Goal: Task Accomplishment & Management: Use online tool/utility

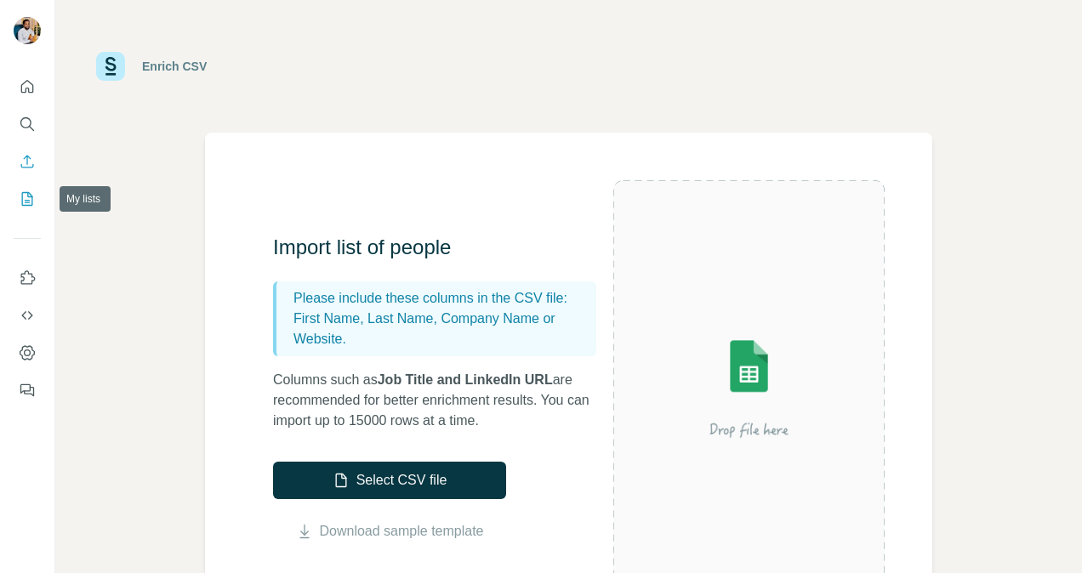
click at [20, 190] on button "My lists" at bounding box center [27, 199] width 27 height 31
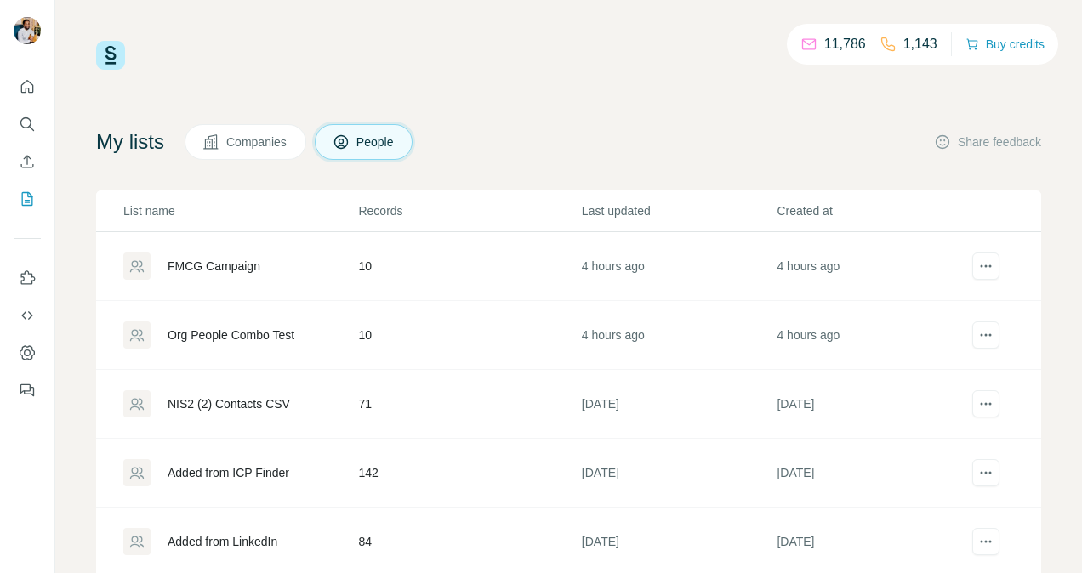
click at [541, 126] on div "My lists Companies People Share feedback" at bounding box center [568, 142] width 945 height 36
click at [493, 114] on div "11,786 1,143 Buy credits My lists Companies People Share feedback List name Rec…" at bounding box center [568, 345] width 945 height 609
click at [262, 145] on span "Companies" at bounding box center [257, 142] width 62 height 17
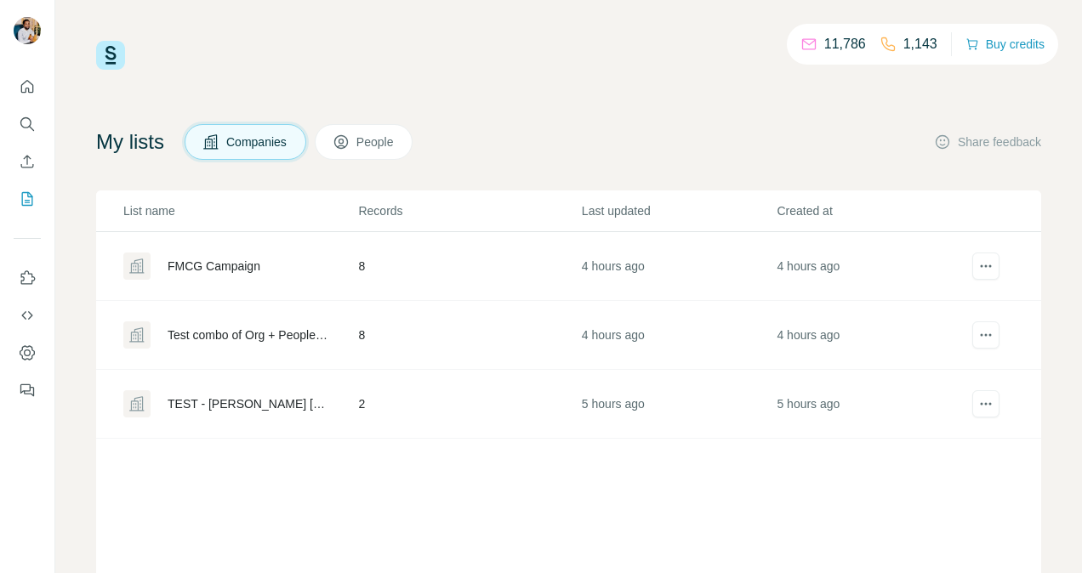
click at [585, 68] on div "11,786 1,143 Buy credits" at bounding box center [568, 55] width 945 height 29
click at [373, 142] on span "People" at bounding box center [375, 142] width 39 height 17
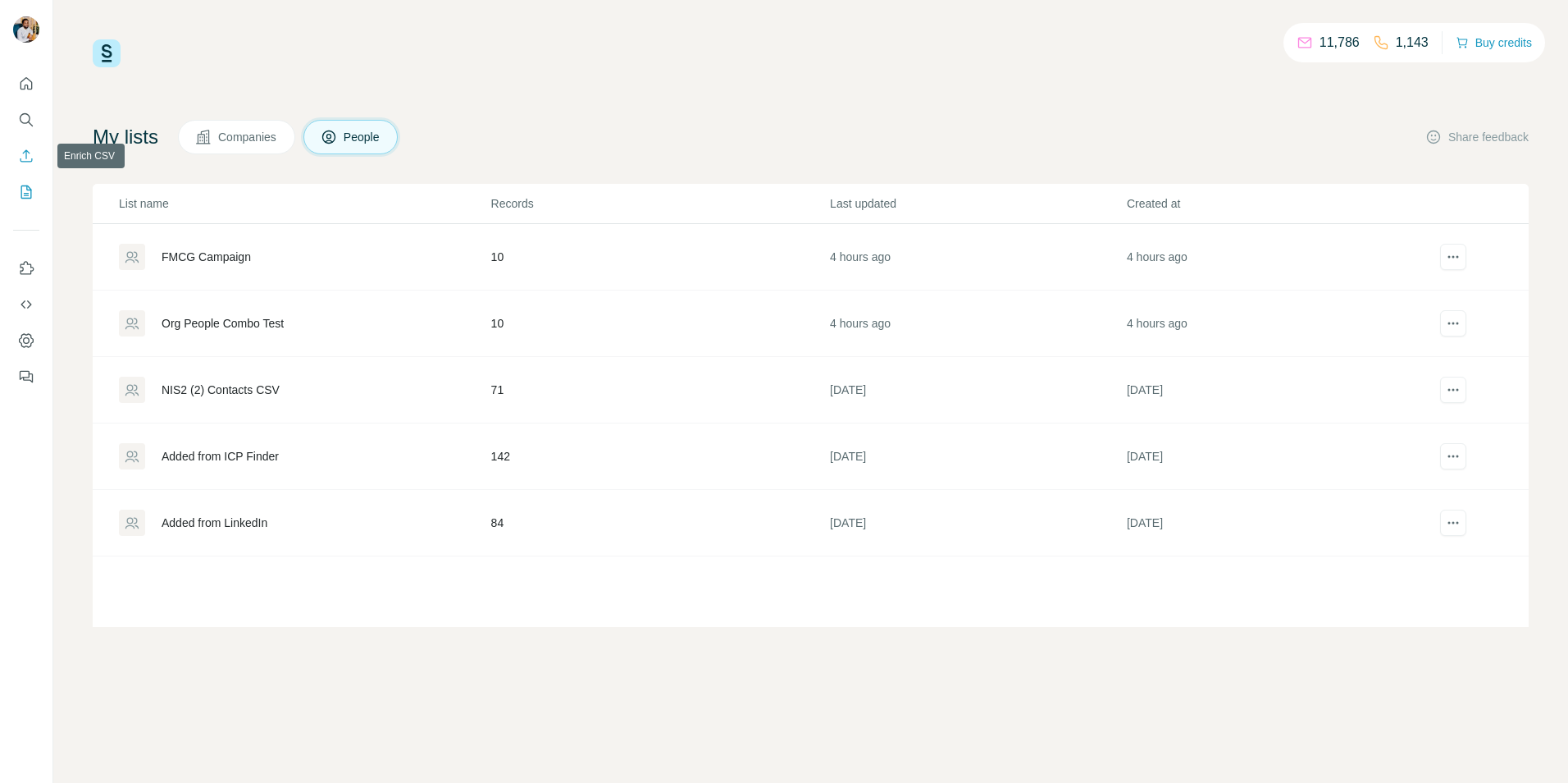
click at [30, 151] on icon "Enrich CSV" at bounding box center [26, 155] width 16 height 16
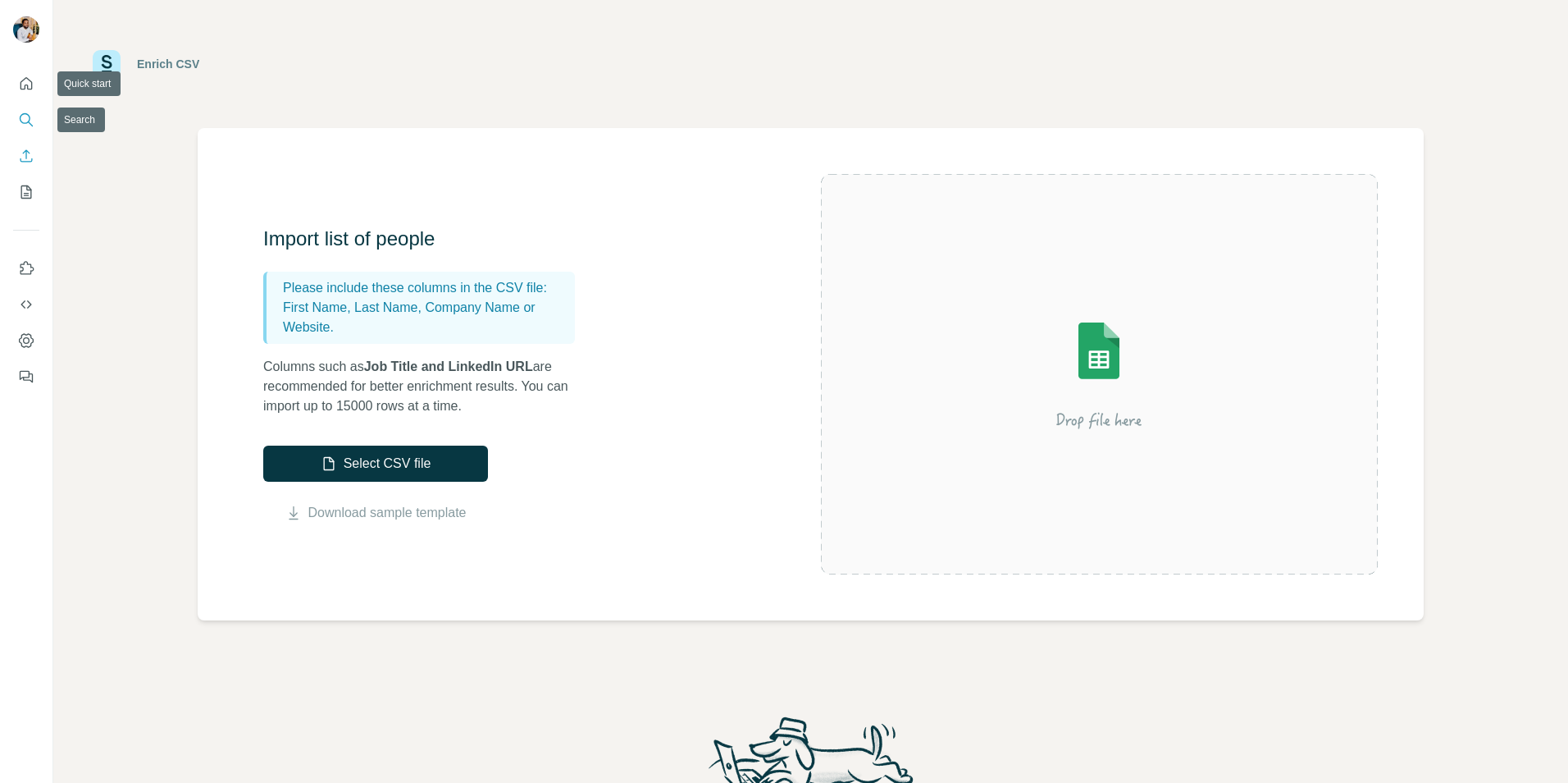
click at [21, 107] on button "Search" at bounding box center [26, 120] width 26 height 30
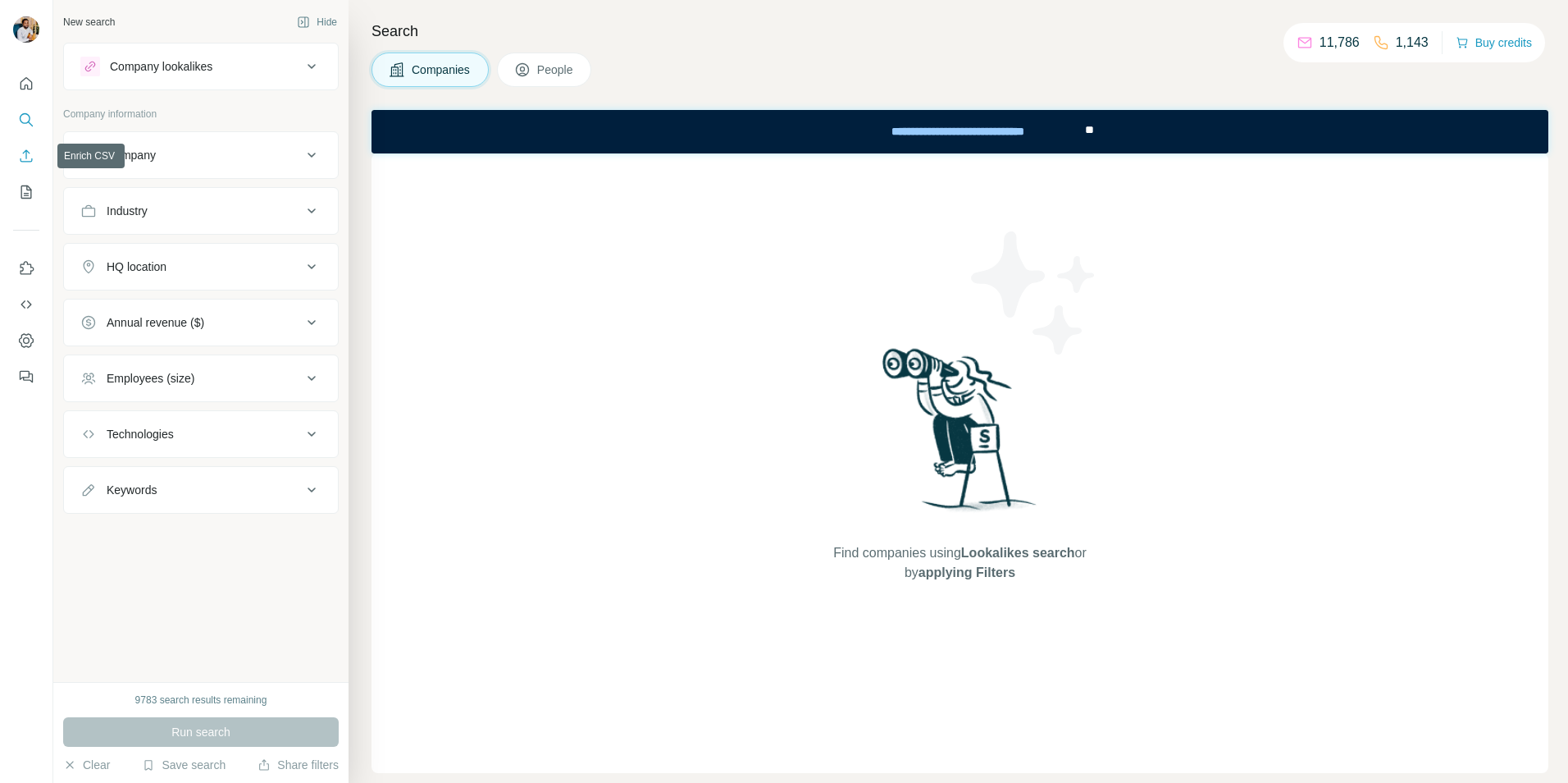
click at [13, 152] on button "Enrich CSV" at bounding box center [26, 155] width 26 height 30
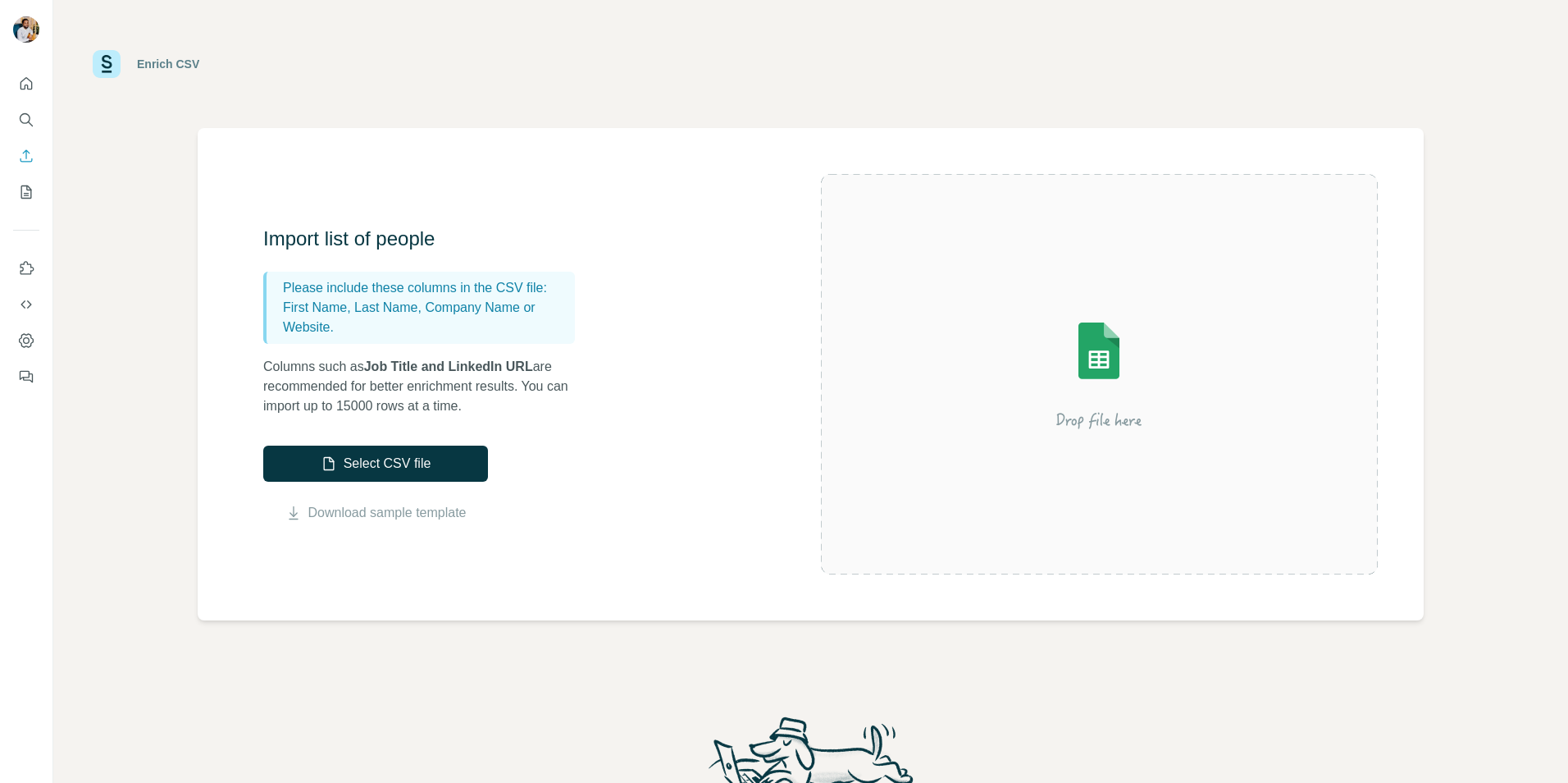
drag, startPoint x: 695, startPoint y: 392, endPoint x: 703, endPoint y: 394, distance: 8.2
click at [703, 394] on div "Import list of people Please include these columns in the CSV file: First Name,…" at bounding box center [542, 374] width 557 height 297
click at [624, 362] on div "Import list of people Please include these columns in the CSV file: First Name,…" at bounding box center [542, 374] width 557 height 297
click at [574, 360] on p "Columns such as Job Title and LinkedIn URL are recommended for better enrichmen…" at bounding box center [427, 386] width 328 height 59
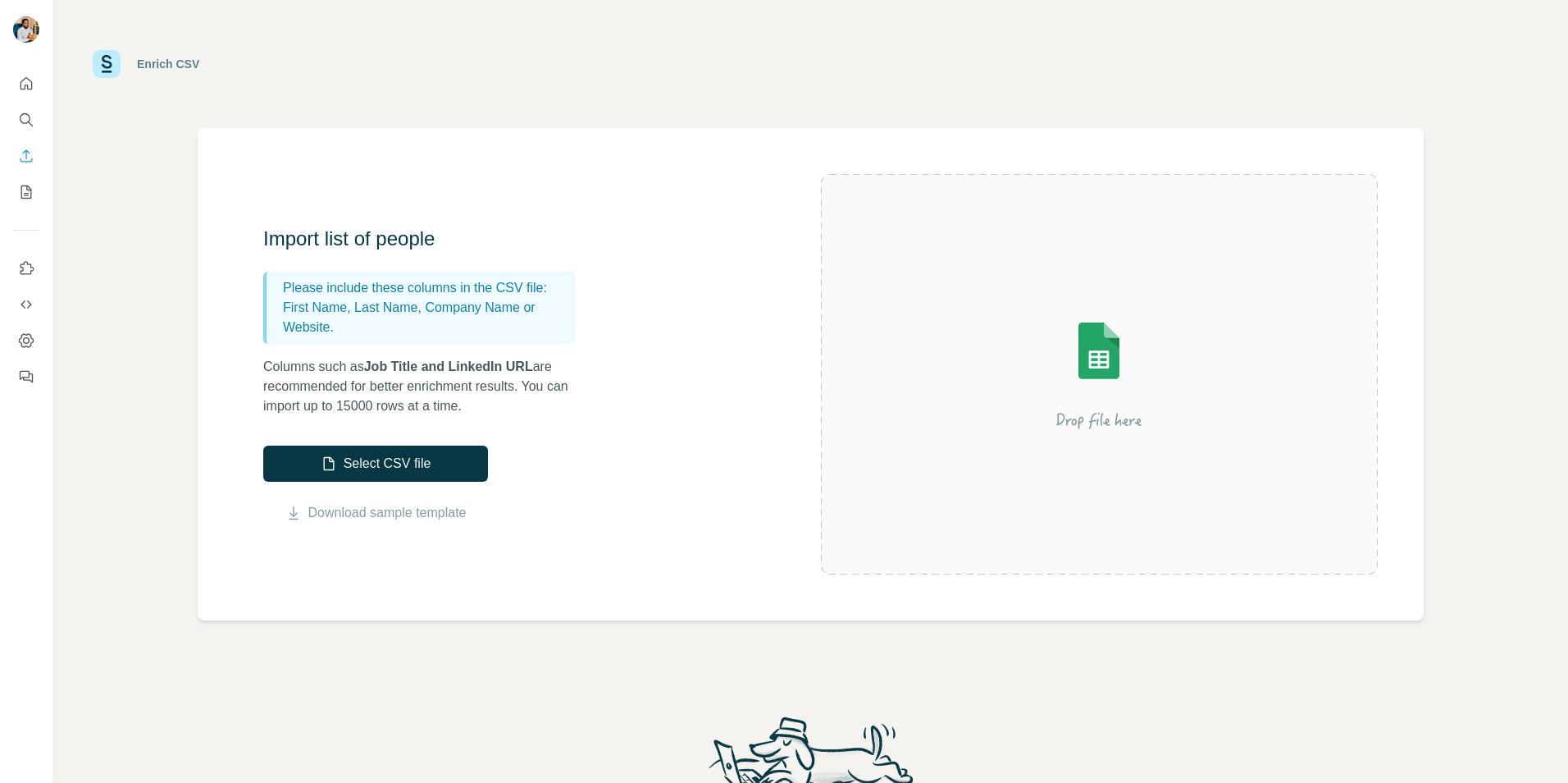
drag, startPoint x: 574, startPoint y: 360, endPoint x: 471, endPoint y: 400, distance: 110.5
click at [473, 398] on p "Columns such as Job Title and LinkedIn URL are recommended for better enrichmen…" at bounding box center [427, 386] width 328 height 59
click at [451, 395] on p "Columns such as Job Title and LinkedIn URL are recommended for better enrichmen…" at bounding box center [427, 386] width 328 height 59
click at [450, 395] on p "Columns such as Job Title and LinkedIn URL are recommended for better enrichmen…" at bounding box center [427, 386] width 328 height 59
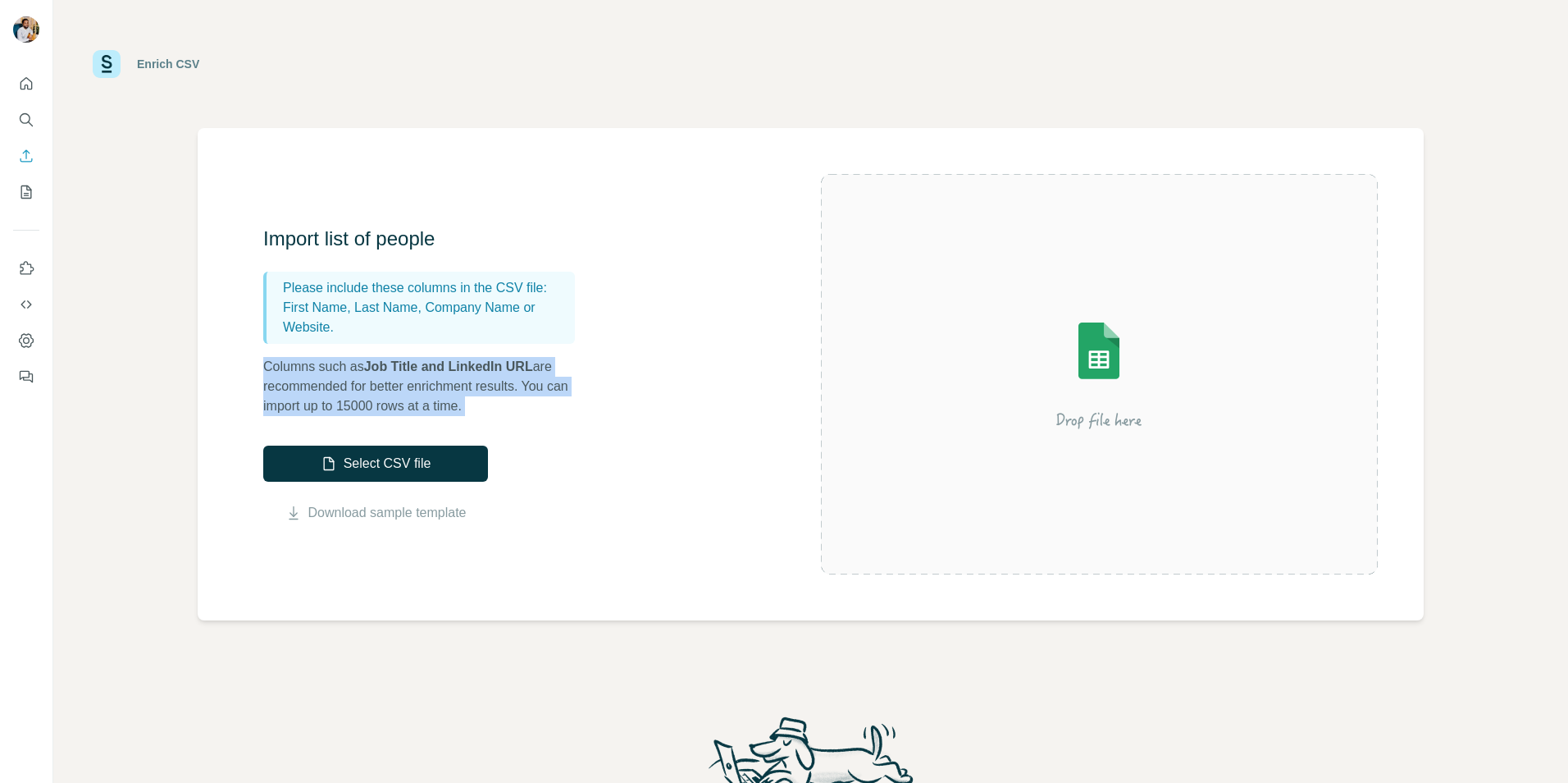
click at [450, 395] on p "Columns such as Job Title and LinkedIn URL are recommended for better enrichmen…" at bounding box center [427, 386] width 328 height 59
drag, startPoint x: 450, startPoint y: 395, endPoint x: 432, endPoint y: 394, distance: 18.0
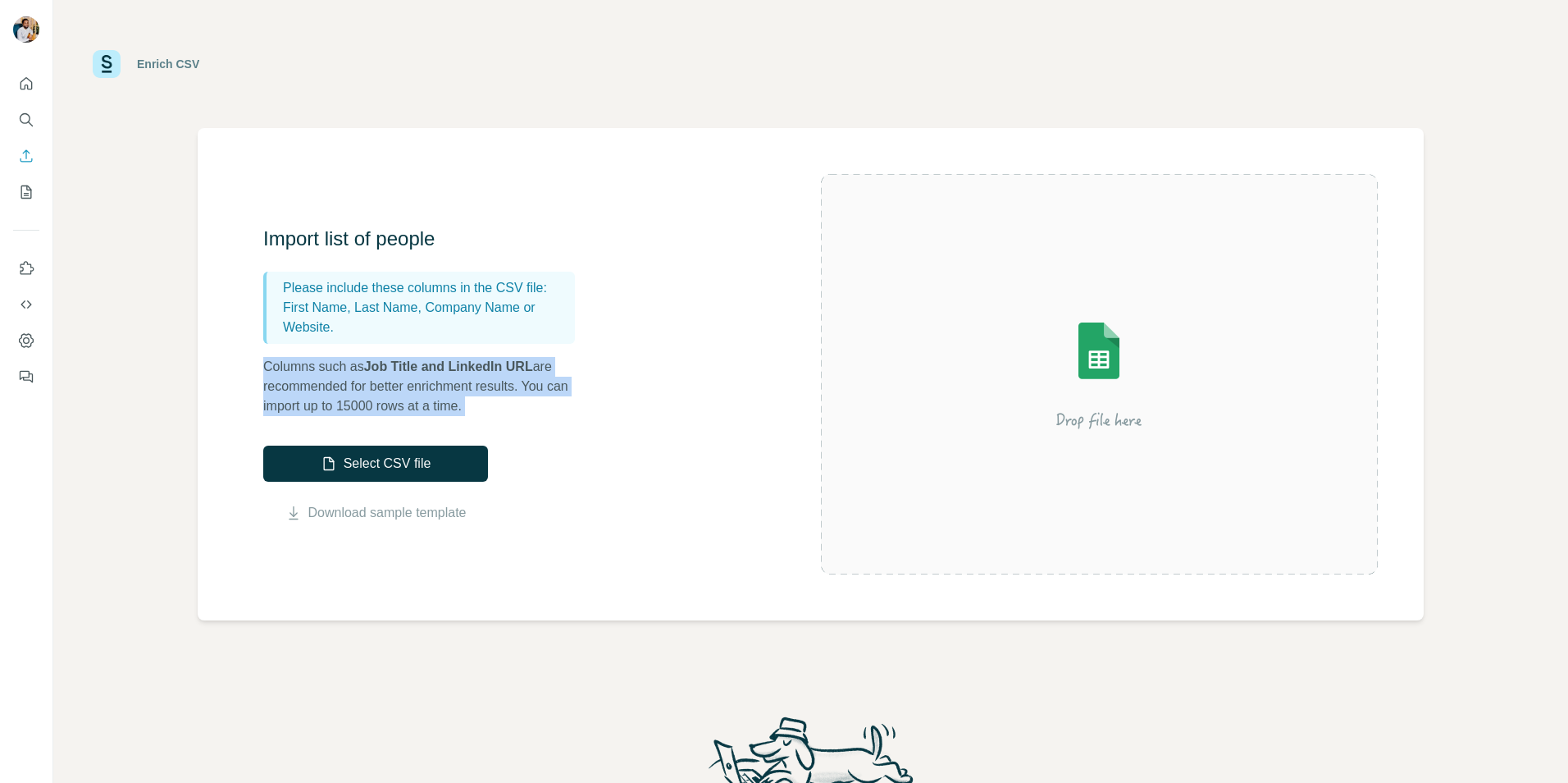
click at [447, 394] on p "Columns such as Job Title and LinkedIn URL are recommended for better enrichmen…" at bounding box center [427, 386] width 328 height 59
click at [393, 402] on p "Columns such as Job Title and LinkedIn URL are recommended for better enrichmen…" at bounding box center [427, 386] width 328 height 59
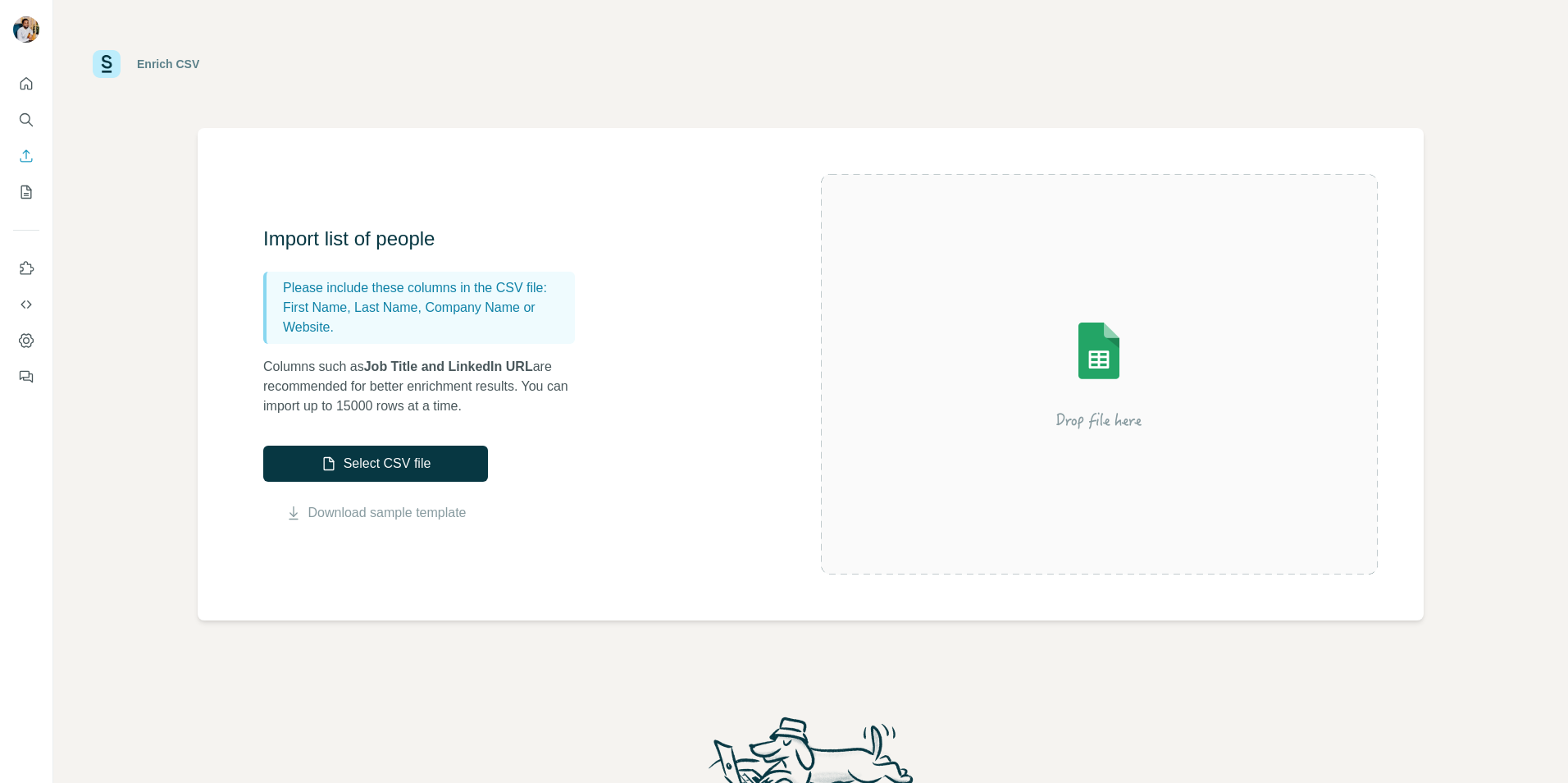
click at [373, 410] on p "Columns such as Job Title and LinkedIn URL are recommended for better enrichmen…" at bounding box center [427, 386] width 328 height 59
click at [429, 406] on p "Columns such as Job Title and LinkedIn URL are recommended for better enrichmen…" at bounding box center [427, 386] width 328 height 59
click at [25, 136] on nav at bounding box center [26, 137] width 26 height 138
click at [21, 119] on icon "Search" at bounding box center [26, 120] width 16 height 16
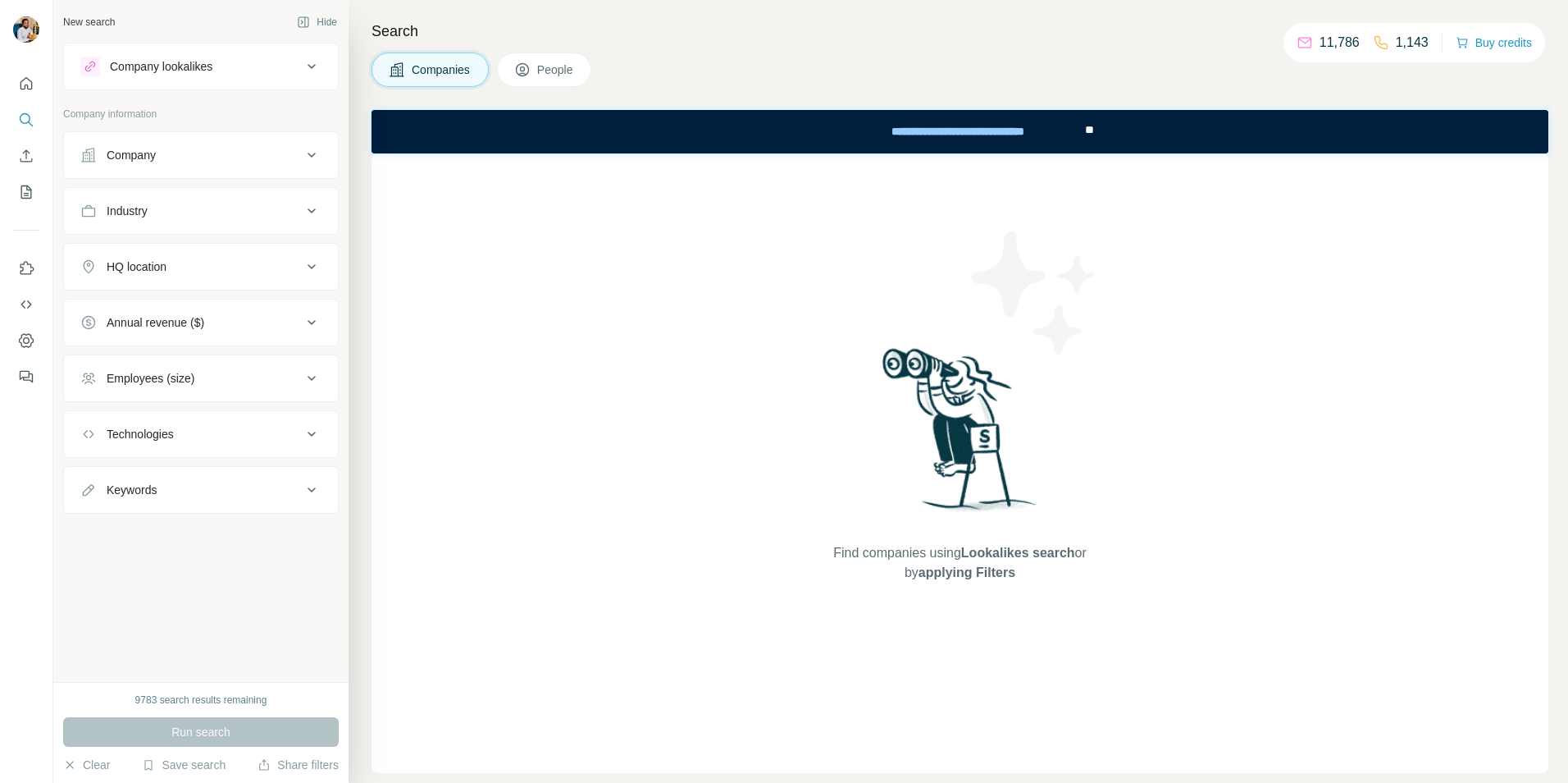
click at [153, 151] on div "Company" at bounding box center [131, 154] width 49 height 16
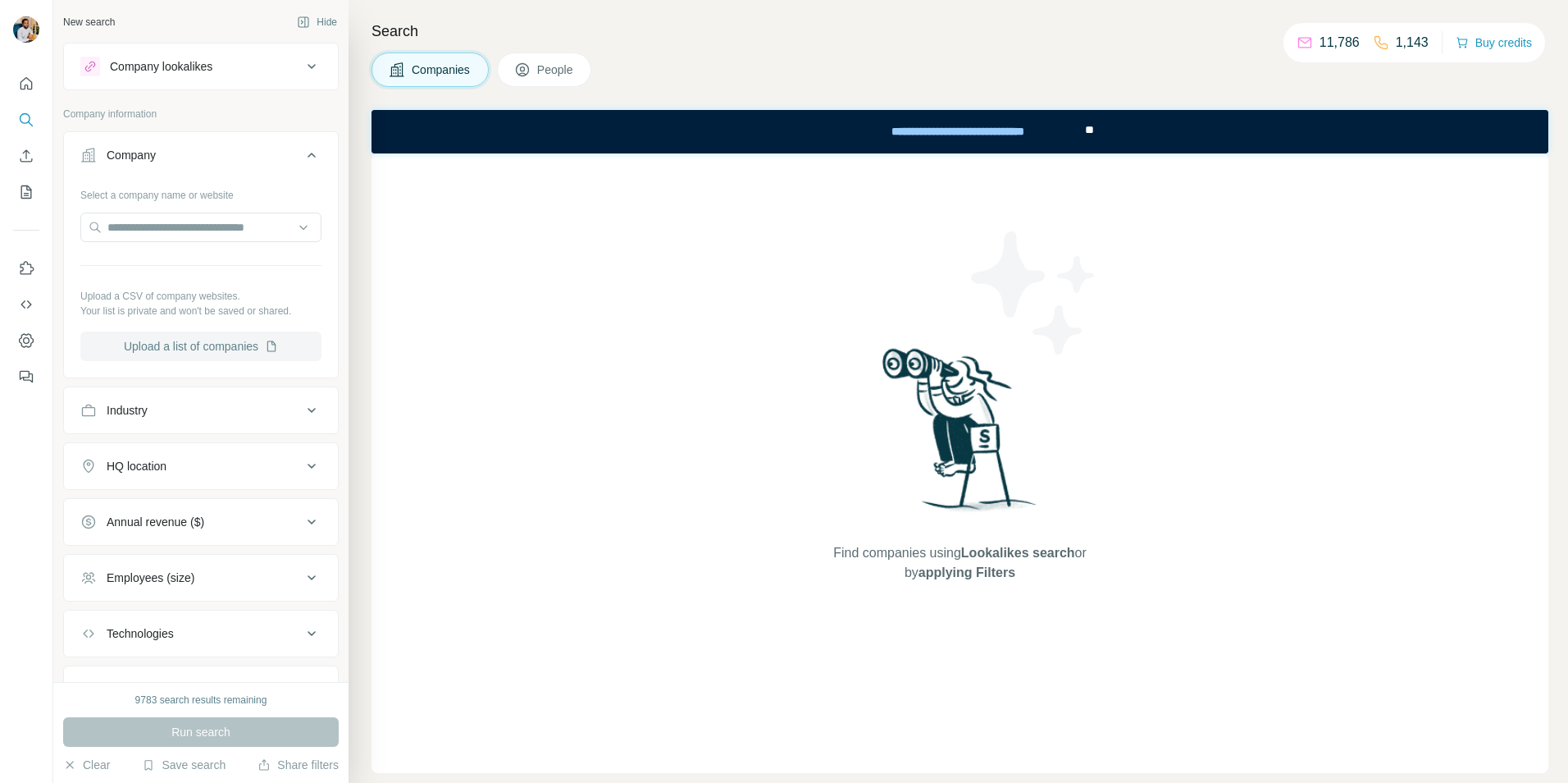
click at [180, 343] on button "Upload a list of companies" at bounding box center [200, 346] width 241 height 30
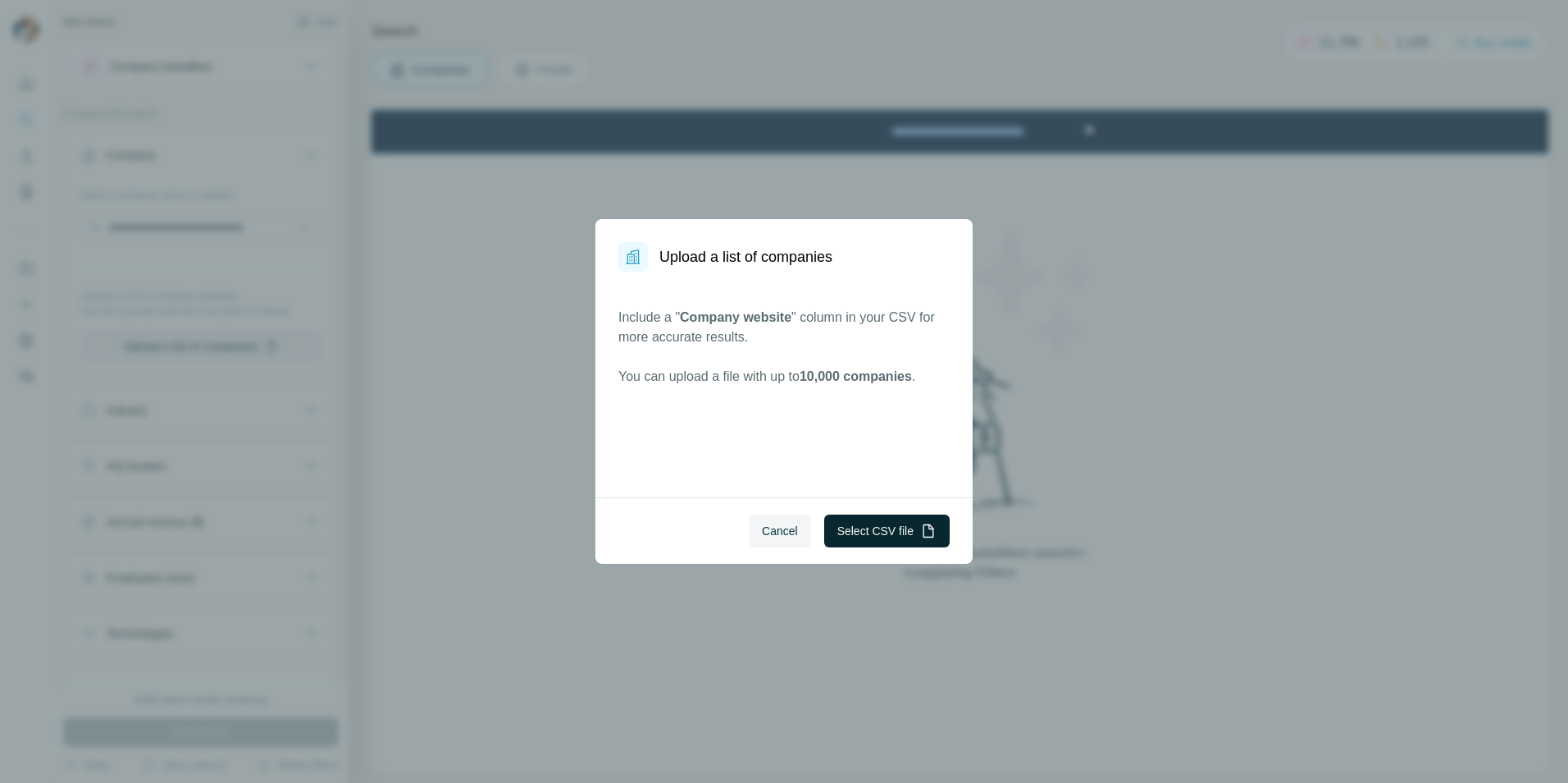
click at [848, 526] on button "Select CSV file" at bounding box center [887, 530] width 125 height 33
click at [848, 525] on button "Select CSV file" at bounding box center [887, 530] width 125 height 33
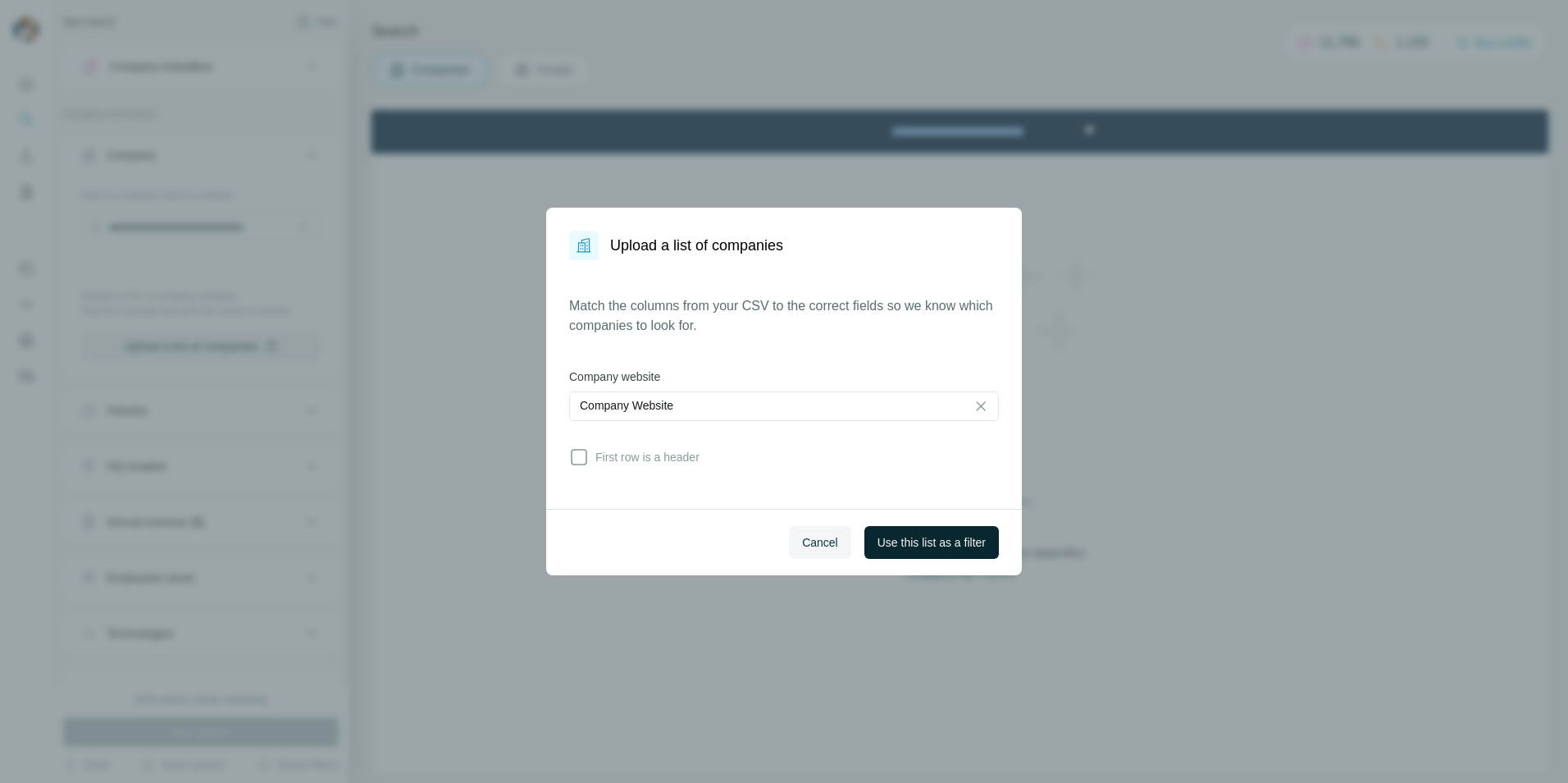
click at [848, 526] on span "Use this list as a filter" at bounding box center [931, 542] width 108 height 16
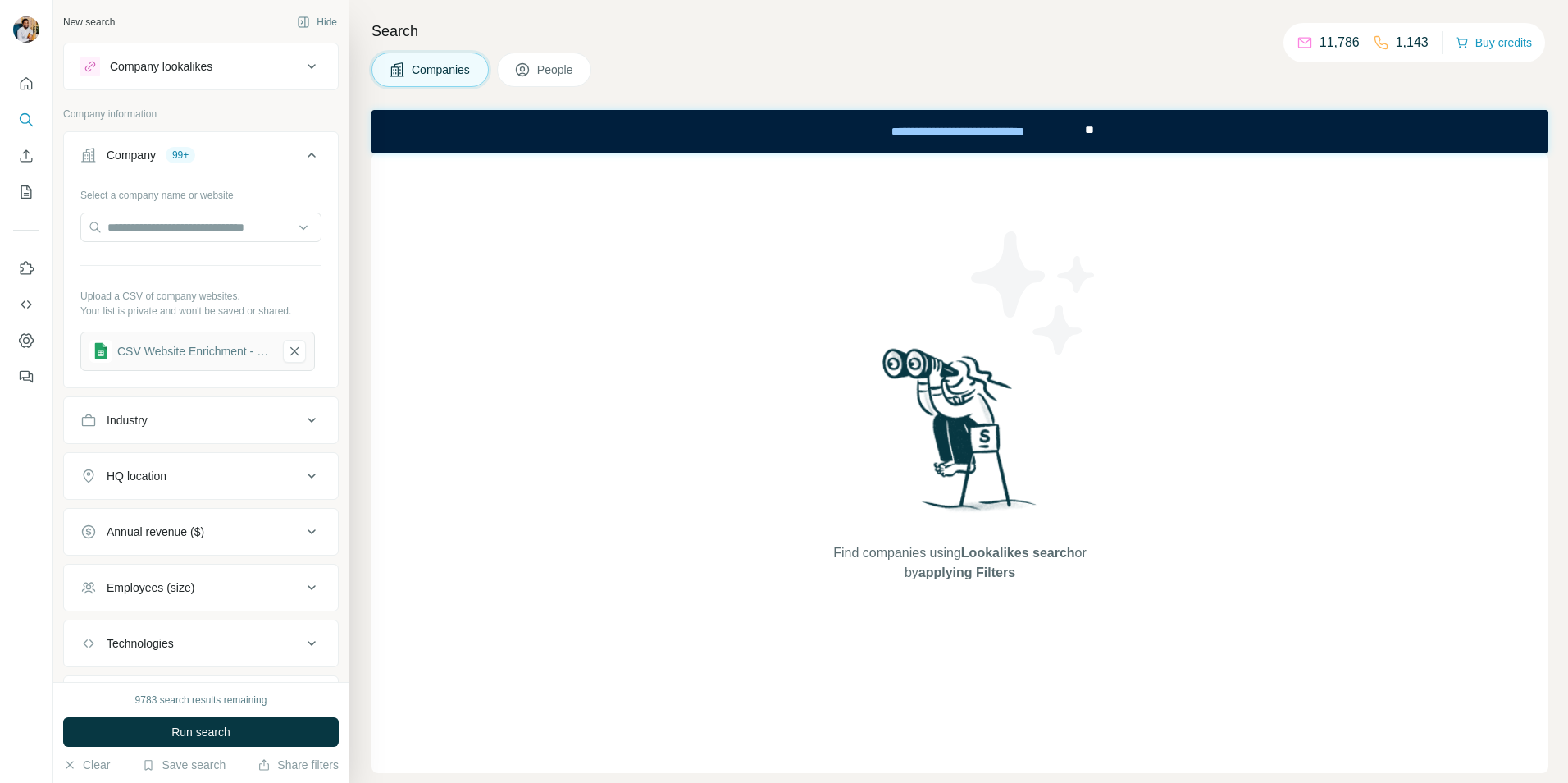
click at [200, 526] on span "Run search" at bounding box center [200, 731] width 59 height 16
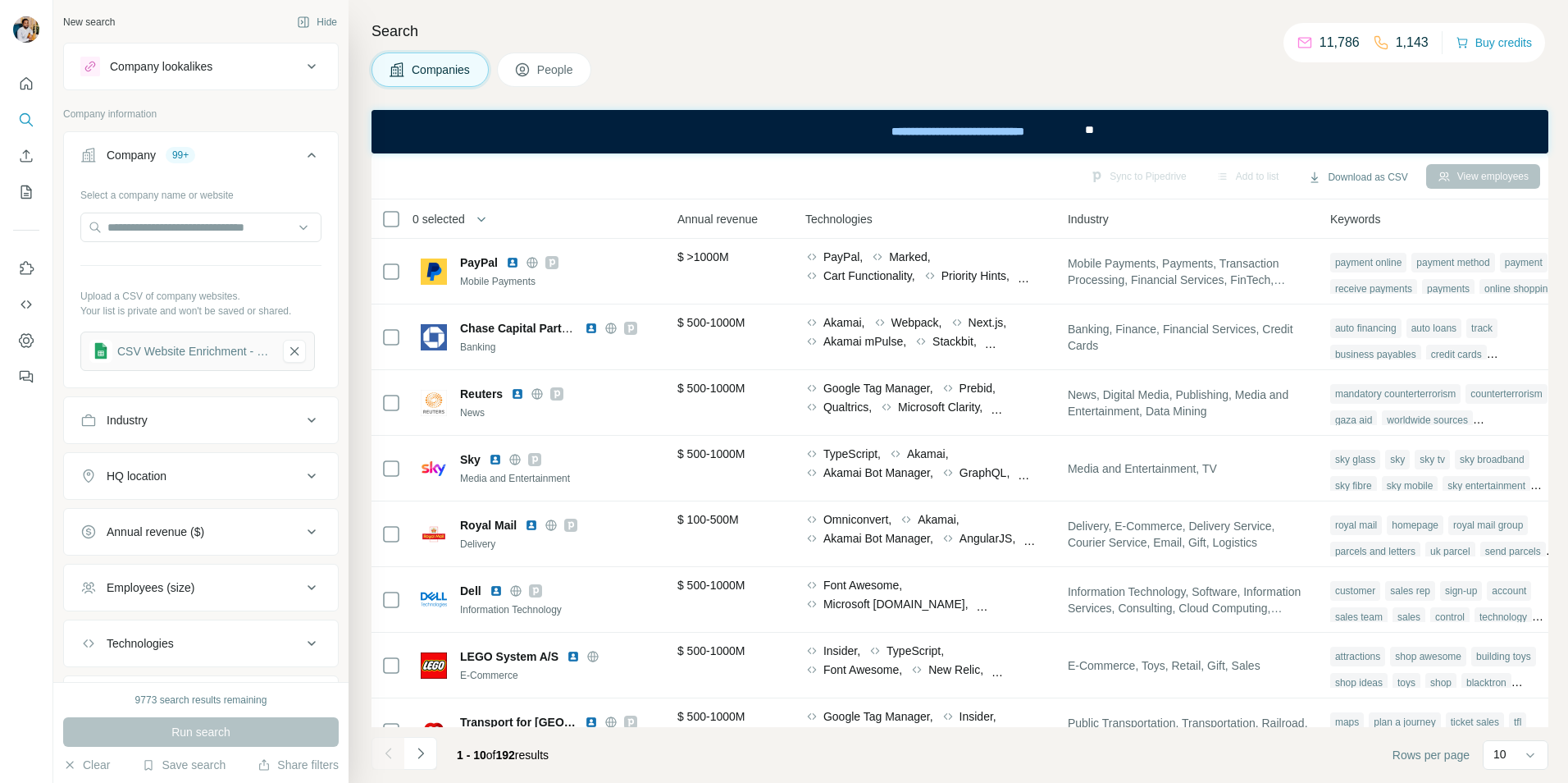
scroll to position [0, 854]
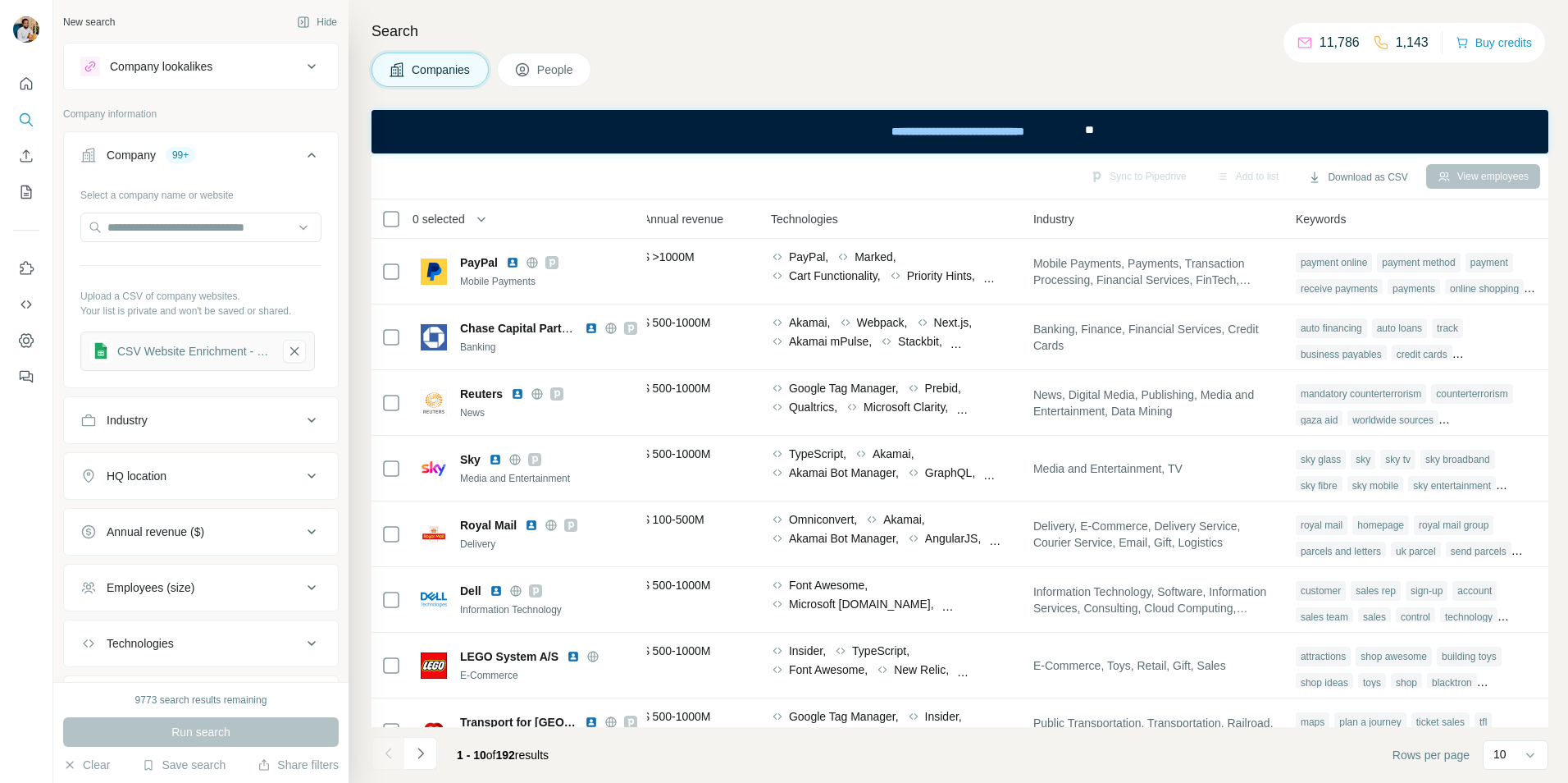
click at [399, 217] on icon at bounding box center [391, 219] width 19 height 19
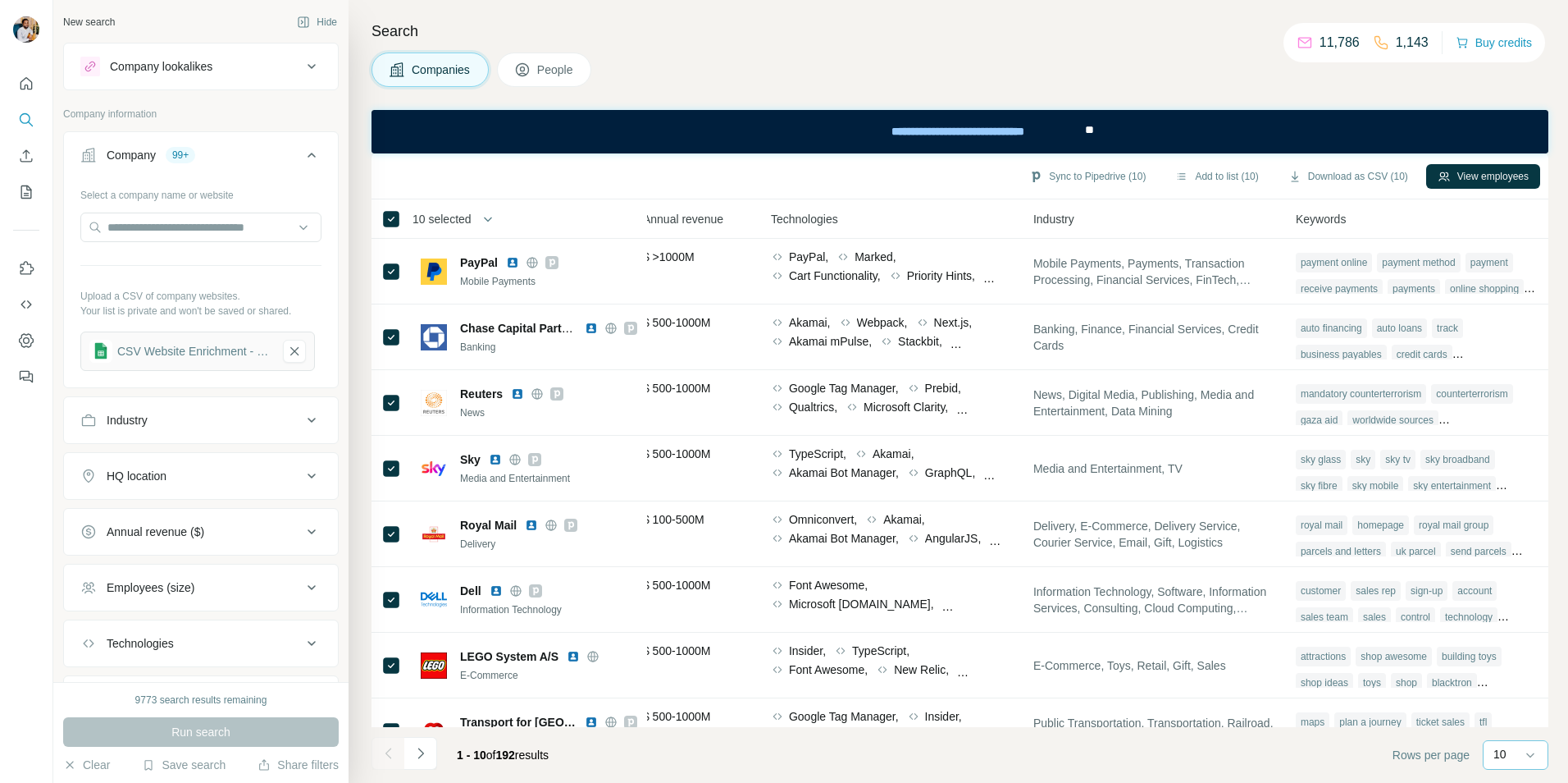
click at [848, 526] on div "10" at bounding box center [1513, 753] width 41 height 16
click at [848, 526] on footer "1 - 10 of 192 results Rows per page 10" at bounding box center [959, 755] width 1177 height 56
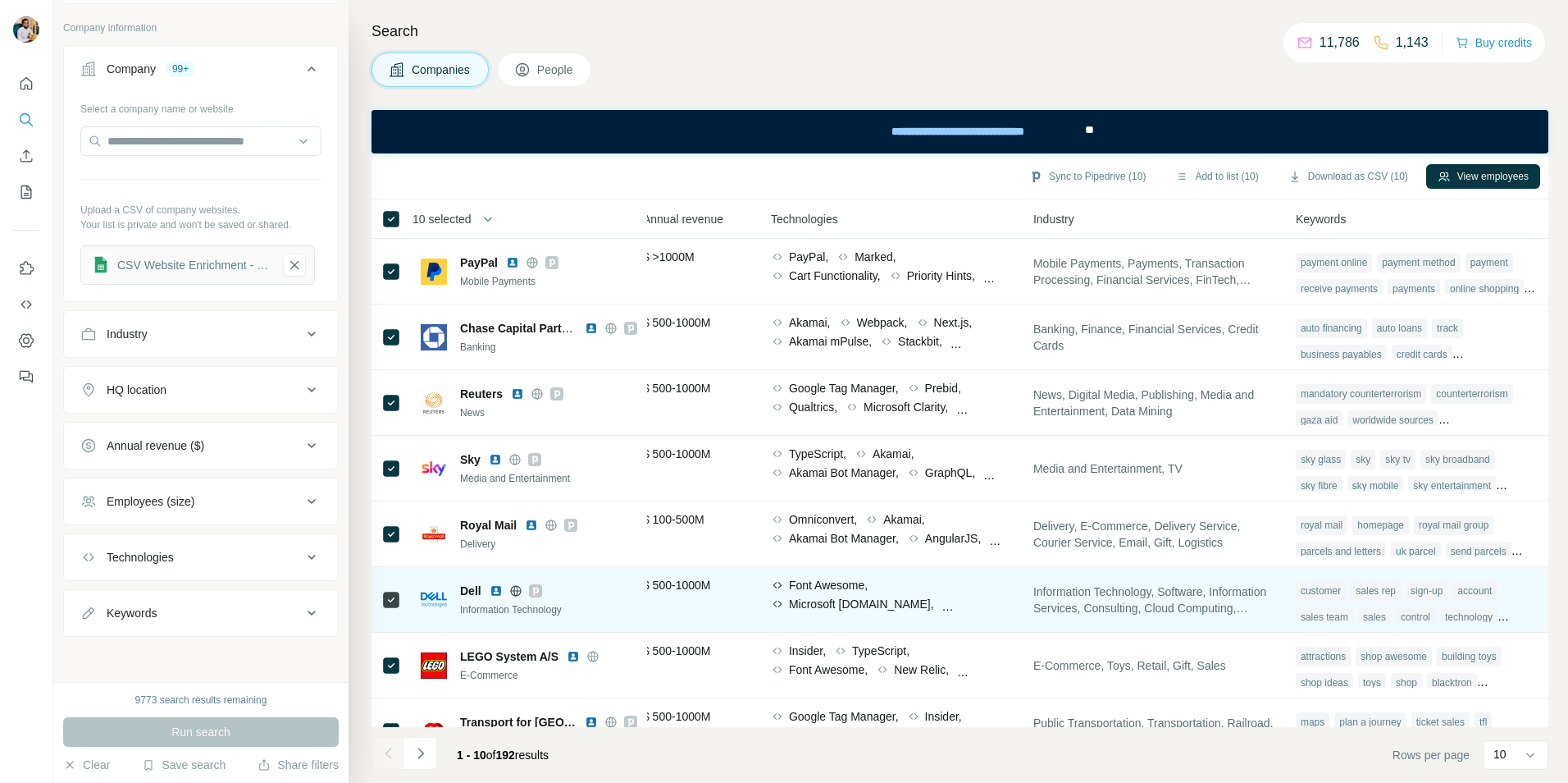
scroll to position [87, 0]
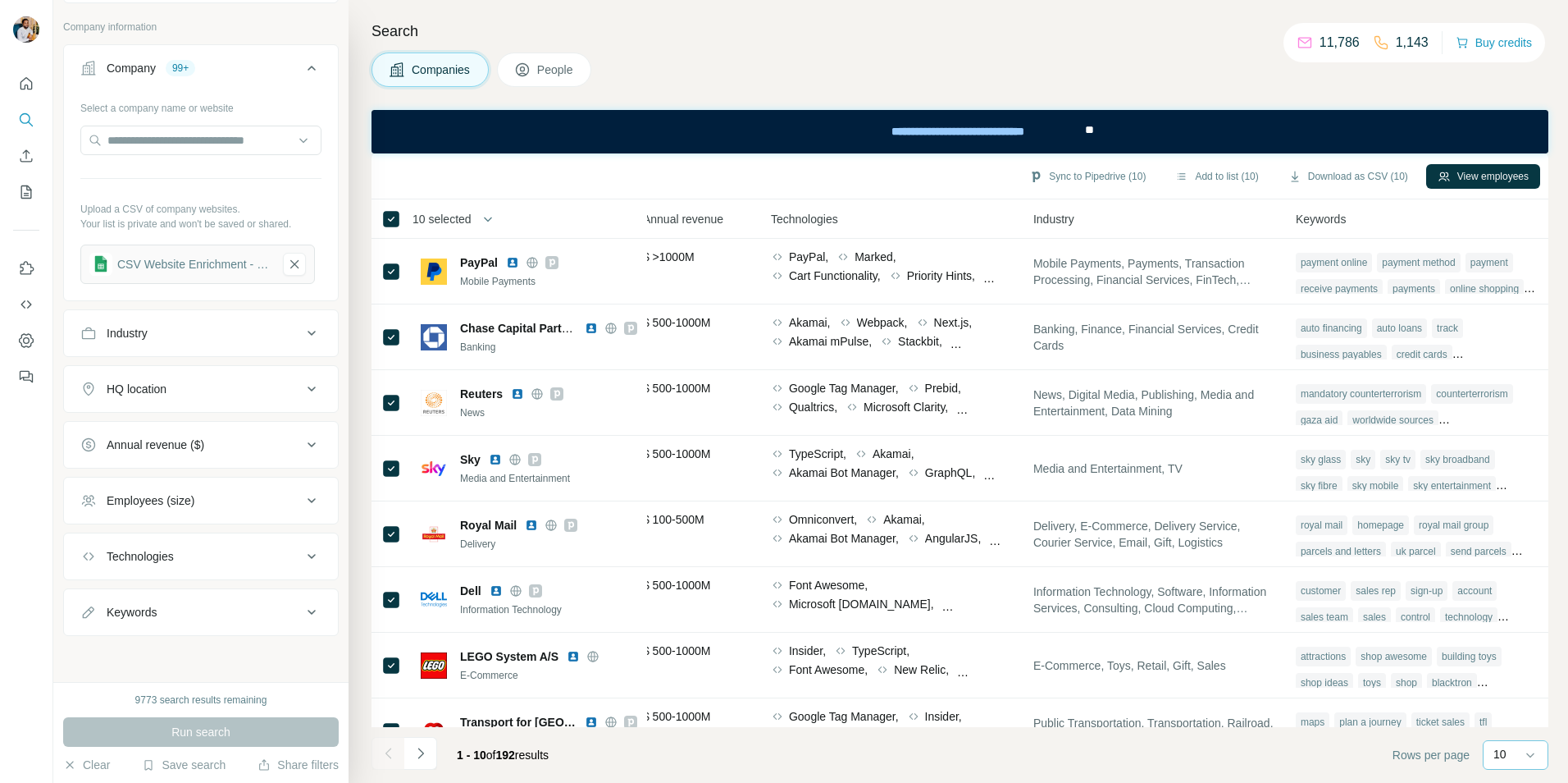
click at [848, 526] on div "10" at bounding box center [1515, 754] width 66 height 30
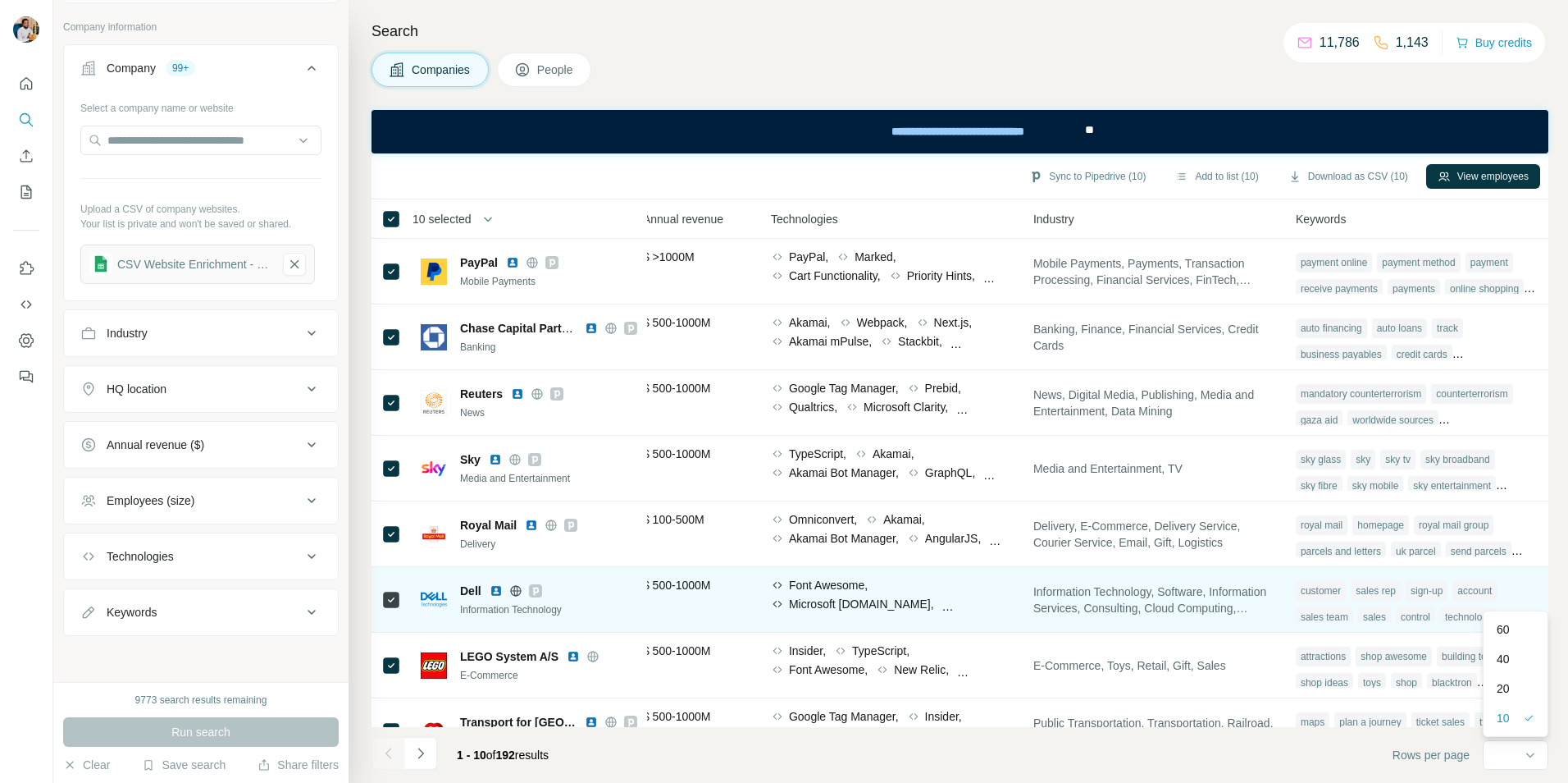
click at [848, 526] on div "60" at bounding box center [1515, 629] width 38 height 16
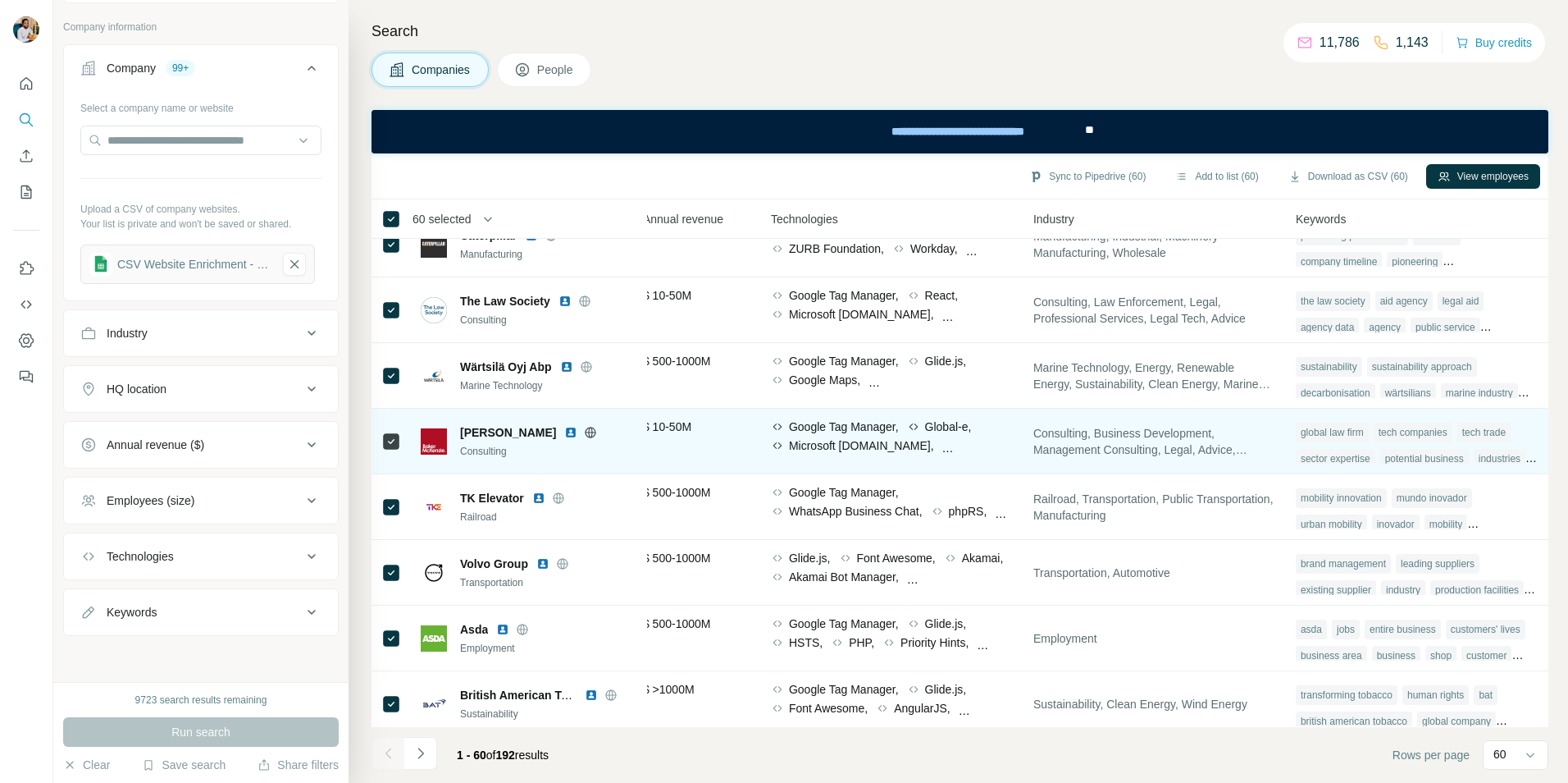
scroll to position [3458, 854]
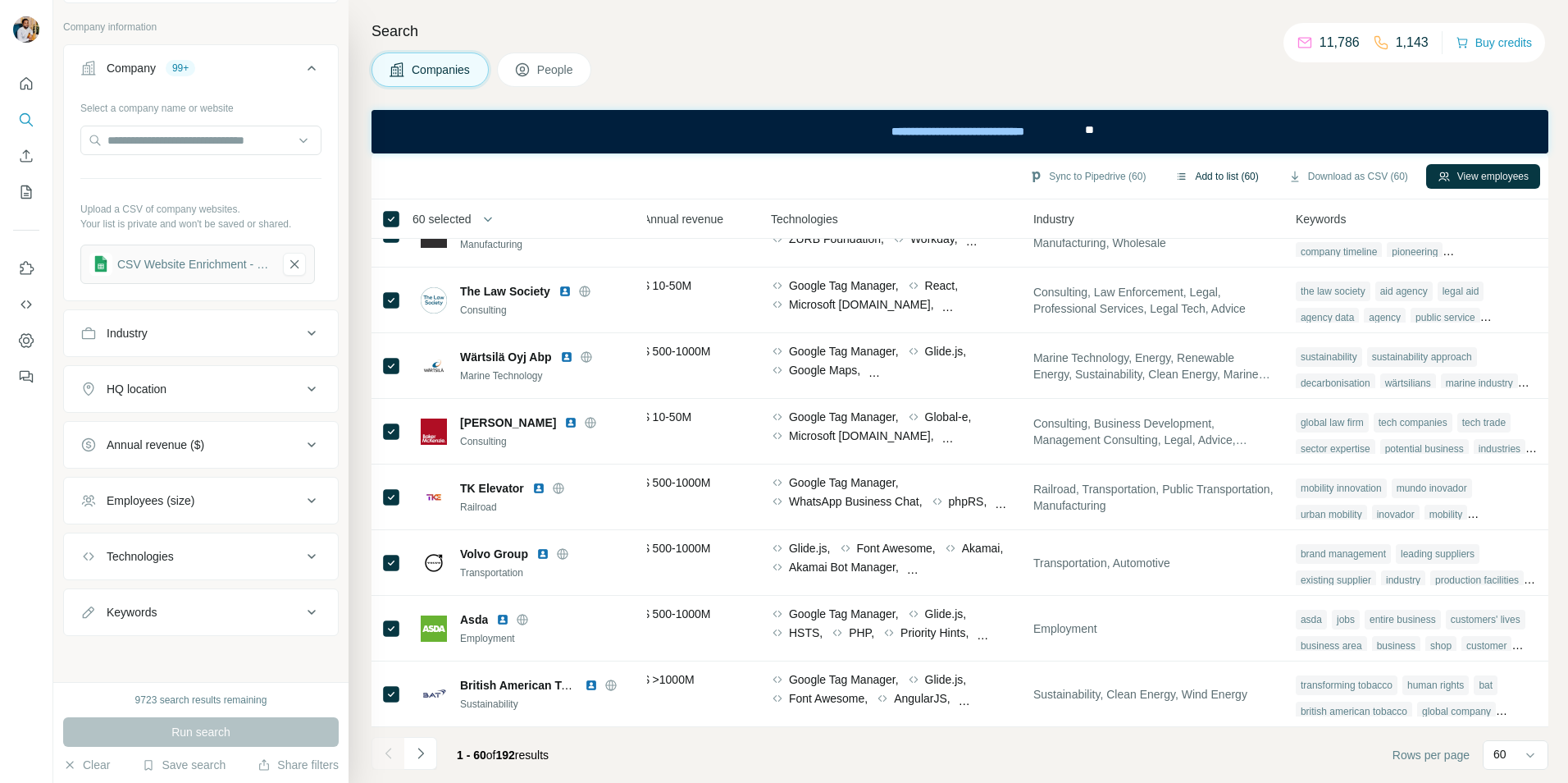
click at [848, 174] on button "Add to list (60)" at bounding box center [1216, 176] width 106 height 25
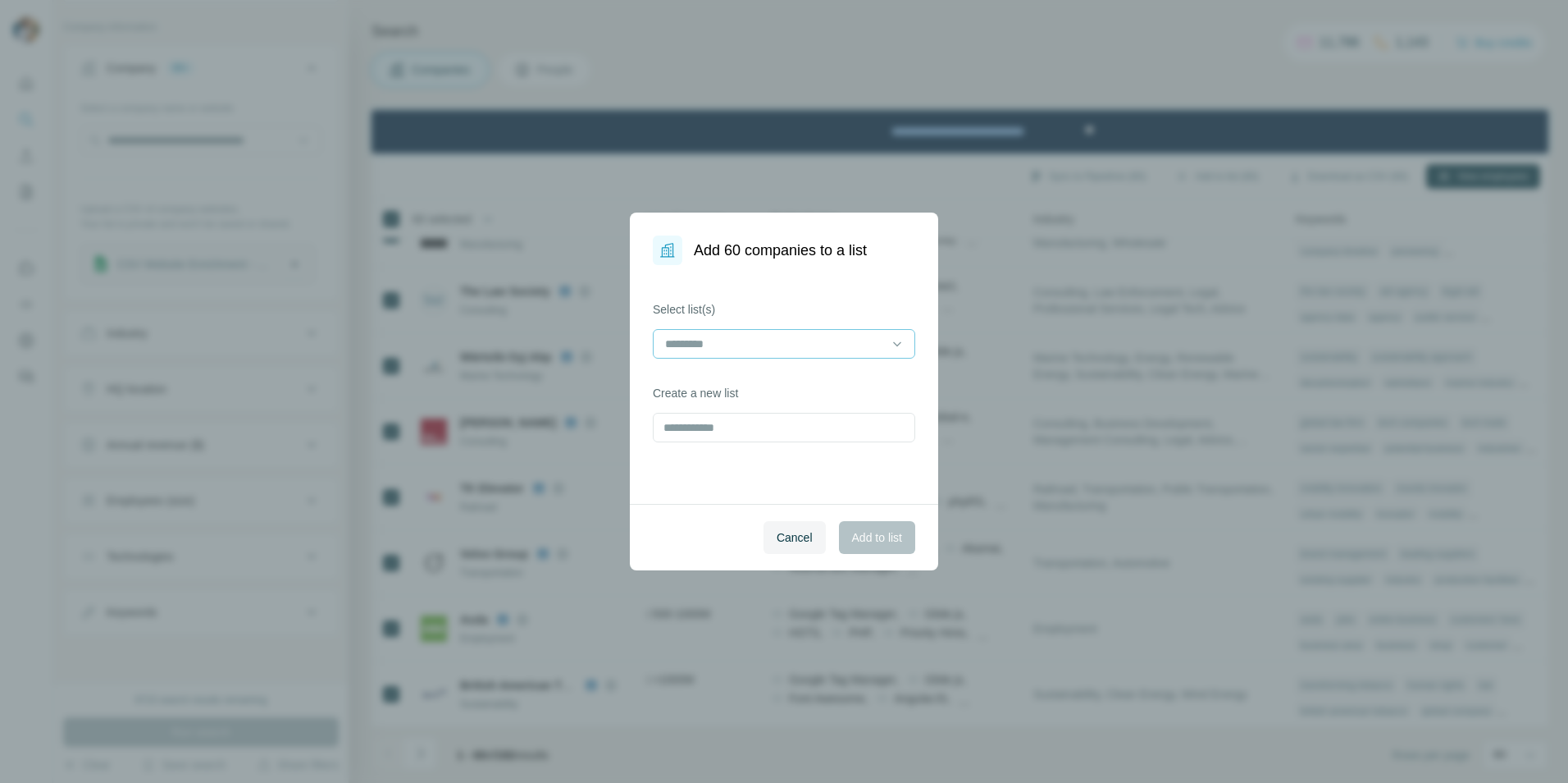
click at [791, 346] on input at bounding box center [774, 343] width 222 height 18
click at [793, 300] on div "Select list(s) Create a new list" at bounding box center [784, 385] width 308 height 239
click at [722, 431] on input "text" at bounding box center [784, 427] width 262 height 30
type input "**********"
click at [848, 526] on span "Add to list" at bounding box center [877, 537] width 50 height 16
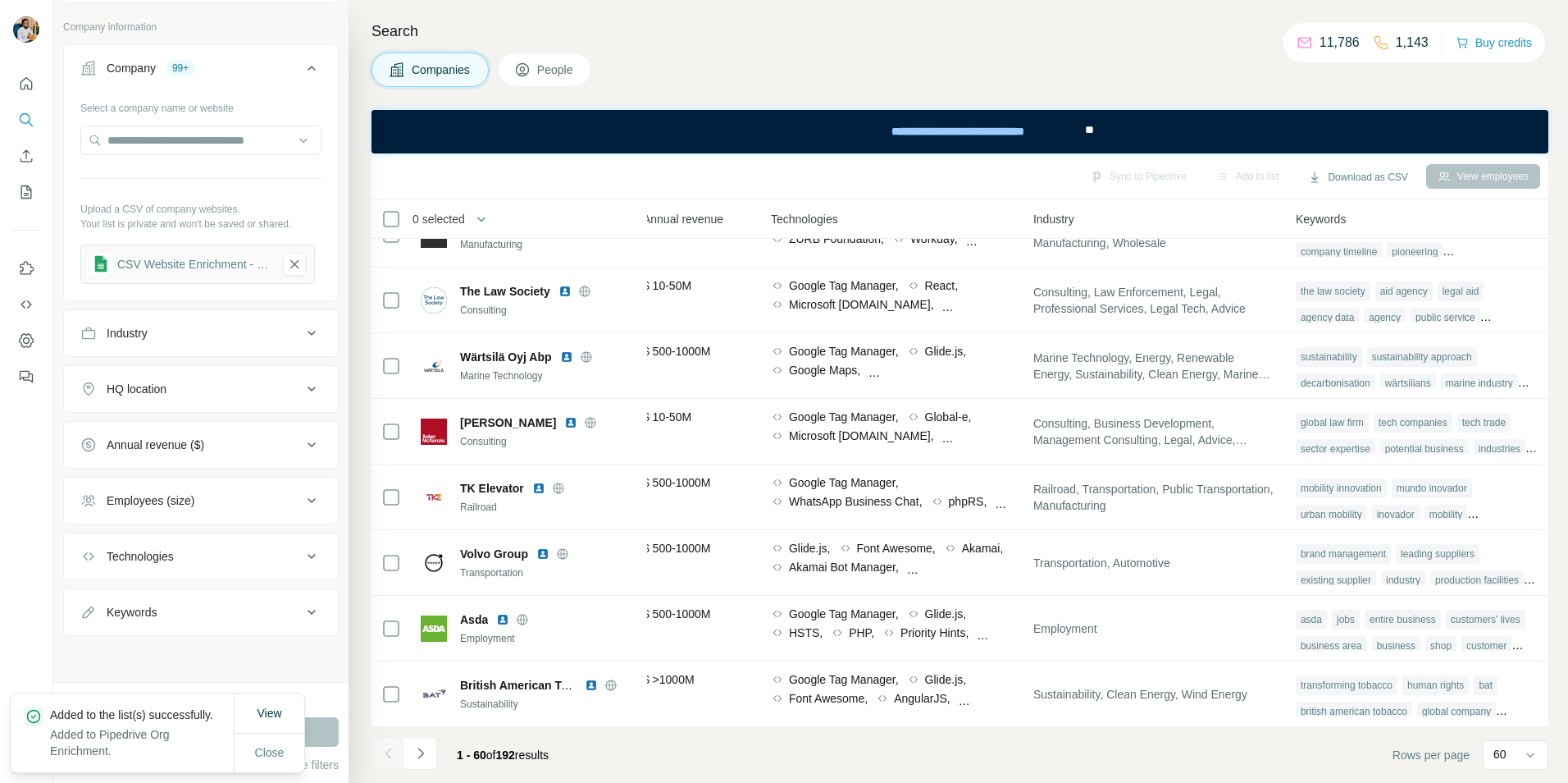
click at [426, 526] on icon "Navigate to next page" at bounding box center [420, 752] width 16 height 16
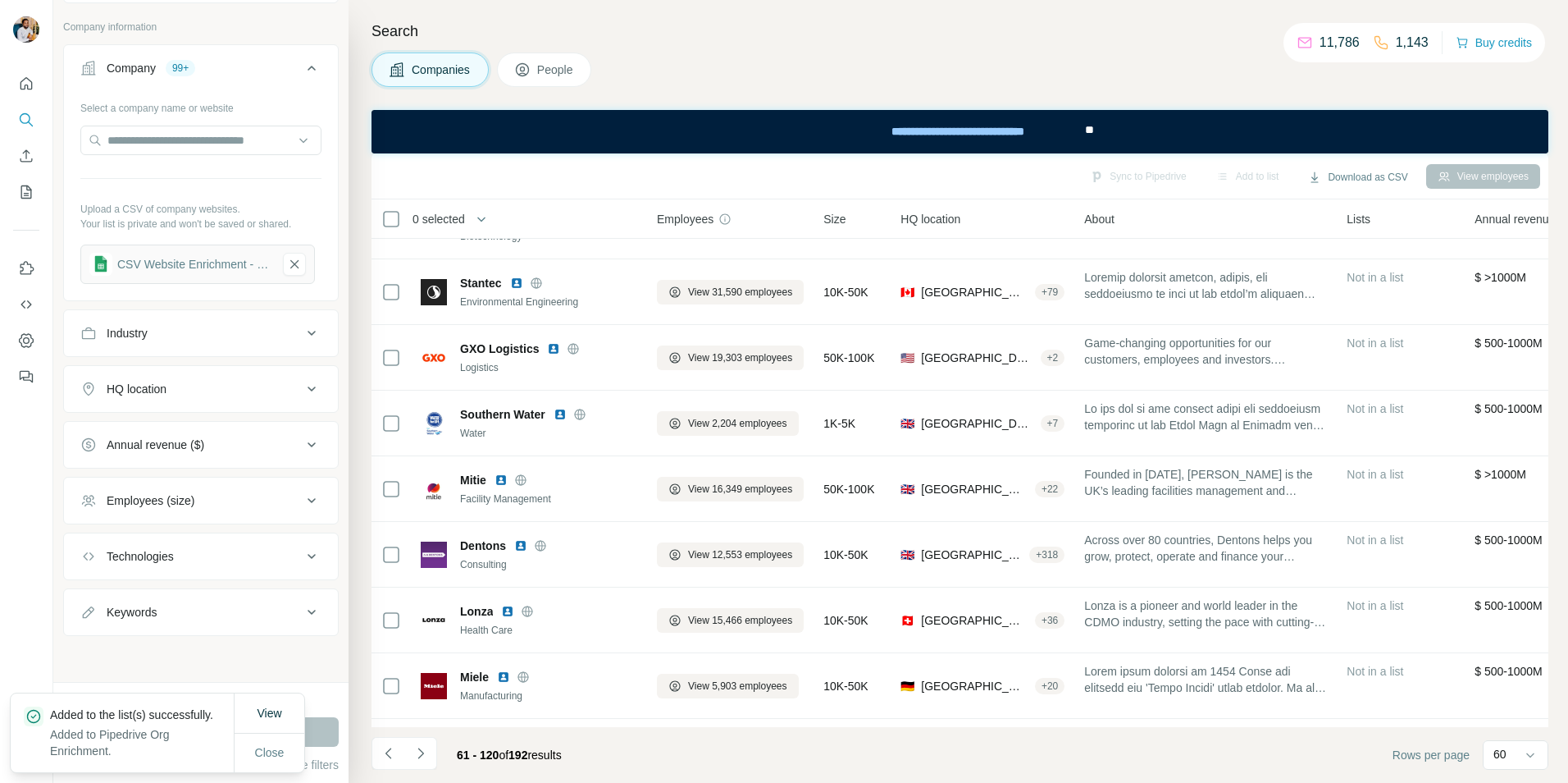
scroll to position [3458, 0]
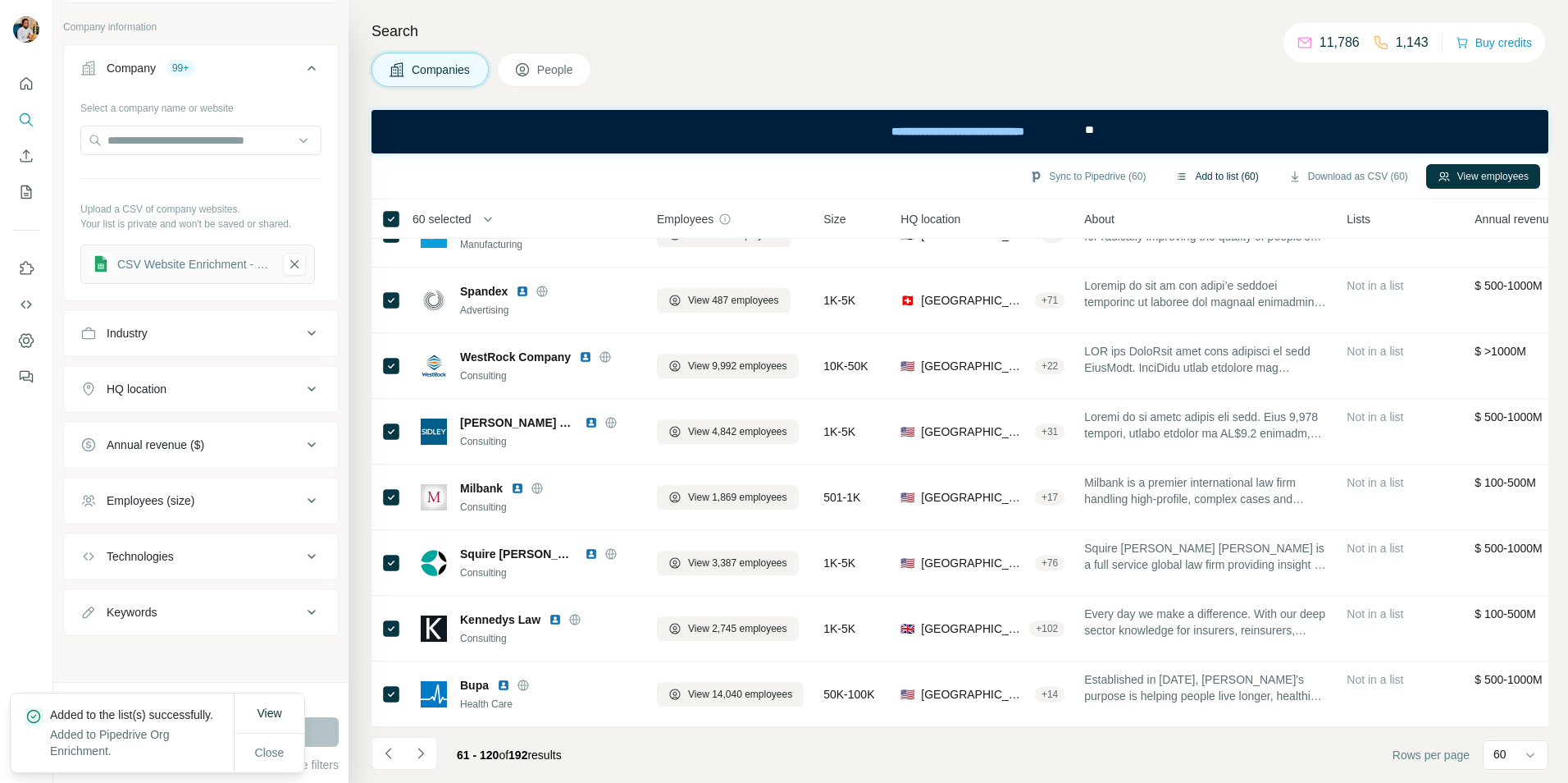
click at [848, 170] on button "Add to list (60)" at bounding box center [1216, 176] width 106 height 25
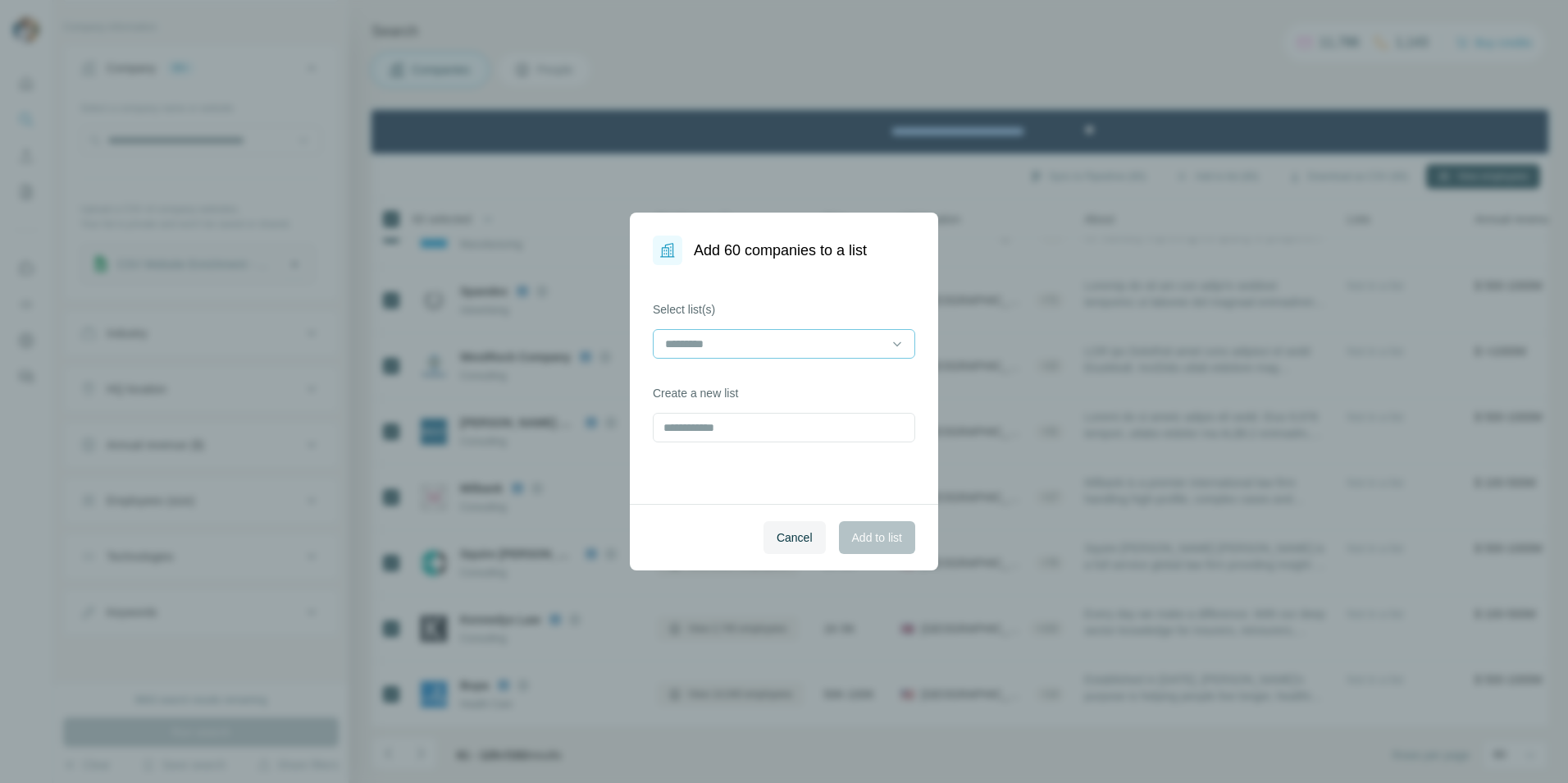
click at [723, 338] on input at bounding box center [774, 343] width 222 height 18
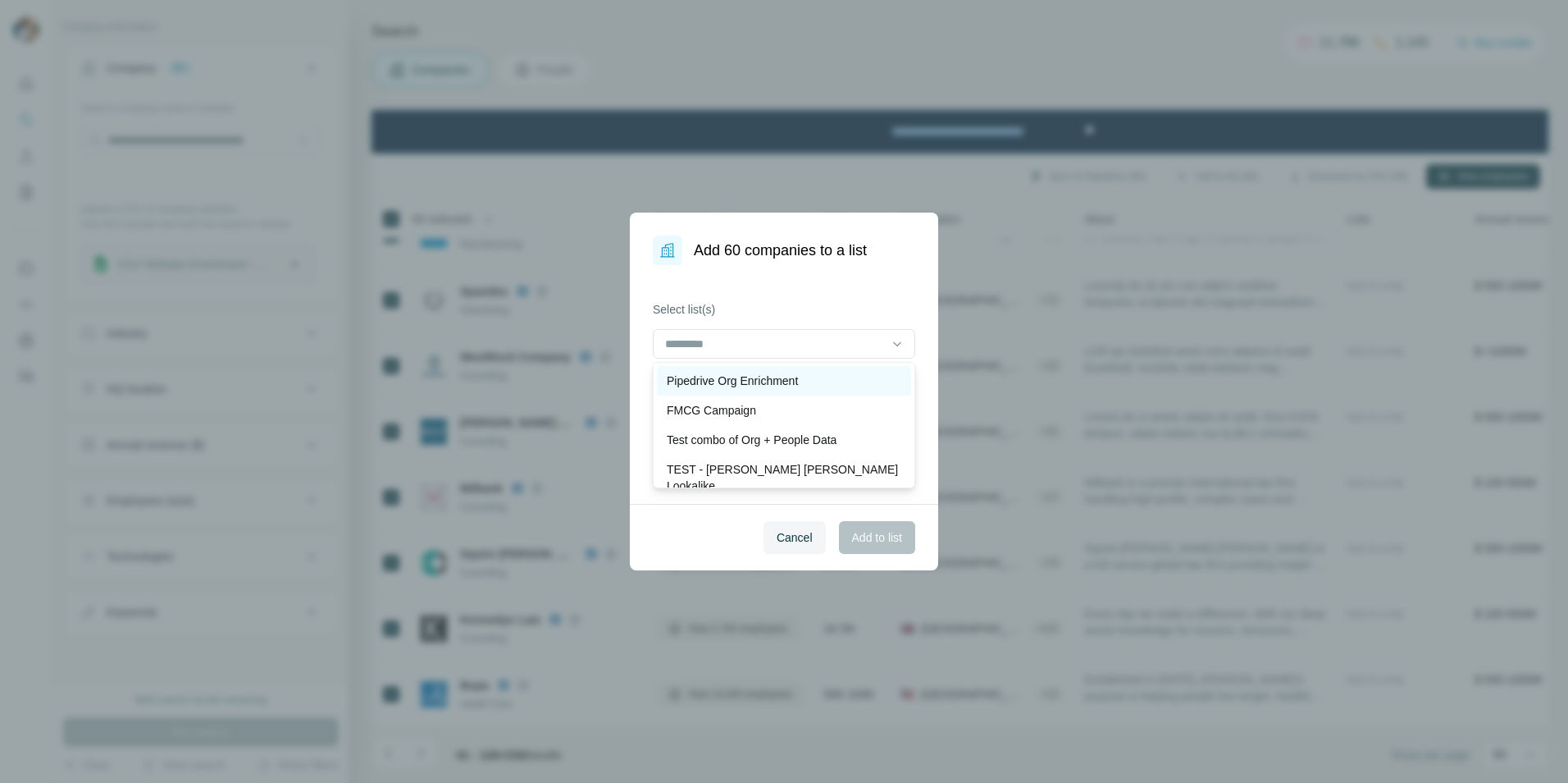
click at [718, 376] on p "Pipedrive Org Enrichment" at bounding box center [732, 380] width 131 height 16
click at [848, 526] on span "Add to list" at bounding box center [877, 537] width 50 height 16
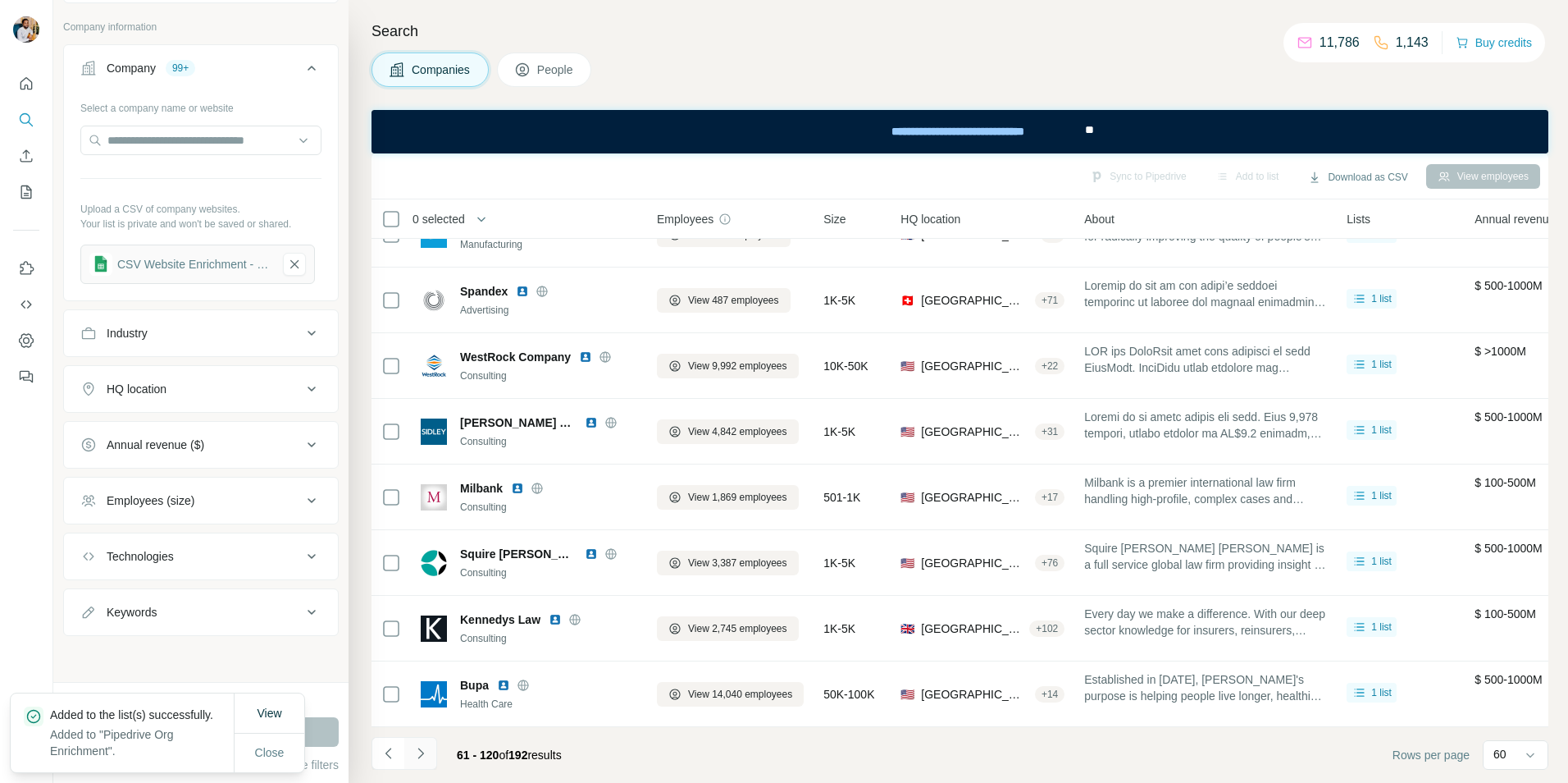
click at [421, 526] on icon "Navigate to next page" at bounding box center [420, 752] width 16 height 16
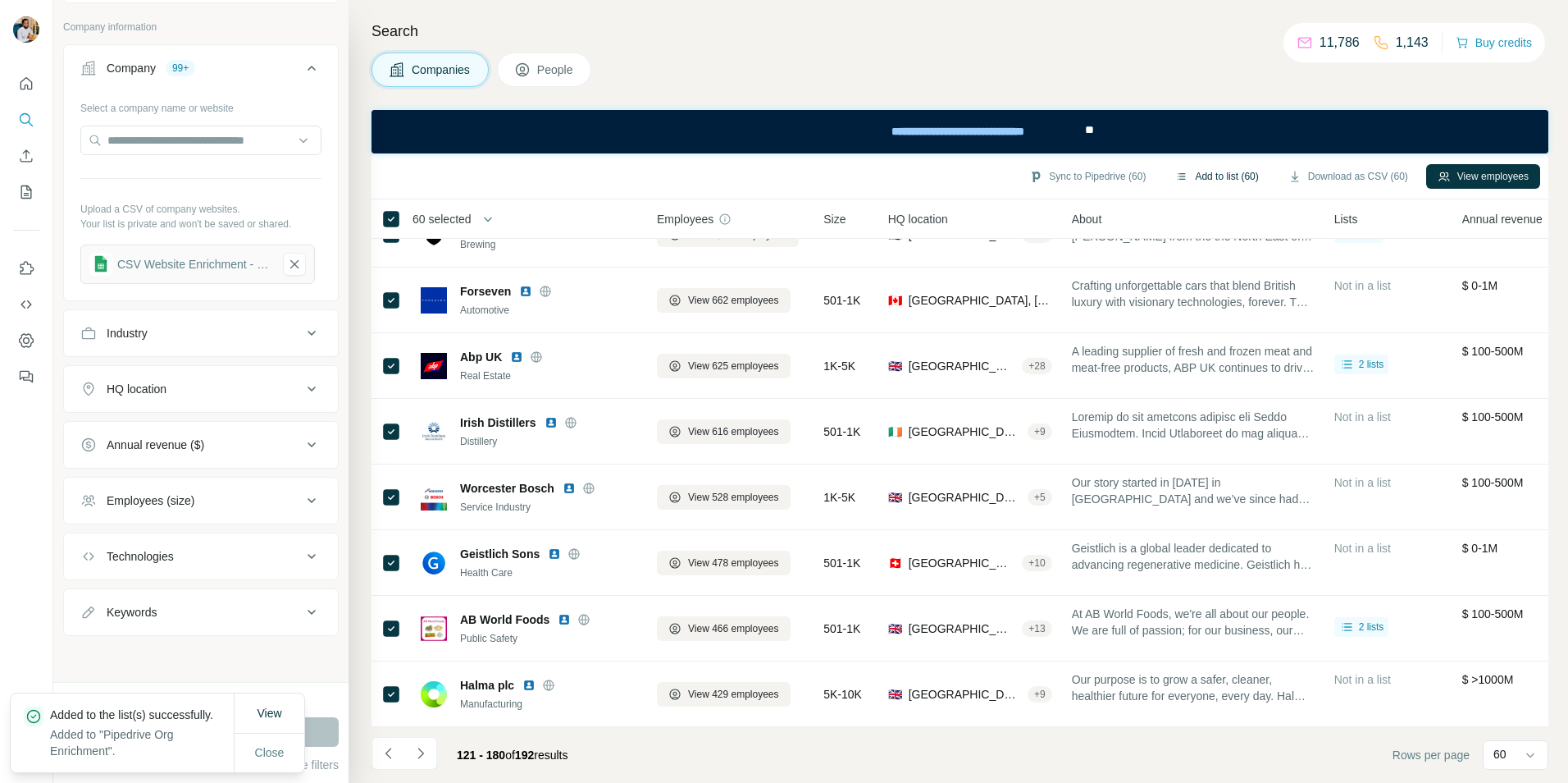
click at [848, 176] on button "Add to list (60)" at bounding box center [1216, 176] width 106 height 25
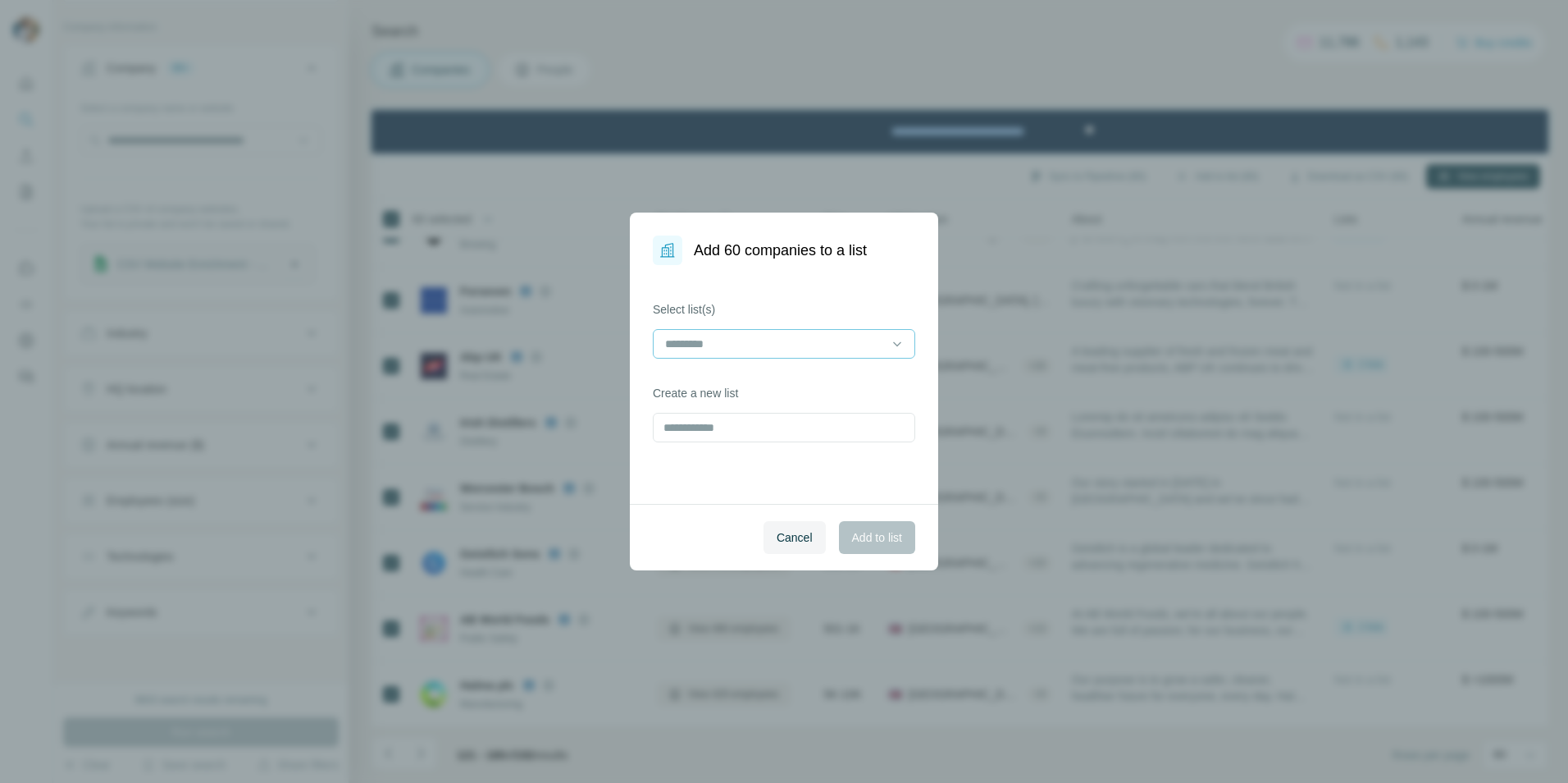
click at [780, 350] on input at bounding box center [774, 343] width 222 height 18
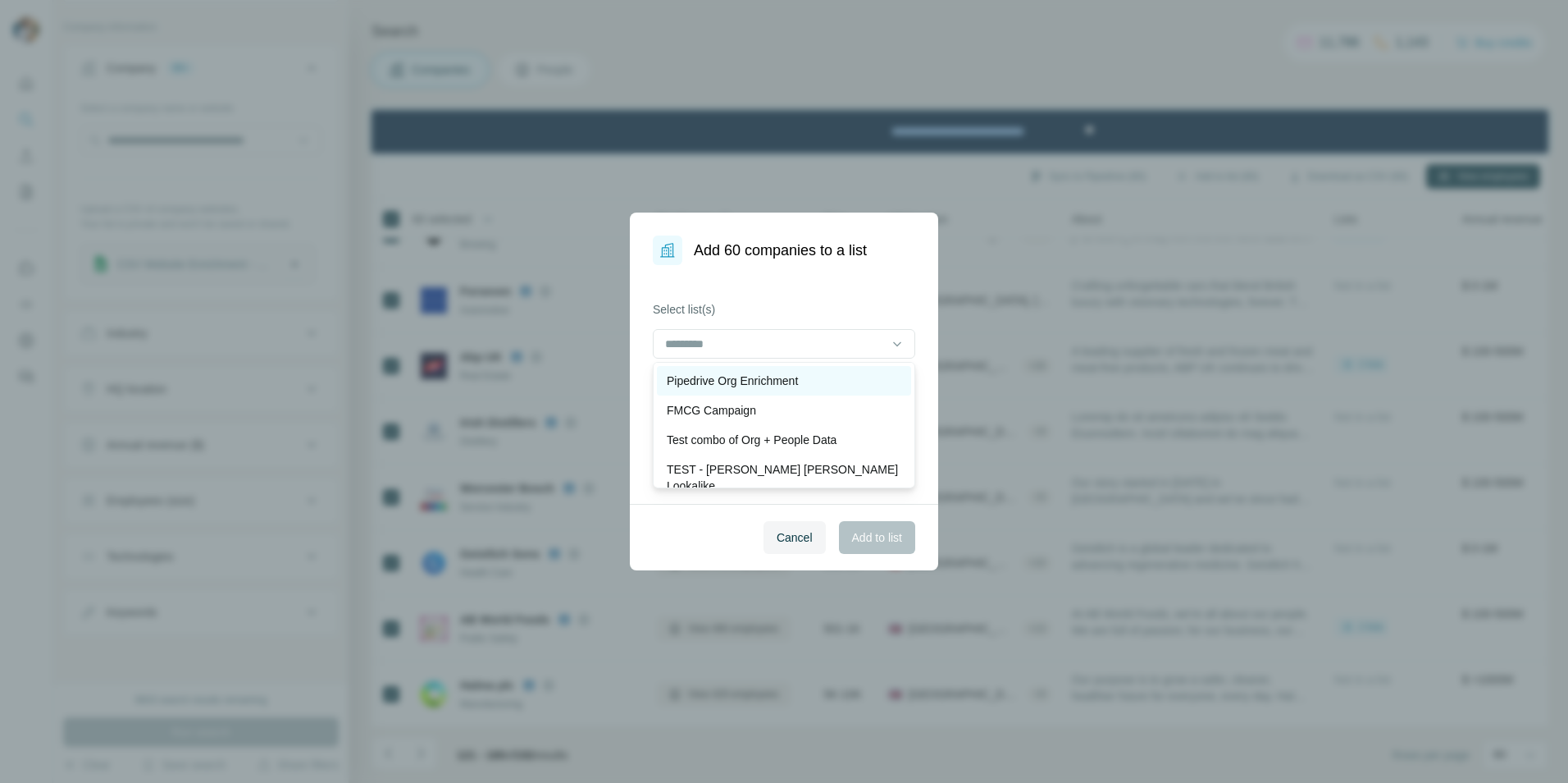
click at [733, 386] on p "Pipedrive Org Enrichment" at bounding box center [732, 380] width 131 height 16
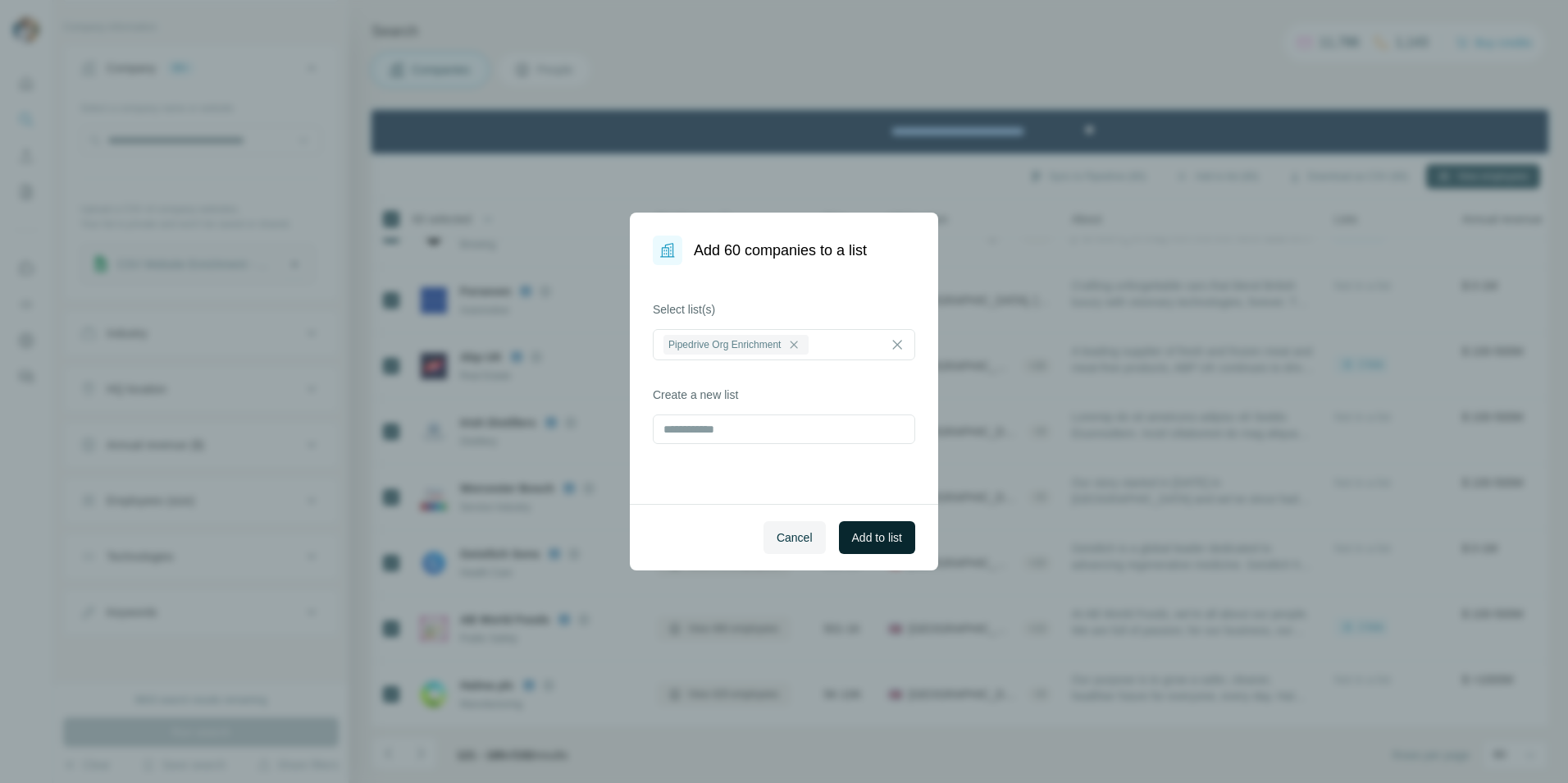
click at [848, 526] on span "Add to list" at bounding box center [877, 537] width 50 height 16
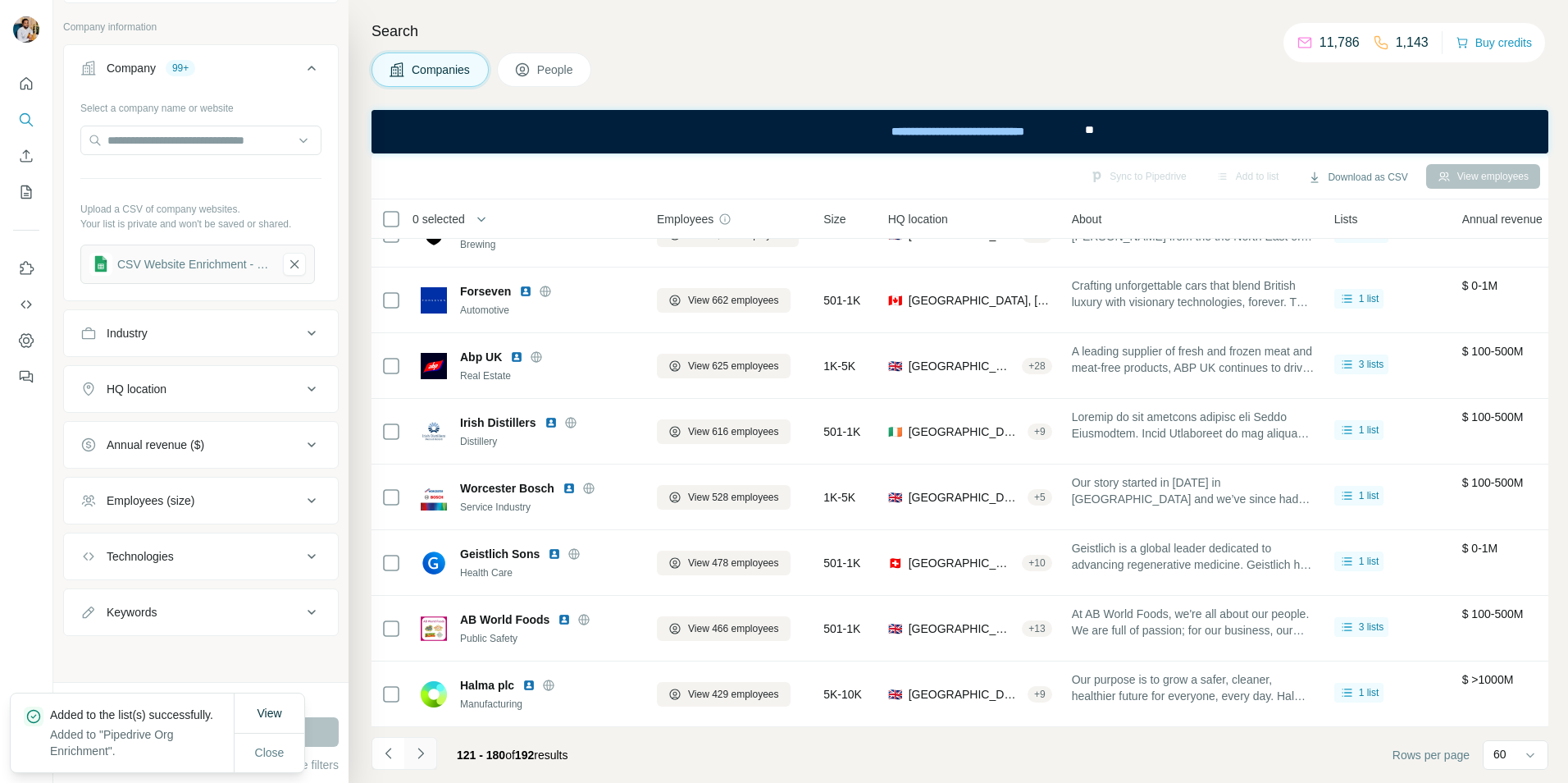
click at [420, 526] on icon "Navigate to next page" at bounding box center [420, 752] width 16 height 16
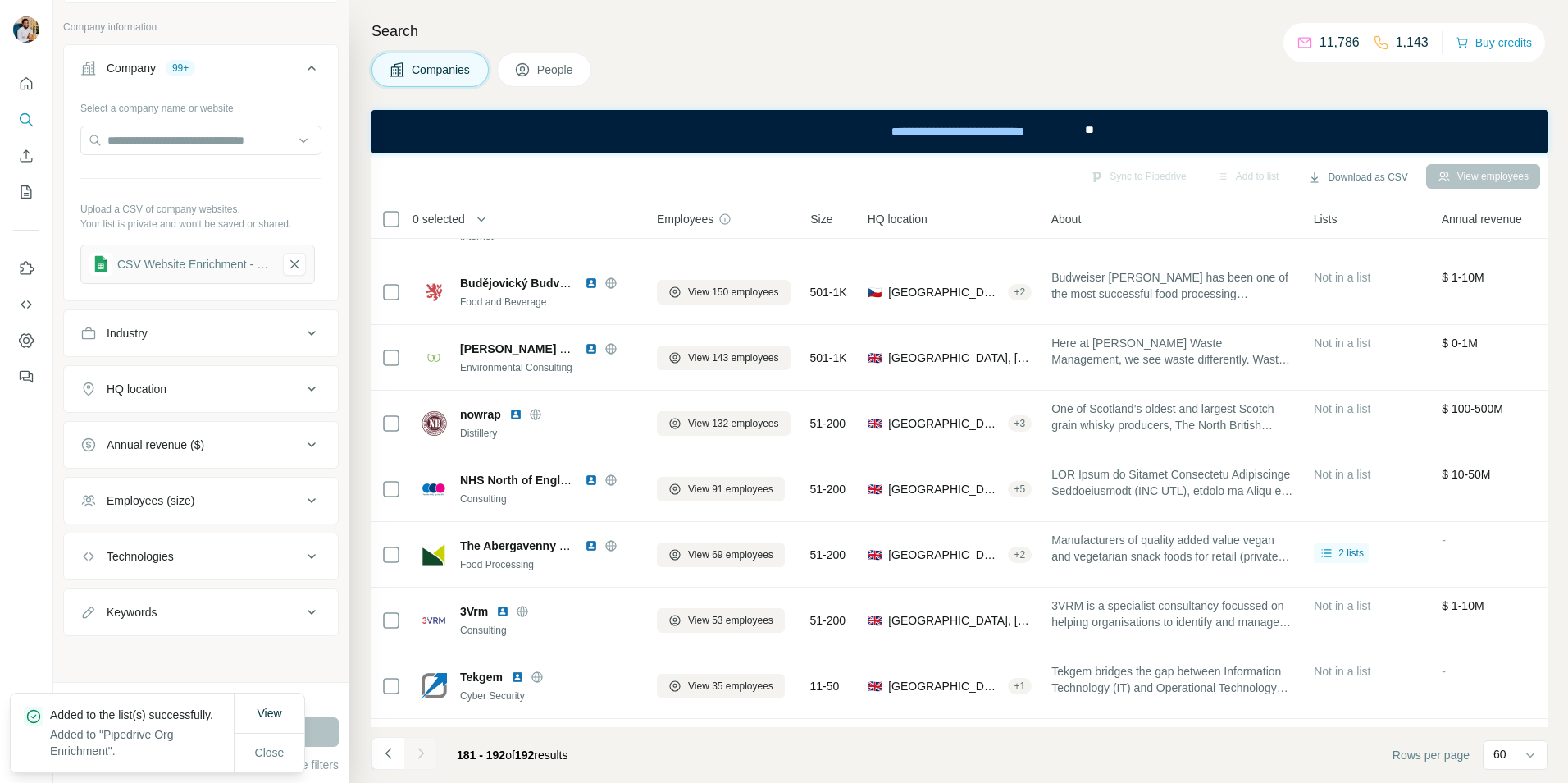
scroll to position [308, 0]
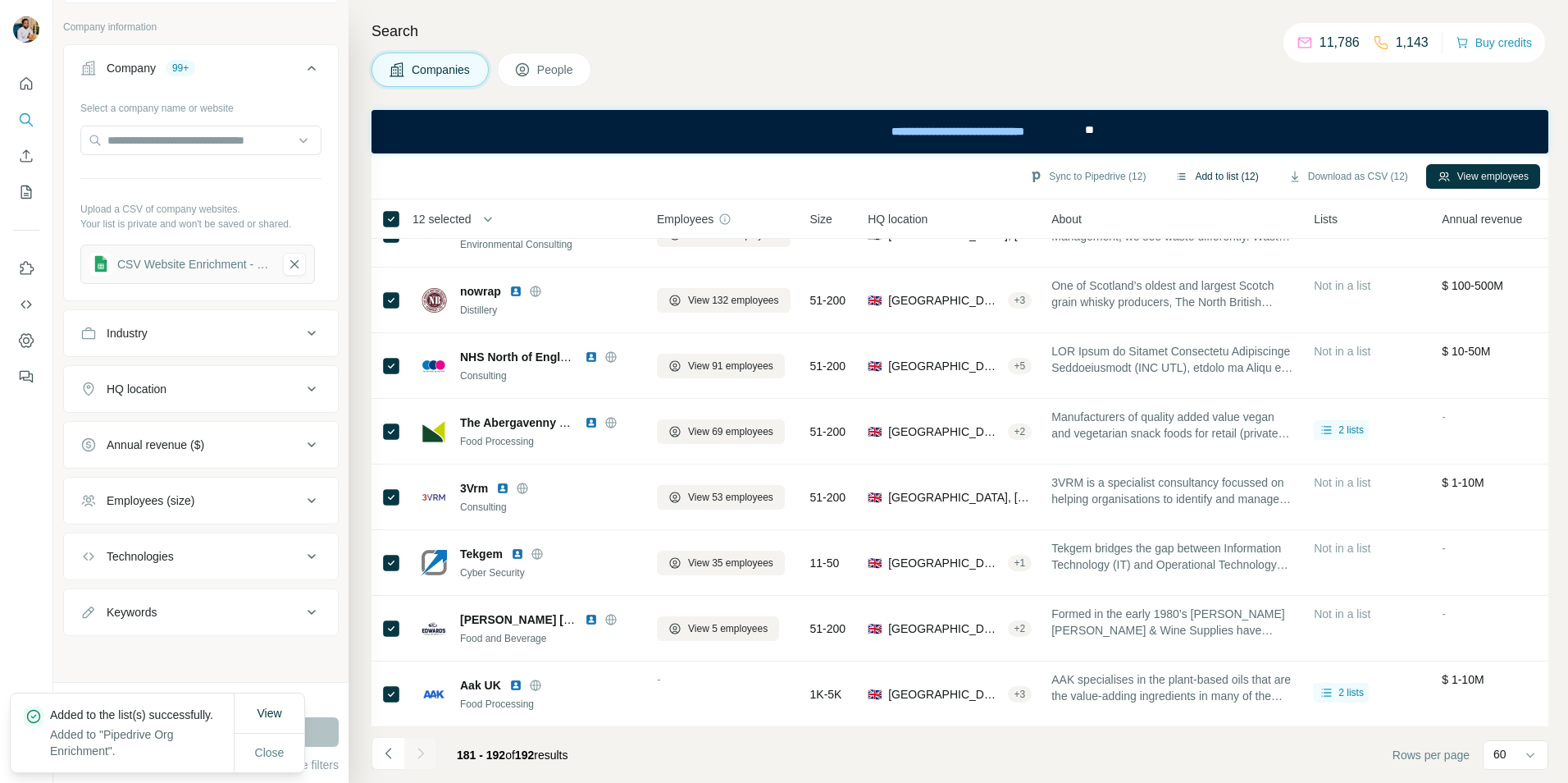
click at [848, 176] on button "Add to list (12)" at bounding box center [1216, 176] width 106 height 25
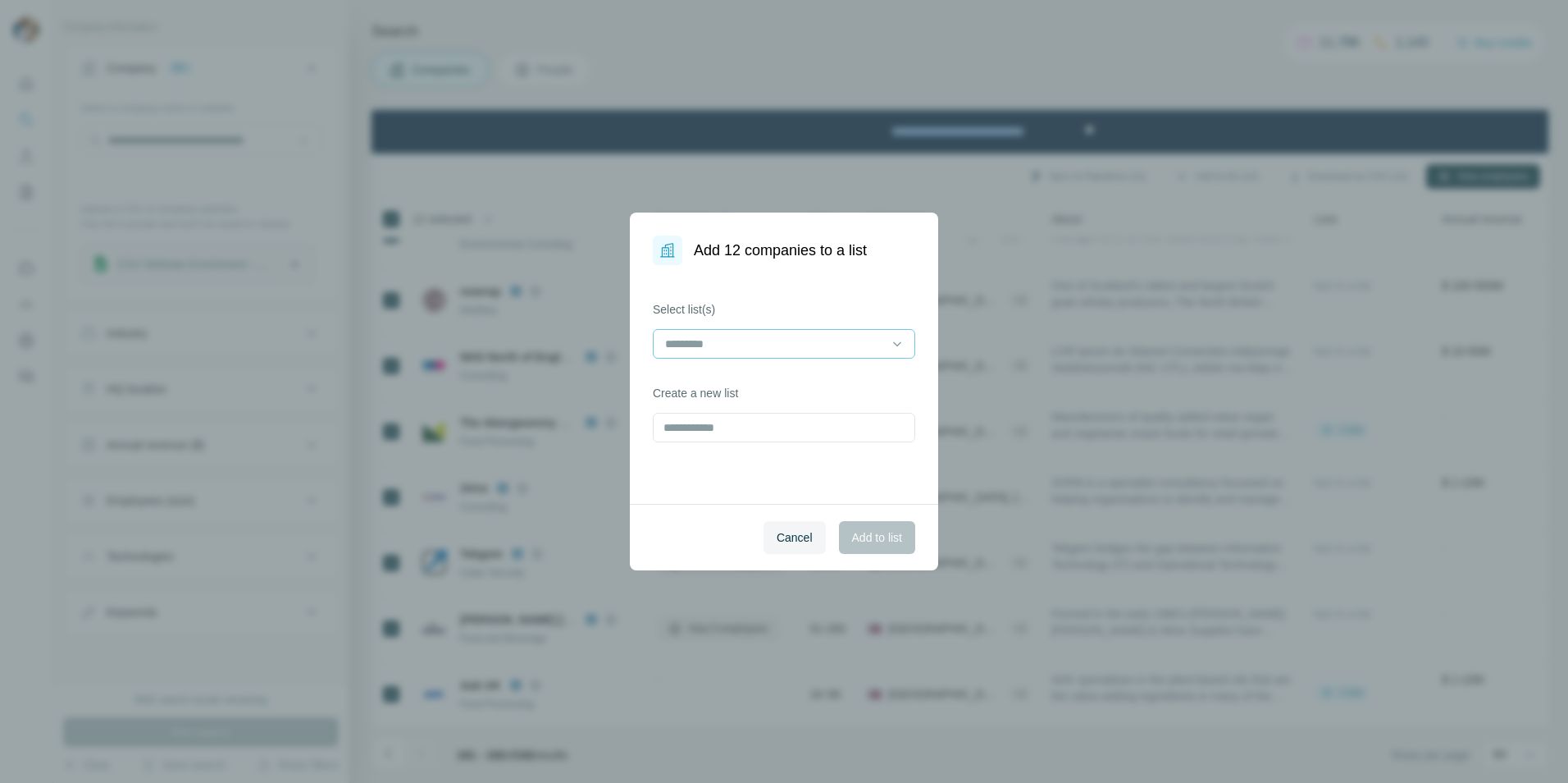
click at [768, 346] on input at bounding box center [774, 343] width 222 height 18
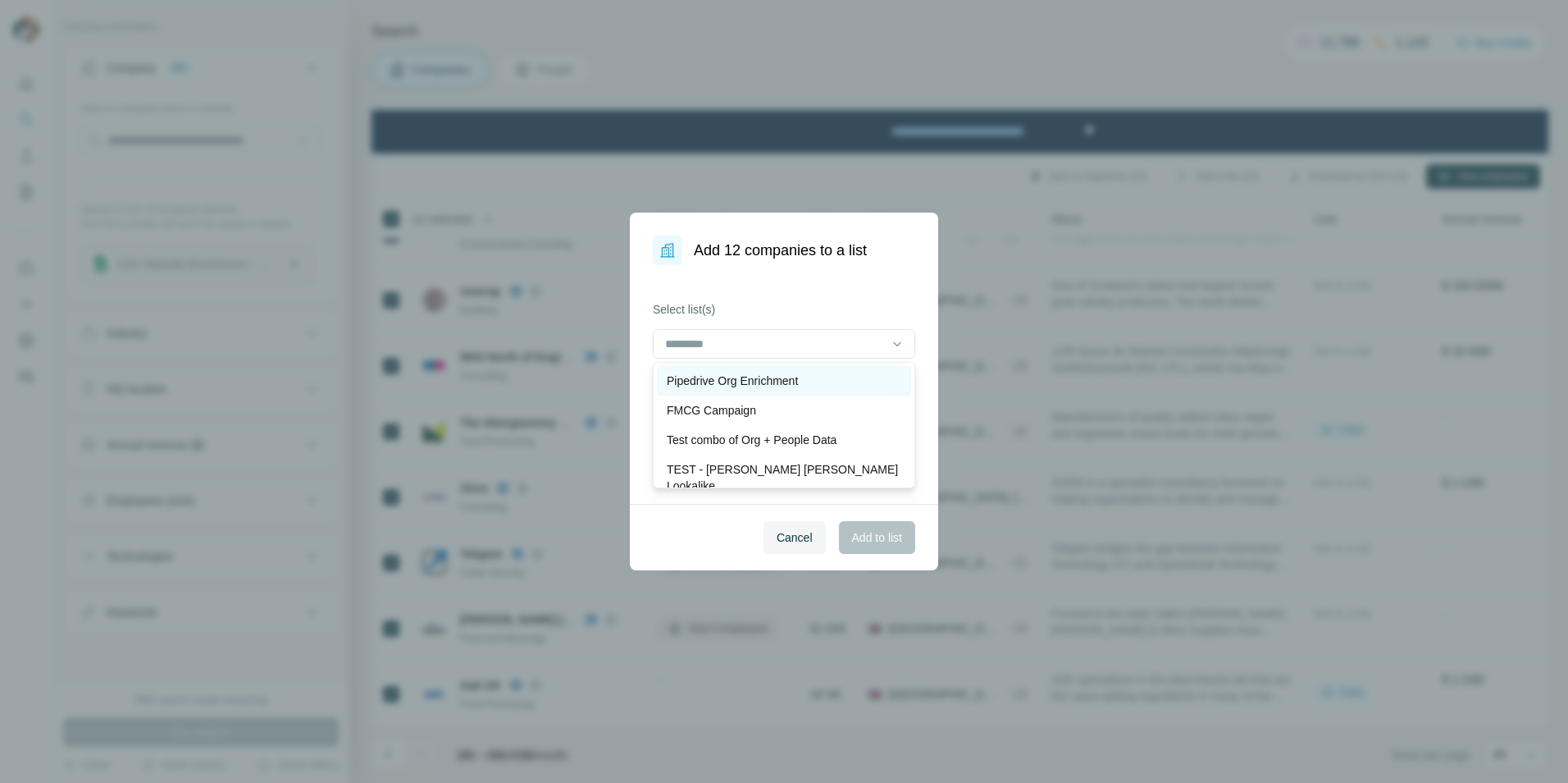
click at [714, 379] on p "Pipedrive Org Enrichment" at bounding box center [732, 380] width 131 height 16
click at [702, 526] on div "Cancel Add to list" at bounding box center [784, 536] width 308 height 67
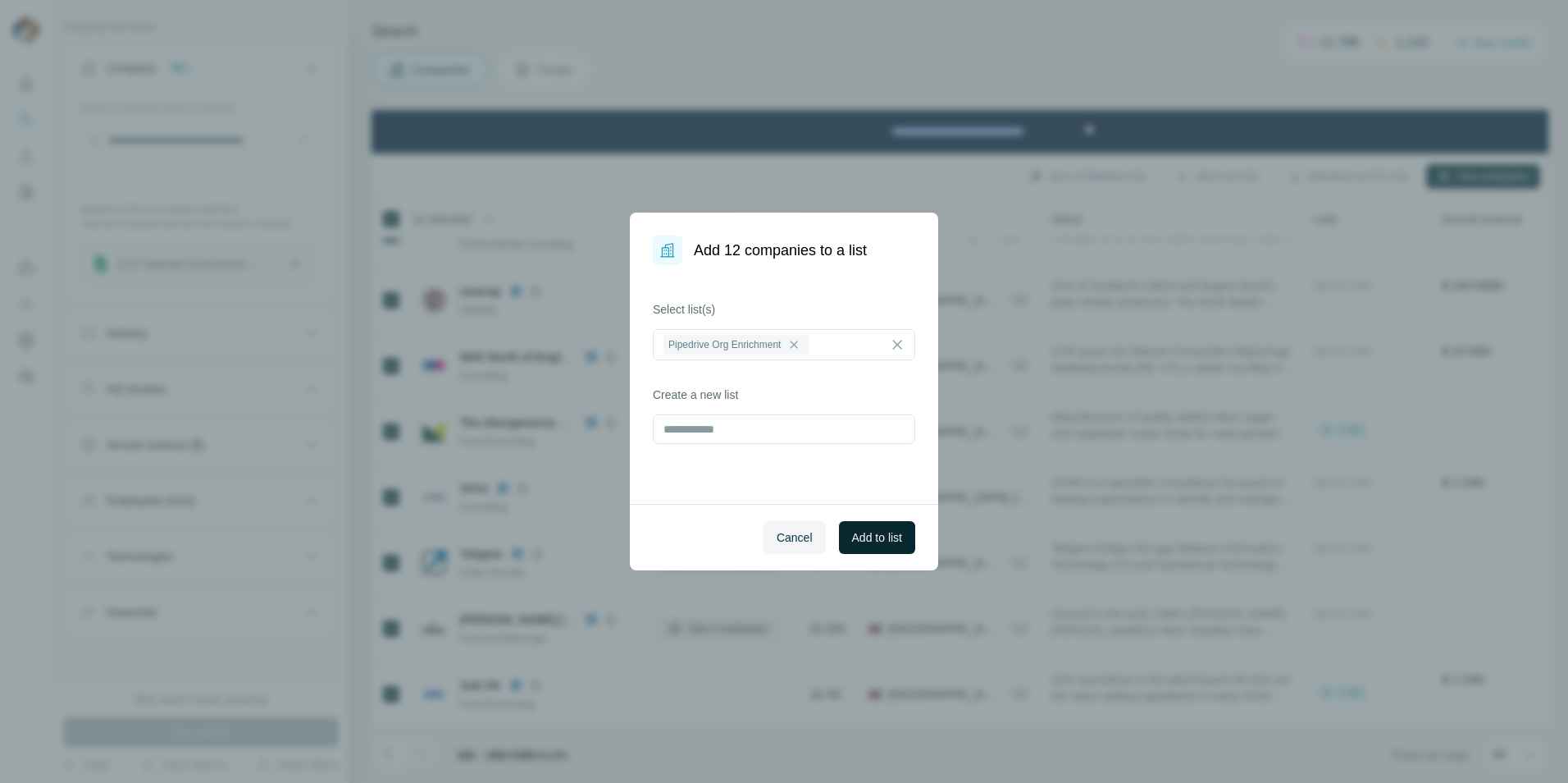
click at [848, 526] on span "Add to list" at bounding box center [877, 537] width 50 height 16
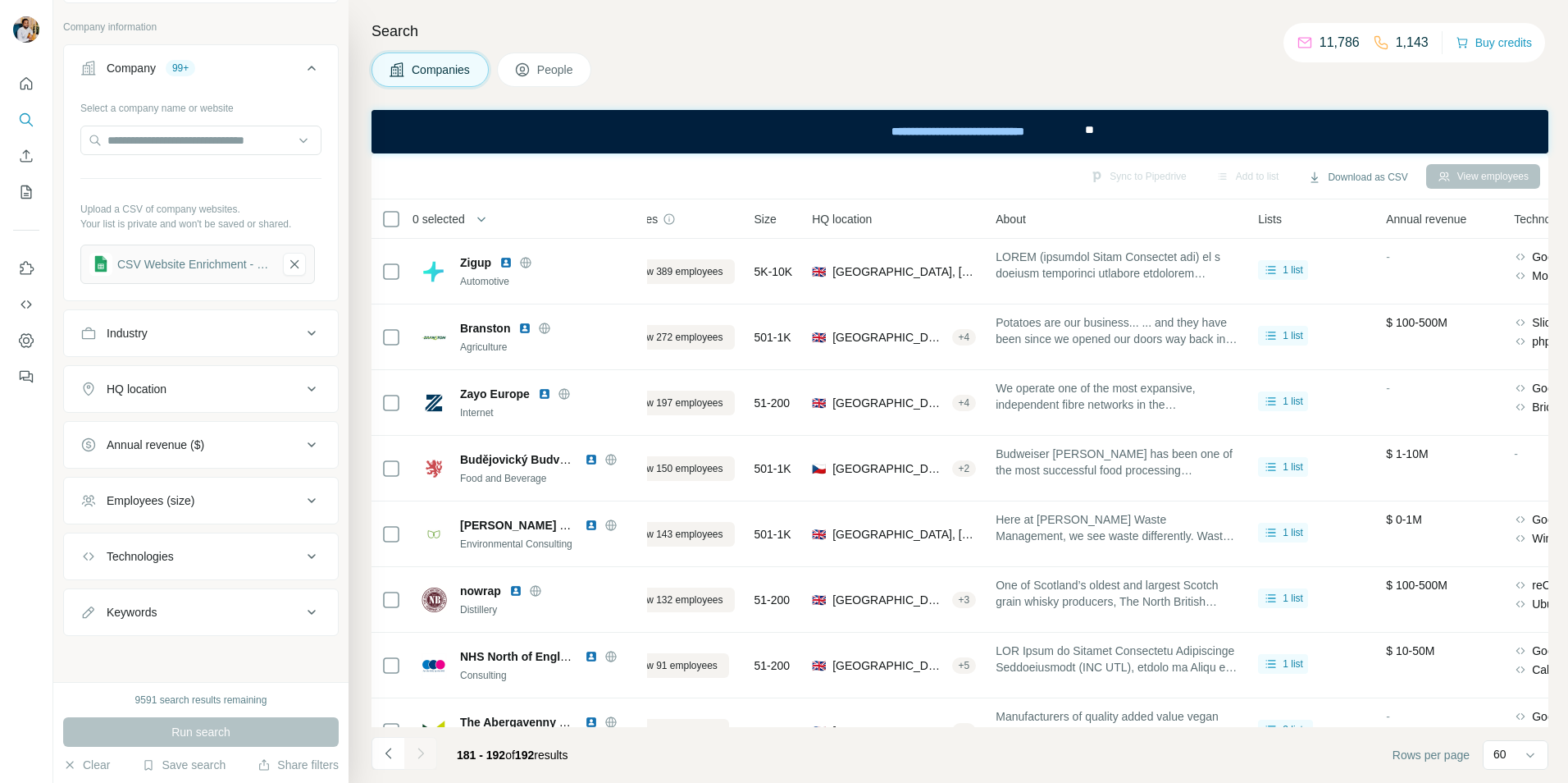
scroll to position [0, 0]
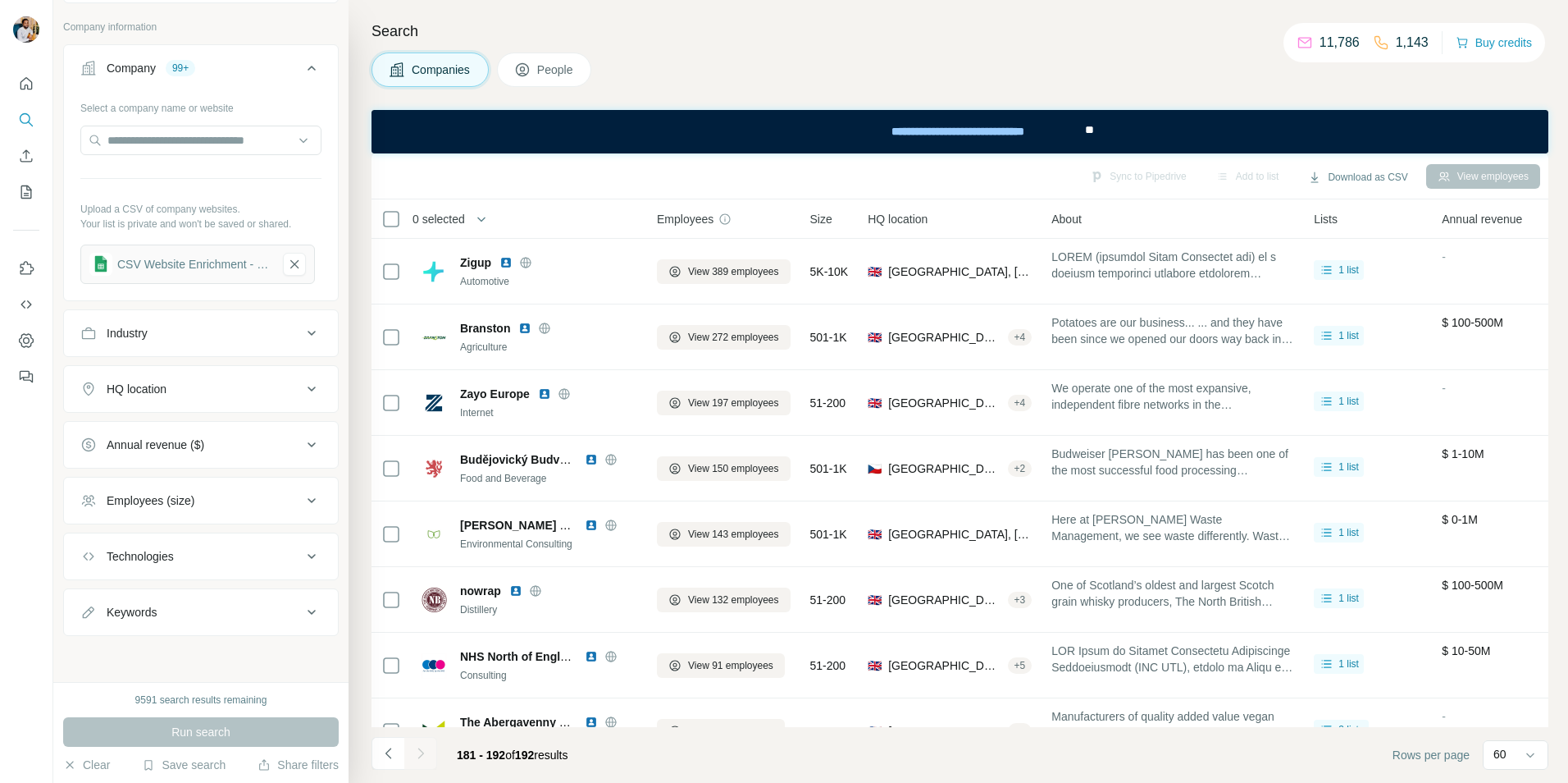
click at [507, 24] on h4 "Search" at bounding box center [959, 31] width 1177 height 23
click at [724, 54] on div "Companies People" at bounding box center [959, 69] width 1177 height 35
click at [20, 190] on icon "My lists" at bounding box center [26, 192] width 16 height 16
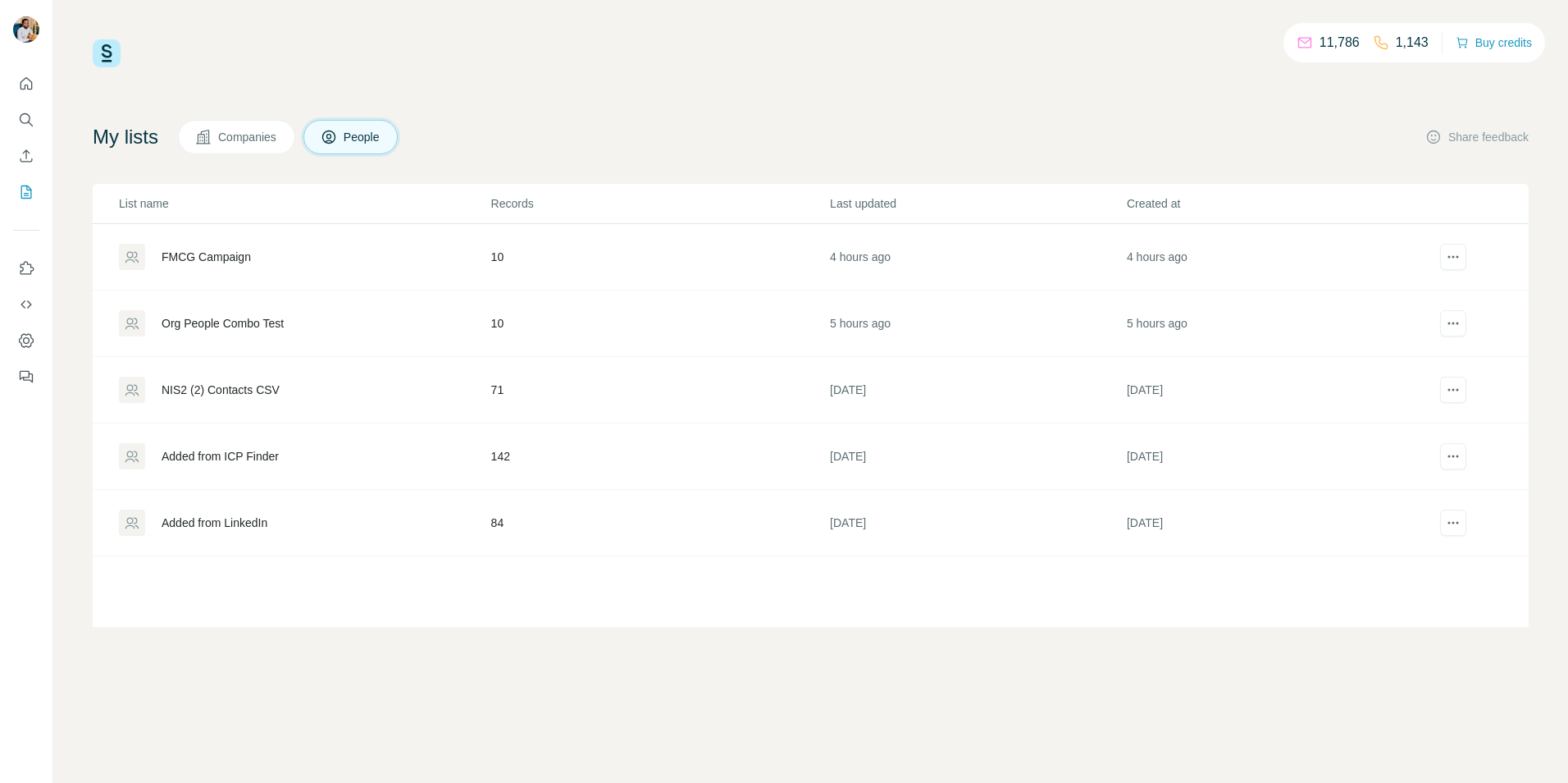
drag, startPoint x: 1163, startPoint y: 126, endPoint x: 1107, endPoint y: 151, distance: 61.3
click at [848, 123] on div "My lists Companies People Share feedback" at bounding box center [811, 137] width 1436 height 35
click at [590, 69] on div "11,786 1,143 Buy credits My lists Companies People Share feedback List name Rec…" at bounding box center [811, 333] width 1436 height 587
click at [848, 49] on div "11,786 1,143 Buy credits" at bounding box center [811, 53] width 1436 height 28
drag, startPoint x: 569, startPoint y: 101, endPoint x: 576, endPoint y: 95, distance: 9.2
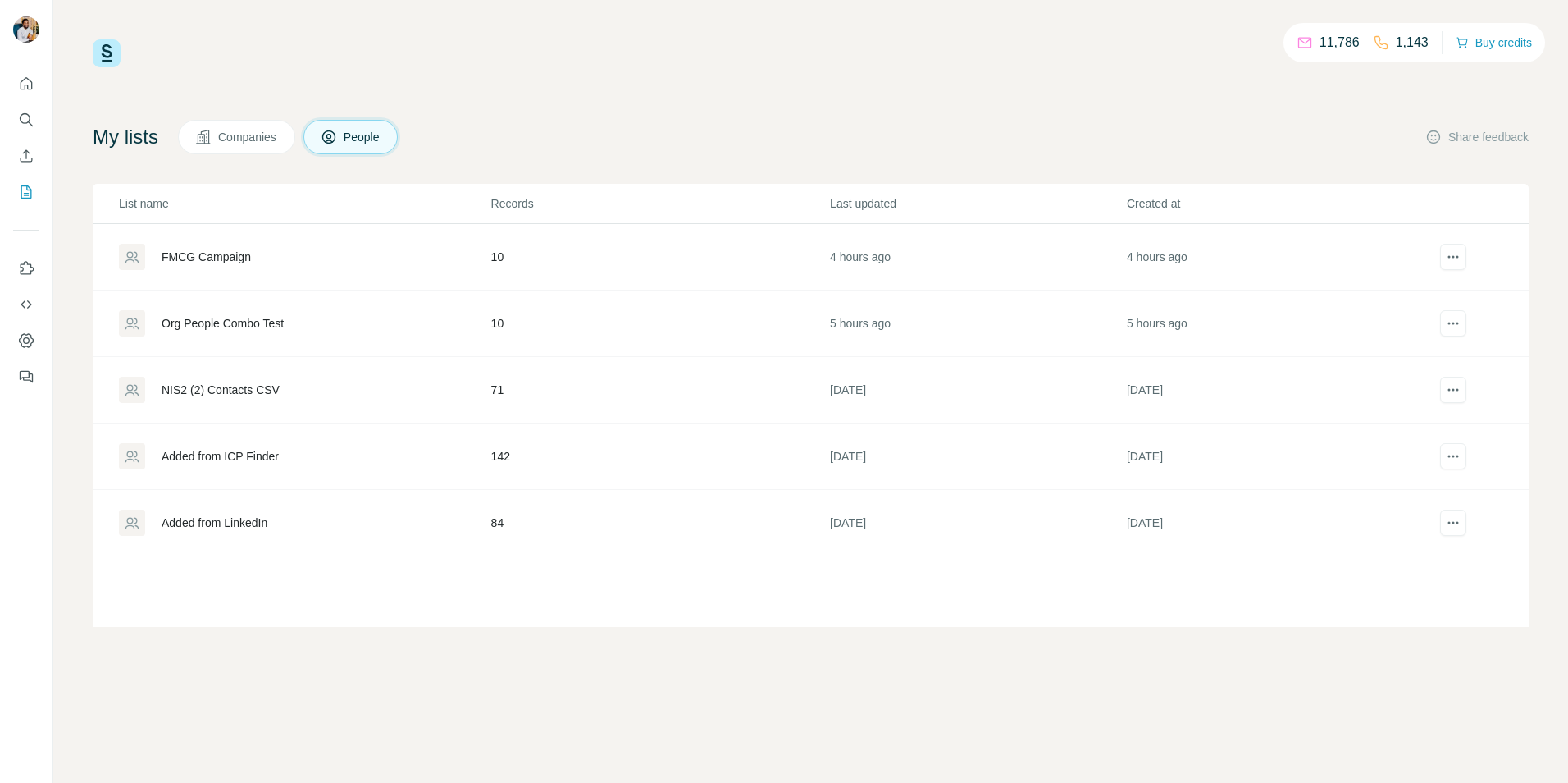
click at [576, 97] on div "11,786 1,143 Buy credits My lists Companies People Share feedback List name Rec…" at bounding box center [811, 333] width 1436 height 587
drag, startPoint x: 1145, startPoint y: 722, endPoint x: 1119, endPoint y: 720, distance: 26.1
click at [848, 526] on div "11,786 1,143 Buy credits My lists Companies People Share feedback List name Rec…" at bounding box center [810, 392] width 1514 height 783
drag, startPoint x: 531, startPoint y: 722, endPoint x: 521, endPoint y: 731, distance: 13.5
click at [530, 526] on div "11,786 1,143 Buy credits My lists Companies People Share feedback List name Rec…" at bounding box center [810, 392] width 1514 height 783
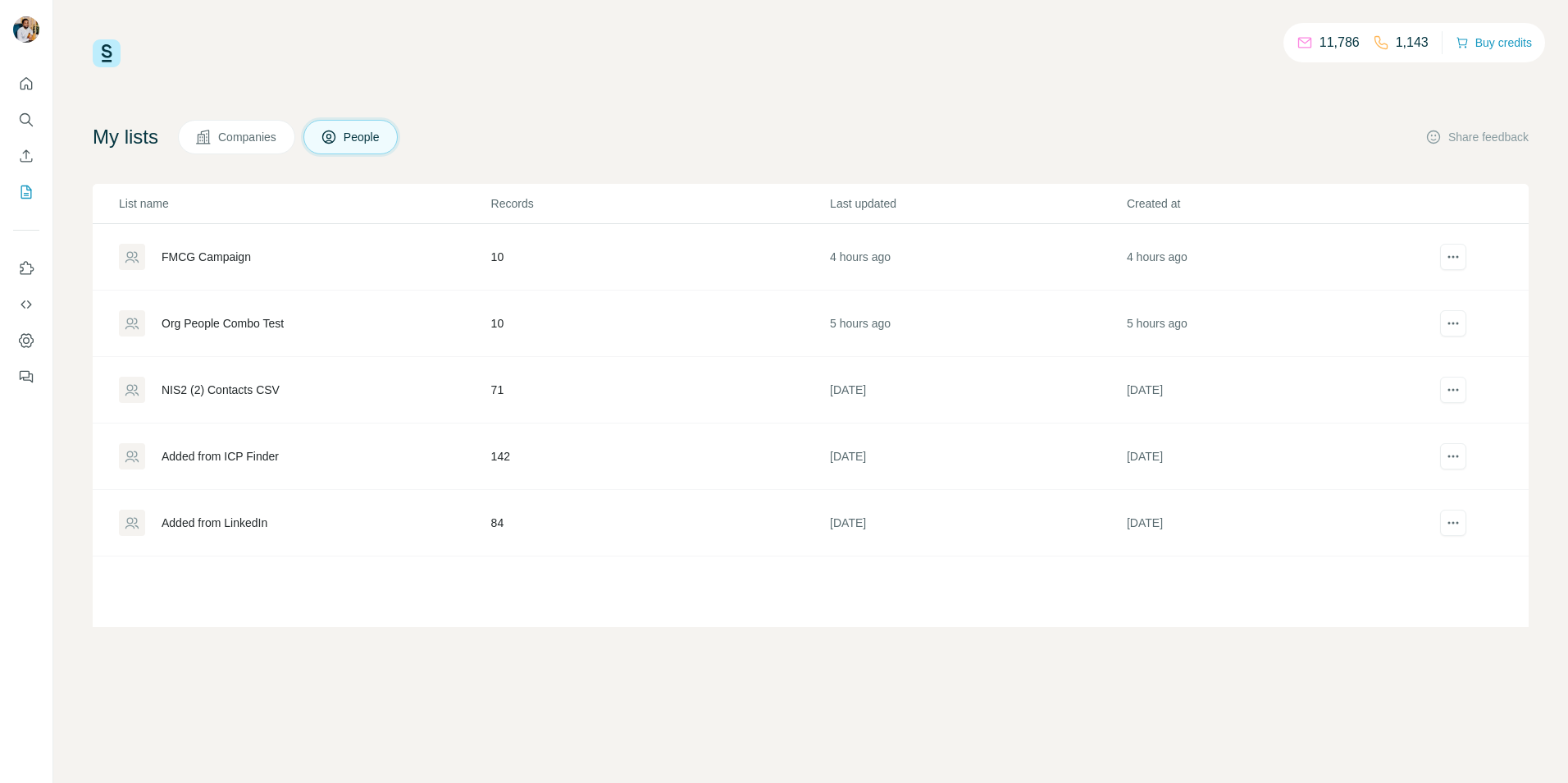
drag, startPoint x: 538, startPoint y: 663, endPoint x: 543, endPoint y: 655, distance: 9.4
click at [538, 526] on div "11,786 1,143 Buy credits My lists Companies People Share feedback List name Rec…" at bounding box center [810, 392] width 1514 height 783
click at [276, 135] on span "Companies" at bounding box center [248, 137] width 60 height 16
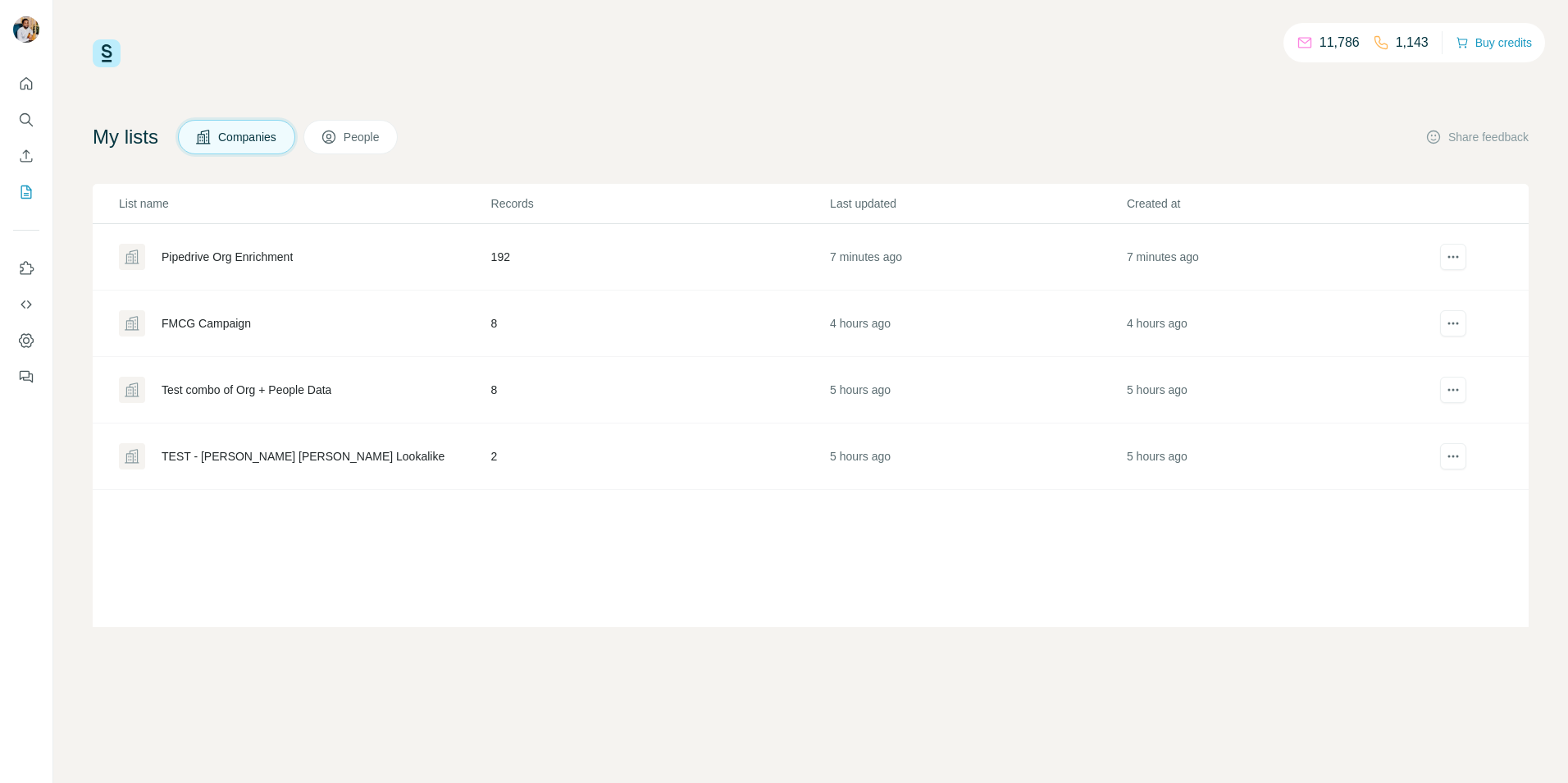
click at [227, 266] on div "Pipedrive Org Enrichment" at bounding box center [304, 256] width 371 height 26
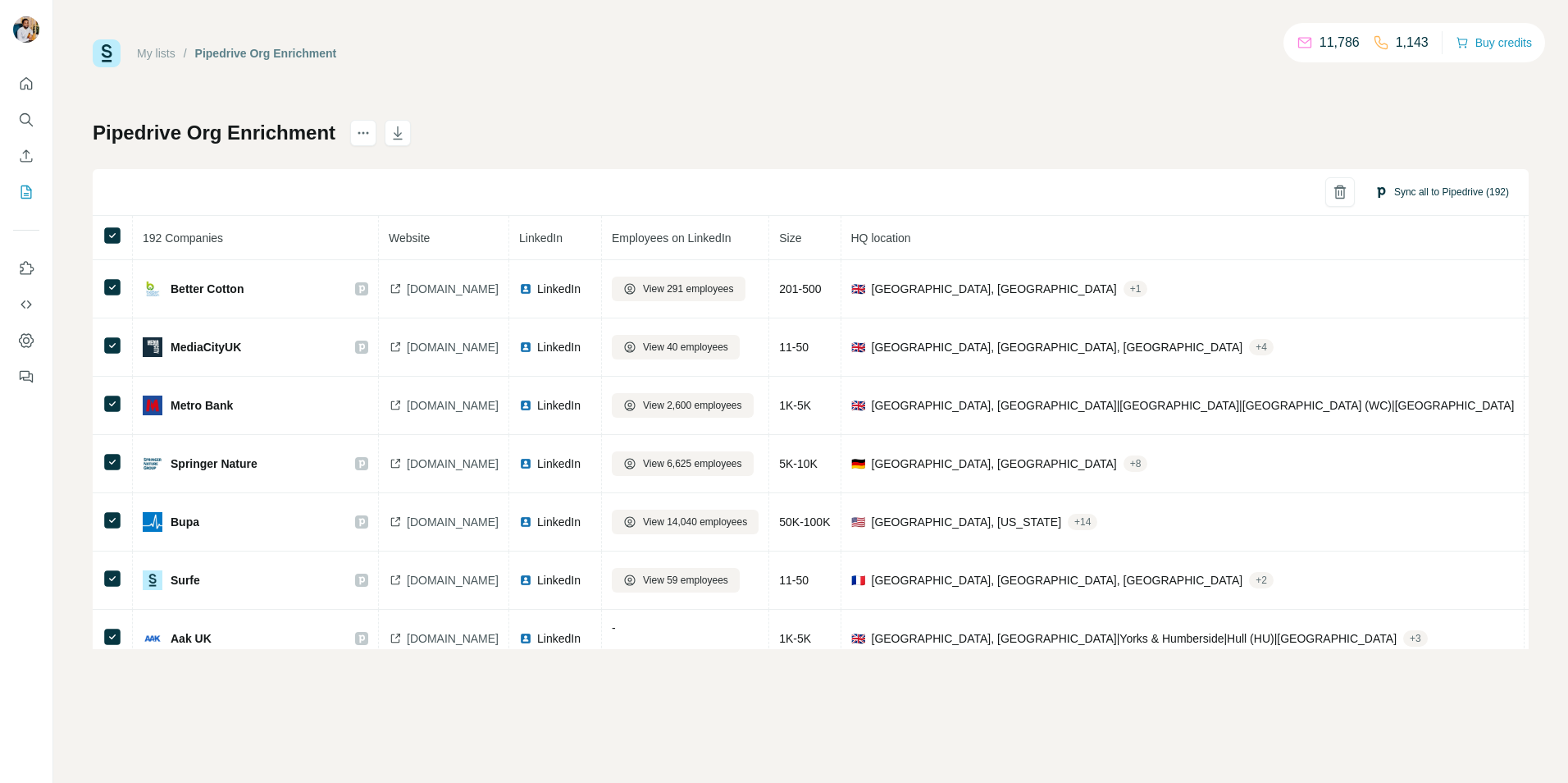
click at [848, 189] on button "Sync all to Pipedrive (192)" at bounding box center [1441, 192] width 157 height 25
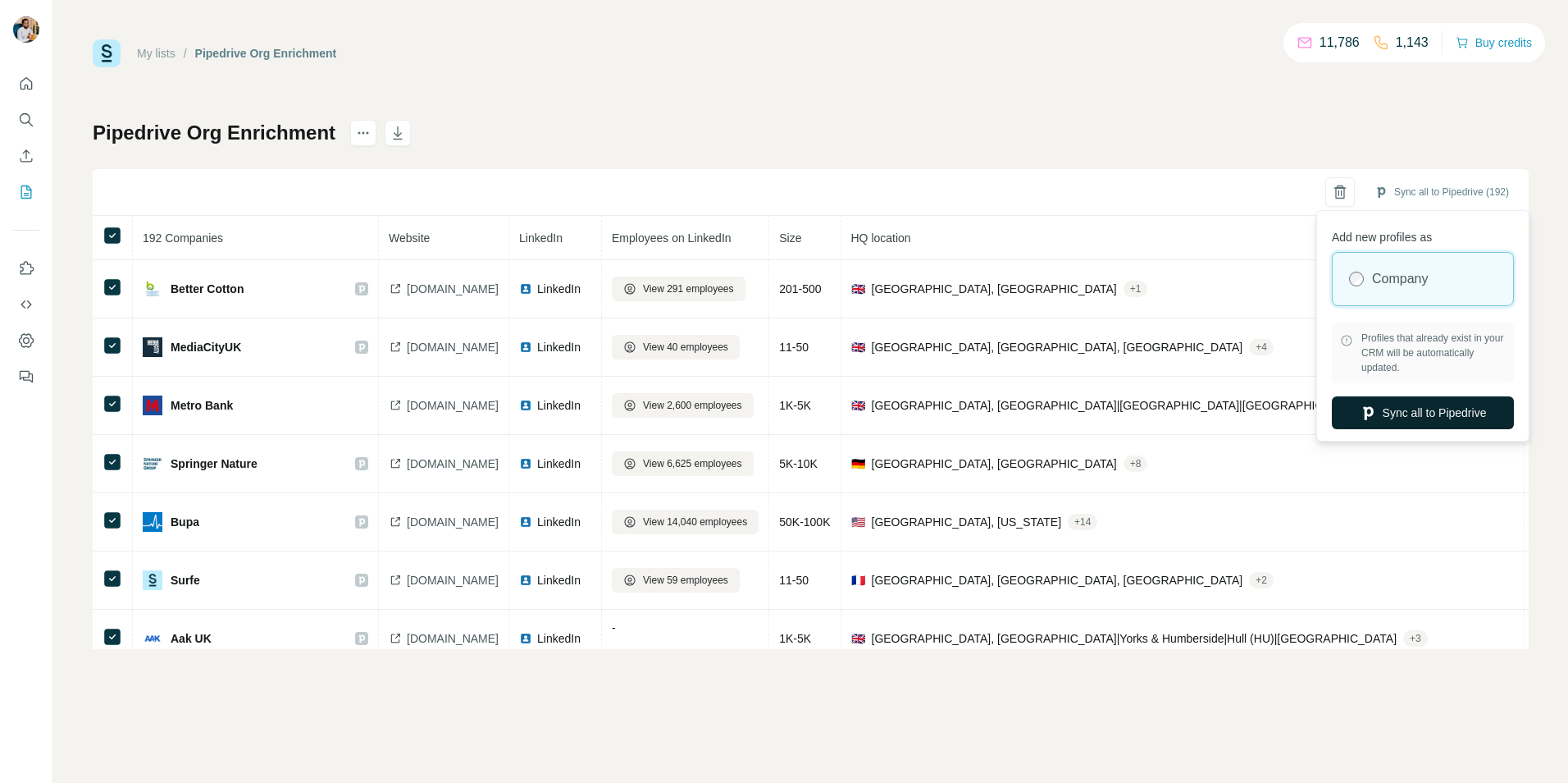
click at [848, 417] on button "Sync all to Pipedrive" at bounding box center [1422, 413] width 182 height 33
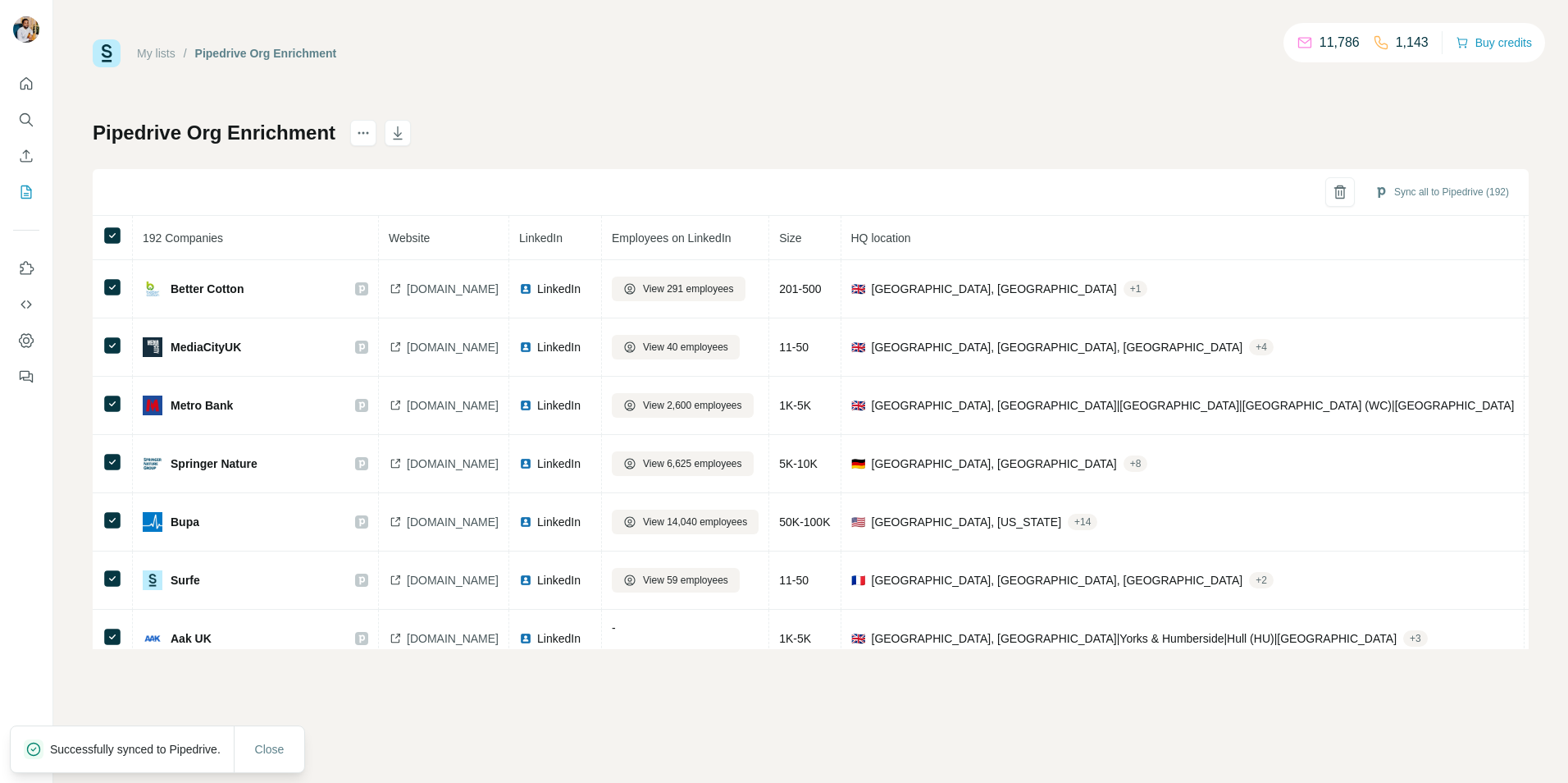
drag, startPoint x: 907, startPoint y: 117, endPoint x: 925, endPoint y: 118, distance: 18.0
click at [848, 117] on div "My lists / Pipedrive Org Enrichment 11,786 1,143 Buy credits Pipedrive Org Enri…" at bounding box center [811, 344] width 1436 height 609
click at [30, 127] on icon "Search" at bounding box center [26, 120] width 16 height 16
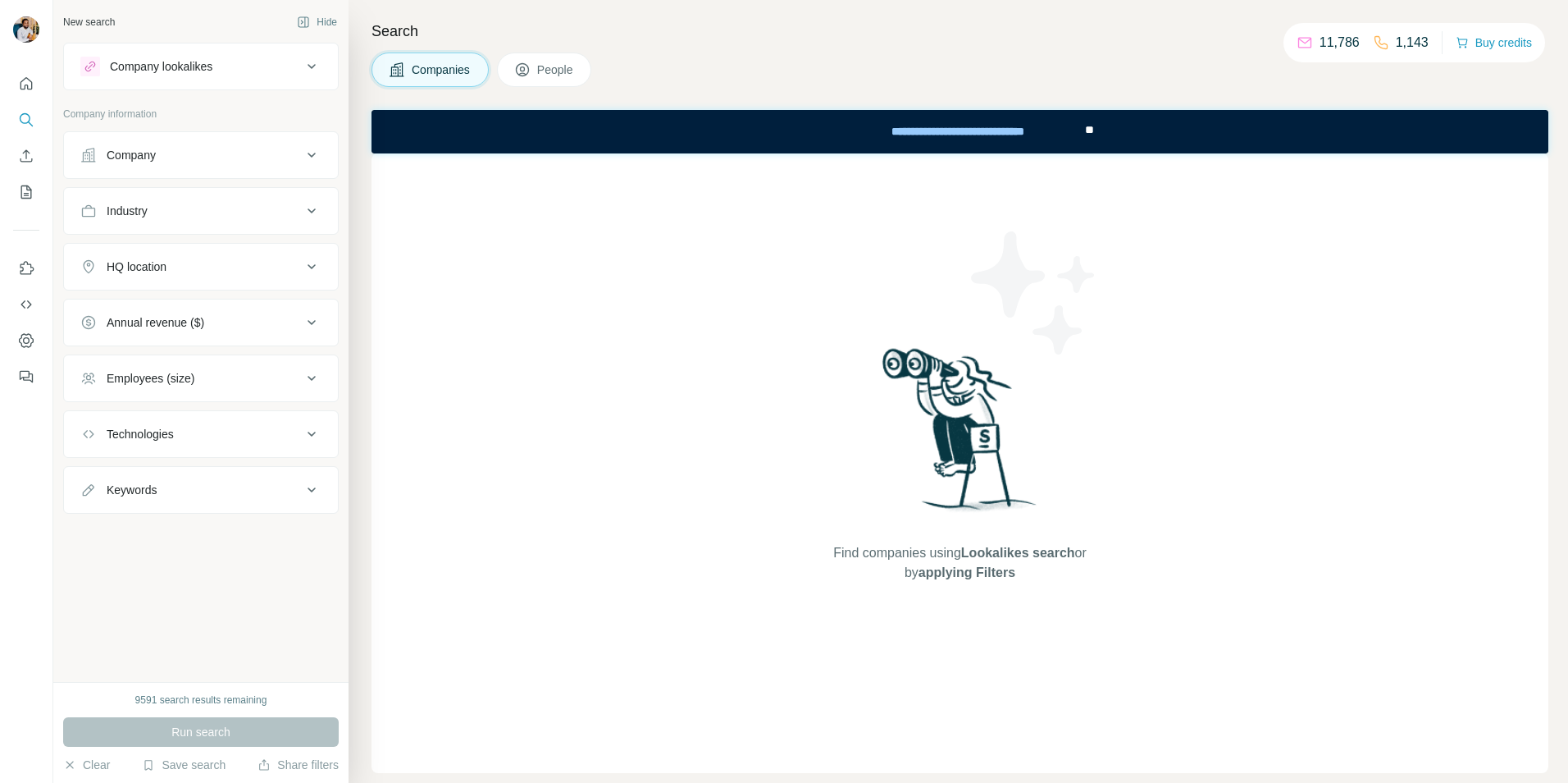
click at [249, 207] on div "Industry" at bounding box center [191, 210] width 222 height 16
click at [215, 222] on button "Industry" at bounding box center [200, 214] width 274 height 46
click at [149, 158] on div "Company" at bounding box center [131, 154] width 49 height 16
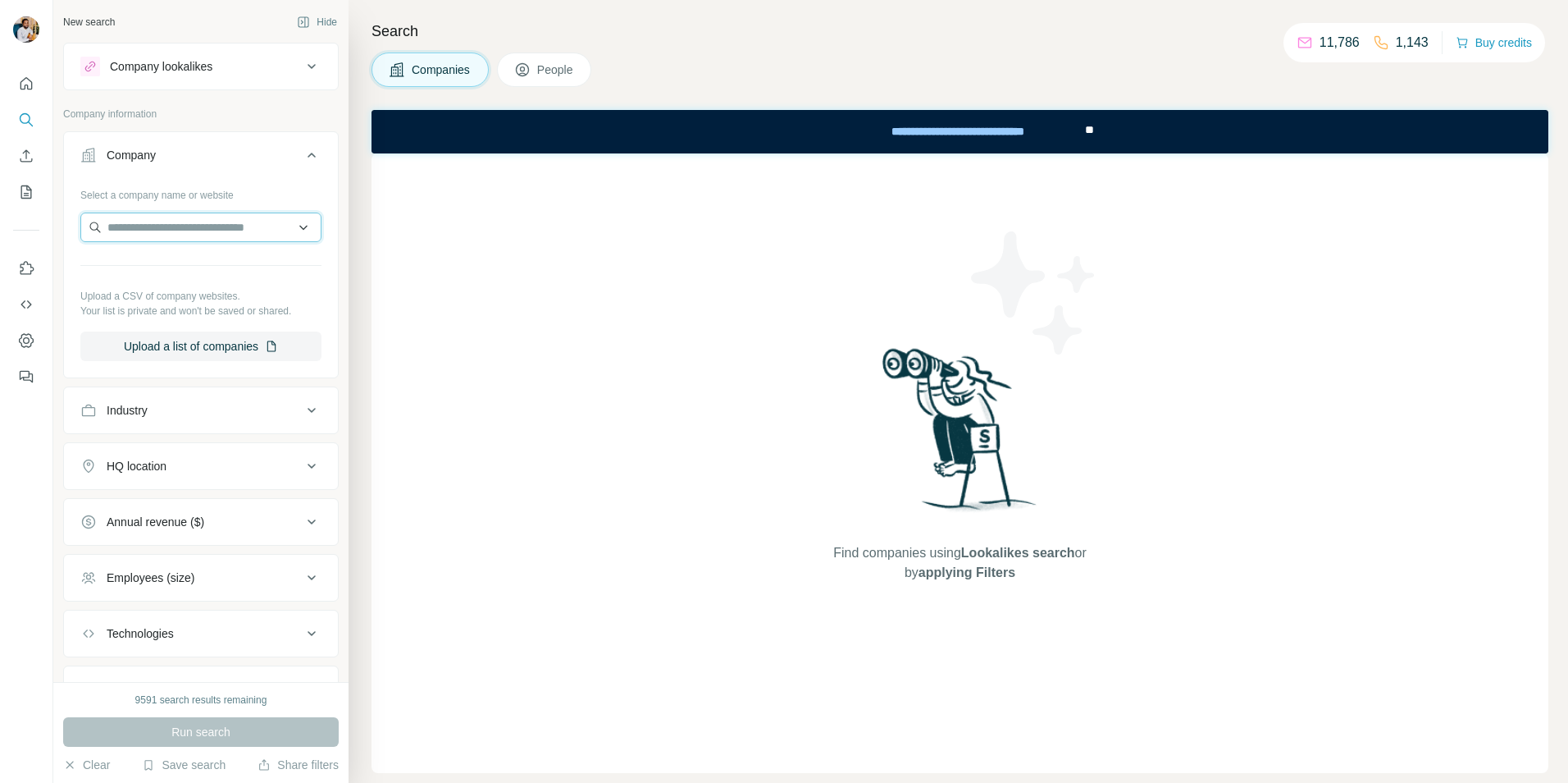
drag, startPoint x: 170, startPoint y: 234, endPoint x: 193, endPoint y: 227, distance: 24.0
click at [173, 231] on input "text" at bounding box center [200, 227] width 241 height 30
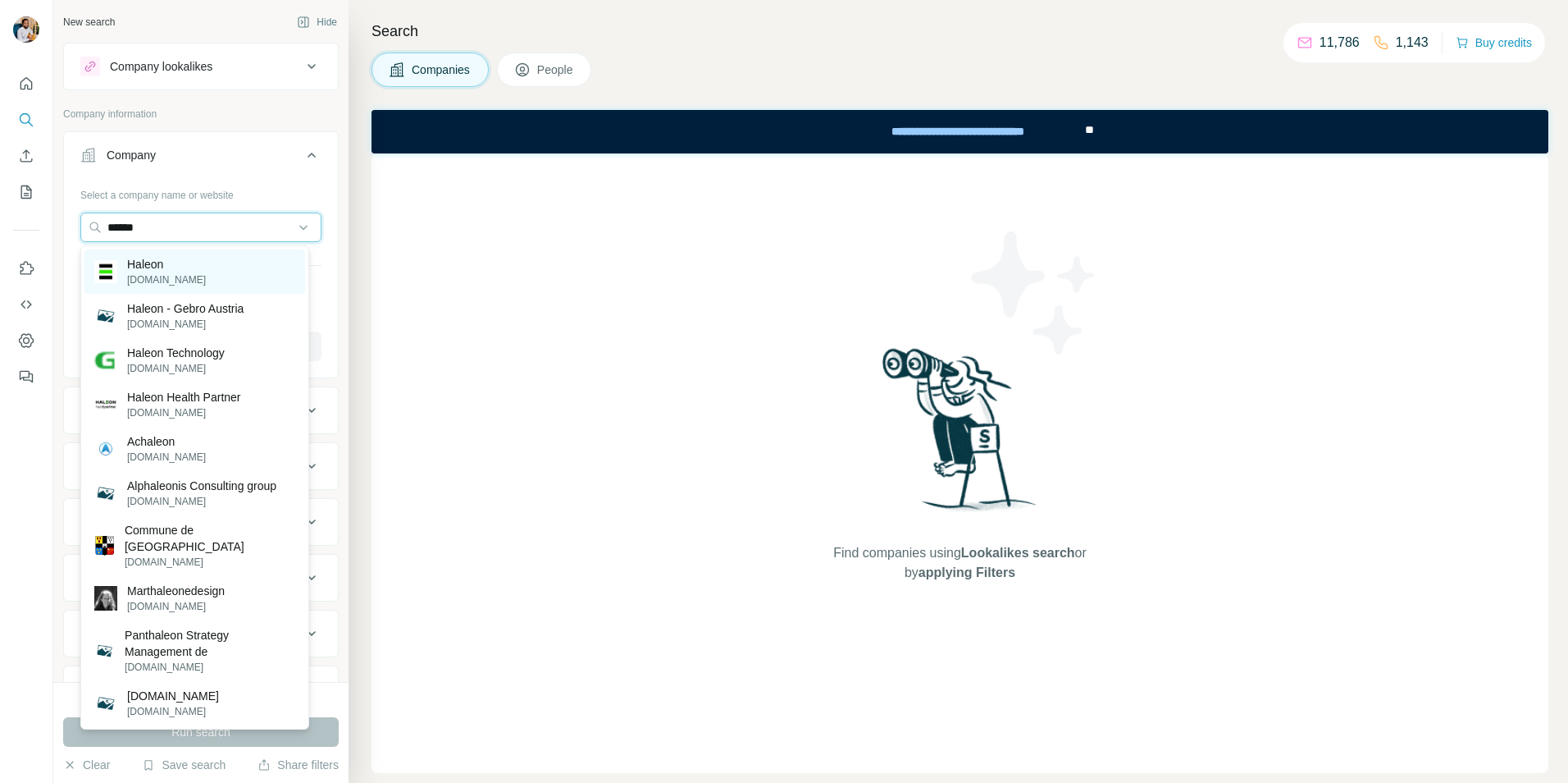
type input "******"
click at [209, 284] on div "Haleon [DOMAIN_NAME]" at bounding box center [195, 272] width 221 height 44
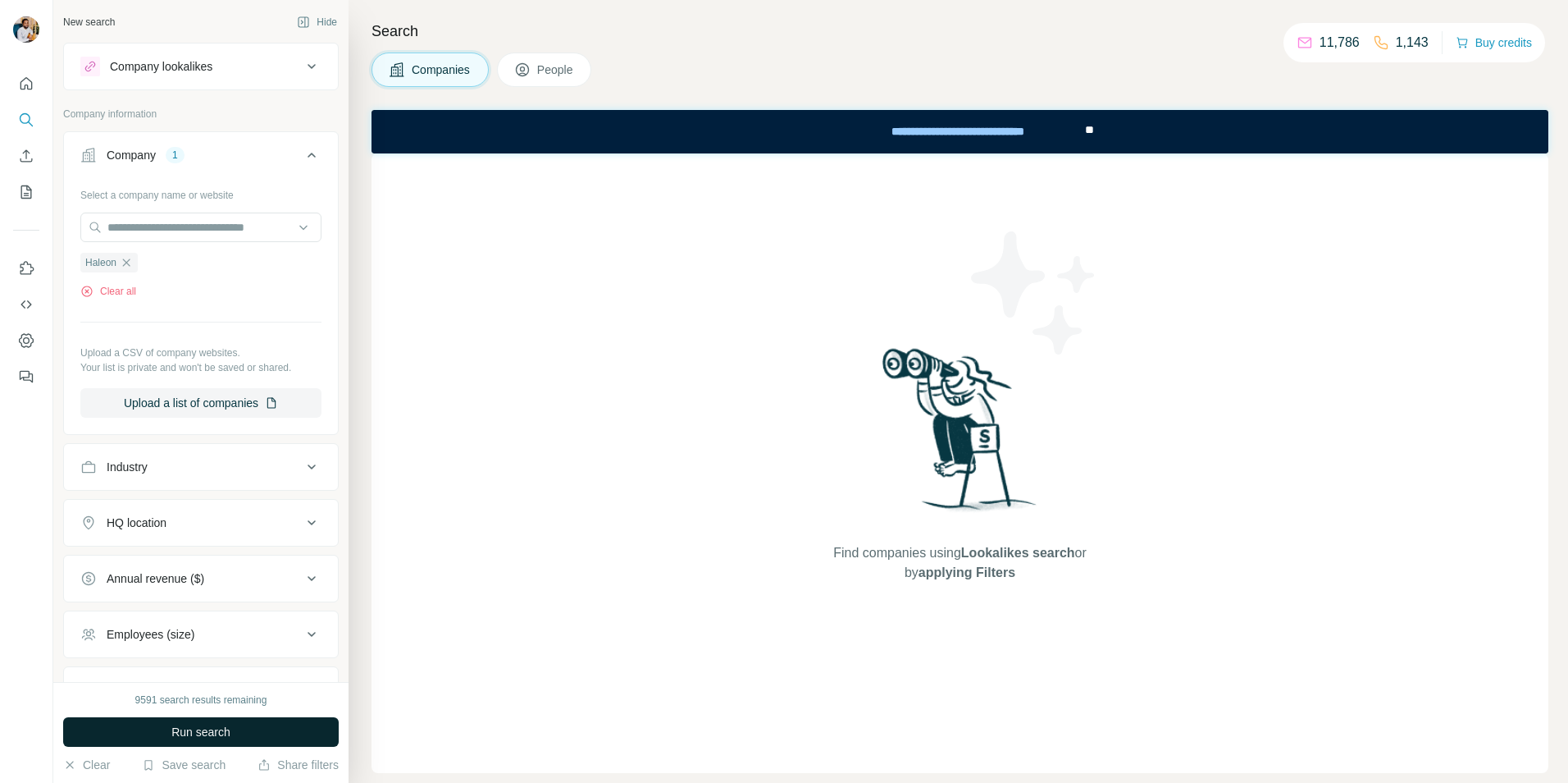
click at [199, 526] on span "Run search" at bounding box center [200, 731] width 59 height 16
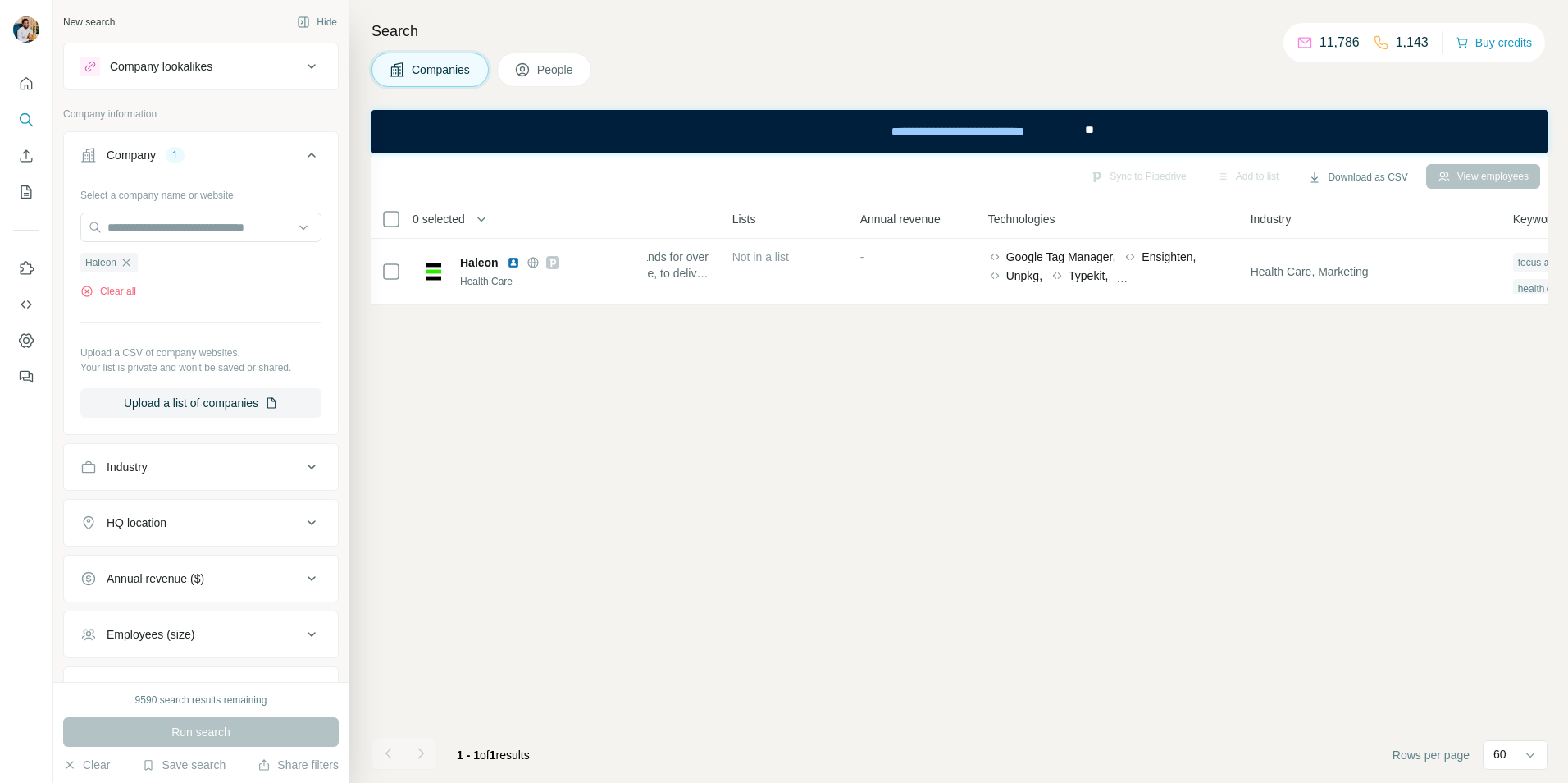
scroll to position [0, 833]
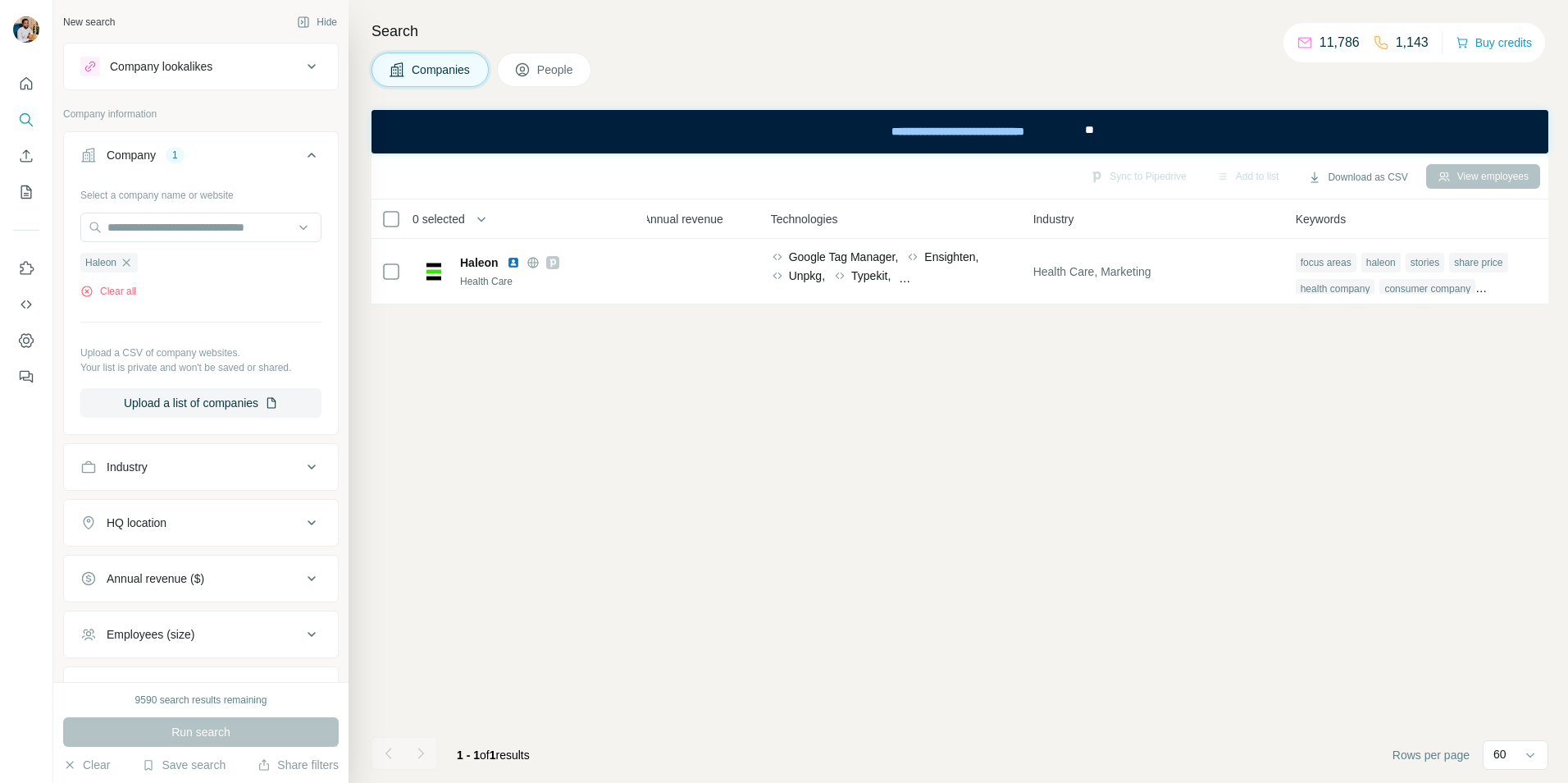
click at [848, 526] on div "Sync to Pipedrive Add to list Download as CSV View employees 0 selected Compani…" at bounding box center [959, 468] width 1177 height 629
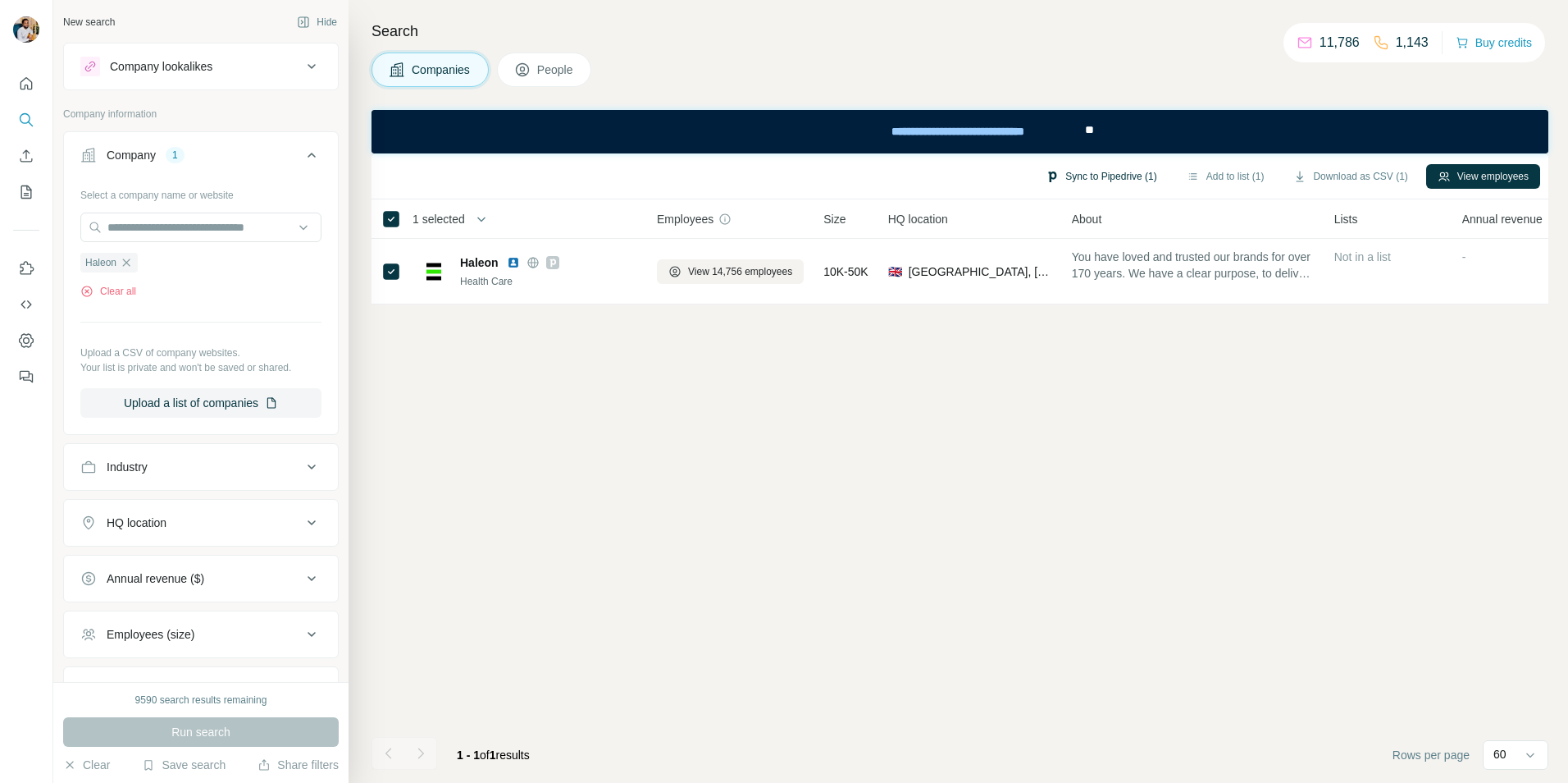
click at [848, 175] on button "Sync to Pipedrive (1)" at bounding box center [1101, 176] width 134 height 25
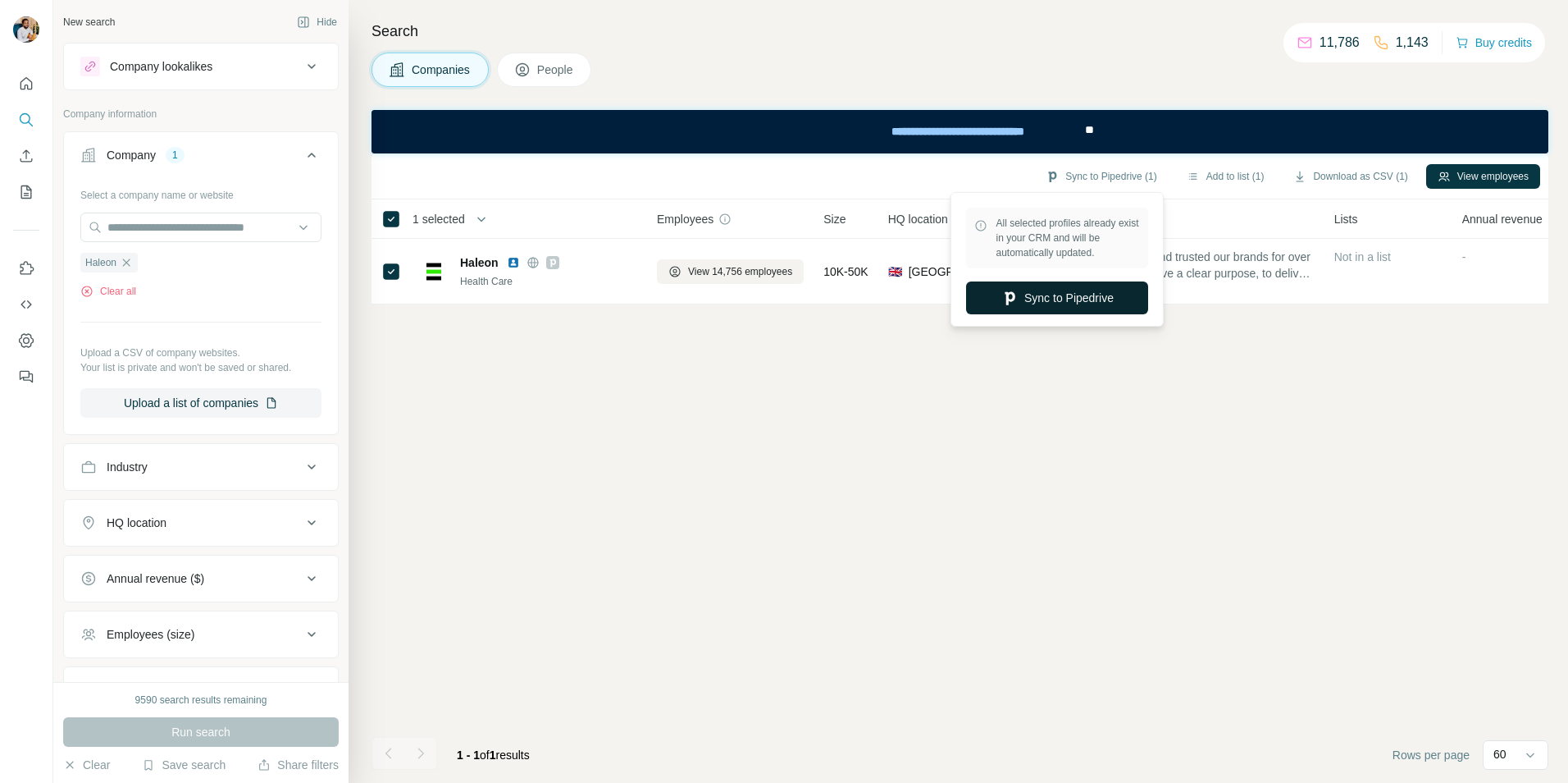
click at [848, 305] on button "Sync to Pipedrive" at bounding box center [1056, 298] width 182 height 33
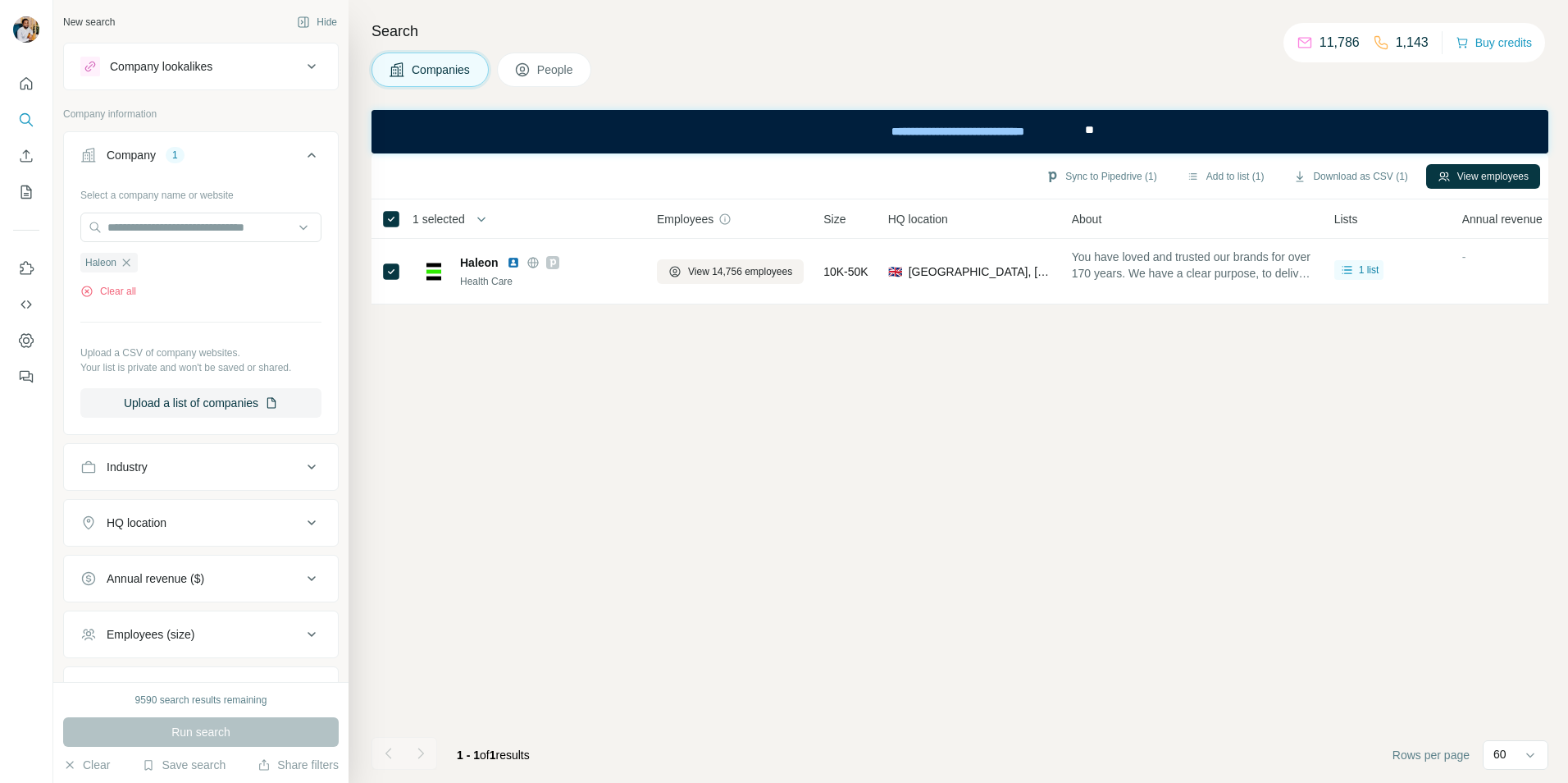
click at [636, 526] on div "Sync to Pipedrive (1) Add to list (1) Download as CSV (1) View employees 1 sele…" at bounding box center [959, 468] width 1177 height 629
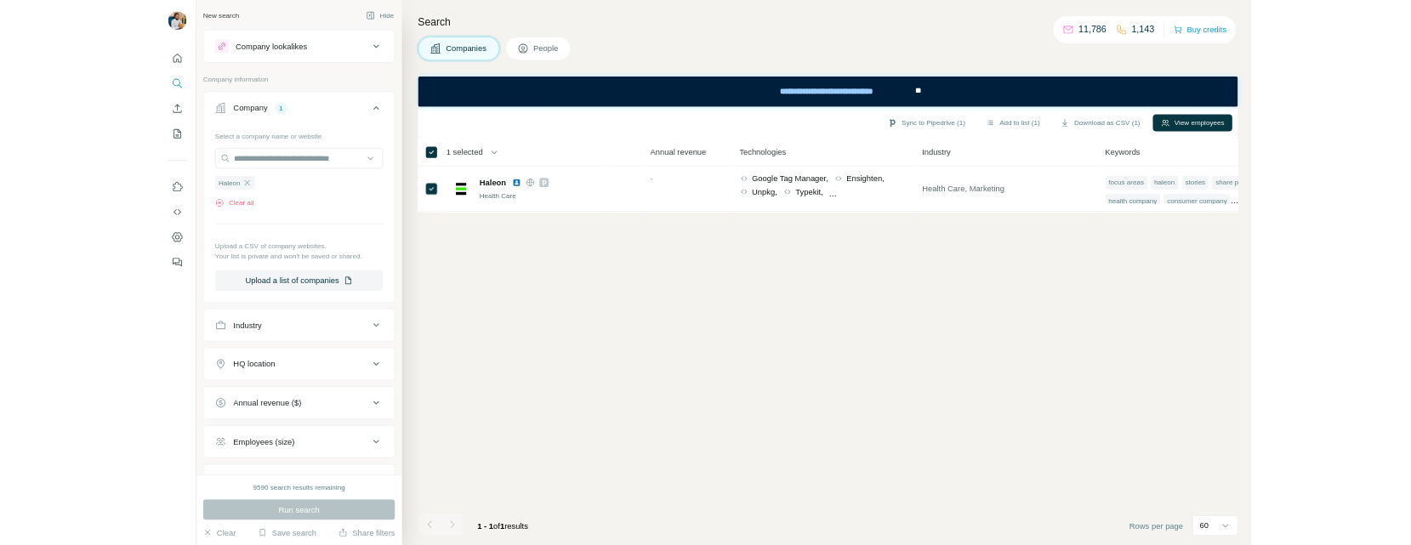
scroll to position [0, 864]
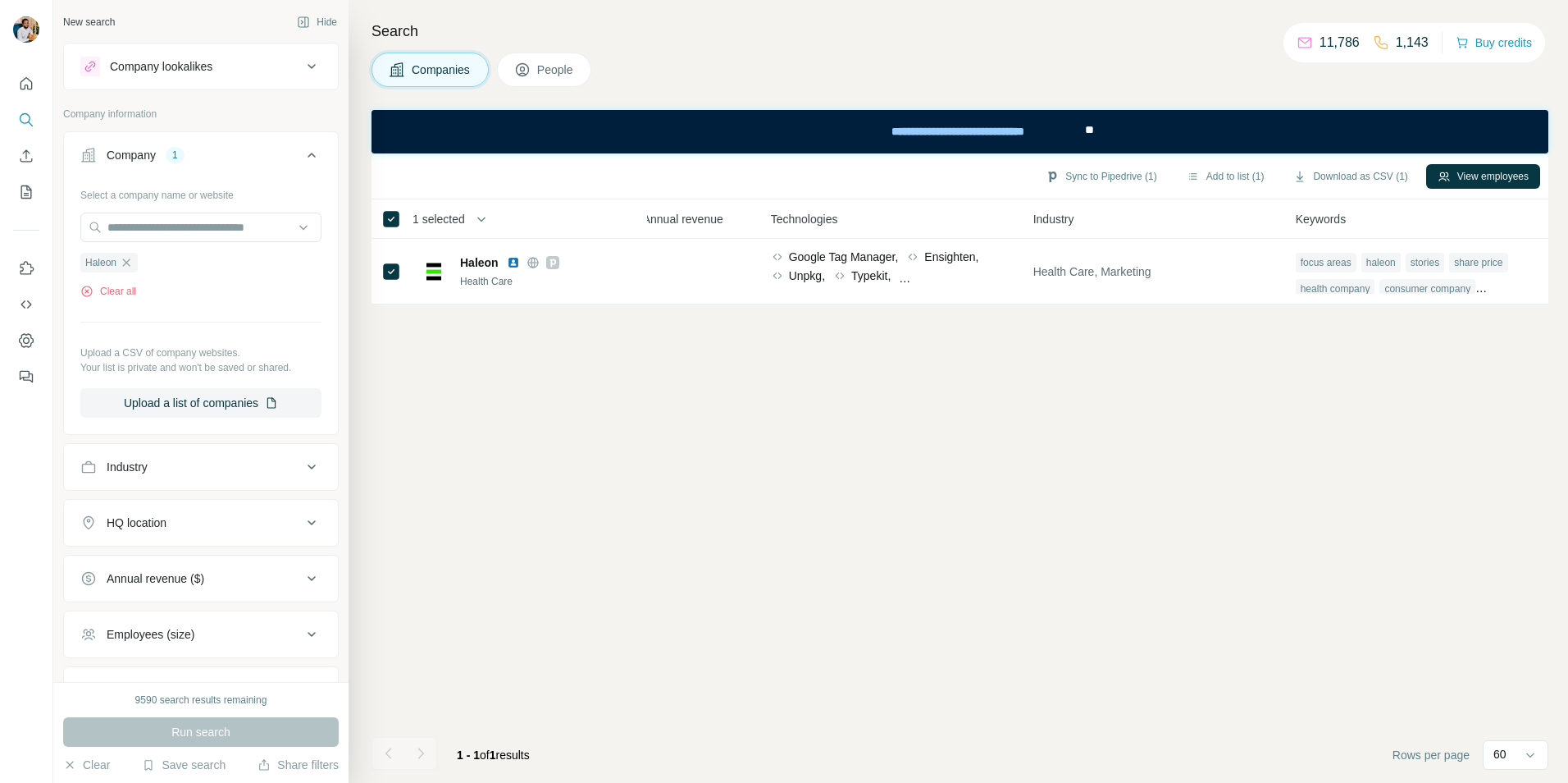
drag, startPoint x: 977, startPoint y: 492, endPoint x: 978, endPoint y: 500, distance: 8.1
click at [848, 494] on div "Sync to Pipedrive (1) Add to list (1) Download as CSV (1) View employees 1 sele…" at bounding box center [959, 468] width 1177 height 629
click at [848, 416] on div "Sync to Pipedrive (1) Add to list (1) Download as CSV (1) View employees 1 sele…" at bounding box center [959, 468] width 1177 height 629
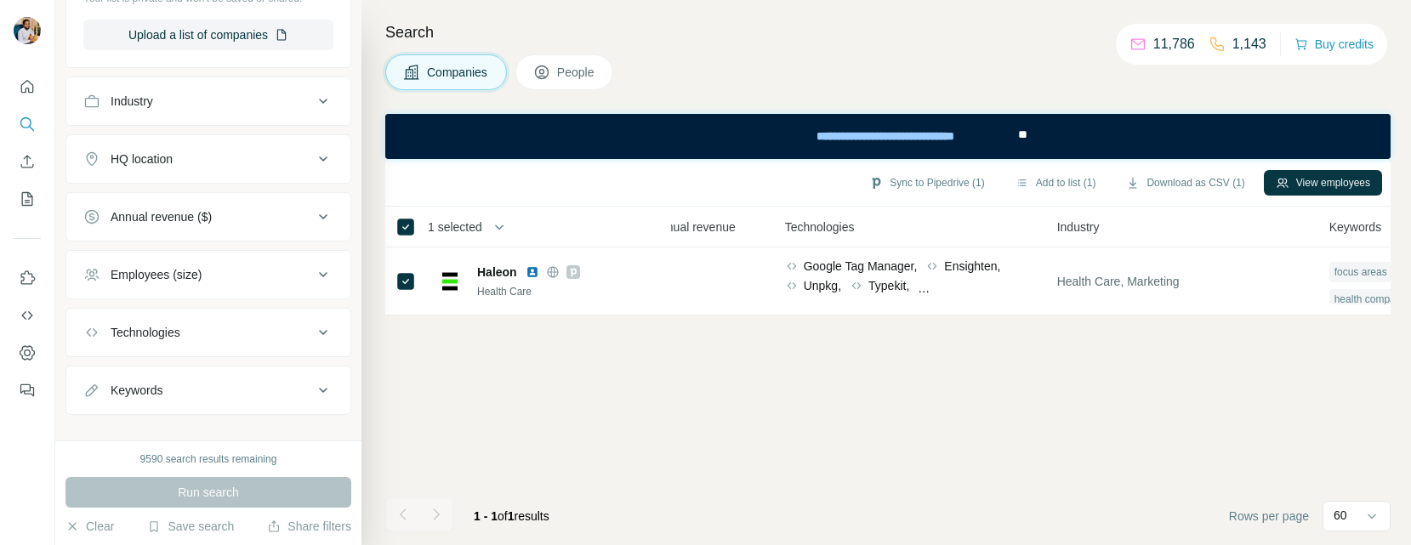
scroll to position [406, 0]
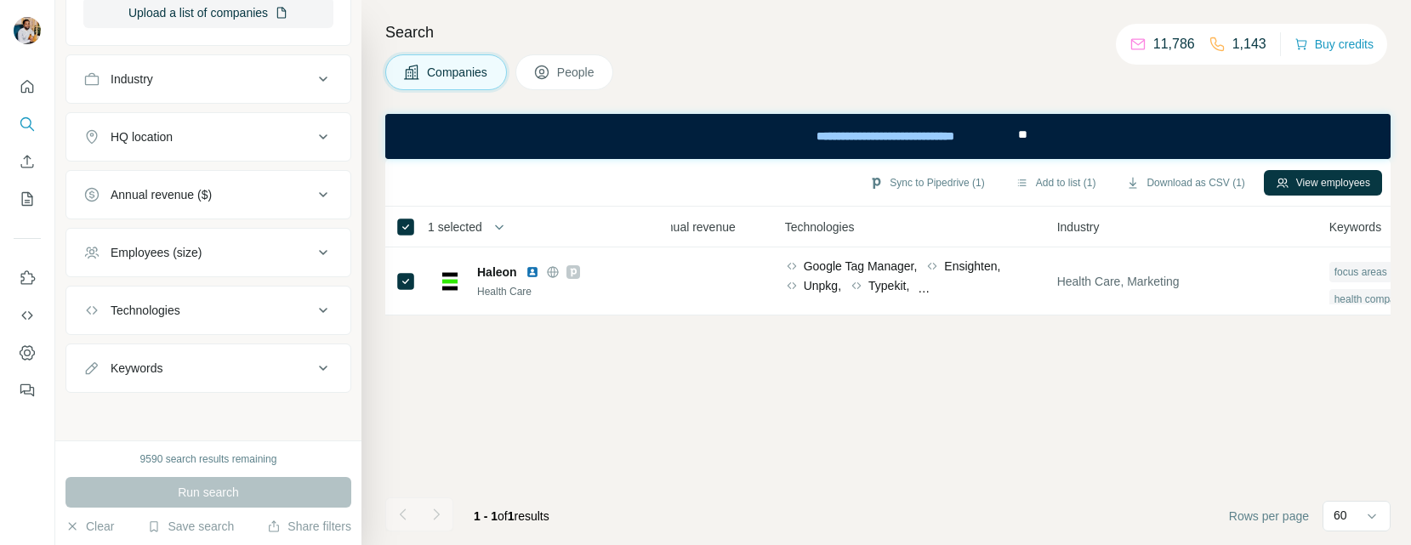
click at [251, 369] on div "Keywords" at bounding box center [198, 368] width 230 height 17
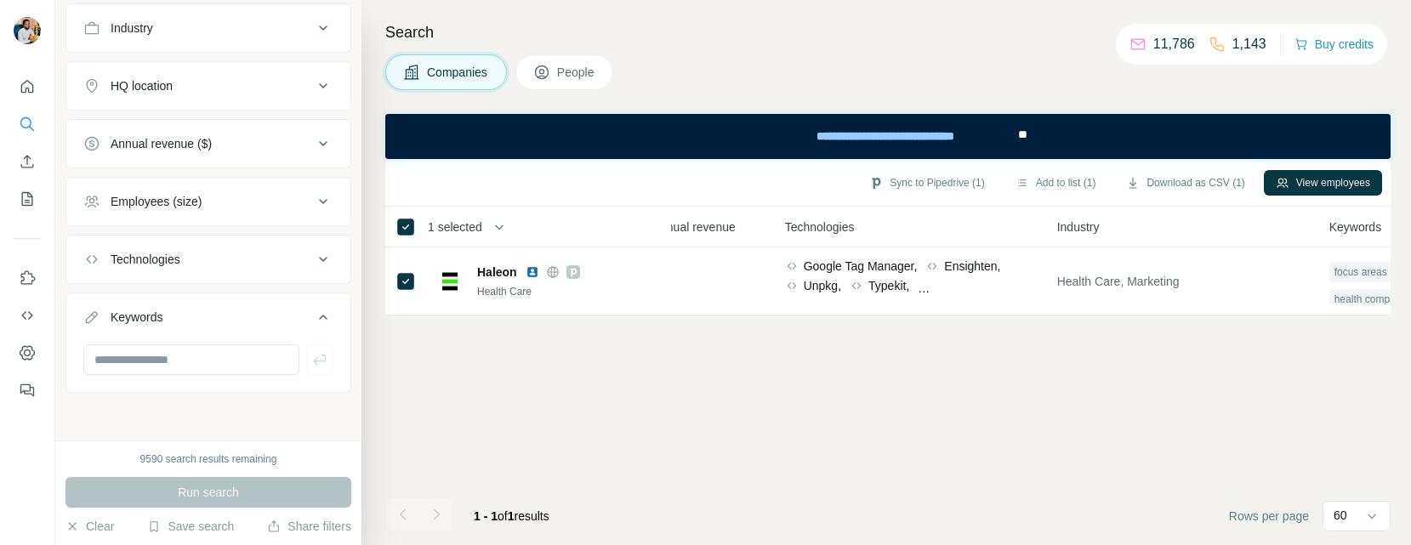
click at [275, 311] on div "Keywords" at bounding box center [198, 317] width 230 height 17
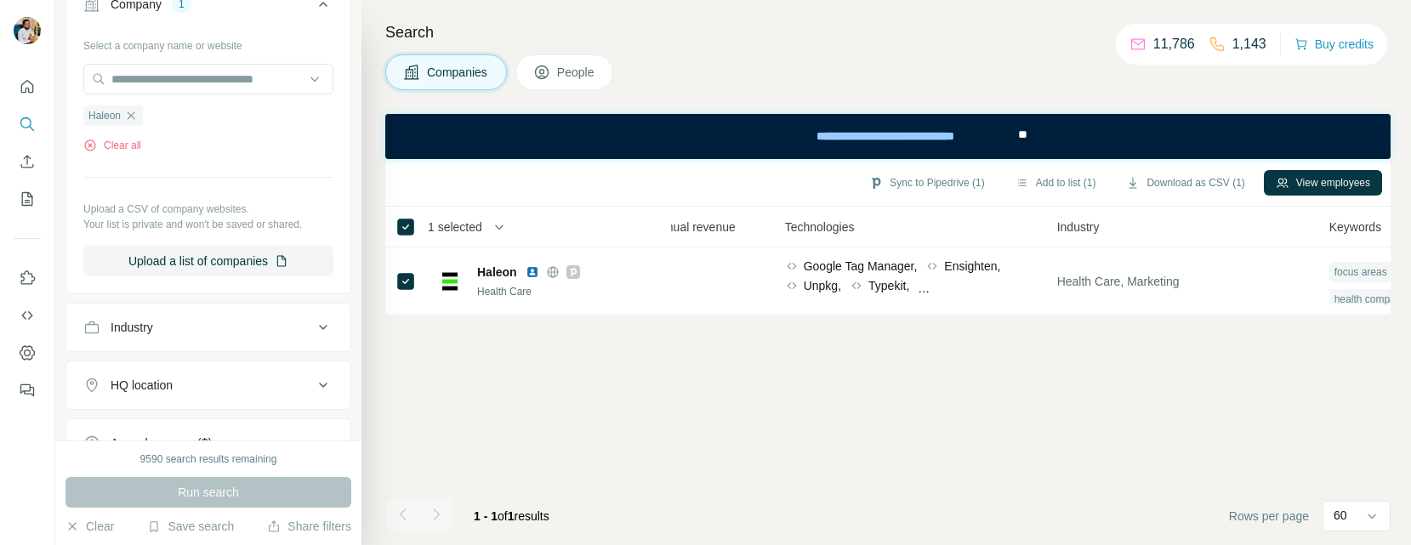
scroll to position [151, 0]
click at [272, 322] on button "Industry" at bounding box center [208, 333] width 284 height 41
click at [272, 332] on div "Industry" at bounding box center [198, 333] width 230 height 17
click at [273, 338] on div "Industry" at bounding box center [198, 333] width 230 height 17
click at [268, 385] on input at bounding box center [199, 376] width 210 height 19
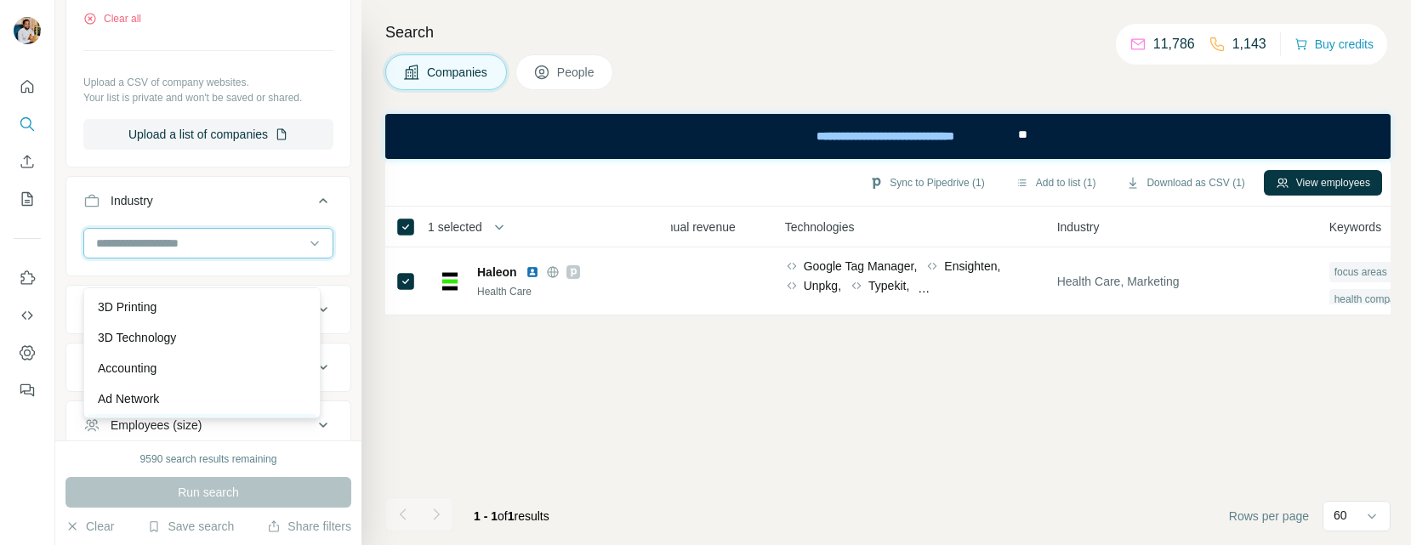
scroll to position [321, 0]
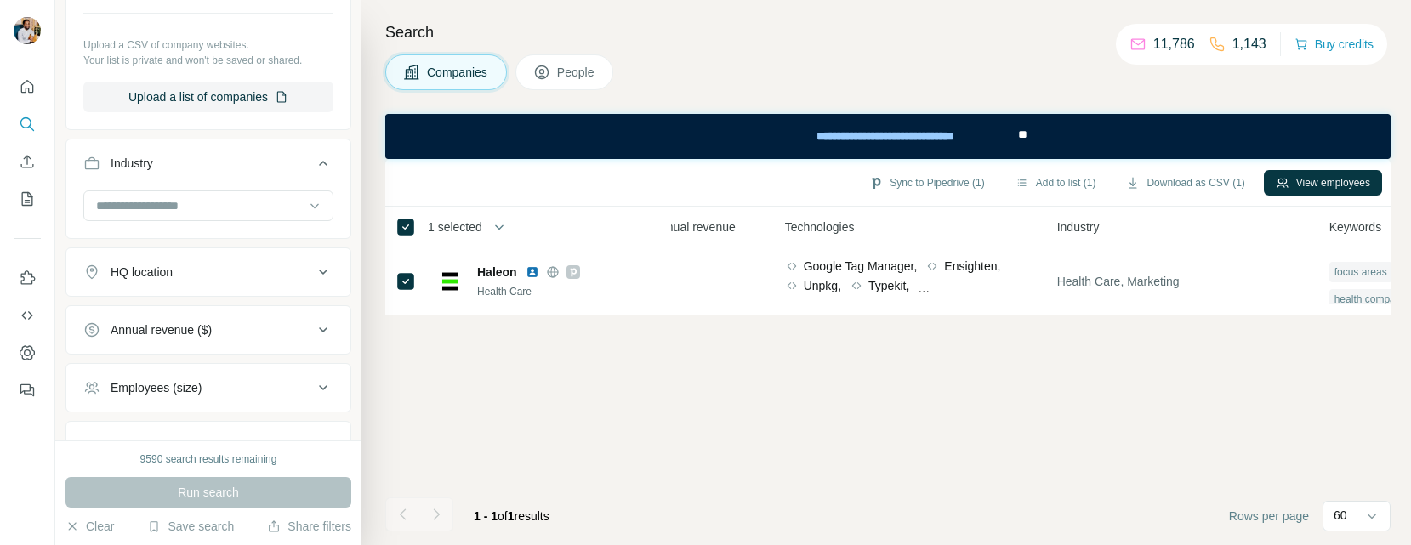
click at [314, 162] on icon at bounding box center [323, 163] width 20 height 20
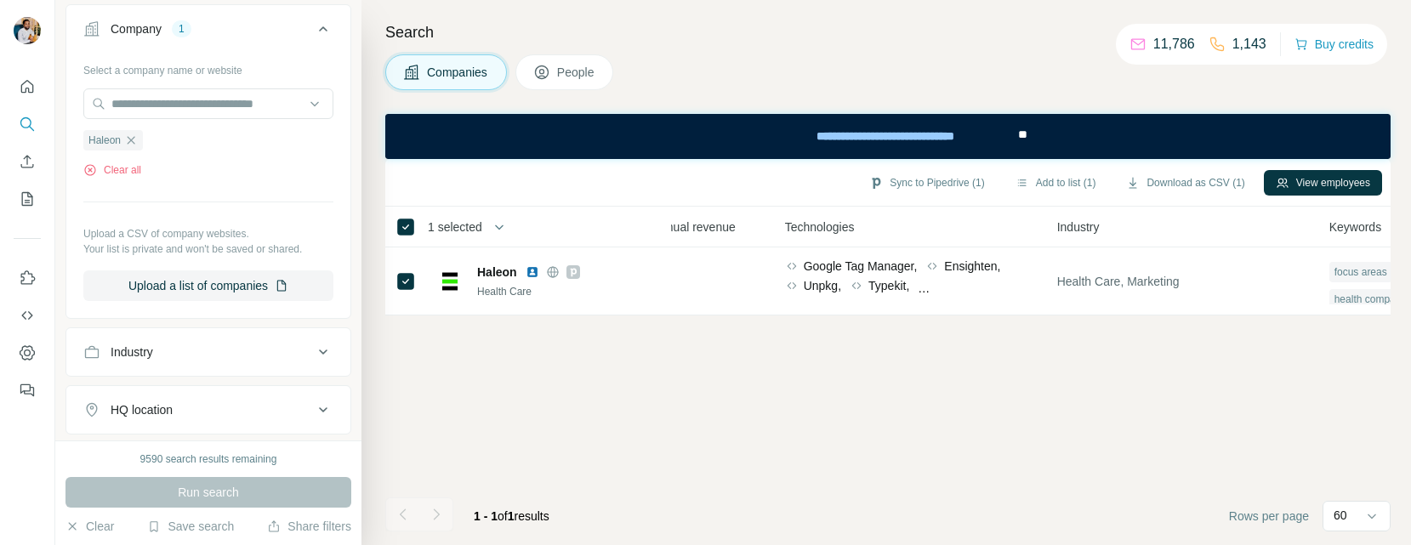
scroll to position [0, 0]
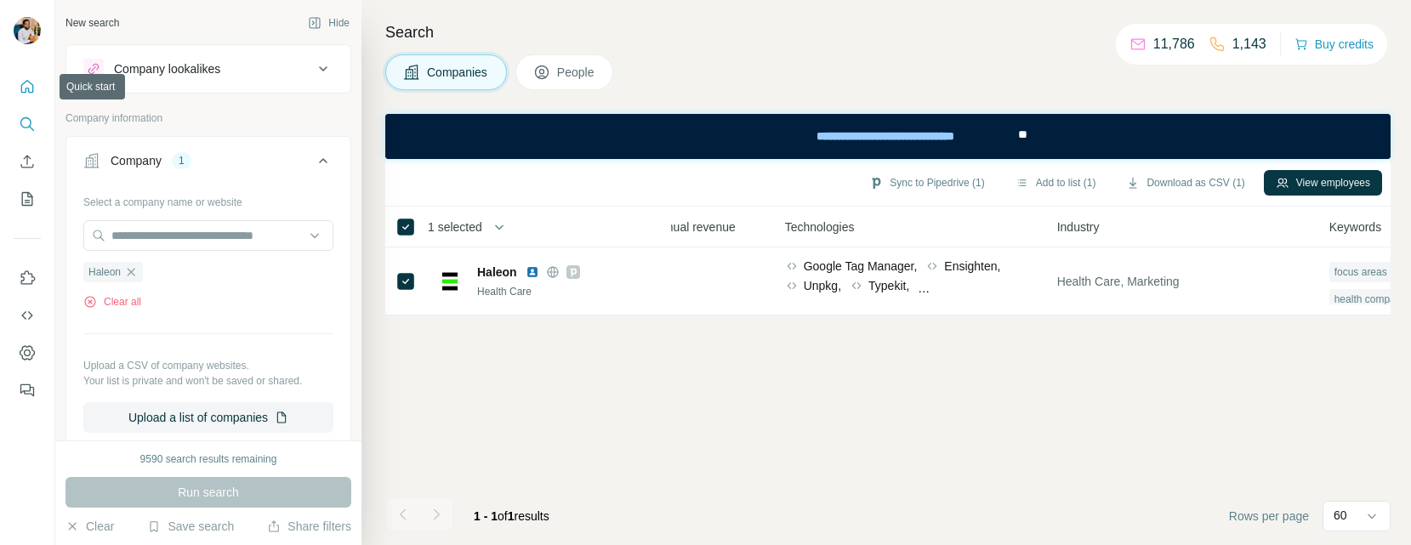
click at [26, 77] on button "Quick start" at bounding box center [27, 86] width 27 height 31
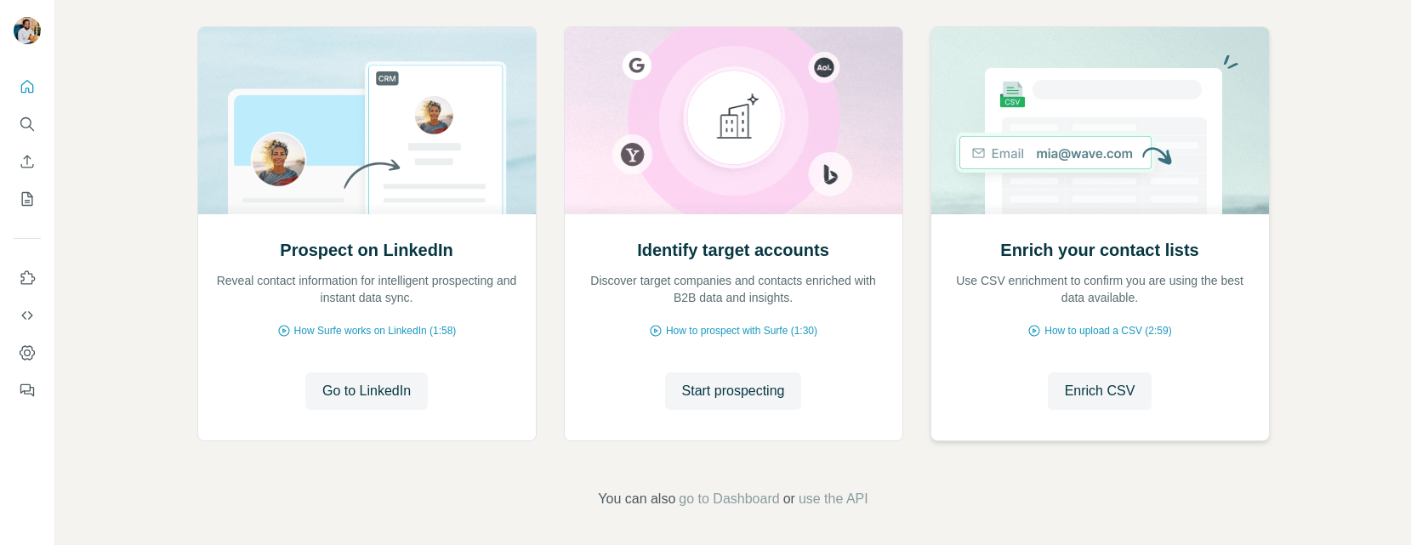
scroll to position [190, 0]
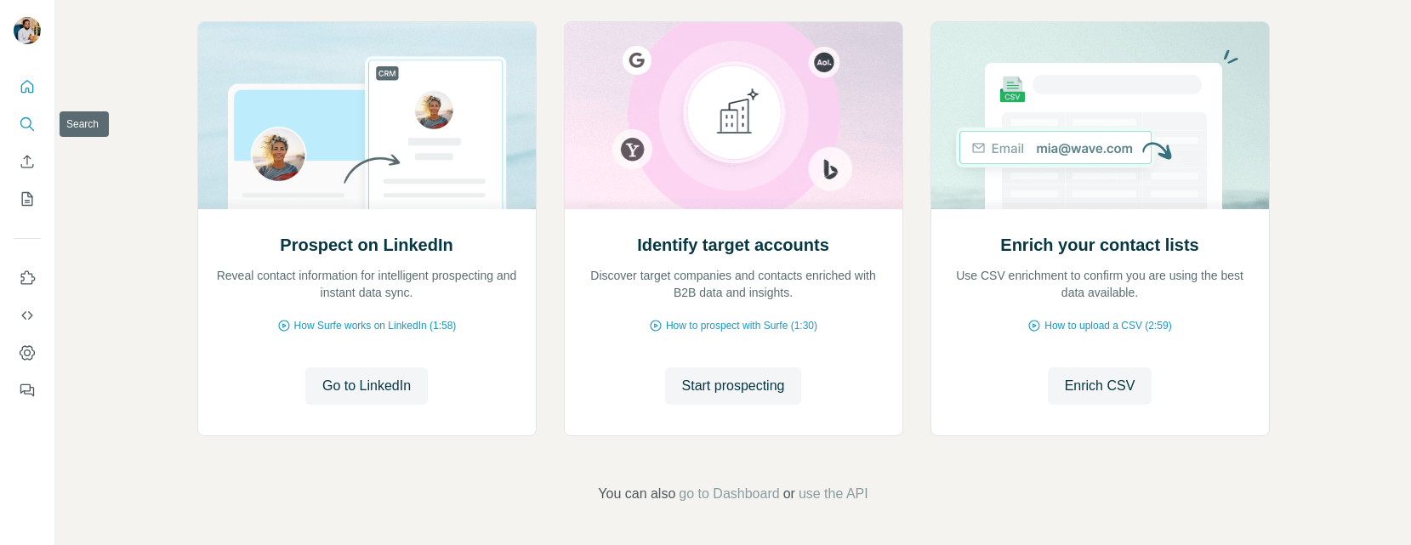
drag, startPoint x: 33, startPoint y: 128, endPoint x: 129, endPoint y: 128, distance: 96.1
click at [32, 128] on icon "Search" at bounding box center [27, 124] width 17 height 17
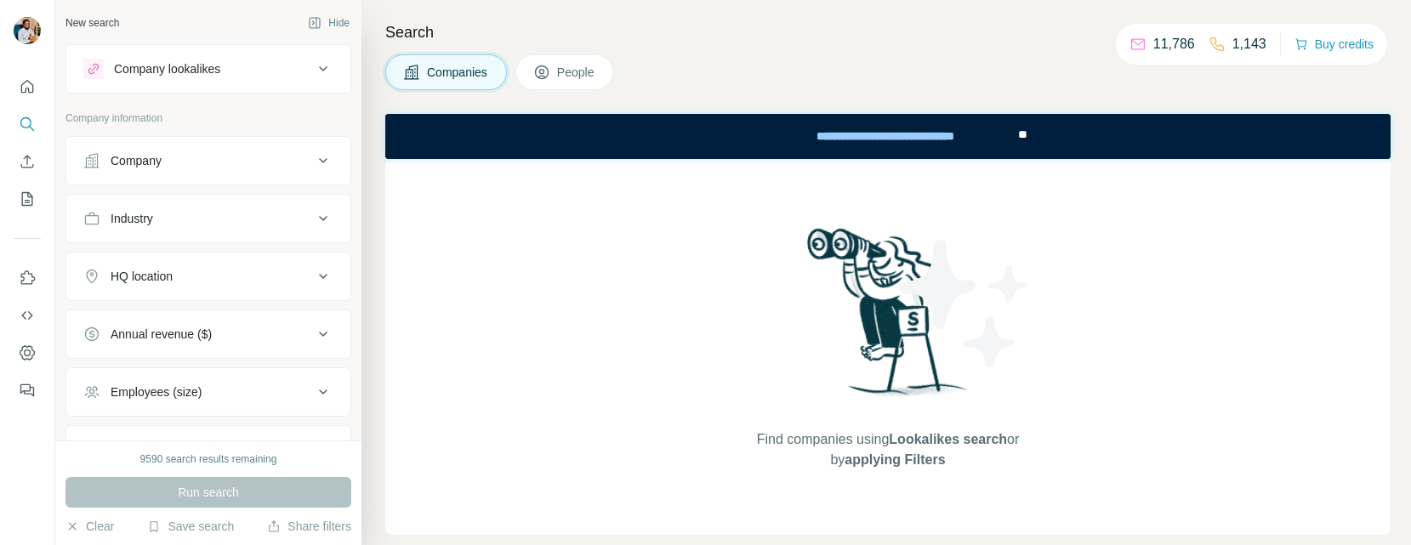
click at [168, 168] on div "Company" at bounding box center [198, 160] width 230 height 17
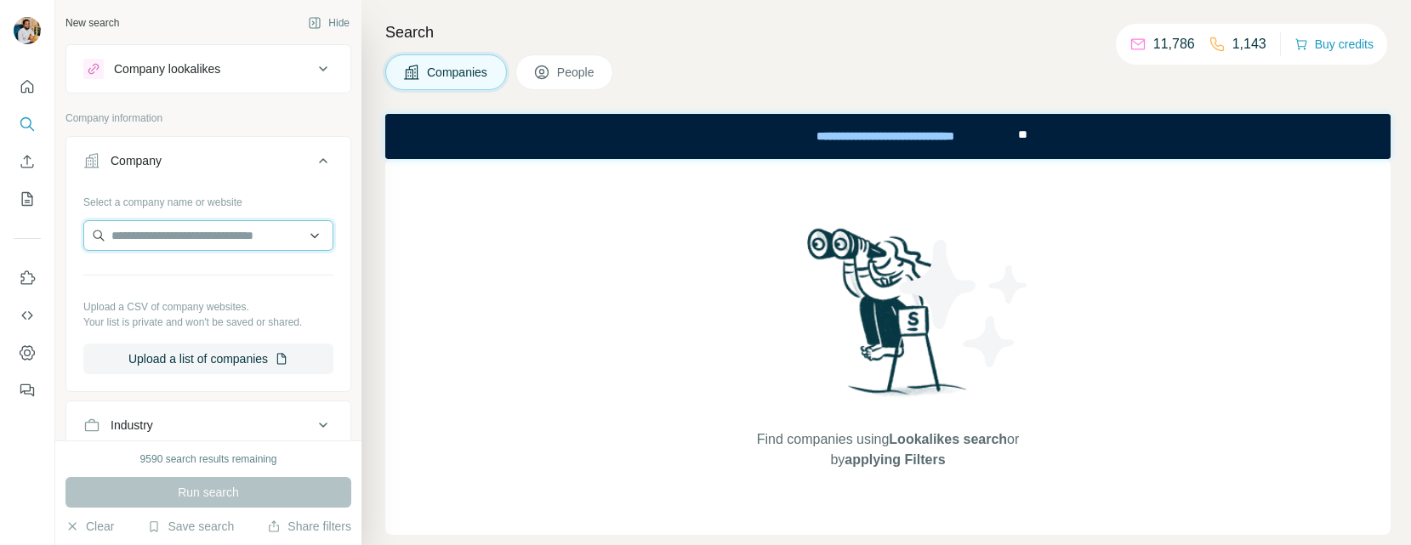
click at [178, 237] on input "text" at bounding box center [208, 235] width 250 height 31
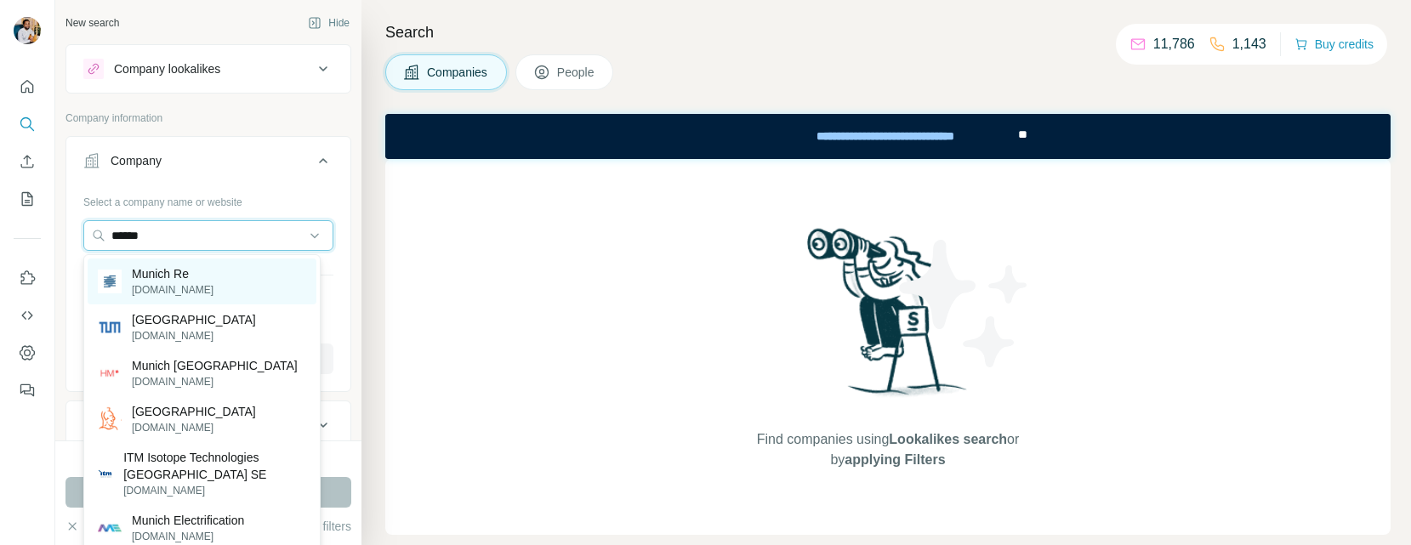
type input "******"
click at [232, 263] on div "Munich Re [DOMAIN_NAME]" at bounding box center [202, 282] width 229 height 46
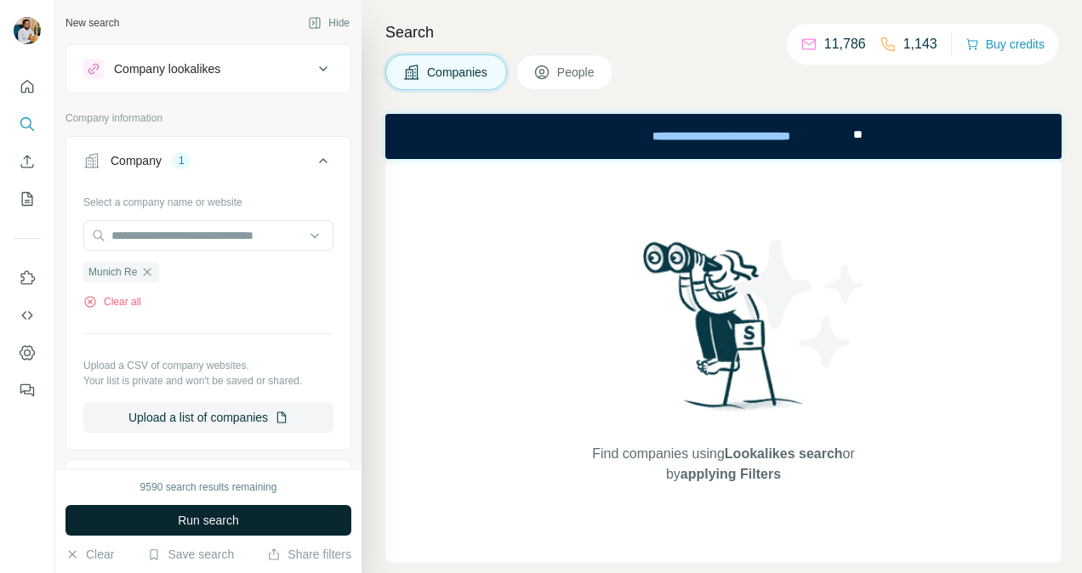
click at [186, 523] on span "Run search" at bounding box center [208, 520] width 61 height 17
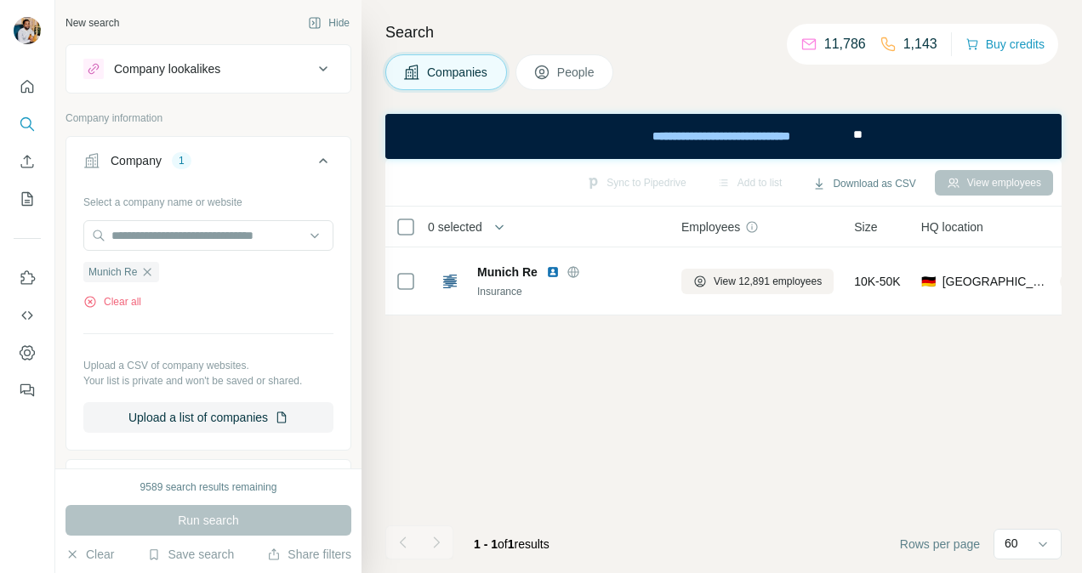
click at [740, 425] on div "Sync to Pipedrive Add to list Download as CSV View employees 0 selected Compani…" at bounding box center [723, 366] width 676 height 414
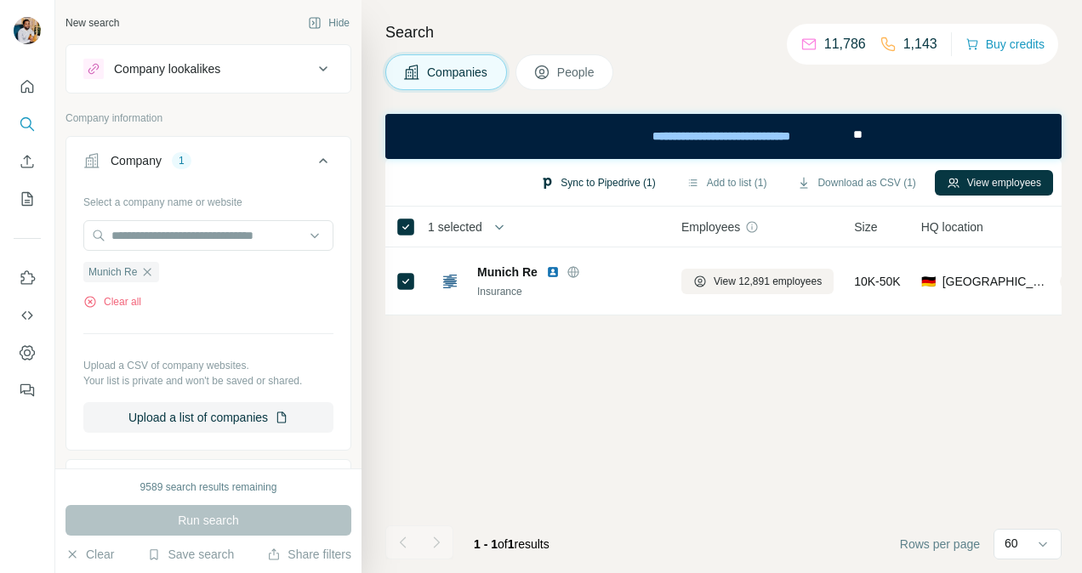
click at [556, 187] on button "Sync to Pipedrive (1)" at bounding box center [597, 183] width 139 height 26
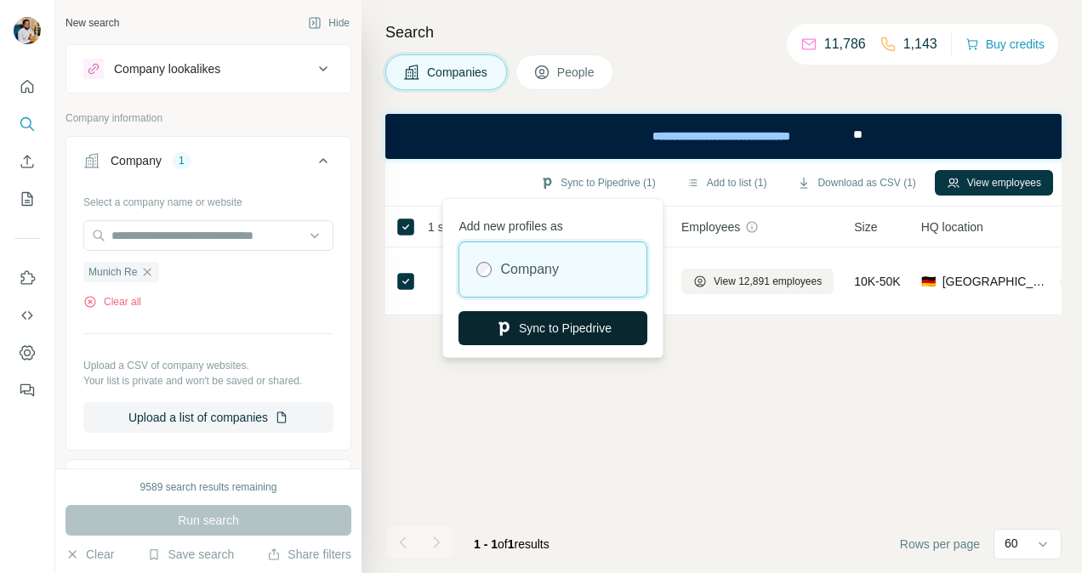
click at [535, 337] on button "Sync to Pipedrive" at bounding box center [553, 328] width 189 height 34
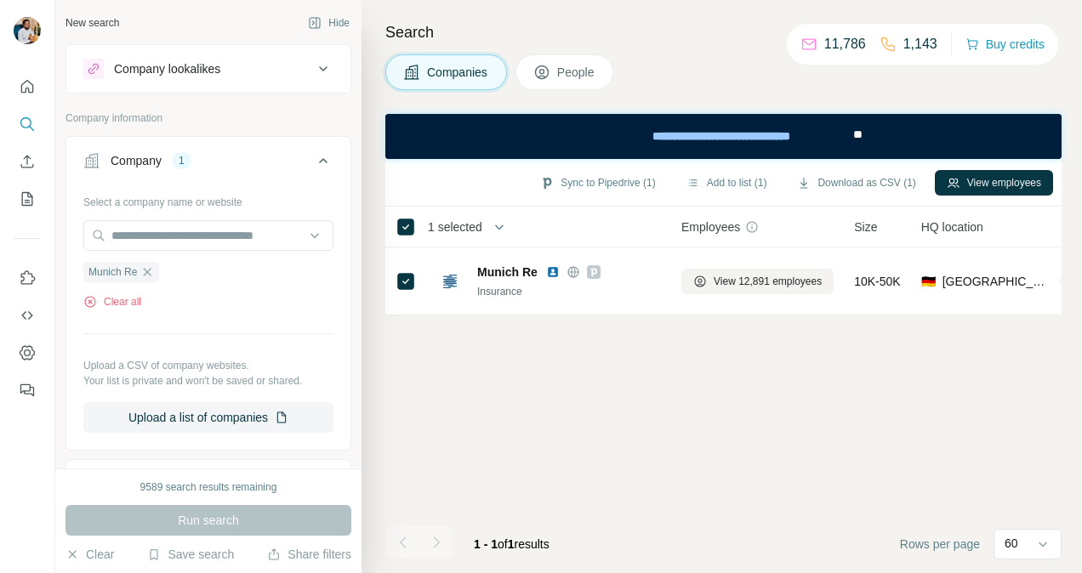
click at [747, 404] on div "Sync to Pipedrive (1) Add to list (1) Download as CSV (1) View employees 1 sele…" at bounding box center [723, 366] width 676 height 414
click at [733, 415] on div "Sync to Pipedrive (1) Add to list (1) Download as CSV (1) View employees 1 sele…" at bounding box center [723, 366] width 676 height 414
click at [743, 417] on div "Sync to Pipedrive (1) Add to list (1) Download as CSV (1) View employees 1 sele…" at bounding box center [723, 366] width 676 height 414
click at [27, 385] on icon "Feedback" at bounding box center [25, 389] width 10 height 9
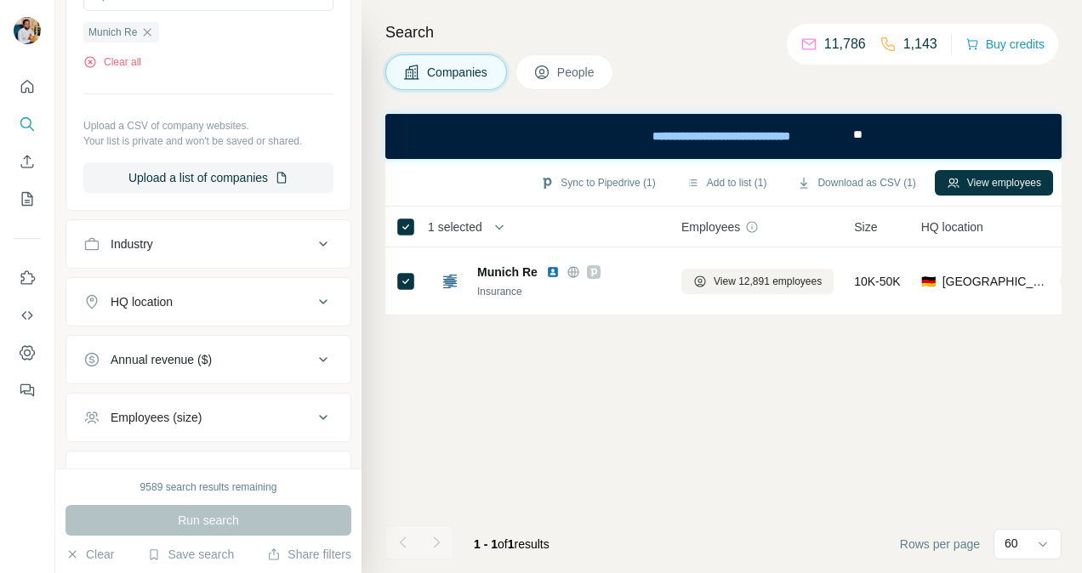
scroll to position [372, 0]
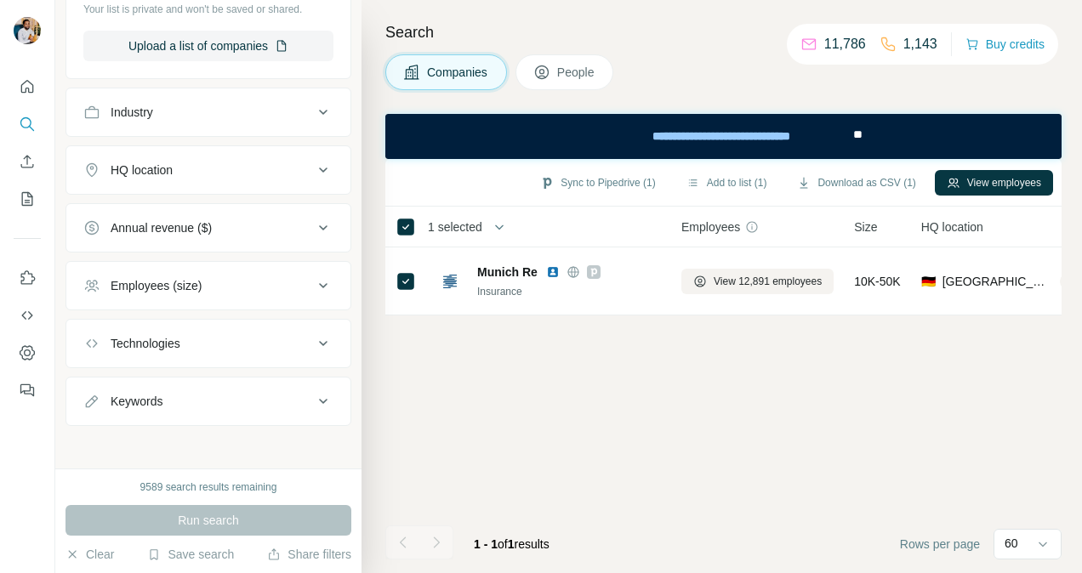
click at [31, 475] on div at bounding box center [27, 286] width 55 height 573
click at [529, 417] on div "Sync to Pipedrive (1) Add to list (1) Download as CSV (1) View employees 1 sele…" at bounding box center [723, 366] width 676 height 414
click at [658, 451] on div "Sync to Pipedrive (1) Add to list (1) Download as CSV (1) View employees 1 sele…" at bounding box center [723, 366] width 676 height 414
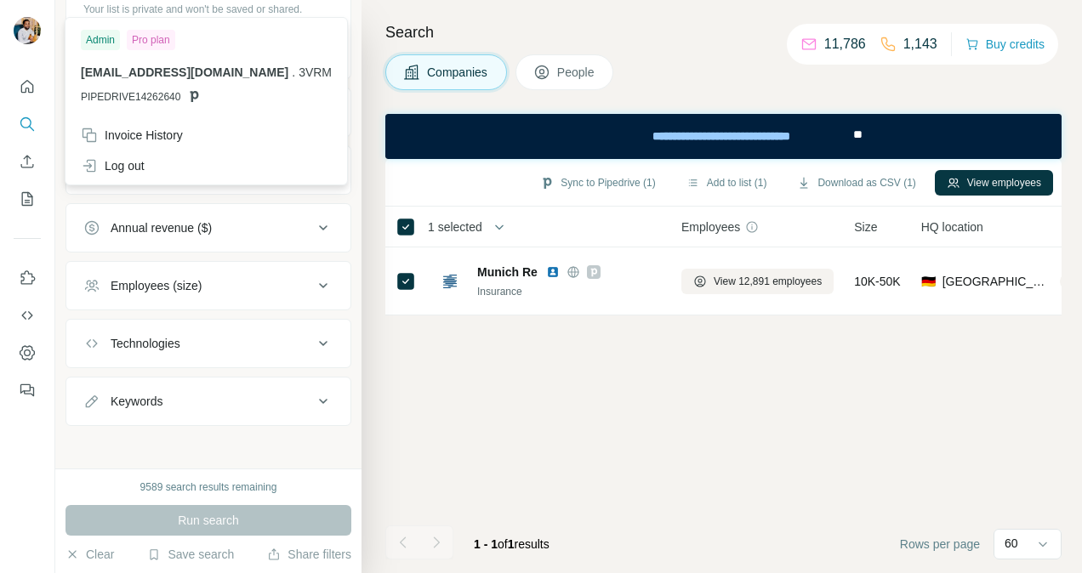
click at [22, 27] on img at bounding box center [27, 30] width 27 height 27
click at [24, 340] on button "Dashboard" at bounding box center [27, 353] width 27 height 31
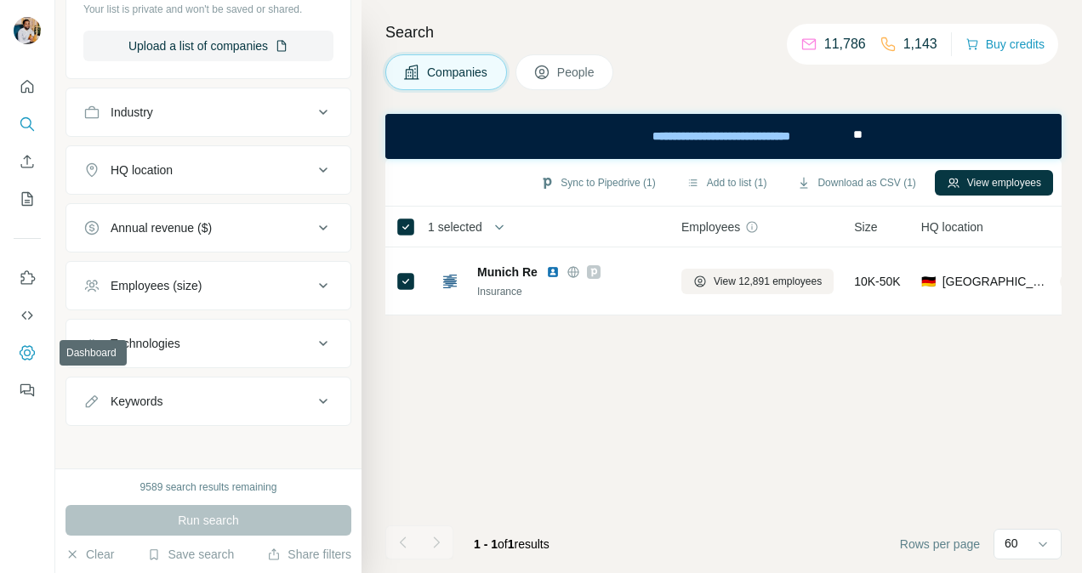
click at [24, 352] on icon "Dashboard" at bounding box center [27, 353] width 7 height 7
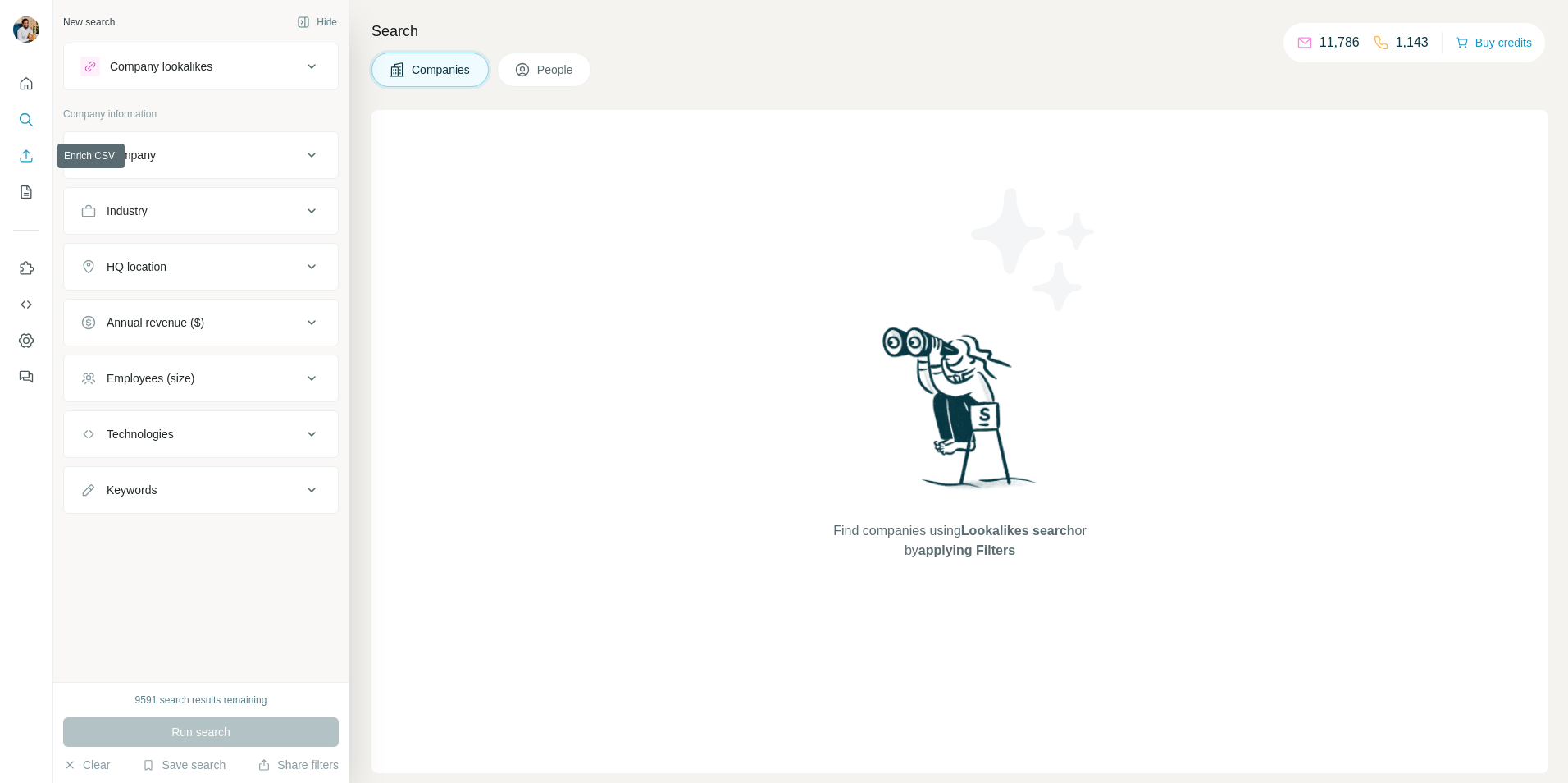
click at [25, 153] on icon "Enrich CSV" at bounding box center [26, 155] width 16 height 16
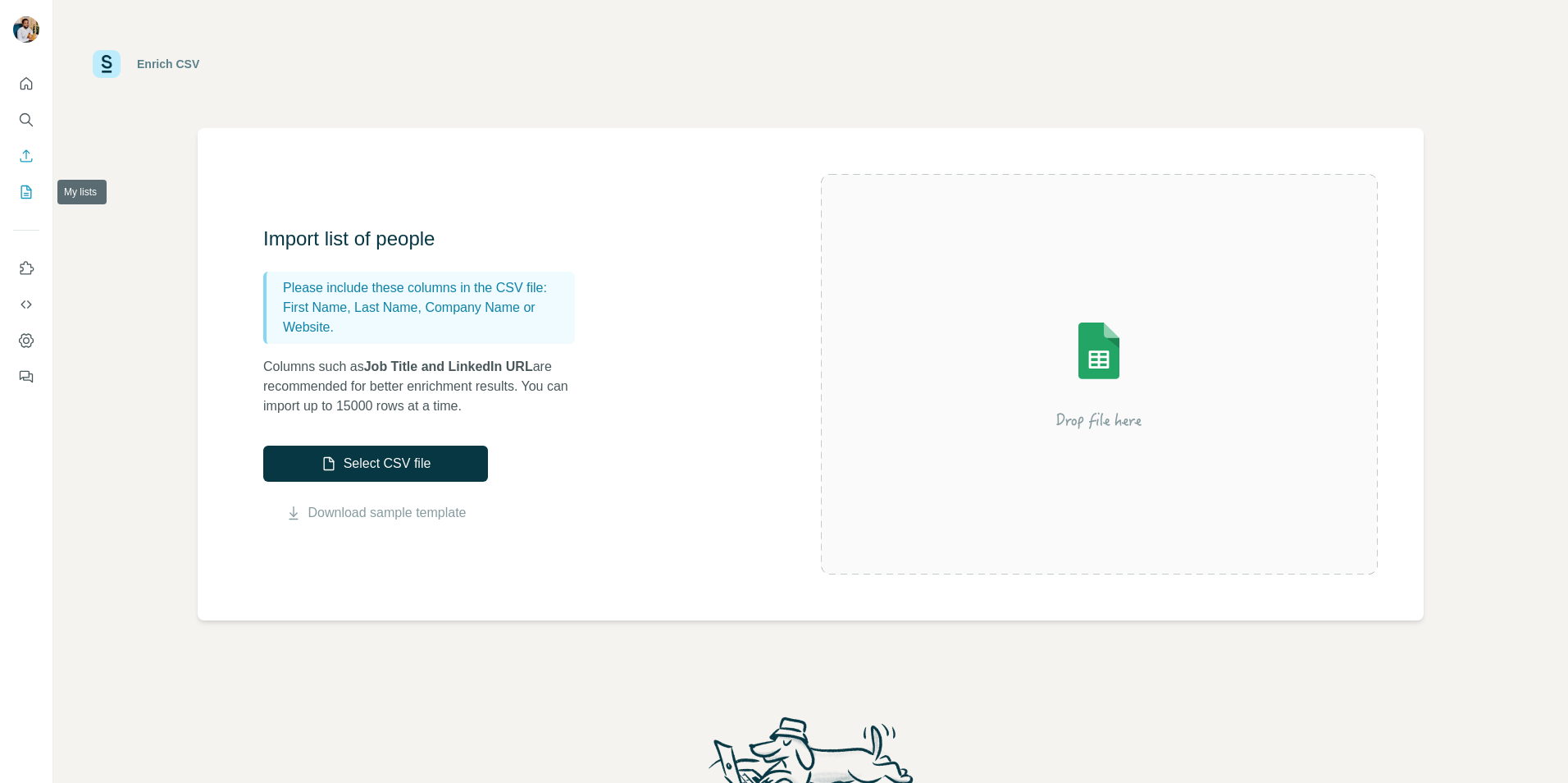
click at [21, 190] on icon "My lists" at bounding box center [26, 192] width 16 height 16
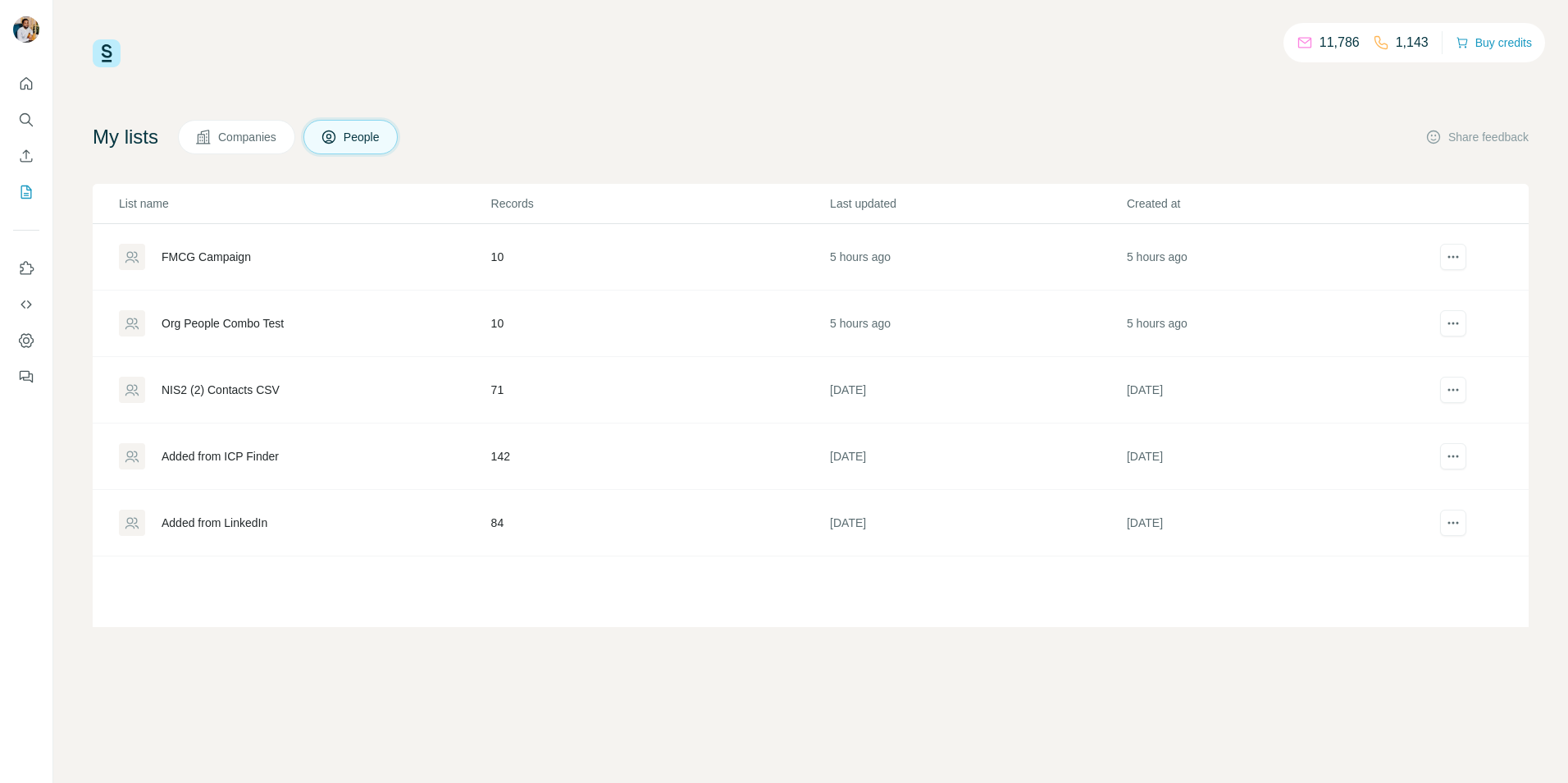
click at [234, 123] on button "Companies" at bounding box center [237, 137] width 118 height 35
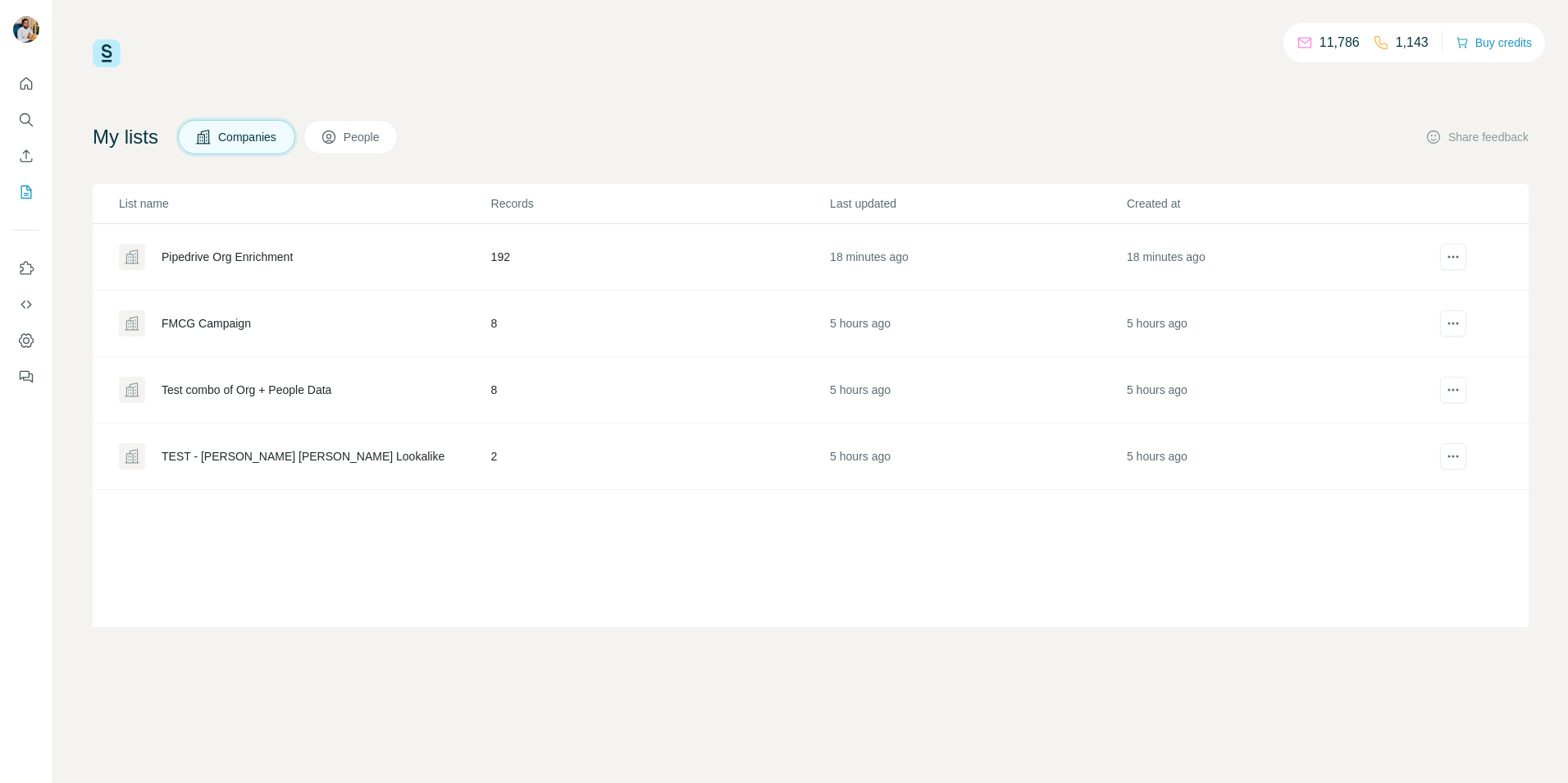
click at [252, 254] on div "Pipedrive Org Enrichment" at bounding box center [227, 256] width 131 height 16
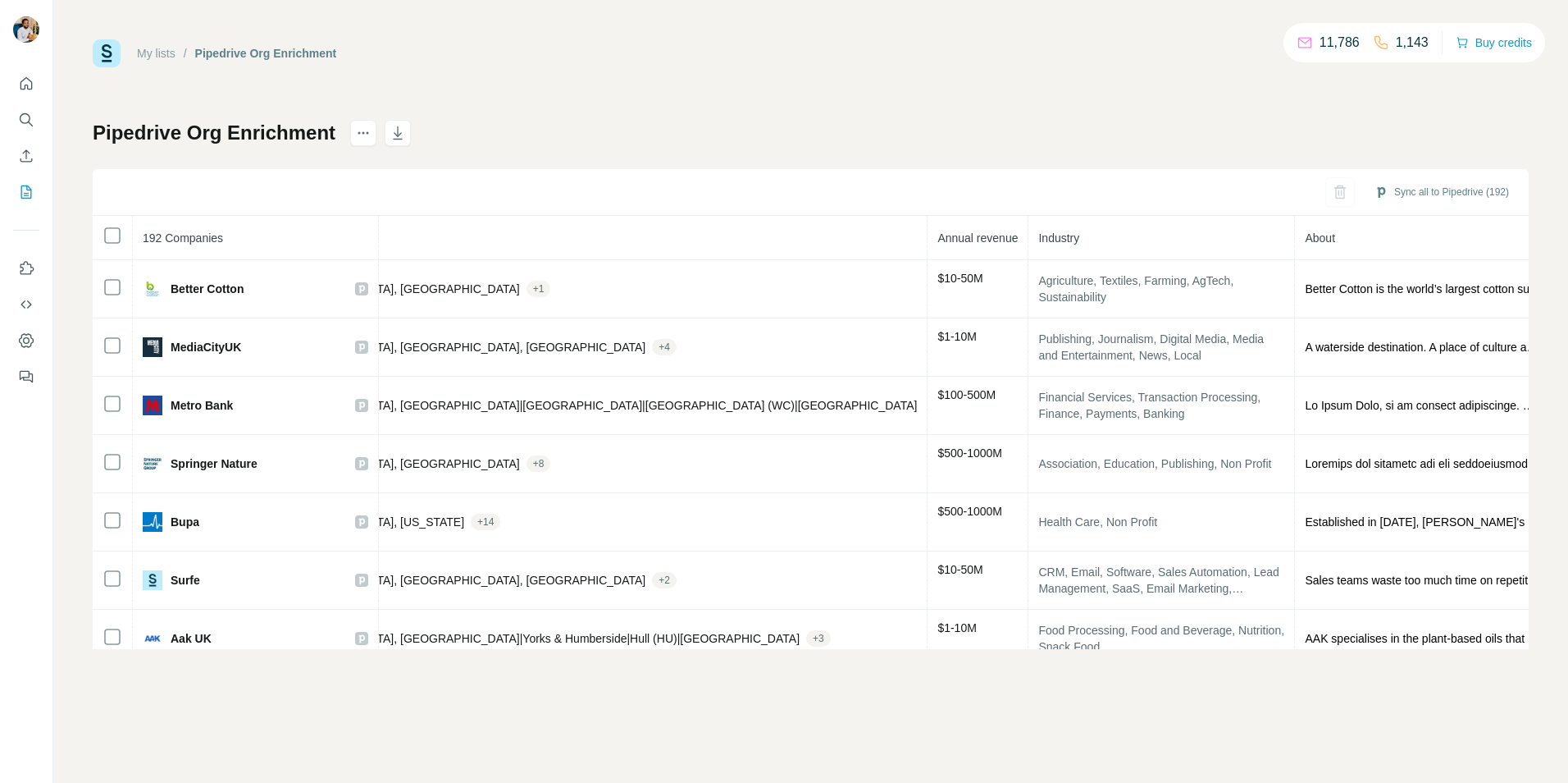
scroll to position [0, 698]
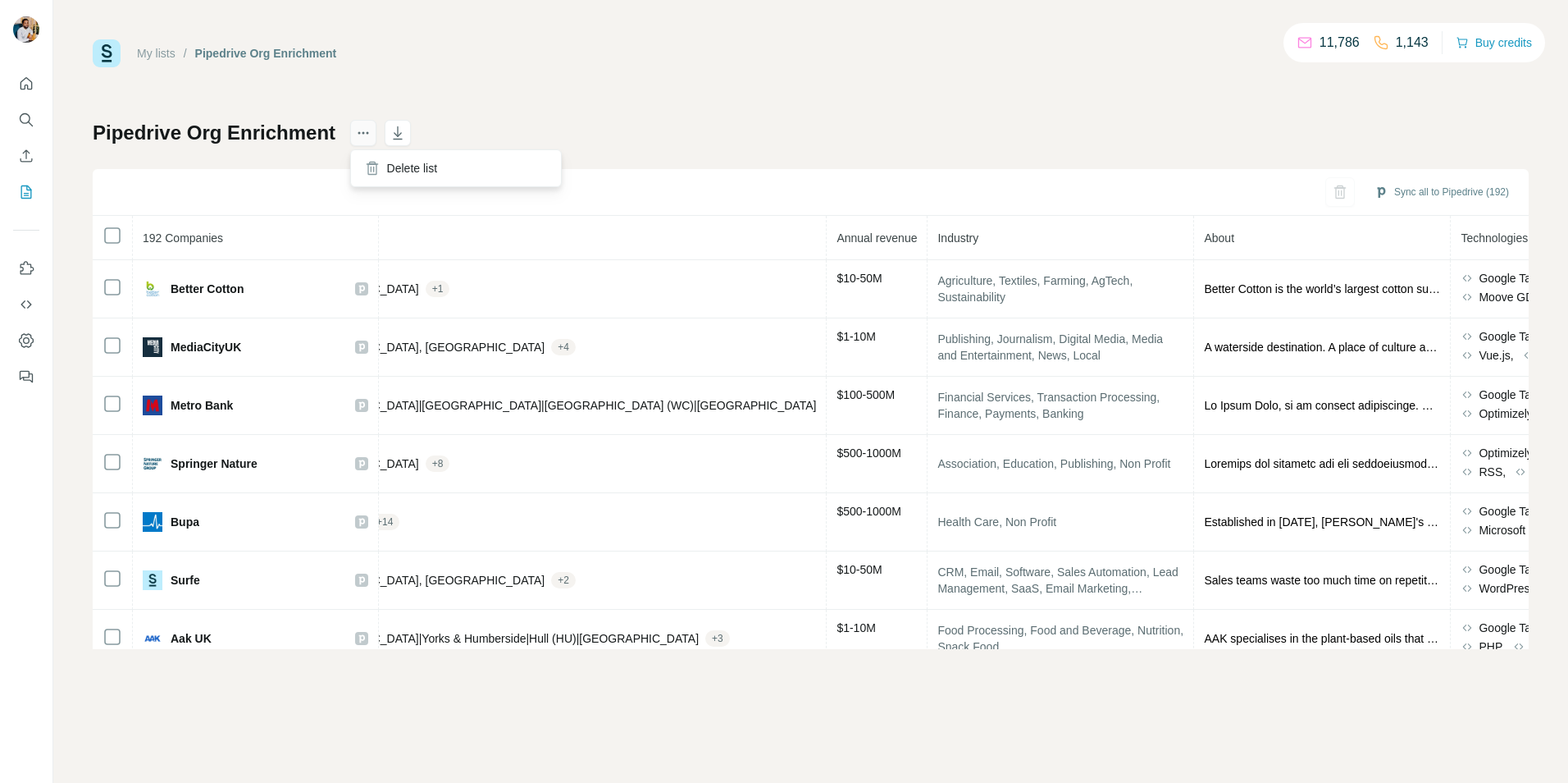
click at [369, 135] on icon "actions" at bounding box center [362, 132] width 16 height 16
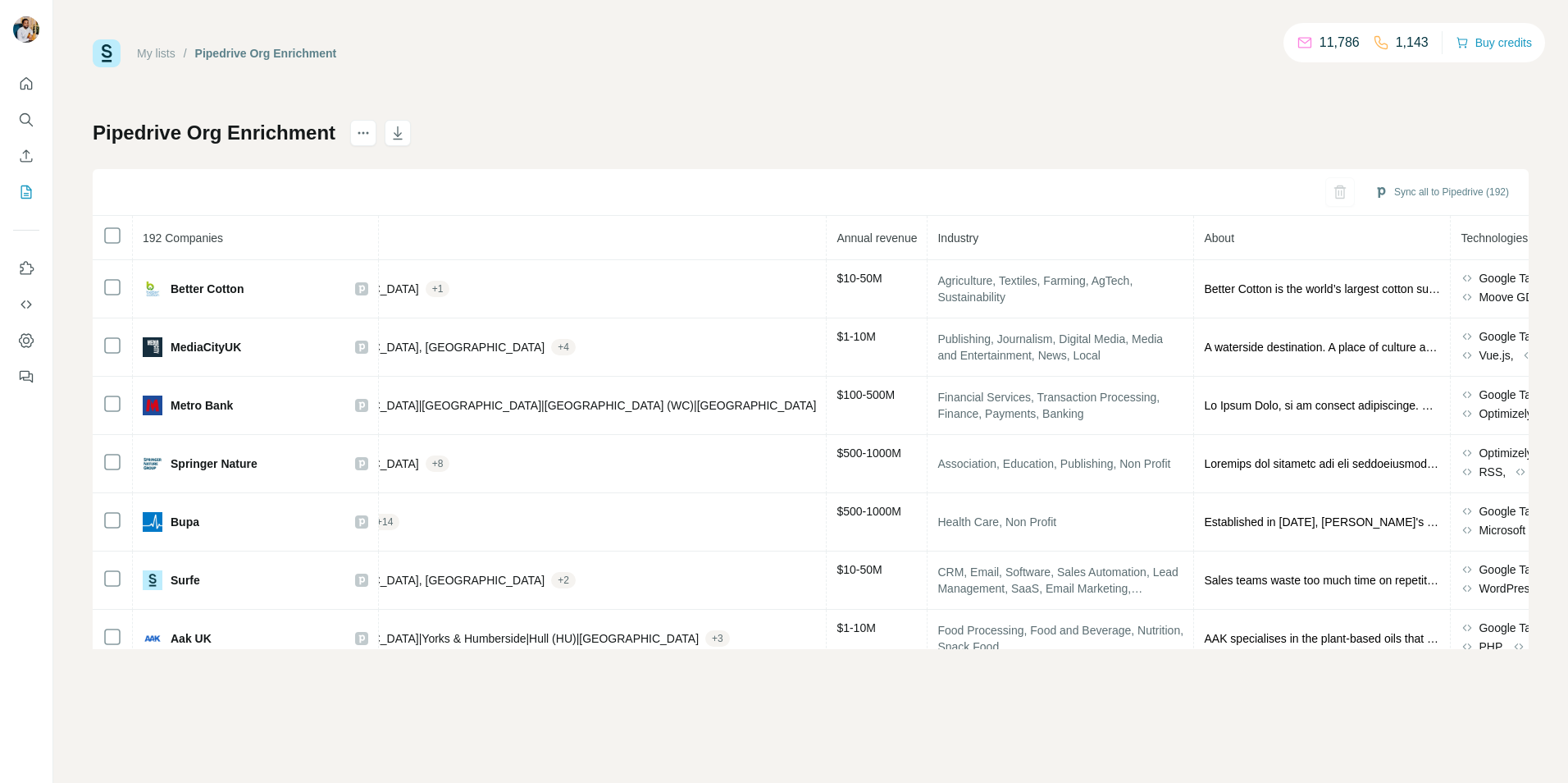
drag, startPoint x: 1079, startPoint y: 89, endPoint x: 1072, endPoint y: 119, distance: 30.8
click at [1079, 92] on div "My lists / Pipedrive Org Enrichment 11,786 1,143 Buy credits Pipedrive Org Enri…" at bounding box center [811, 344] width 1436 height 609
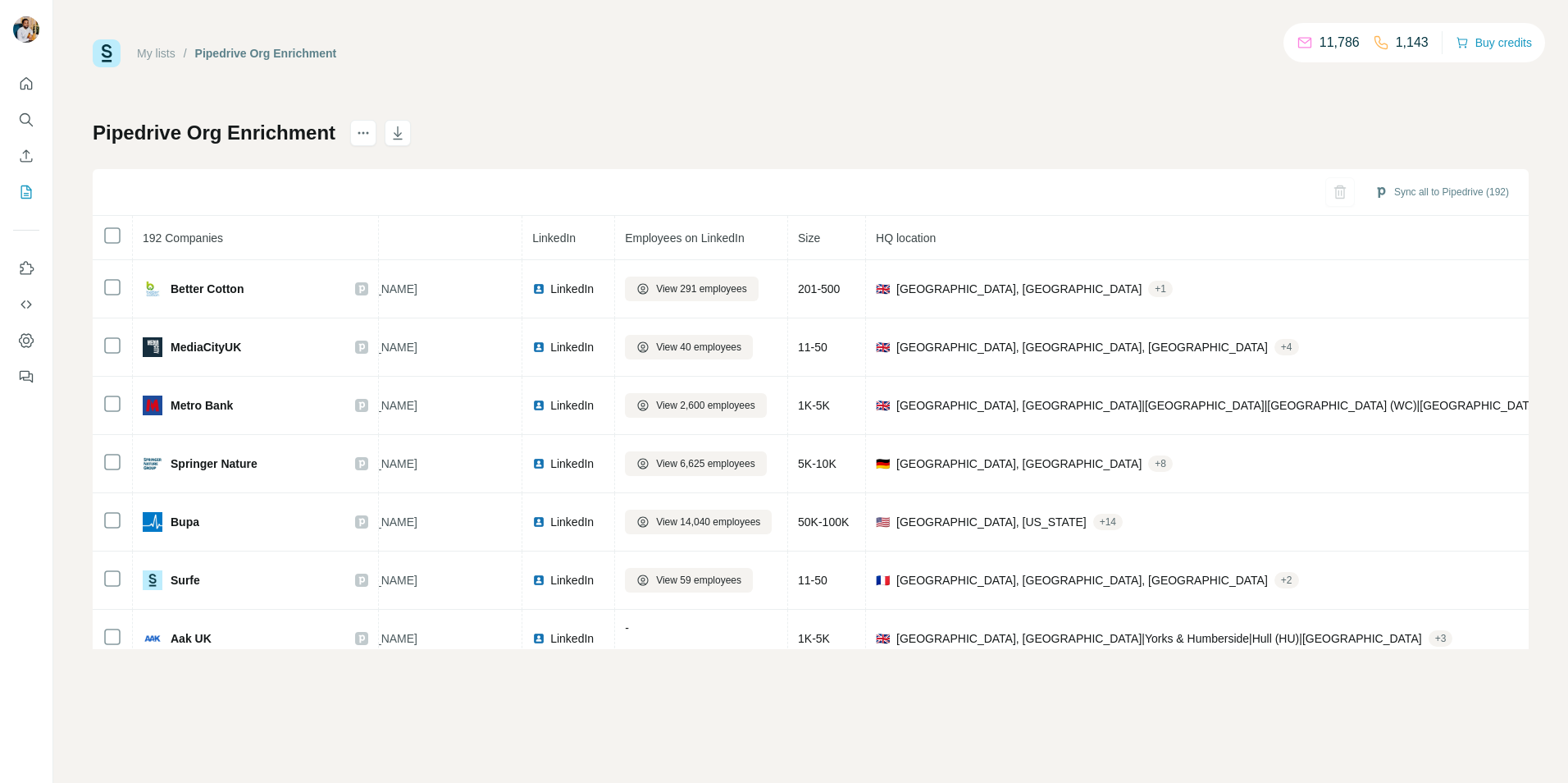
scroll to position [0, 0]
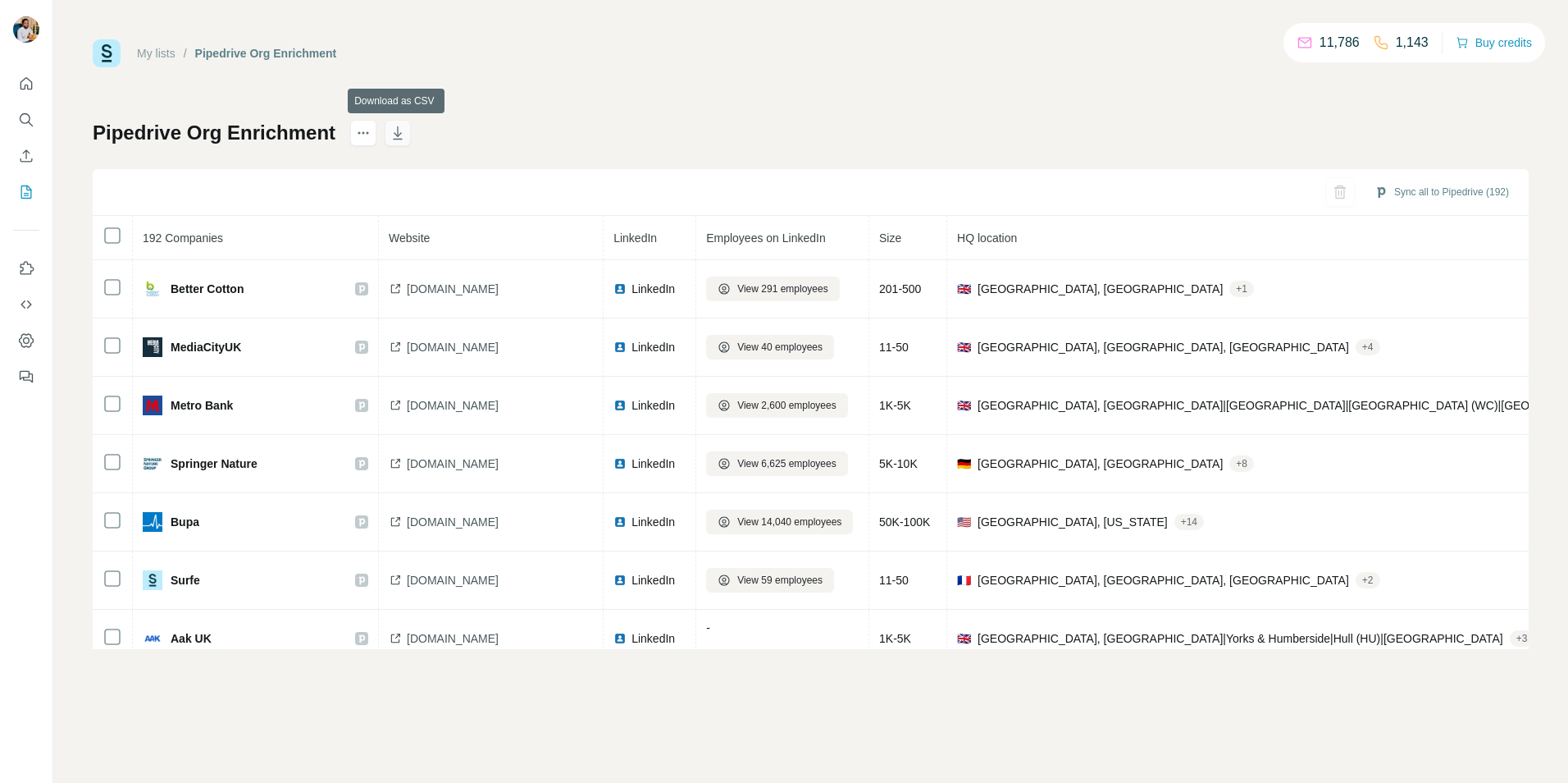
click at [397, 131] on icon "button" at bounding box center [396, 133] width 9 height 14
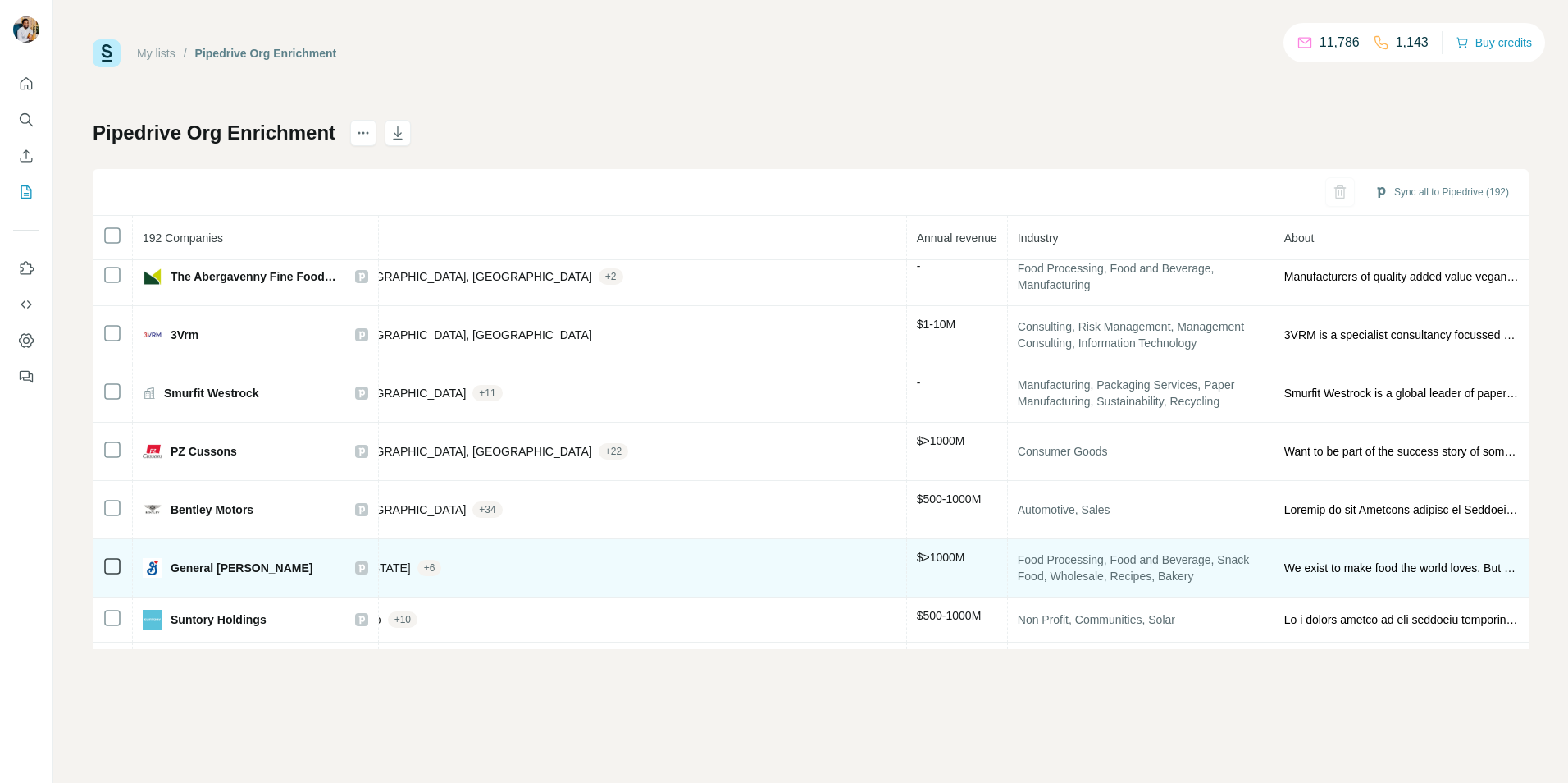
scroll to position [821, 757]
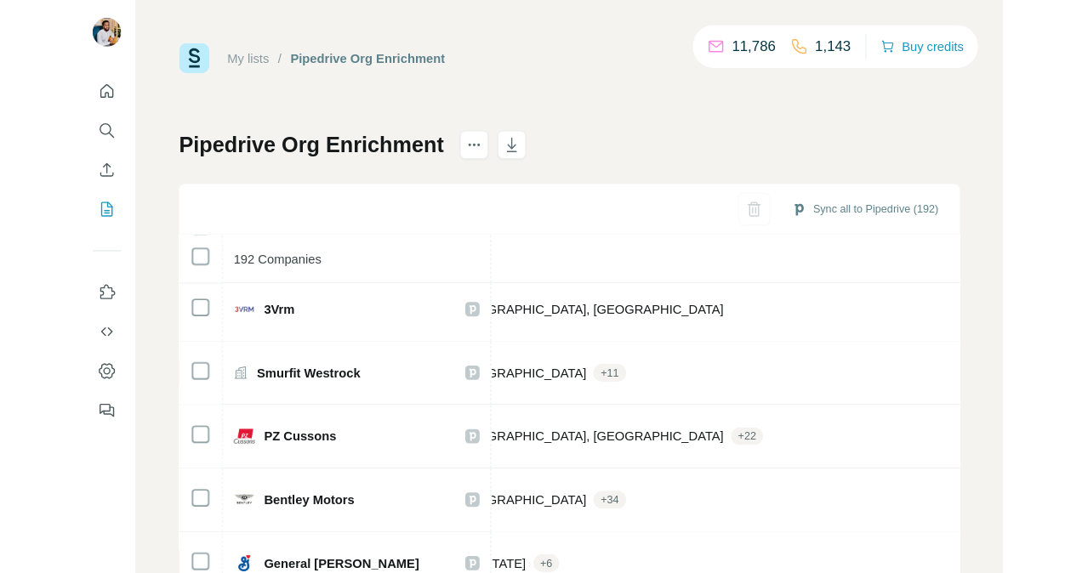
scroll to position [851, 785]
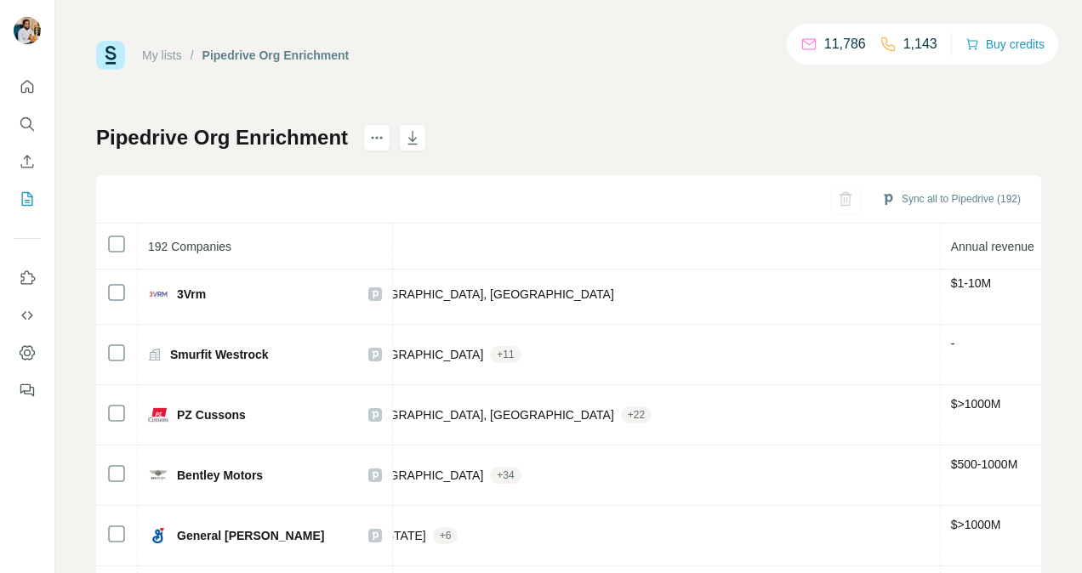
click at [555, 105] on div "My lists / Pipedrive Org Enrichment 11,786 1,143 Buy credits Pipedrive Org Enri…" at bounding box center [568, 357] width 945 height 632
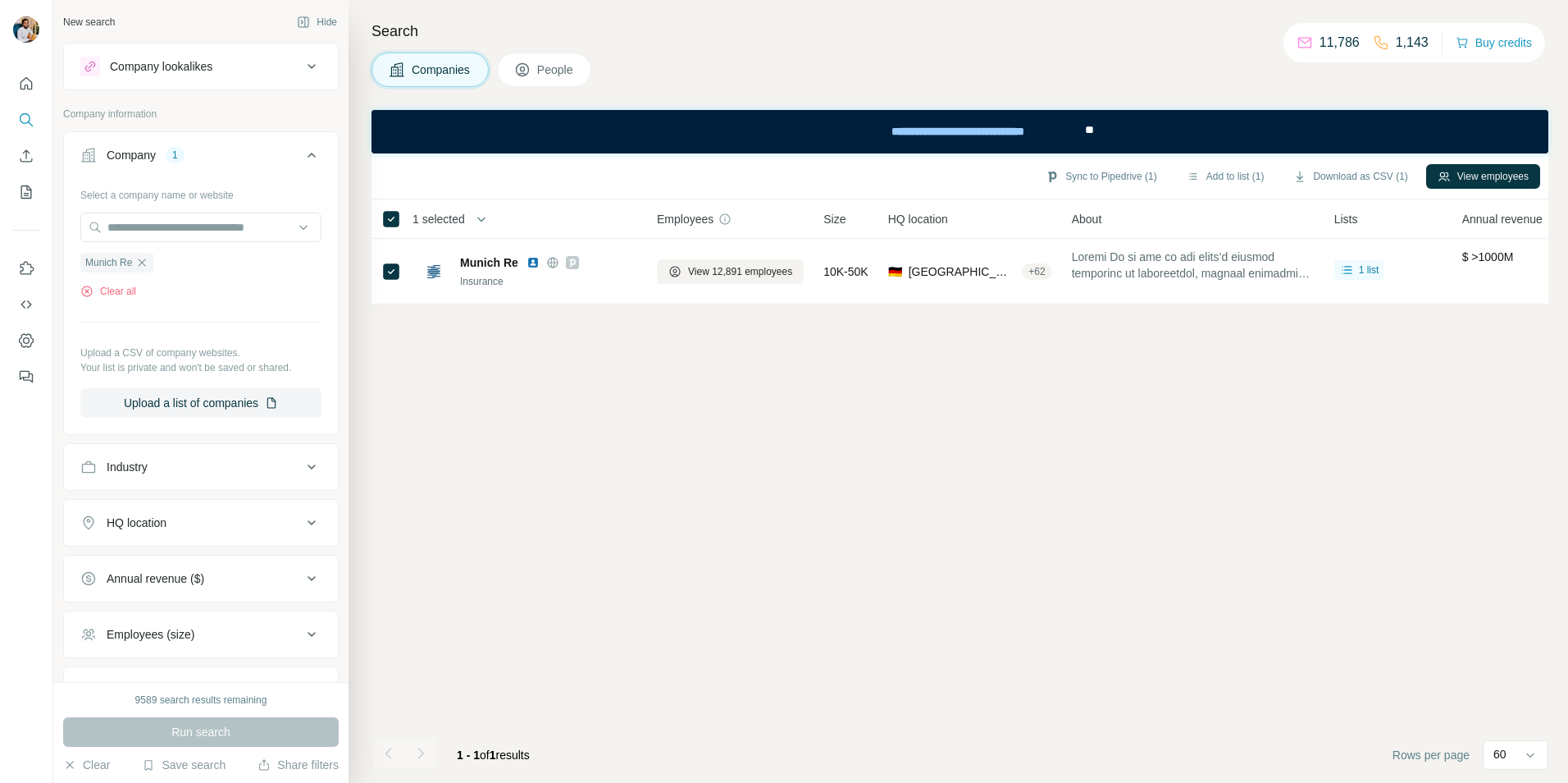
scroll to position [135, 0]
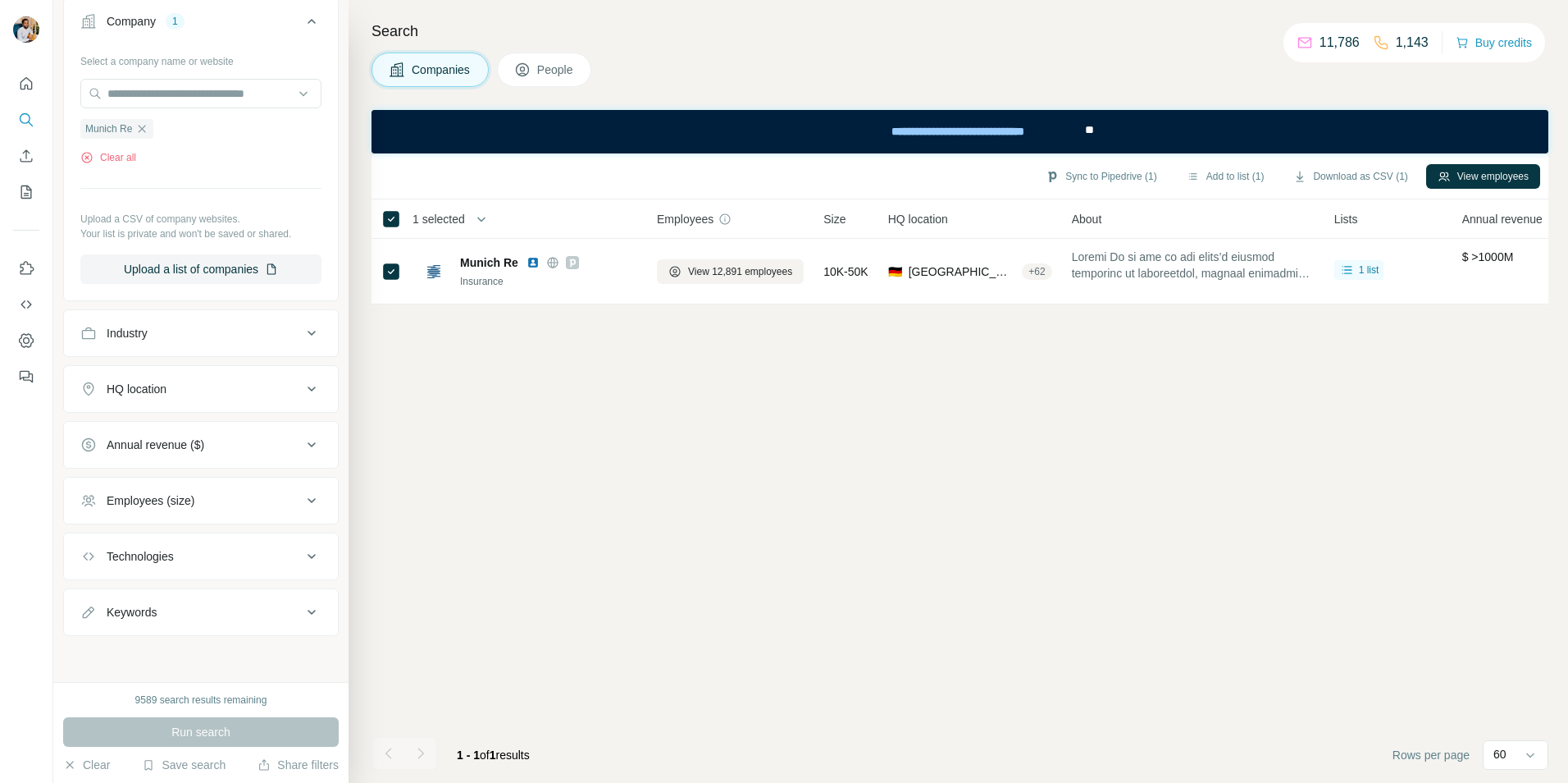
click at [696, 479] on div "Sync to Pipedrive (1) Add to list (1) Download as CSV (1) View employees 1 sele…" at bounding box center [959, 468] width 1177 height 629
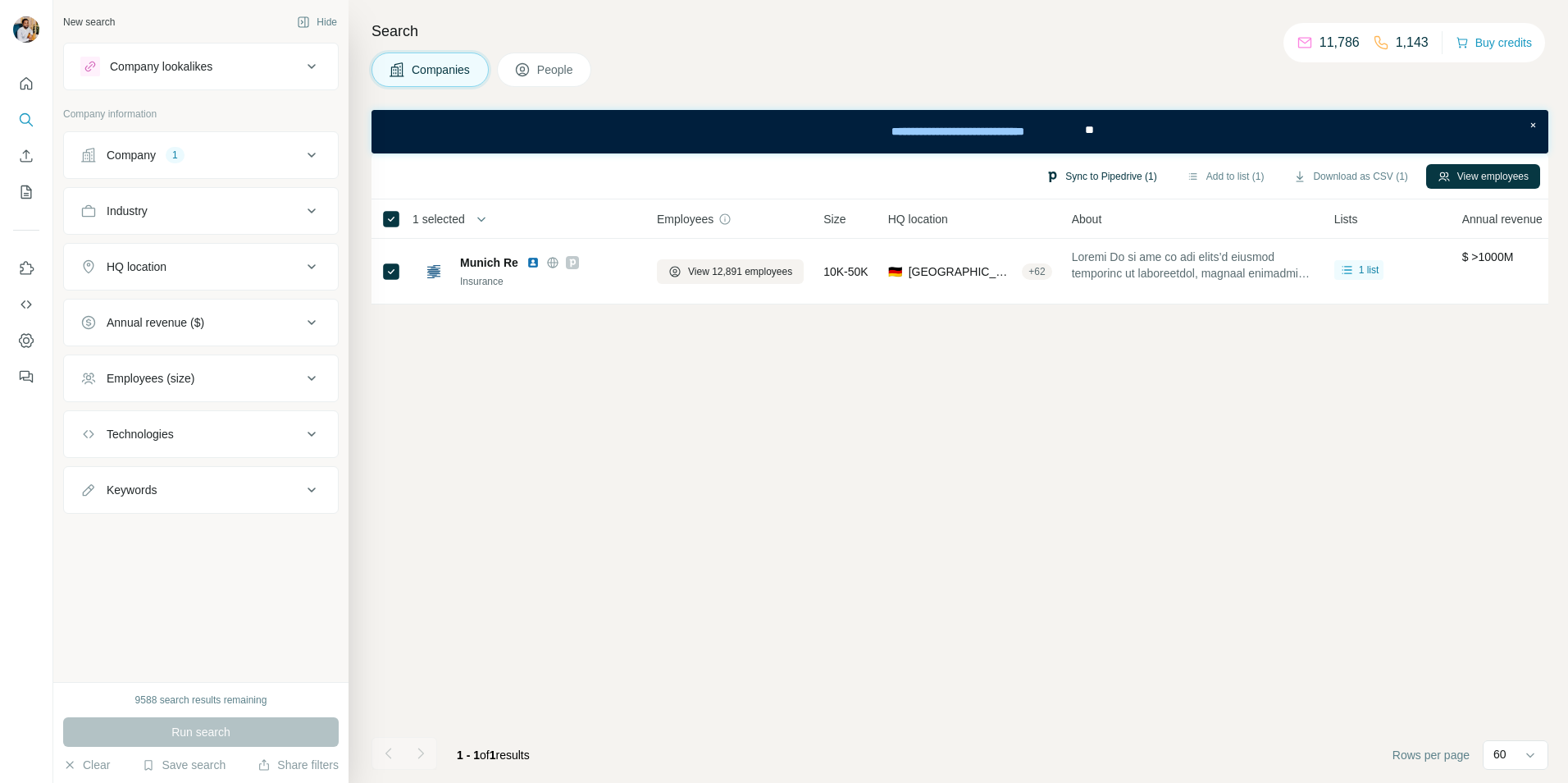
click at [1102, 178] on button "Sync to Pipedrive (1)" at bounding box center [1101, 176] width 134 height 25
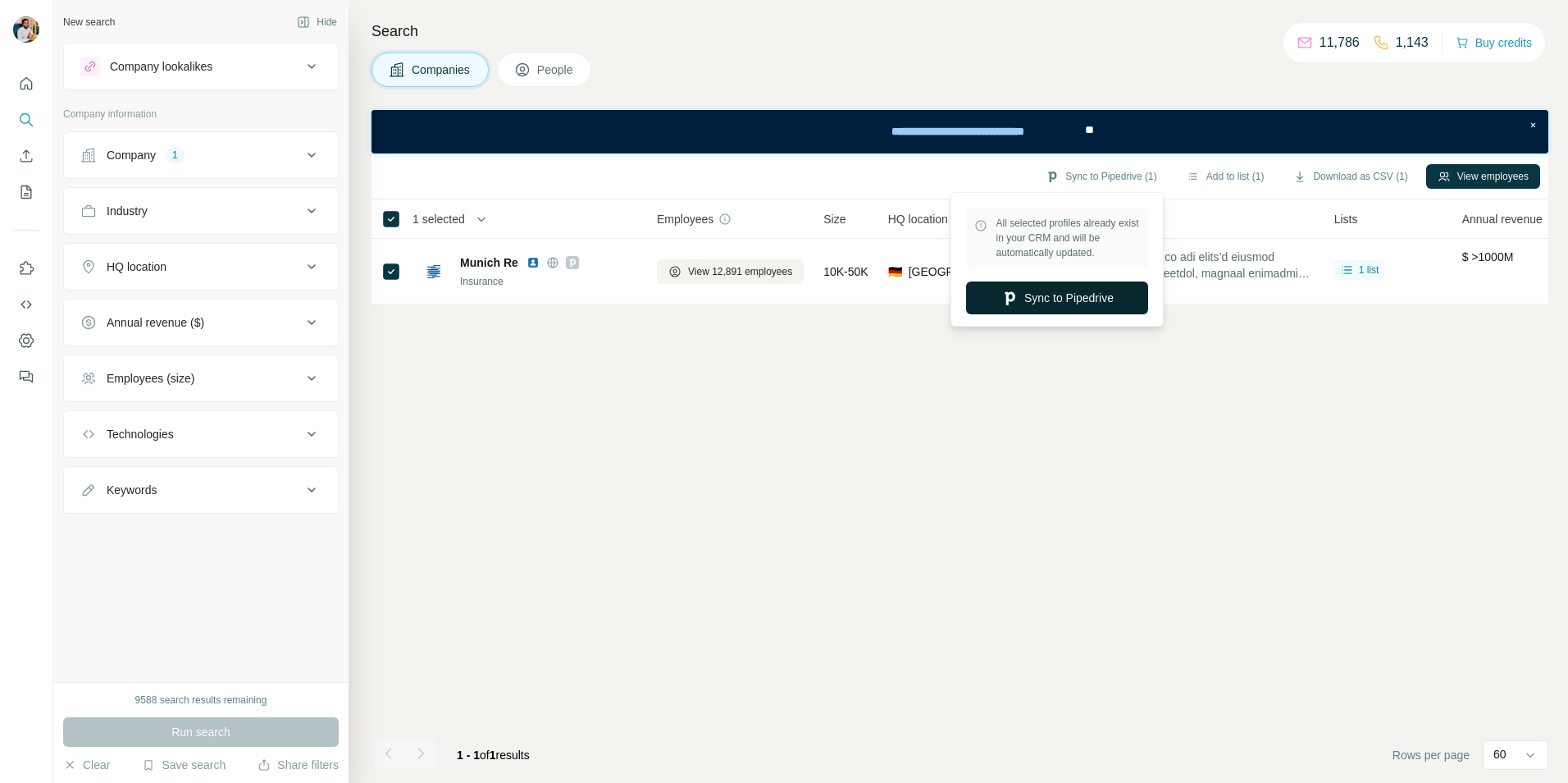
click at [1076, 302] on button "Sync to Pipedrive" at bounding box center [1056, 298] width 182 height 33
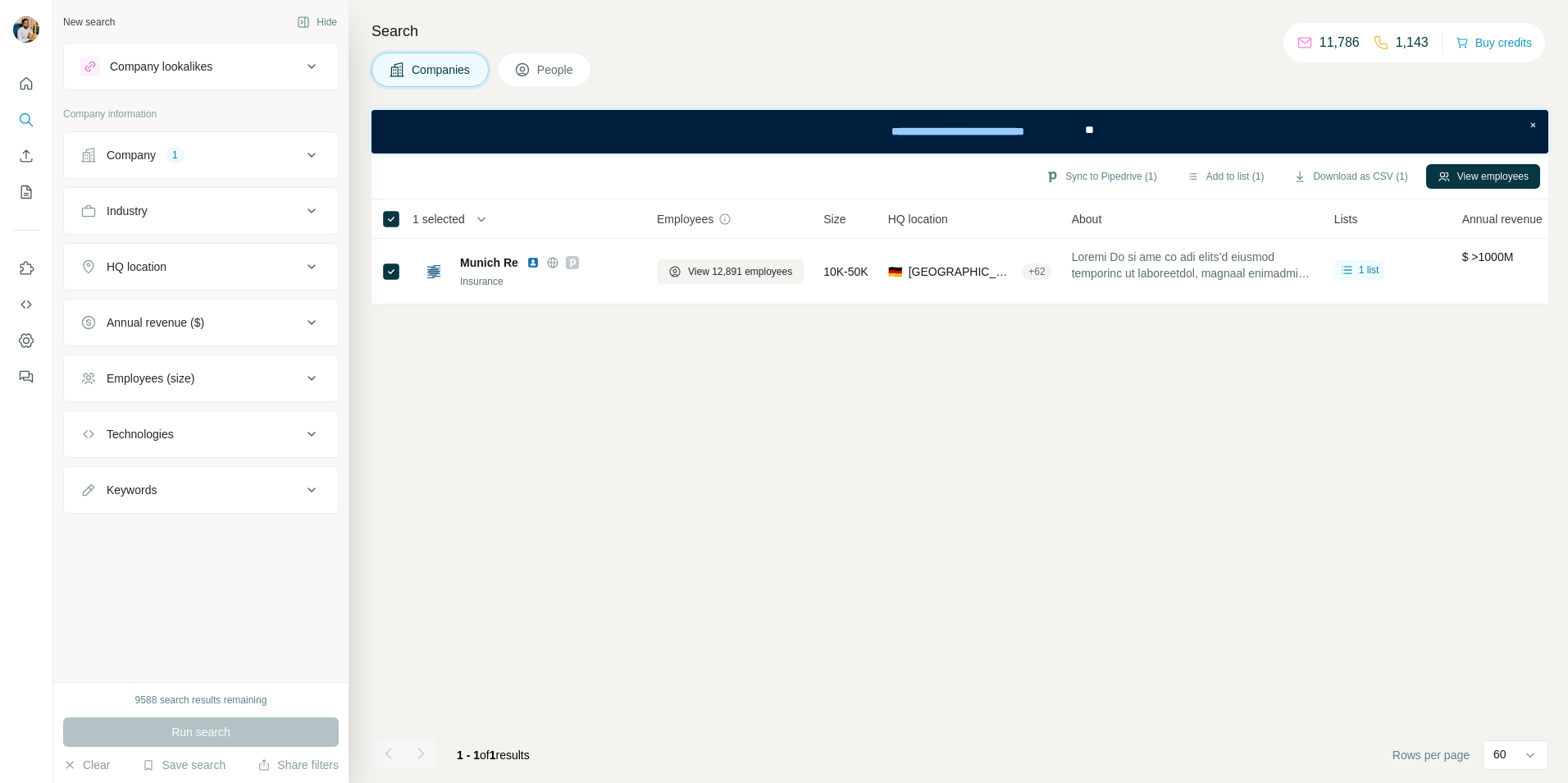
click at [897, 515] on div "Sync to Pipedrive (1) Add to list (1) Download as CSV (1) View employees 1 sele…" at bounding box center [959, 468] width 1177 height 629
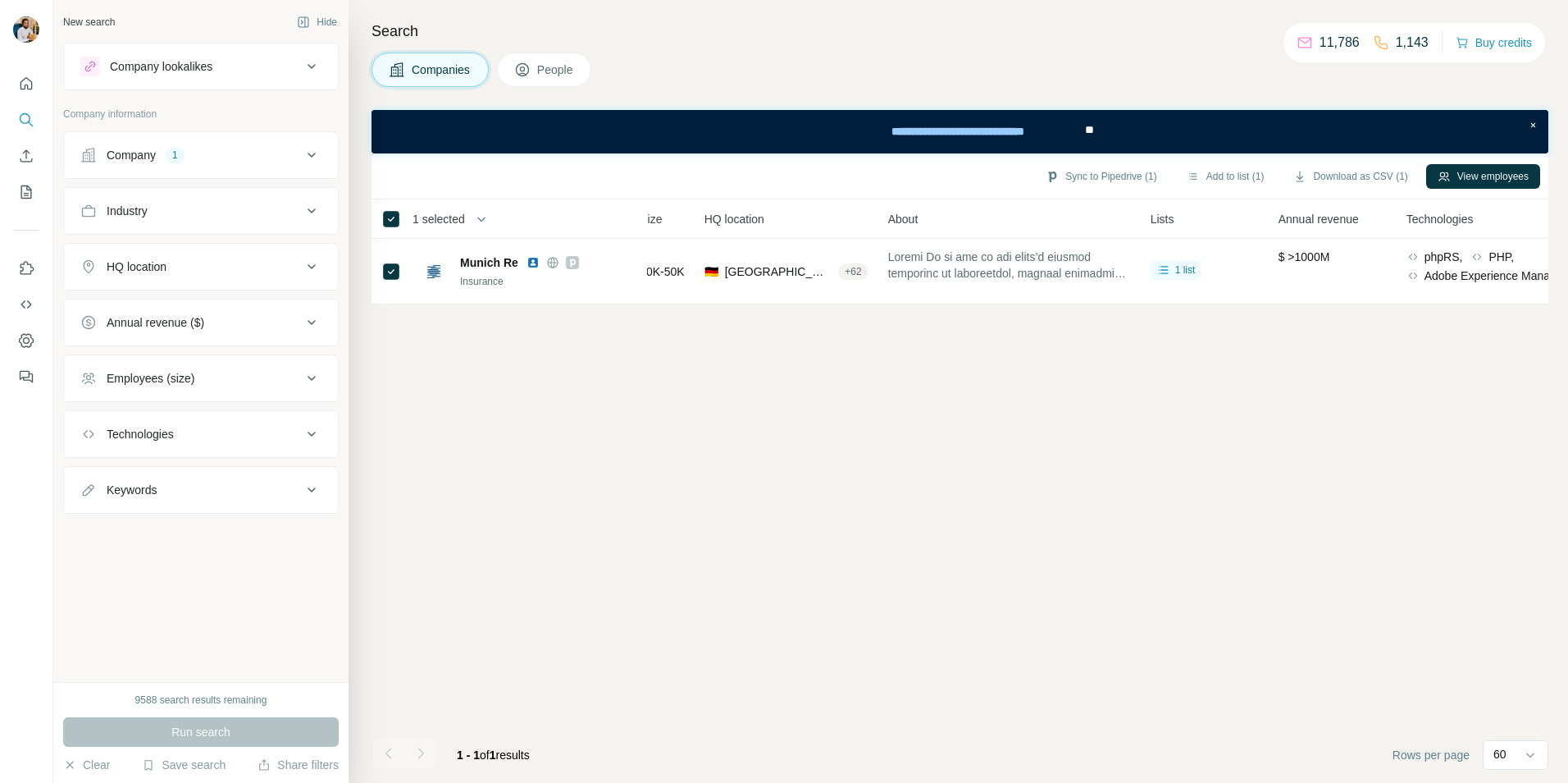
scroll to position [0, 191]
click at [1197, 415] on div "Sync to Pipedrive (1) Add to list (1) Download as CSV (1) View employees 1 sele…" at bounding box center [959, 468] width 1177 height 629
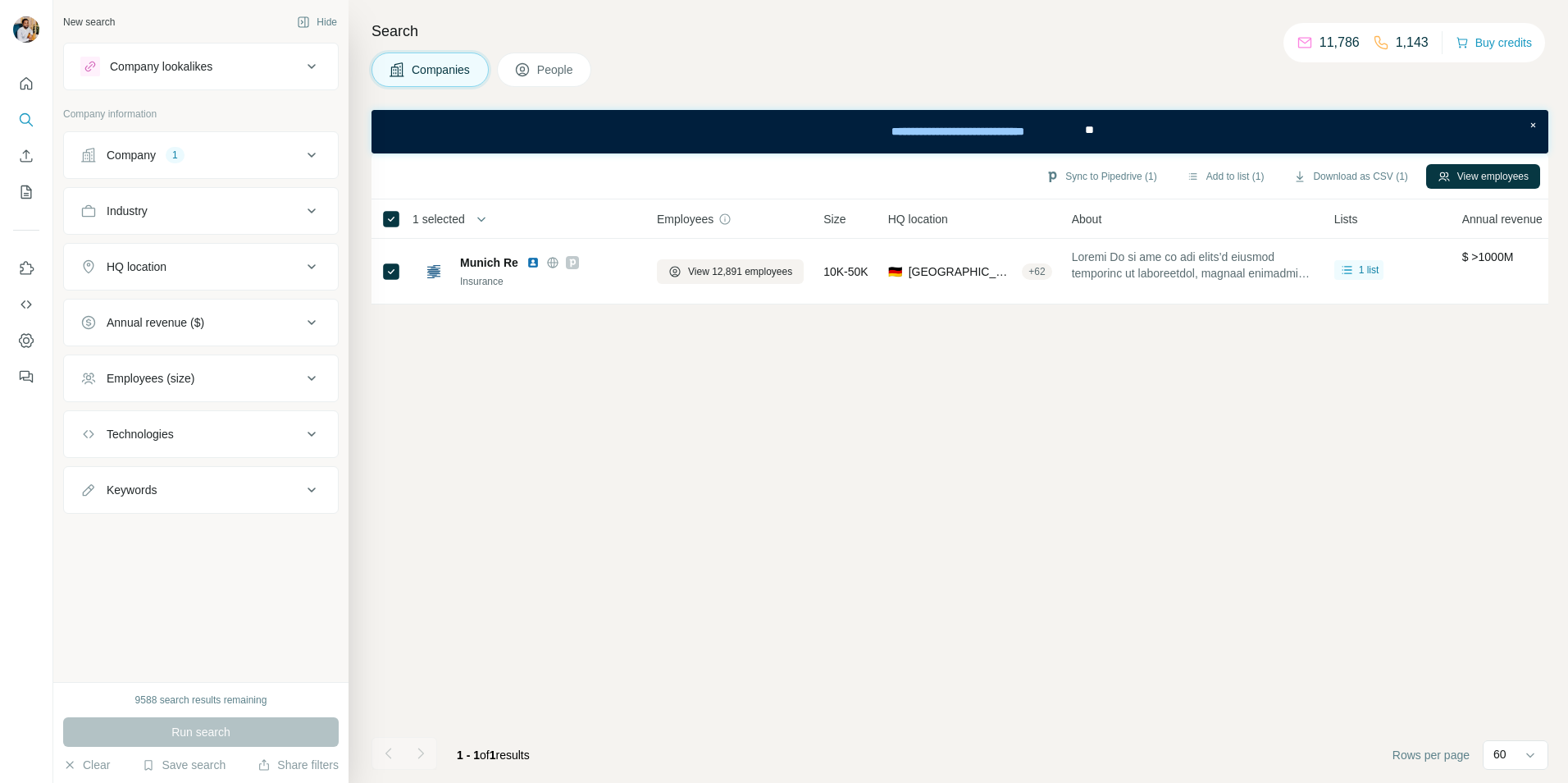
drag, startPoint x: 1506, startPoint y: 217, endPoint x: 1497, endPoint y: 223, distance: 10.8
click at [1505, 217] on span "Annual revenue" at bounding box center [1502, 219] width 80 height 16
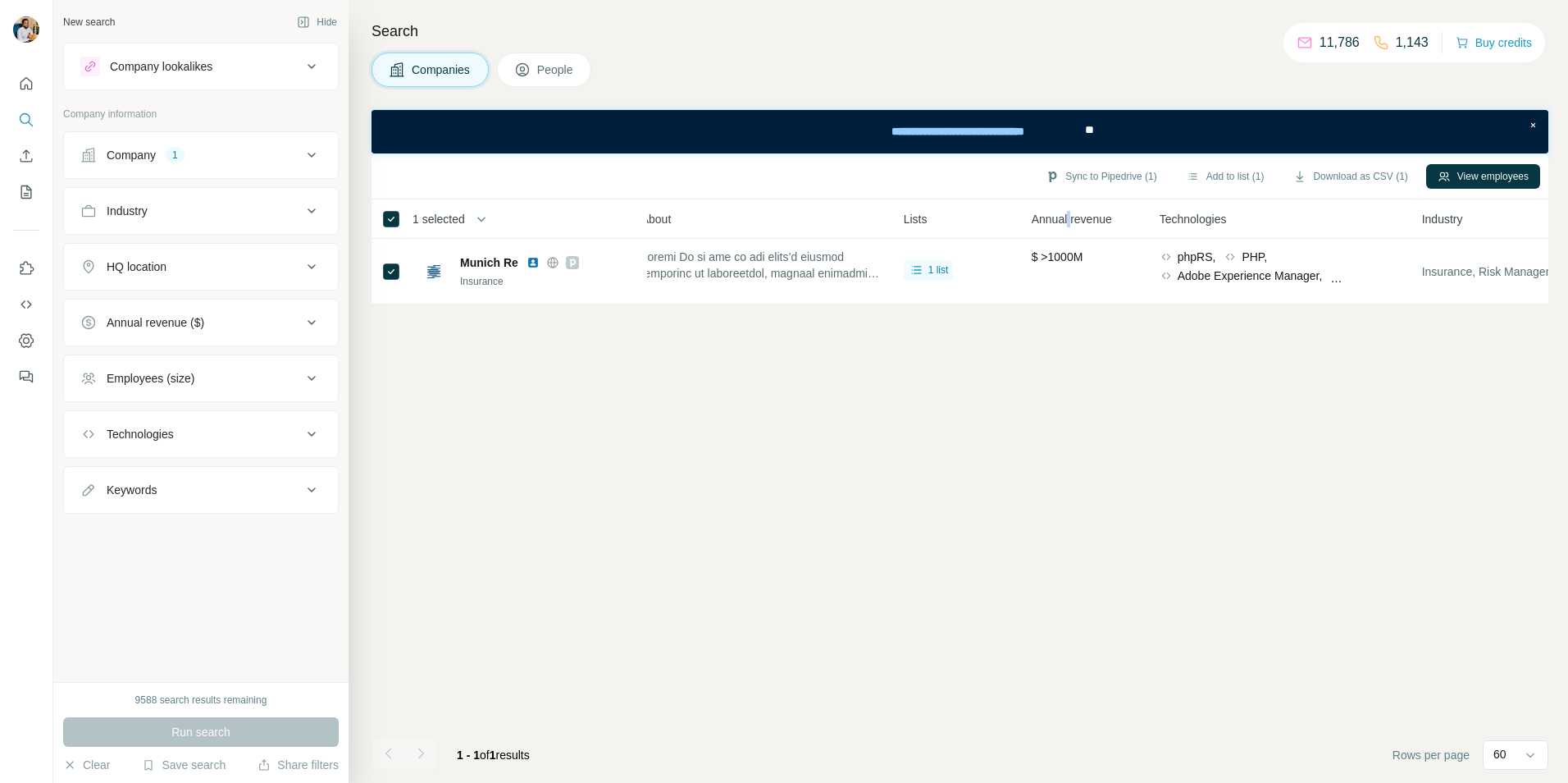
scroll to position [0, 832]
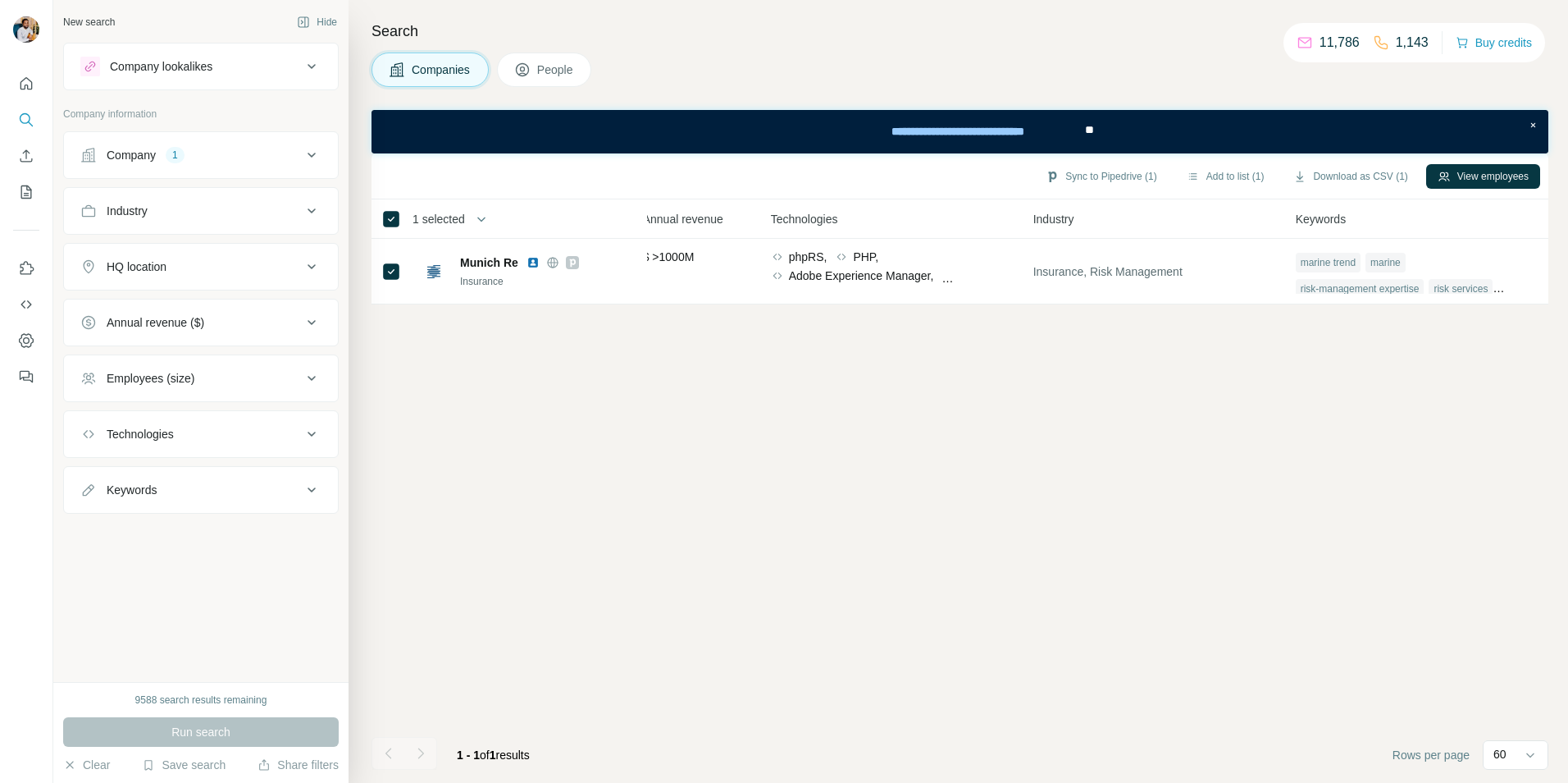
drag, startPoint x: 1068, startPoint y: 524, endPoint x: 1050, endPoint y: 443, distance: 83.0
click at [1068, 524] on div "Sync to Pipedrive (1) Add to list (1) Download as CSV (1) View employees 1 sele…" at bounding box center [959, 468] width 1177 height 629
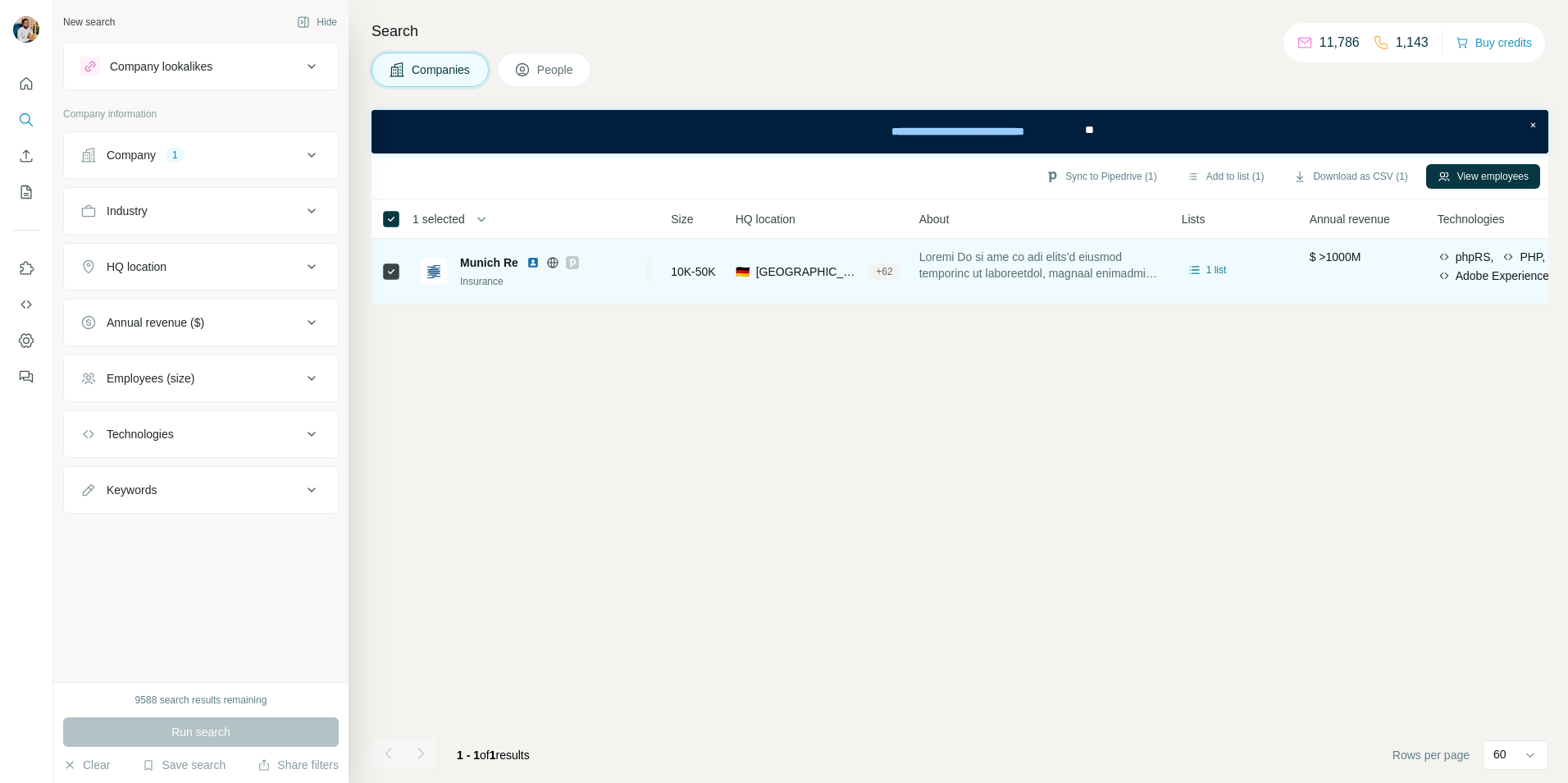
scroll to position [0, 96]
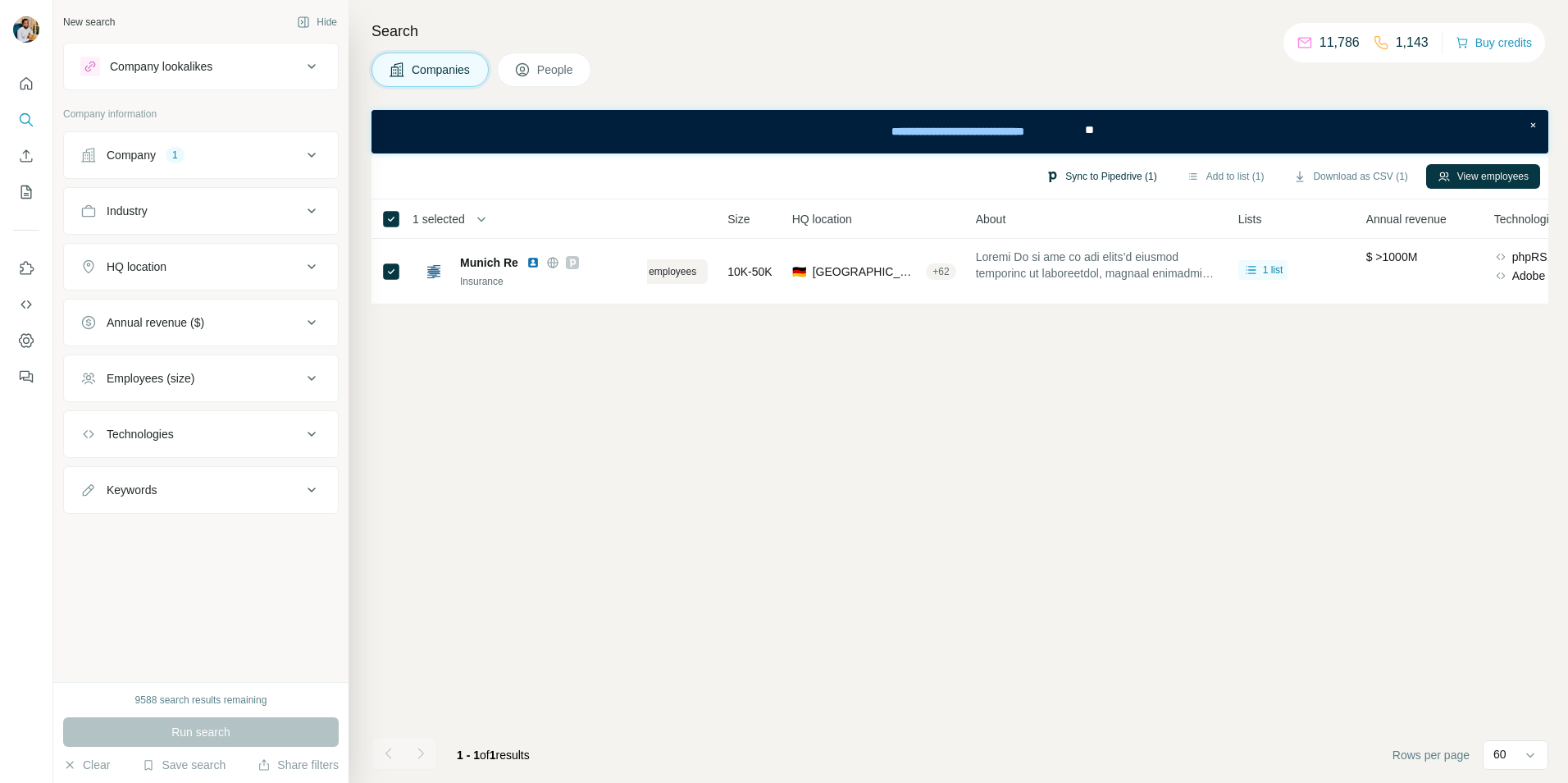
click at [1100, 181] on button "Sync to Pipedrive (1)" at bounding box center [1101, 176] width 134 height 25
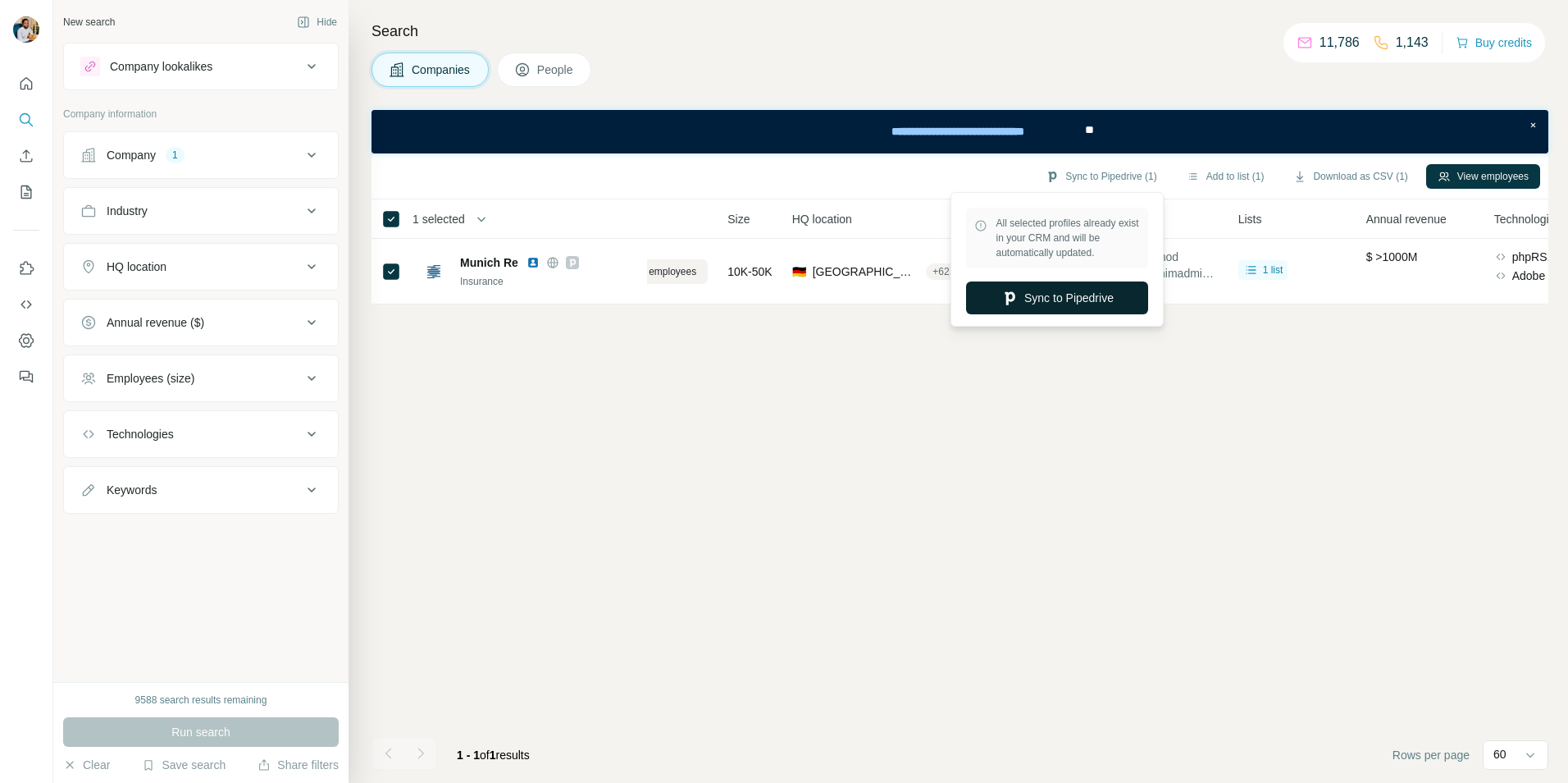
click at [1023, 297] on button "Sync to Pipedrive" at bounding box center [1056, 298] width 182 height 33
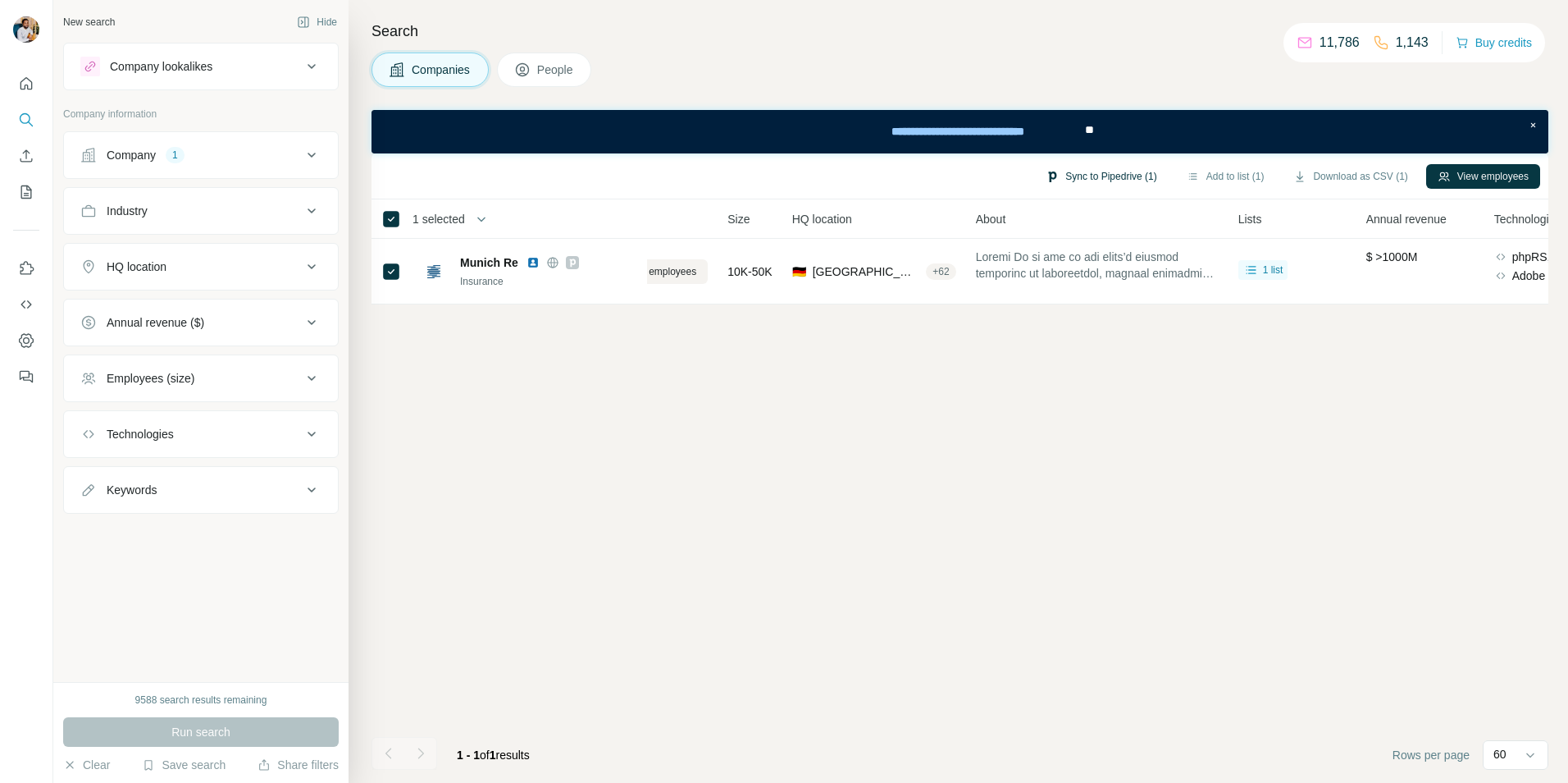
click at [1090, 166] on button "Sync to Pipedrive (1)" at bounding box center [1101, 176] width 134 height 25
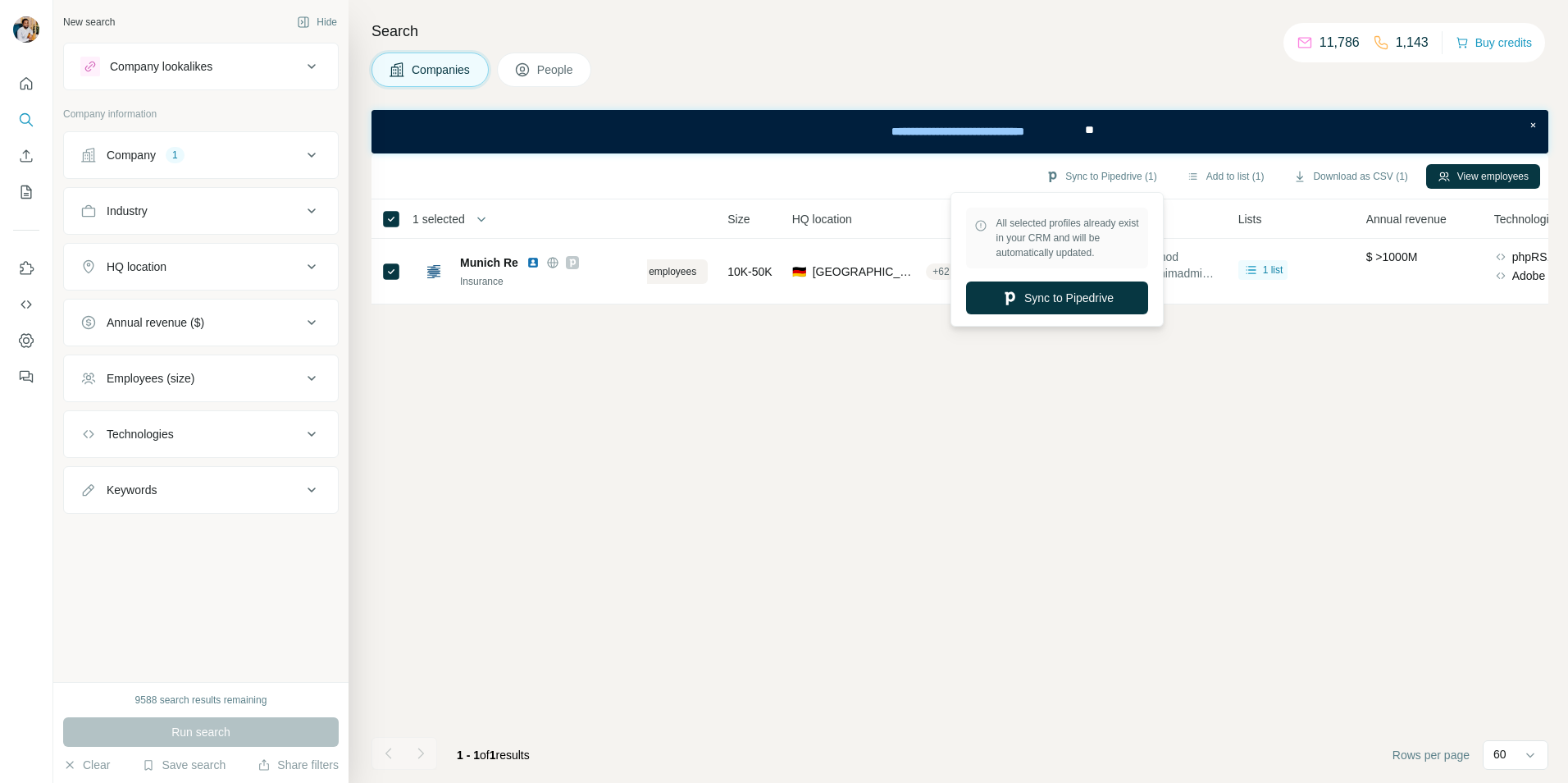
click at [835, 146] on div "**********" at bounding box center [952, 131] width 260 height 44
click at [1425, 229] on th "Annual revenue" at bounding box center [1420, 219] width 128 height 40
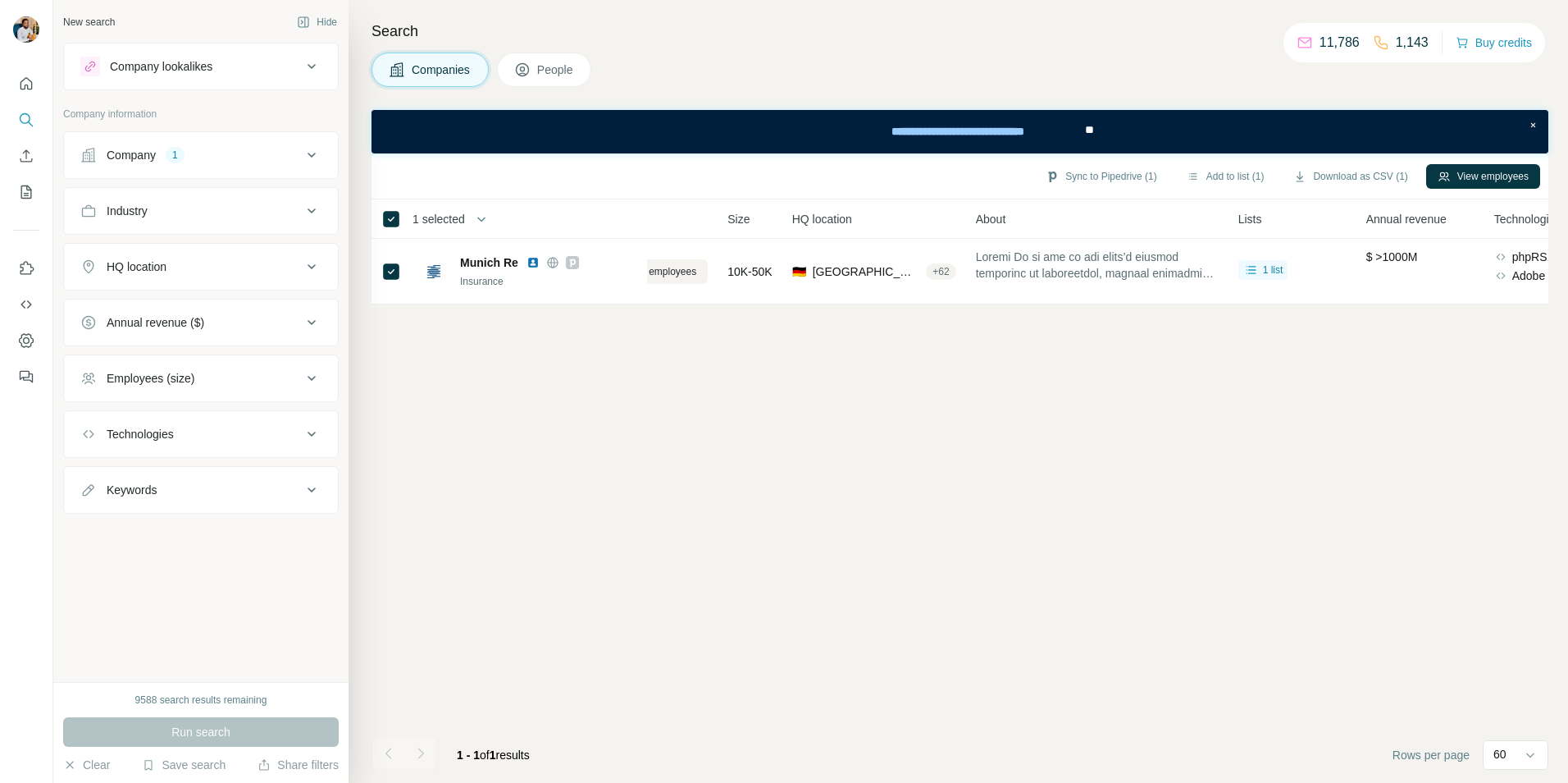
click at [1423, 220] on span "Annual revenue" at bounding box center [1405, 219] width 80 height 16
click at [1422, 219] on span "Annual revenue" at bounding box center [1405, 219] width 80 height 16
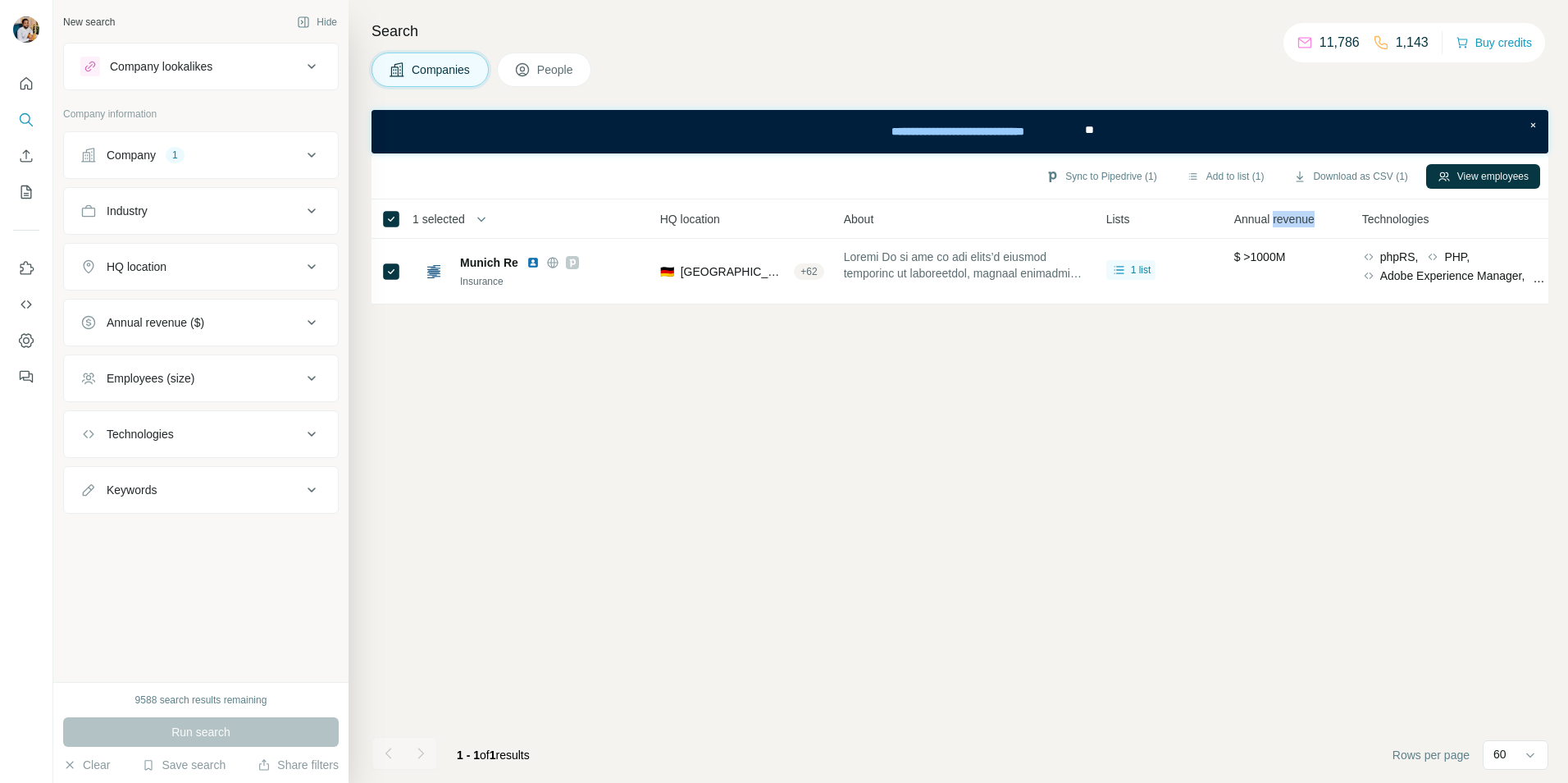
scroll to position [0, 0]
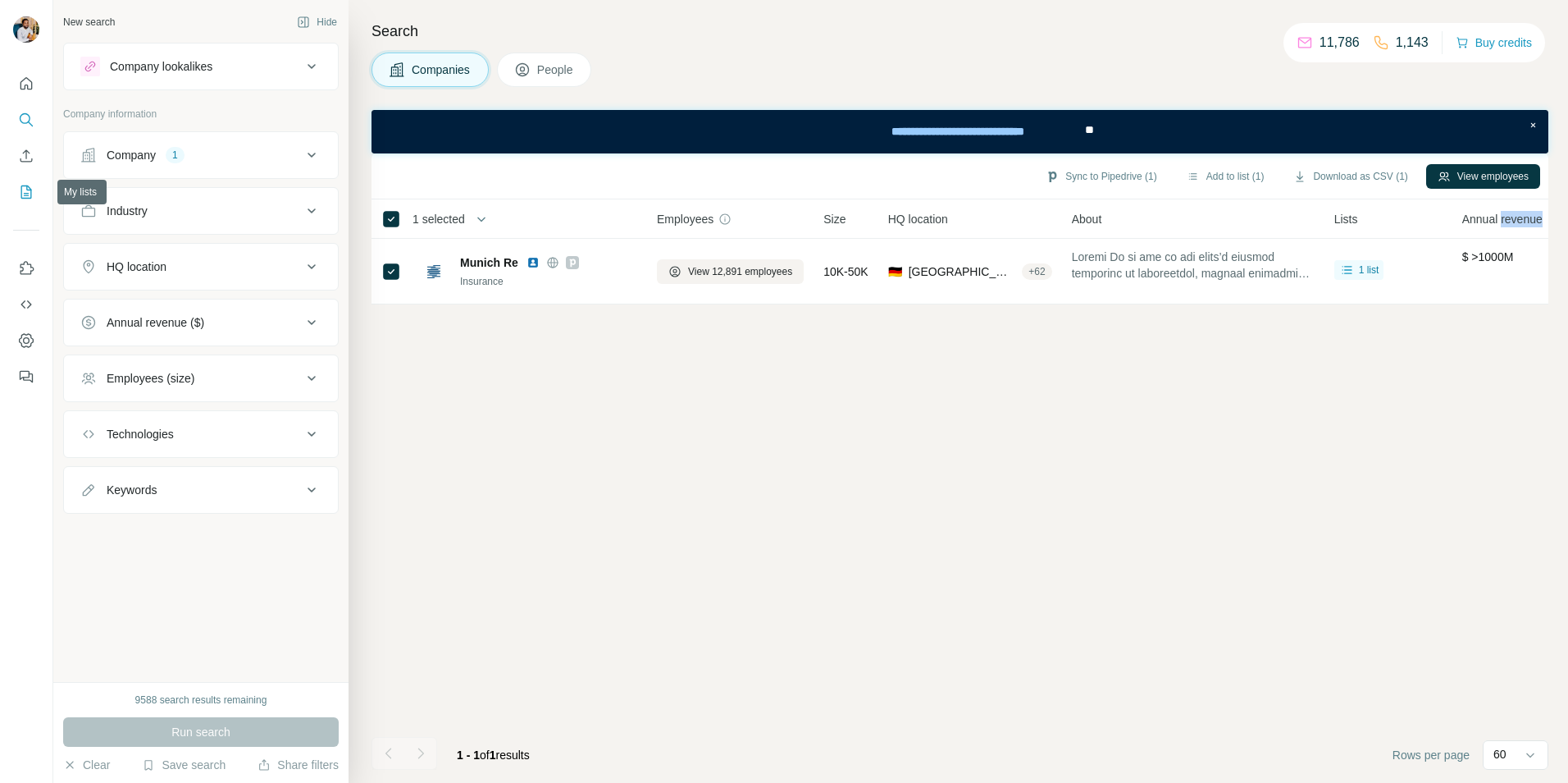
click at [21, 189] on icon "My lists" at bounding box center [26, 192] width 16 height 16
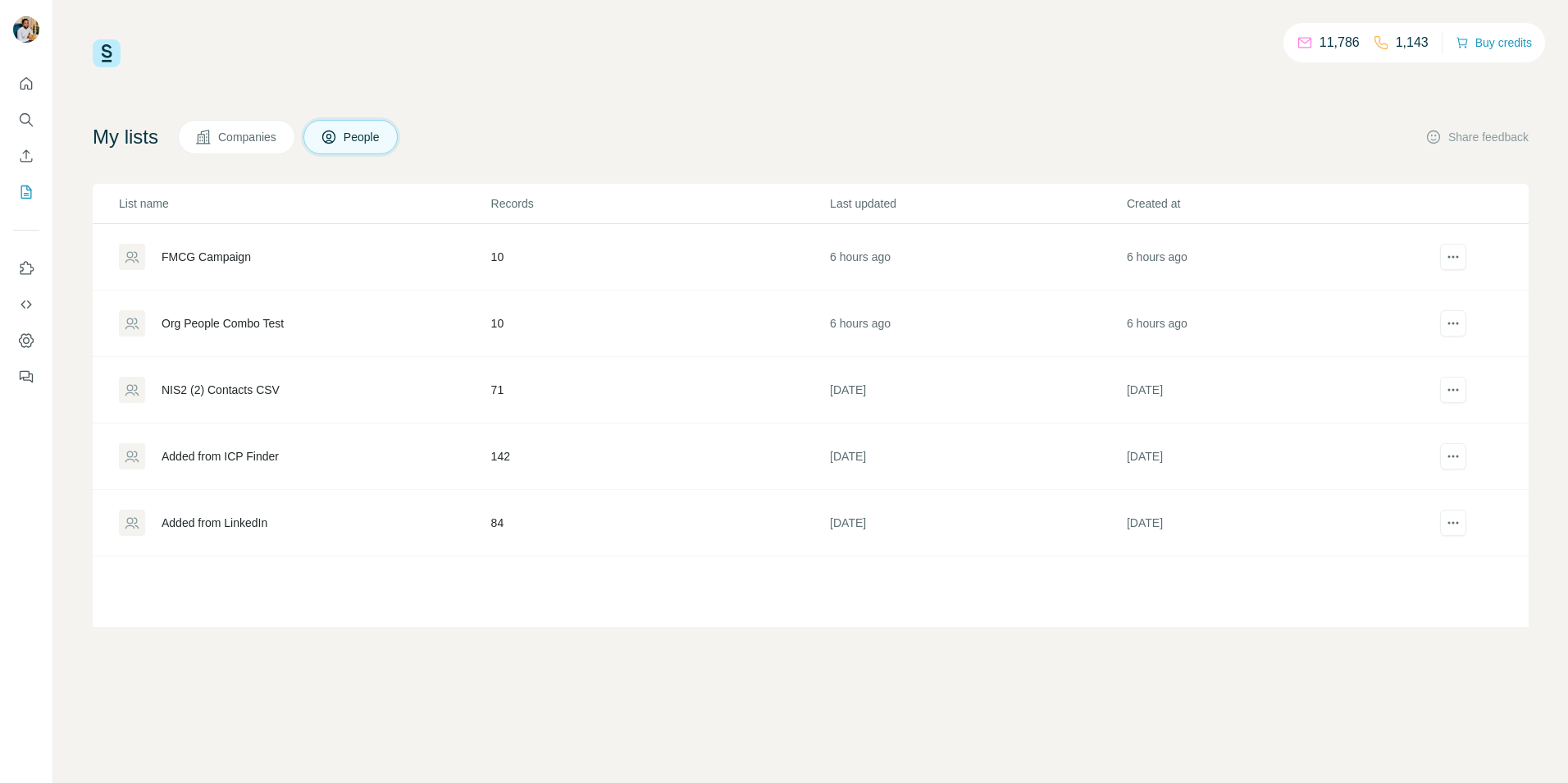
click at [220, 123] on button "Companies" at bounding box center [237, 137] width 118 height 35
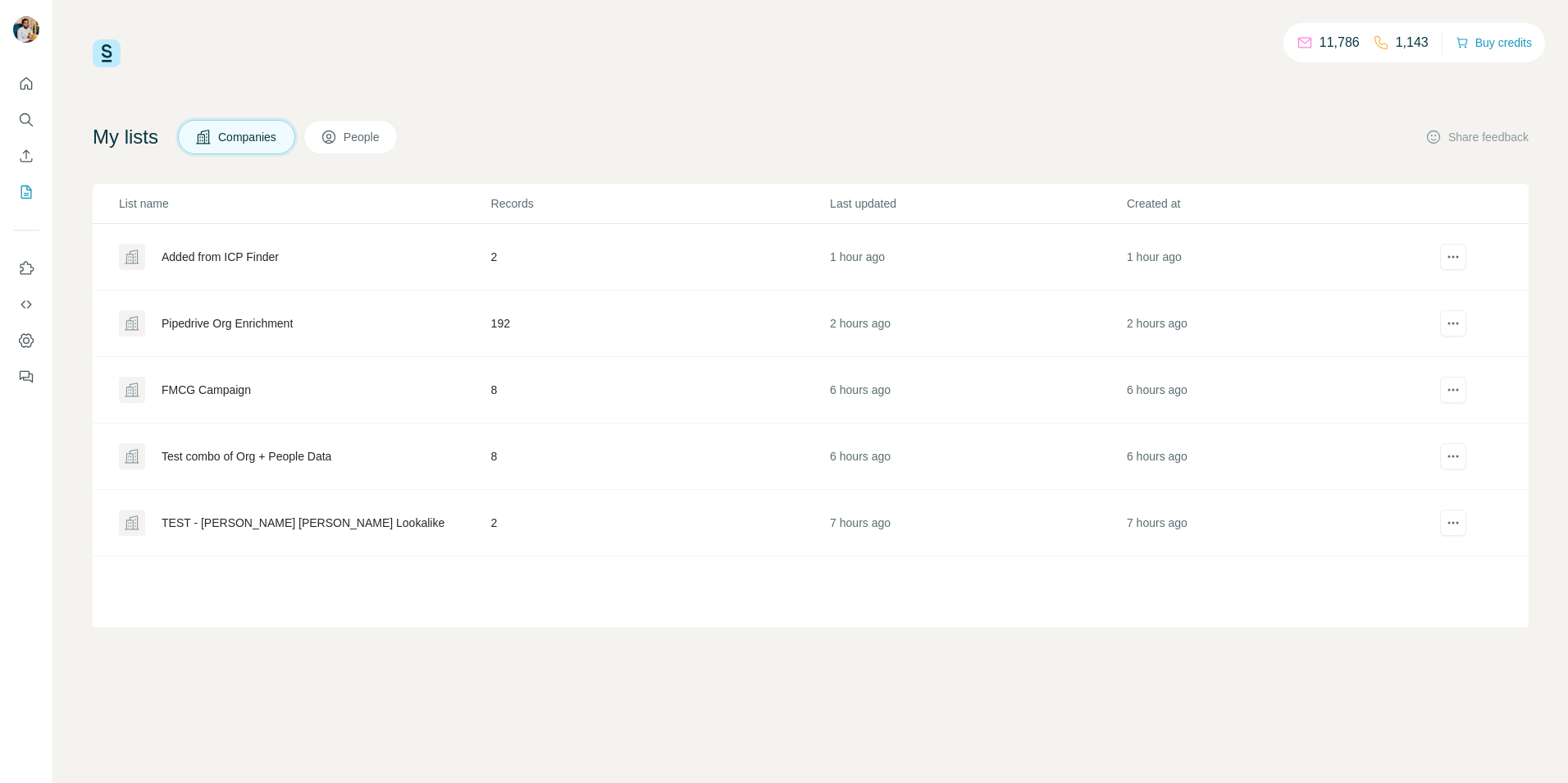
click at [197, 334] on div "Pipedrive Org Enrichment" at bounding box center [304, 323] width 371 height 26
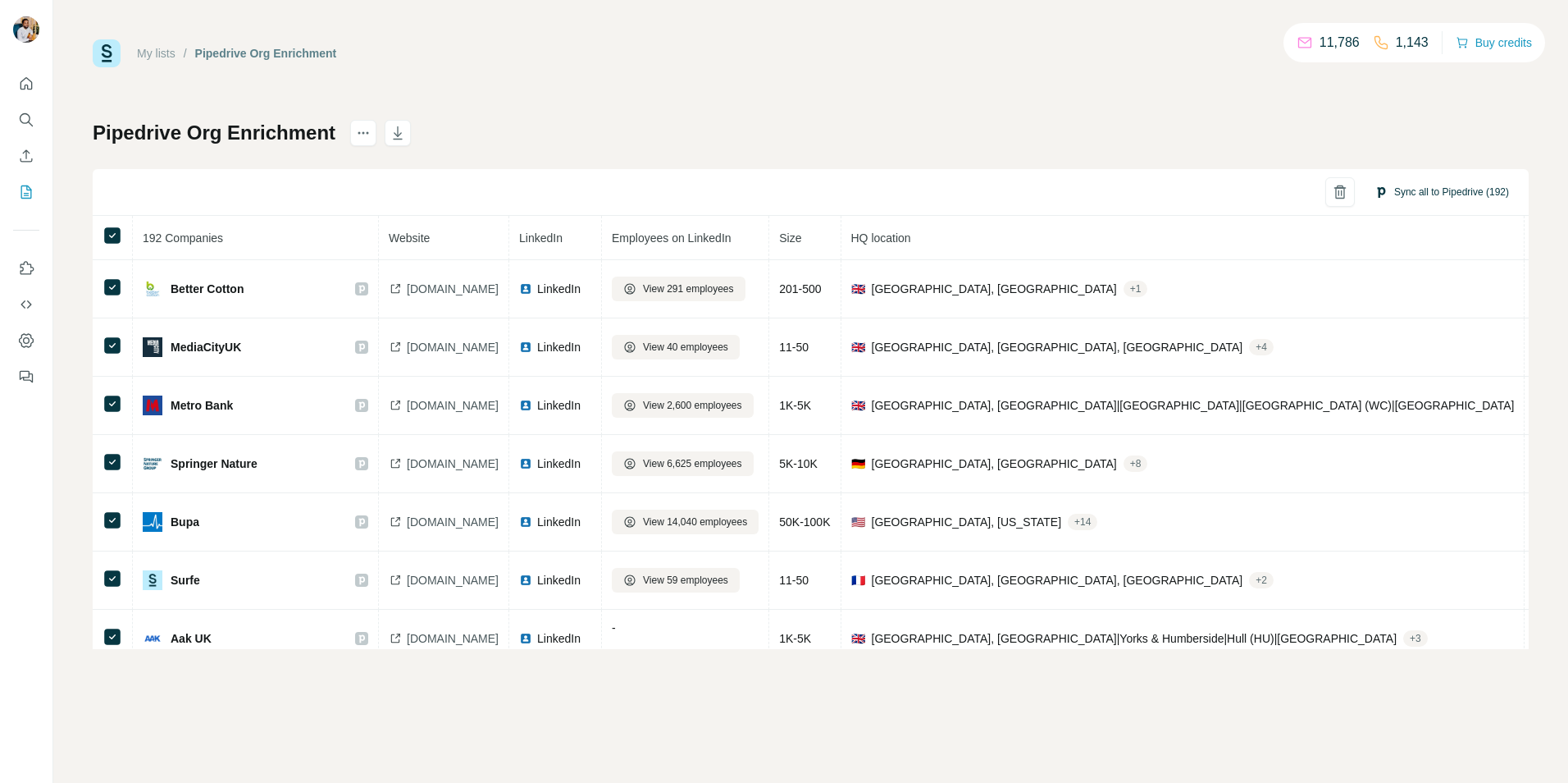
click at [1423, 195] on button "Sync all to Pipedrive (192)" at bounding box center [1441, 192] width 157 height 25
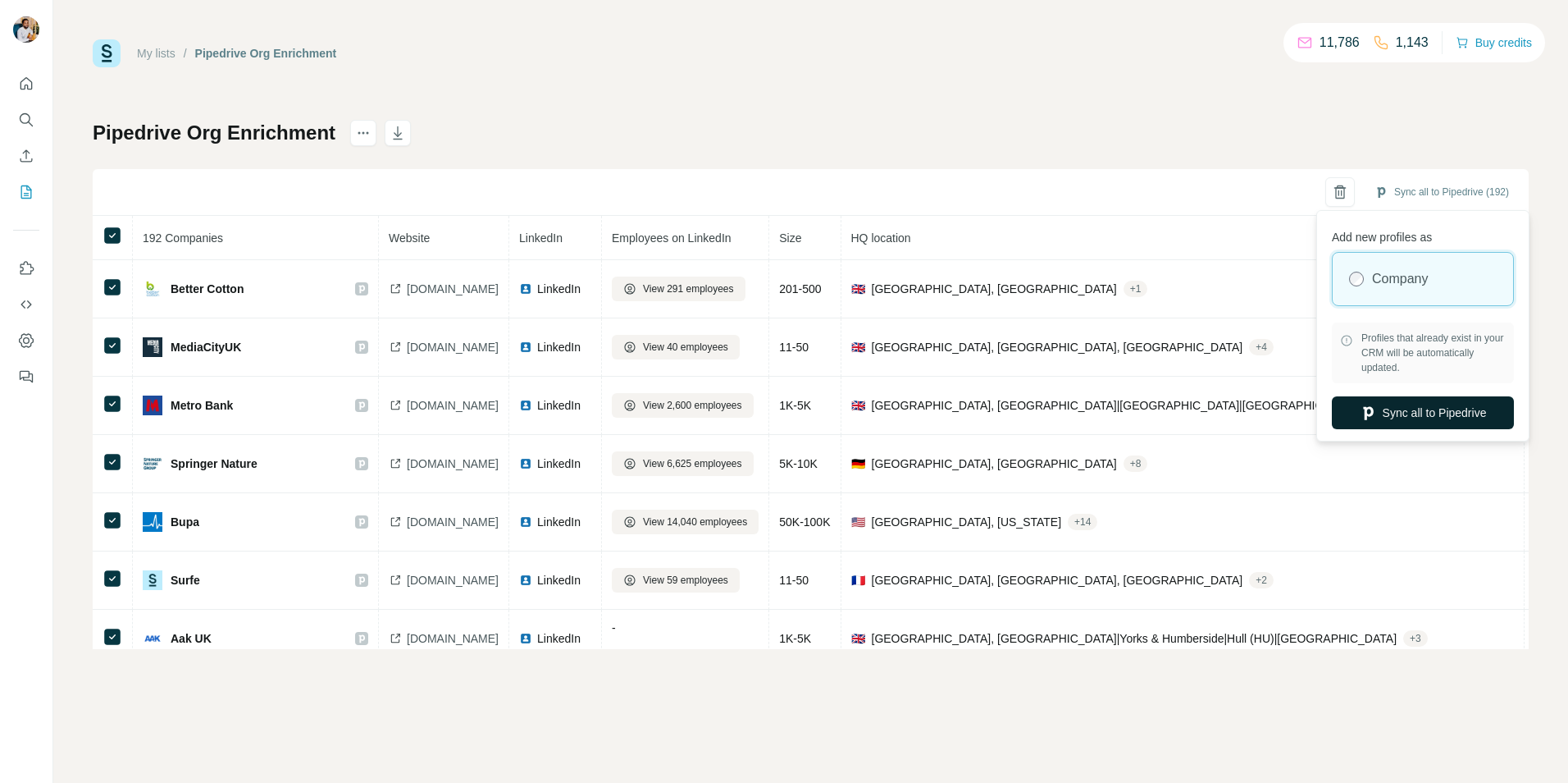
click at [1425, 420] on button "Sync all to Pipedrive" at bounding box center [1422, 413] width 182 height 33
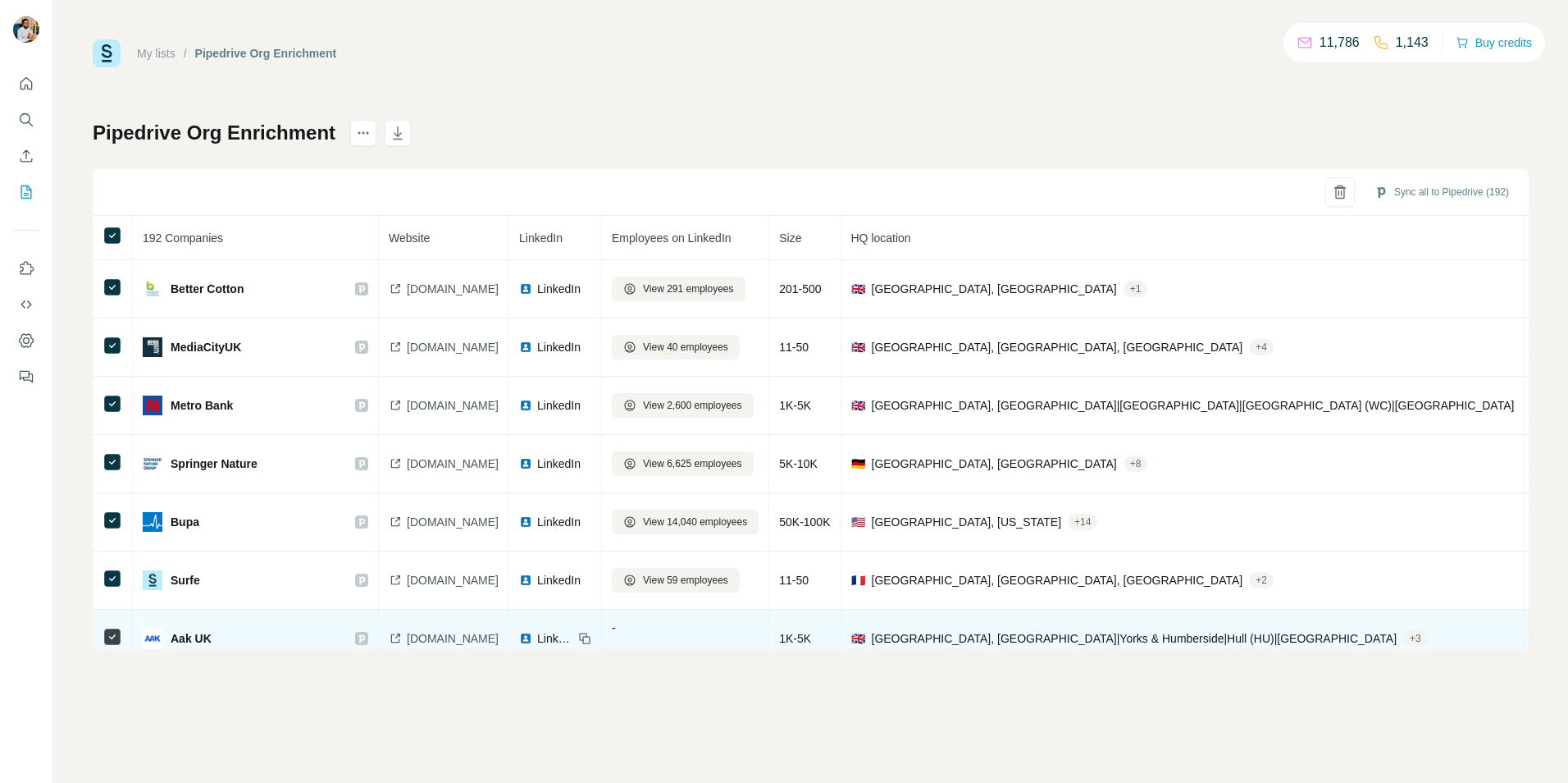
drag, startPoint x: 665, startPoint y: 639, endPoint x: 796, endPoint y: 637, distance: 131.0
click at [769, 637] on td "-" at bounding box center [685, 638] width 168 height 58
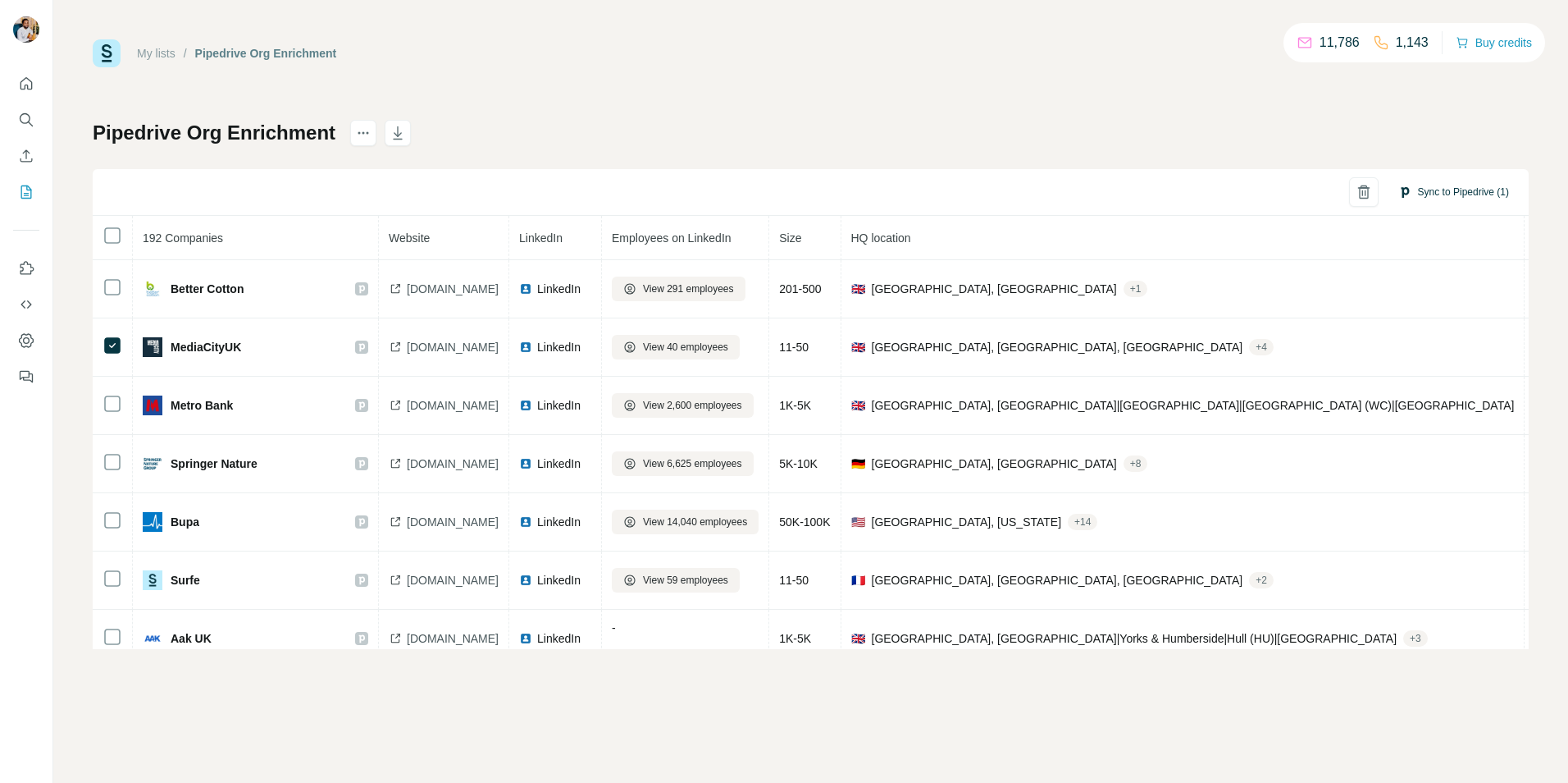
click at [1448, 188] on button "Sync to Pipedrive (1)" at bounding box center [1453, 192] width 134 height 25
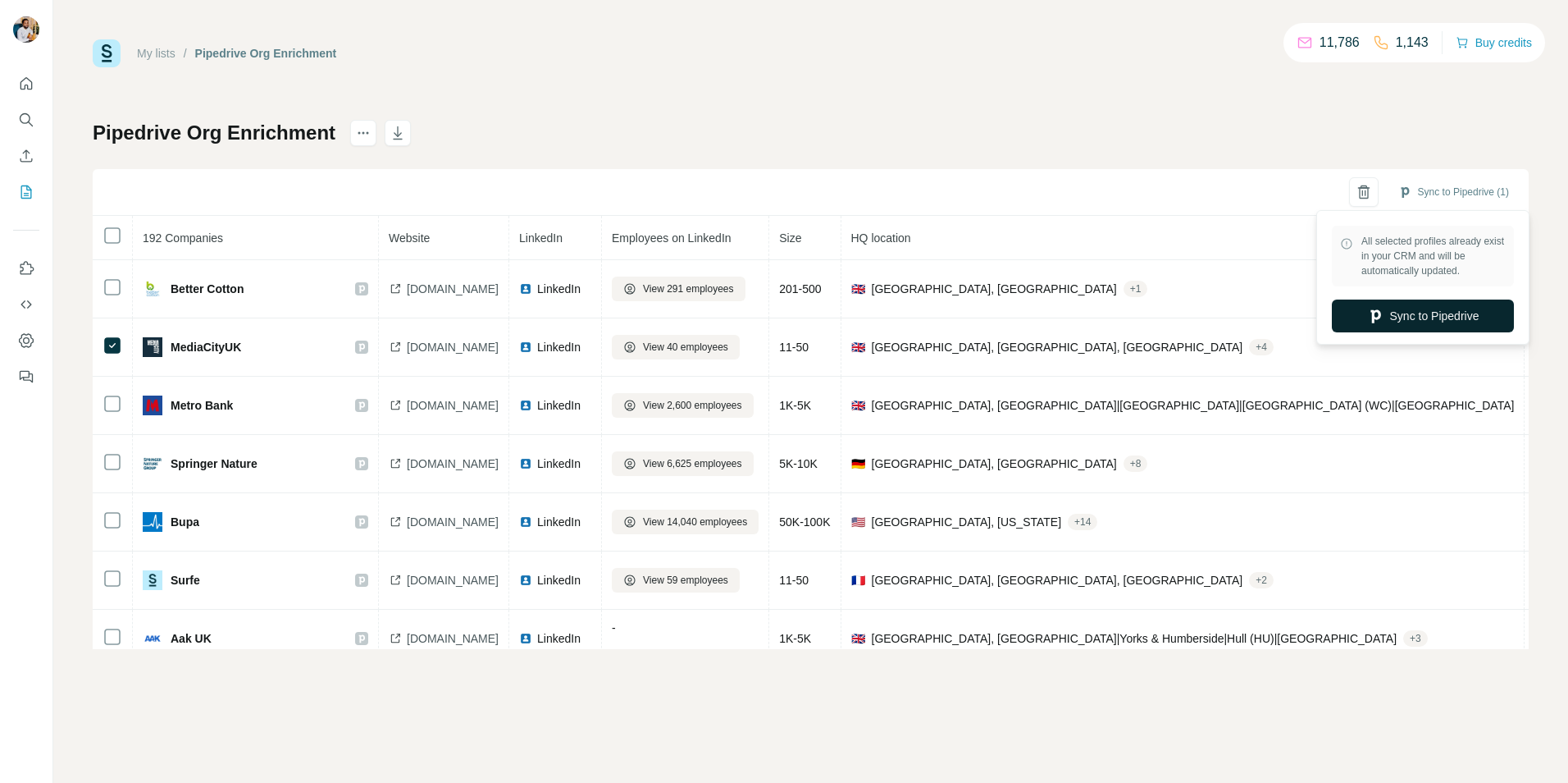
click at [1396, 309] on button "Sync to Pipedrive" at bounding box center [1422, 316] width 182 height 33
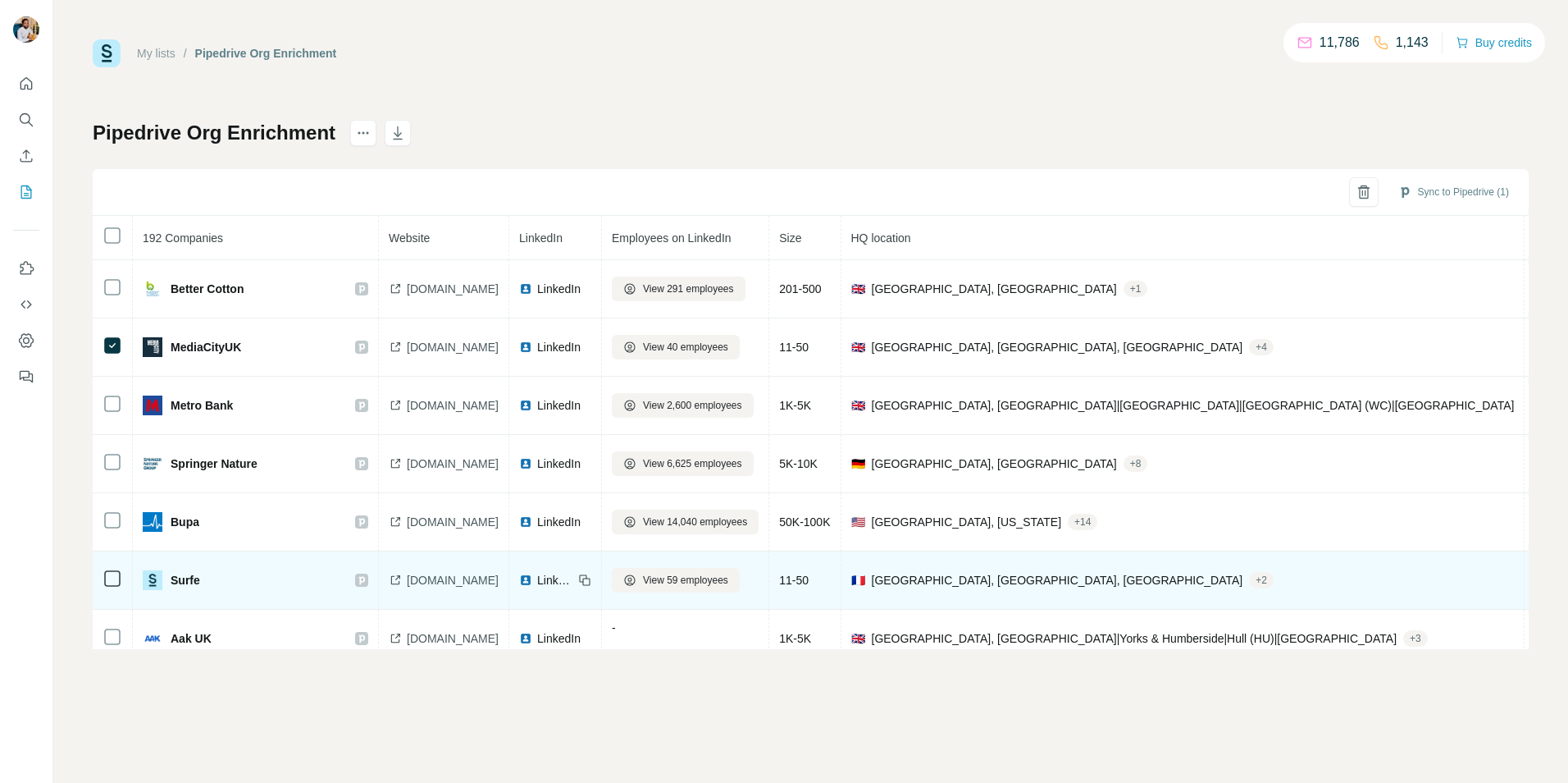
drag, startPoint x: 503, startPoint y: 714, endPoint x: 315, endPoint y: 608, distance: 215.8
click at [501, 714] on div "My lists / Pipedrive Org Enrichment 11,786 1,143 Buy credits Pipedrive Org Enri…" at bounding box center [810, 392] width 1514 height 783
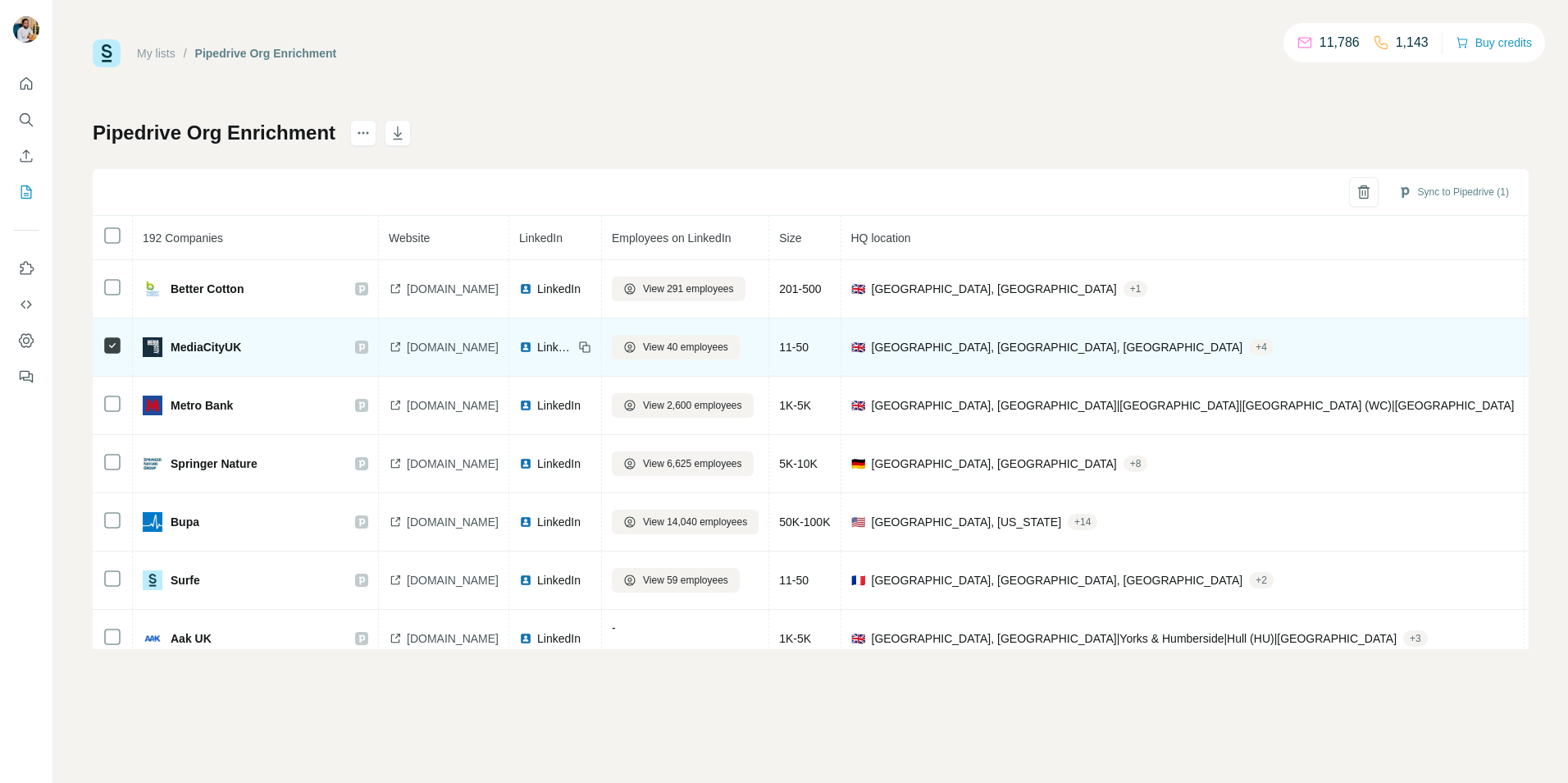
click at [115, 354] on icon at bounding box center [112, 345] width 19 height 19
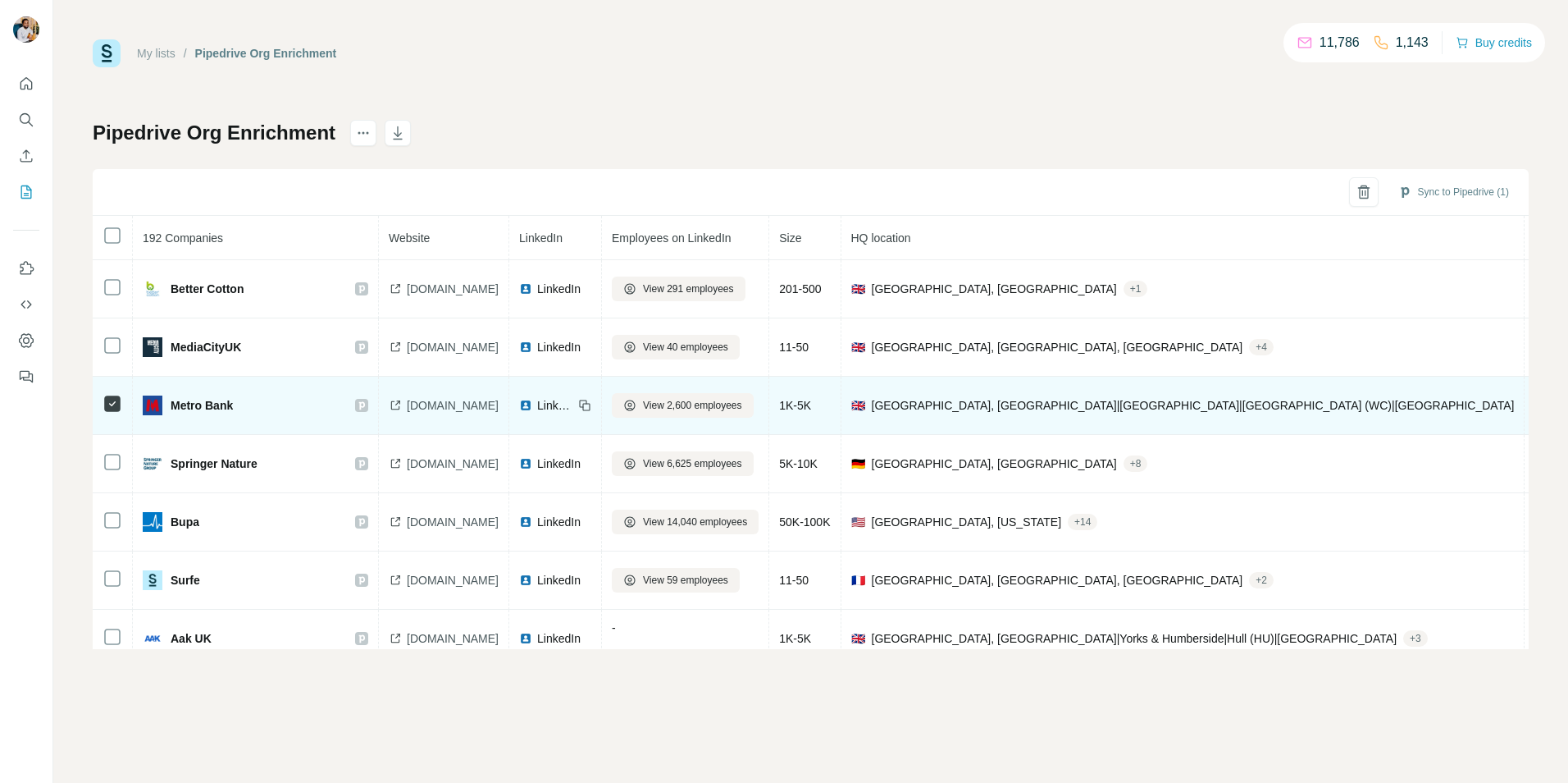
click at [103, 398] on td at bounding box center [113, 405] width 40 height 58
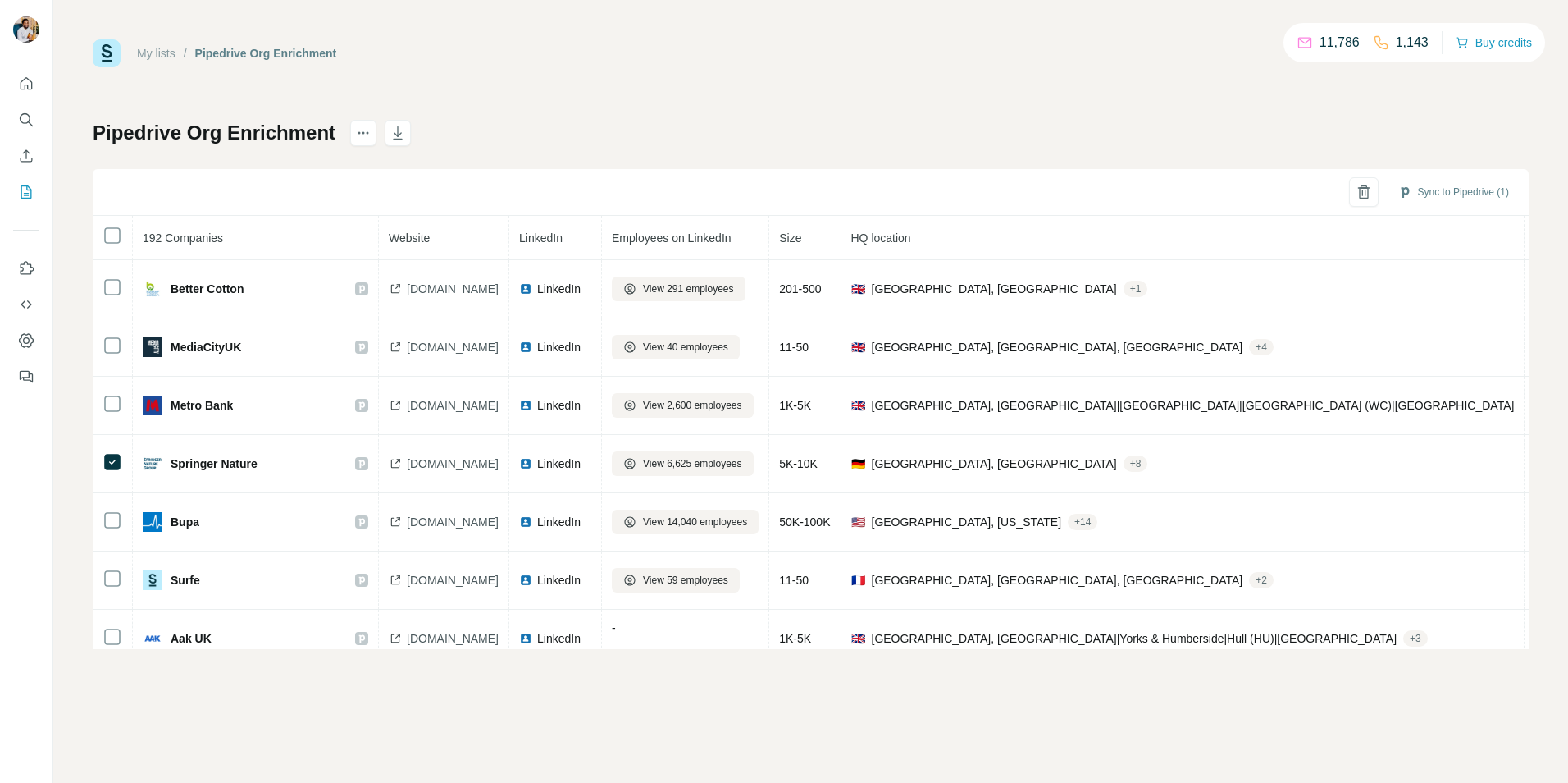
click at [670, 74] on div "My lists / Pipedrive Org Enrichment 11,786 1,143 Buy credits Pipedrive Org Enri…" at bounding box center [811, 344] width 1436 height 609
click at [801, 232] on span "Size" at bounding box center [789, 238] width 22 height 14
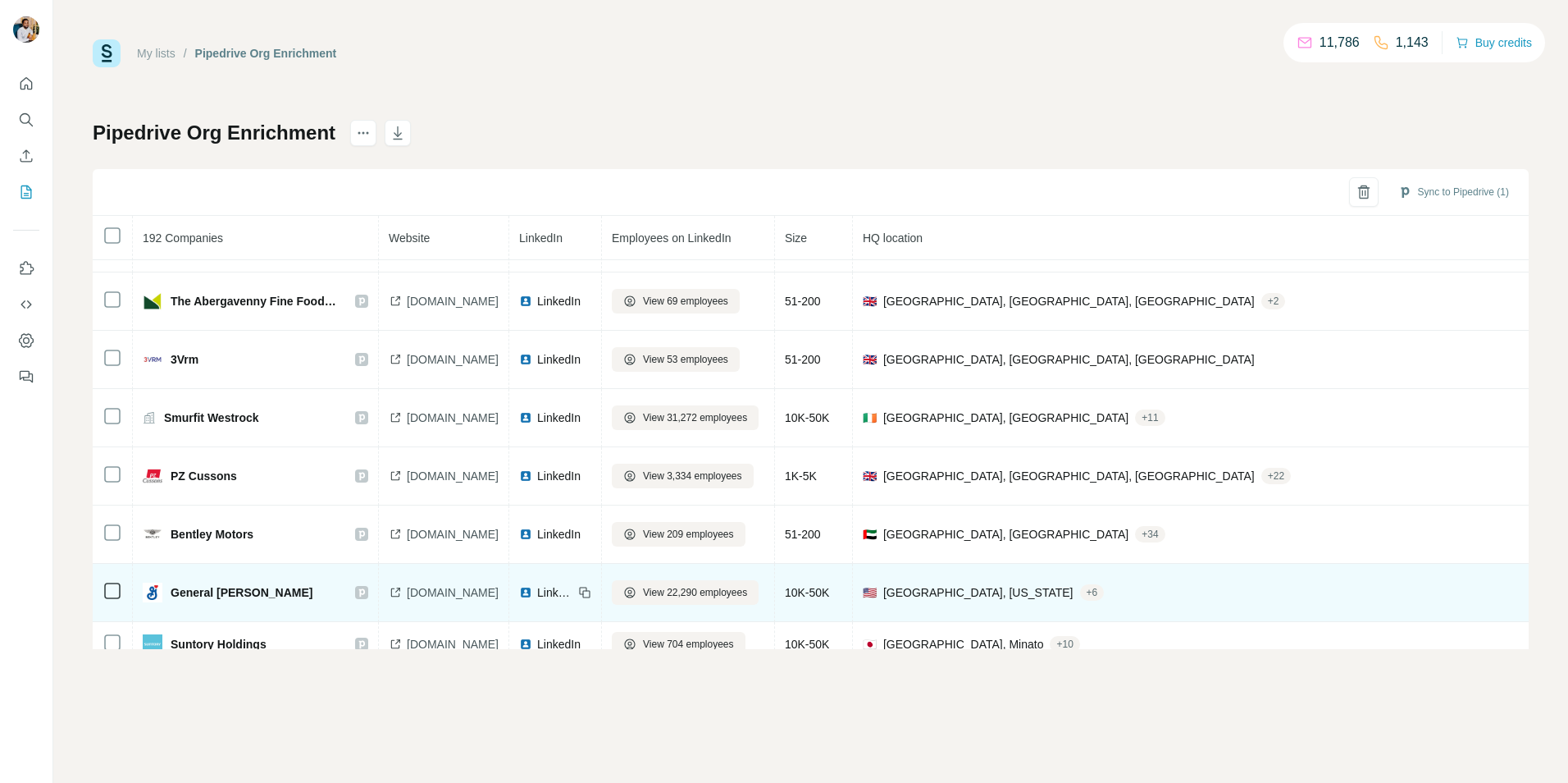
scroll to position [771, 0]
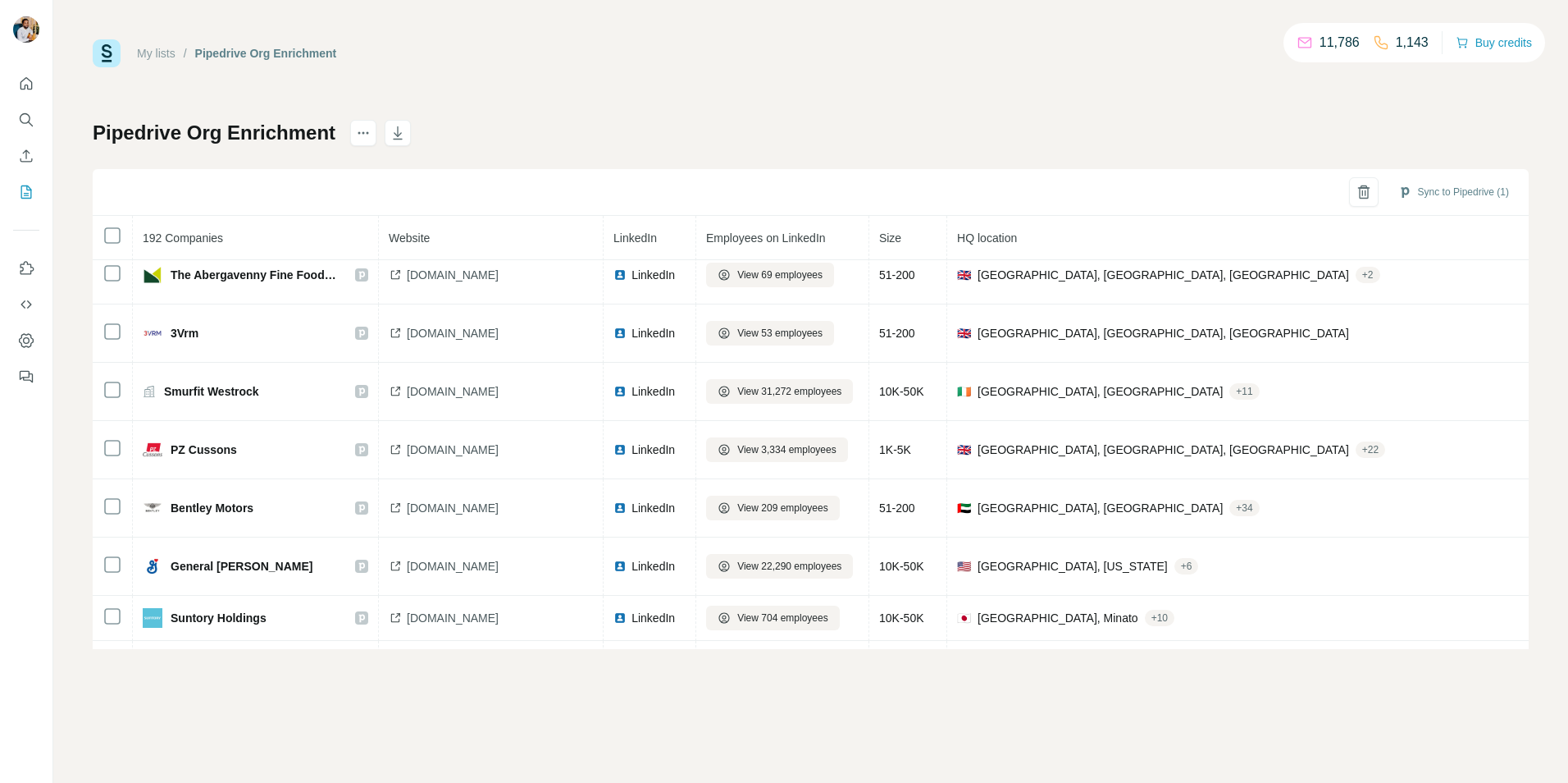
click at [872, 650] on div "My lists / Pipedrive Org Enrichment 11,786 1,143 Buy credits Pipedrive Org Enri…" at bounding box center [810, 392] width 1514 height 783
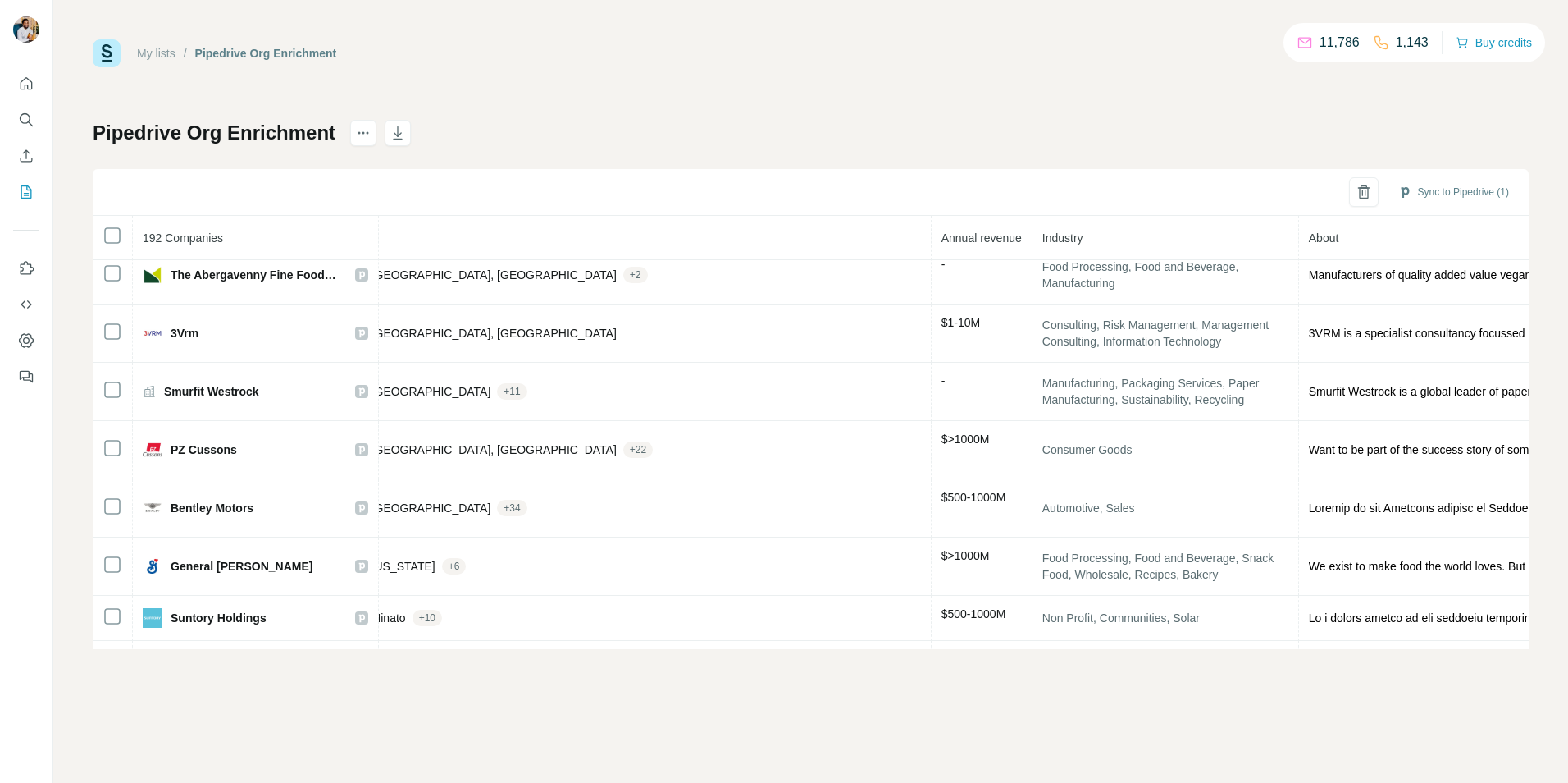
scroll to position [771, 757]
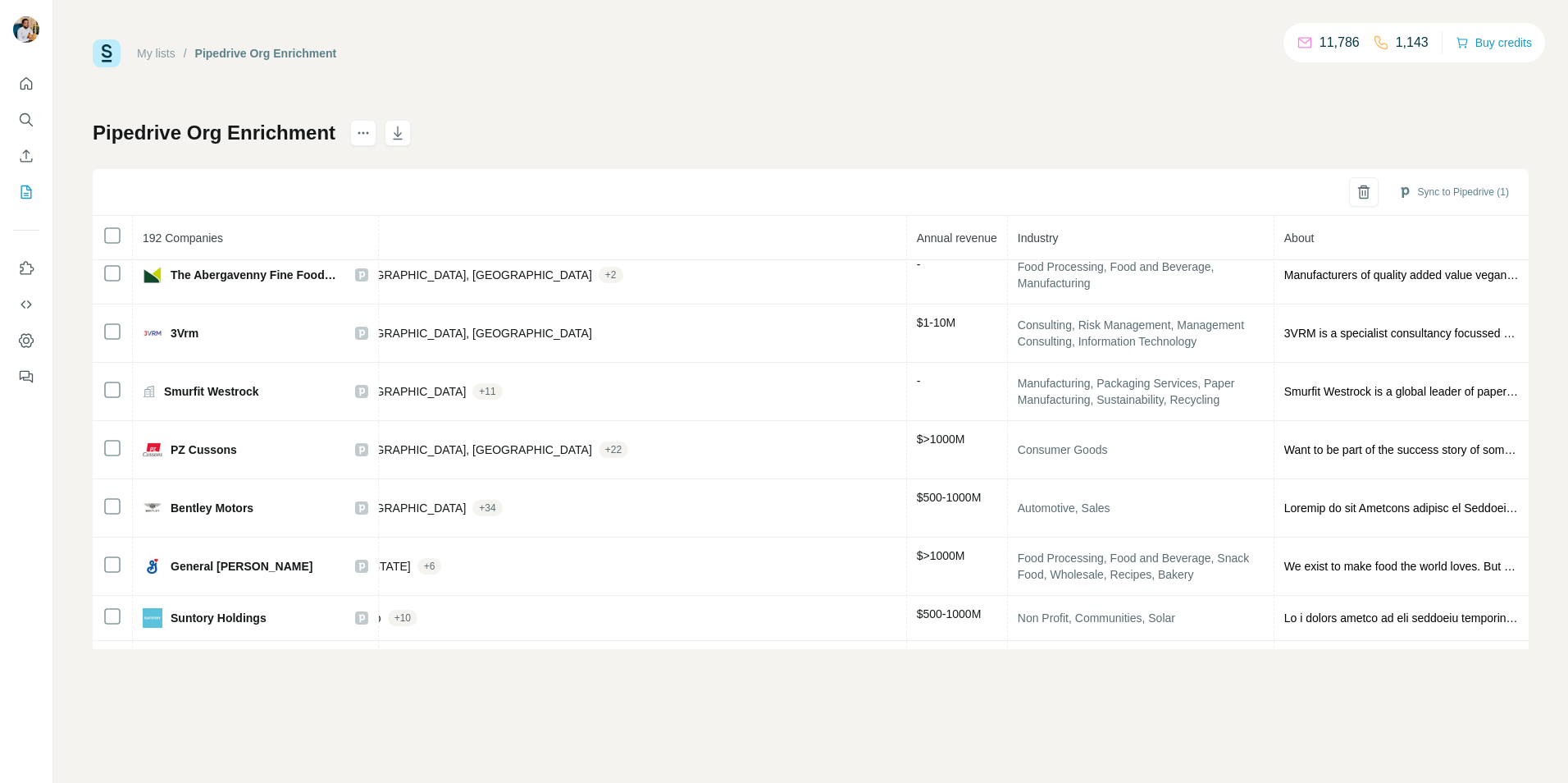
click at [998, 655] on div "My lists / Pipedrive Org Enrichment 11,786 1,143 Buy credits Pipedrive Org Enri…" at bounding box center [810, 392] width 1514 height 783
click at [560, 74] on div "My lists / Pipedrive Org Enrichment 11,786 1,143 Buy credits Pipedrive Org Enri…" at bounding box center [811, 344] width 1436 height 609
